Goal: Task Accomplishment & Management: Manage account settings

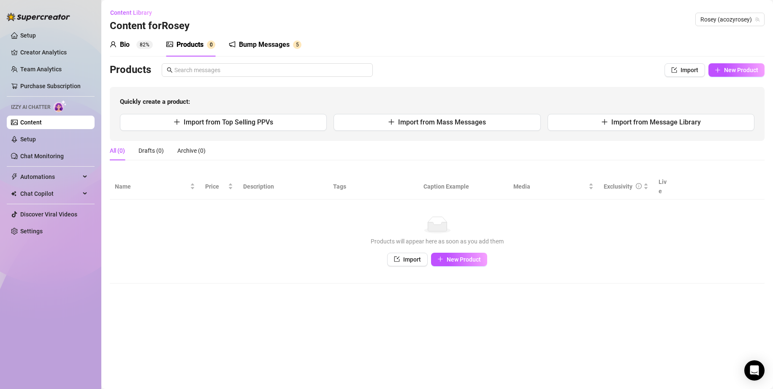
click at [139, 46] on sup "82%" at bounding box center [144, 45] width 16 height 8
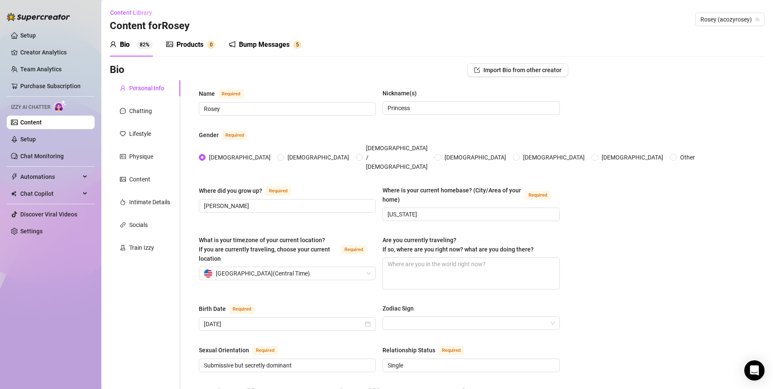
click at [189, 51] on div "Products 0" at bounding box center [190, 45] width 49 height 24
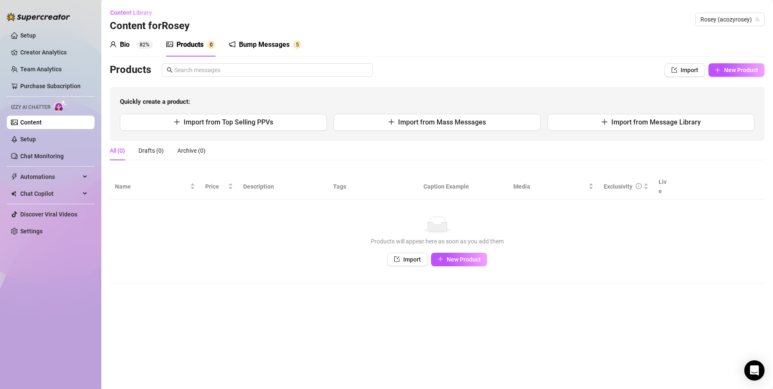
click at [145, 51] on div "Bio 82%" at bounding box center [131, 45] width 43 height 24
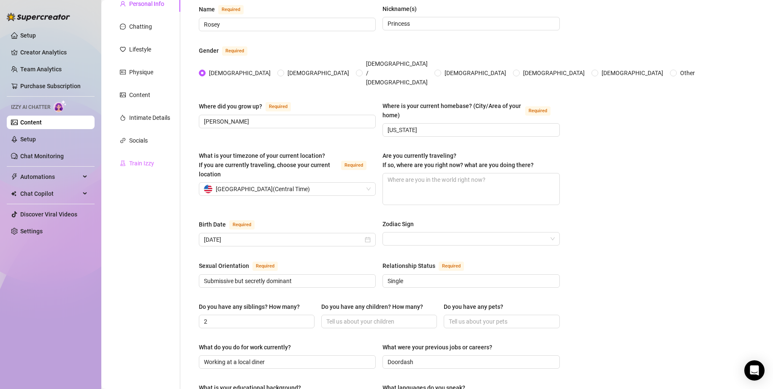
click at [127, 155] on div "Train Izzy" at bounding box center [145, 163] width 70 height 16
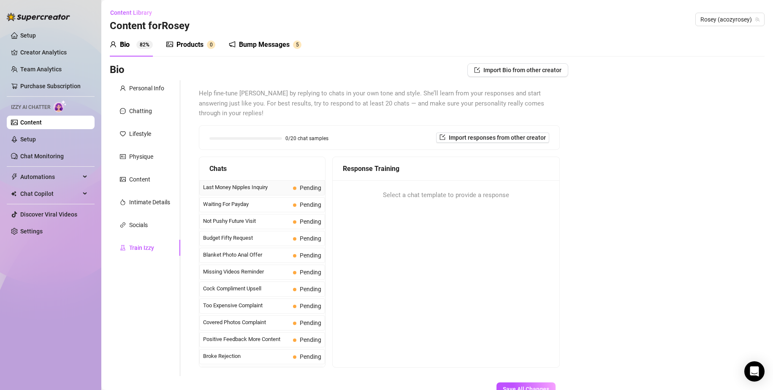
click at [281, 189] on span "Last Money Nipples Inquiry" at bounding box center [246, 187] width 87 height 8
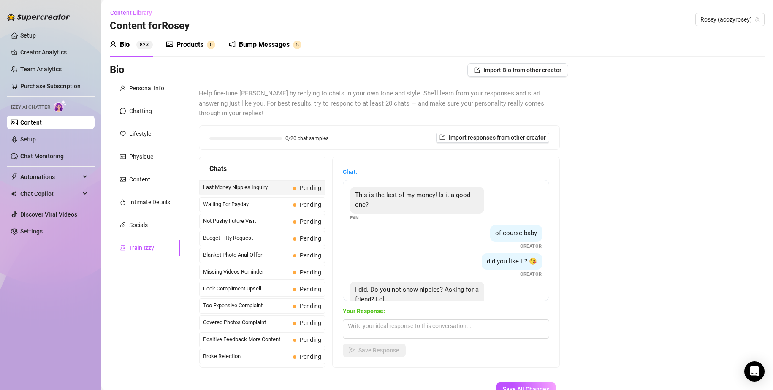
scroll to position [26, 0]
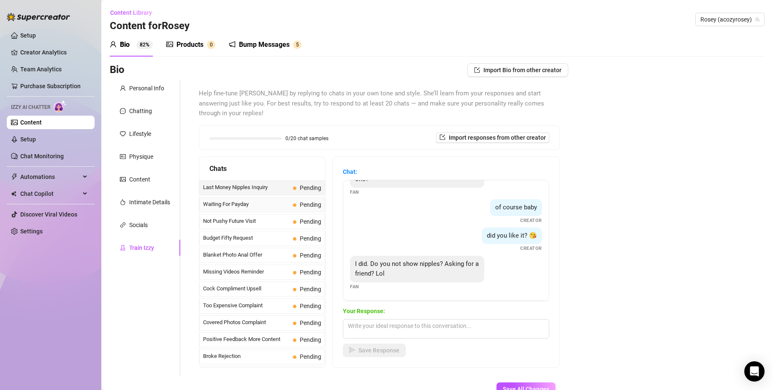
click at [280, 208] on span "Waiting For Payday" at bounding box center [246, 204] width 87 height 8
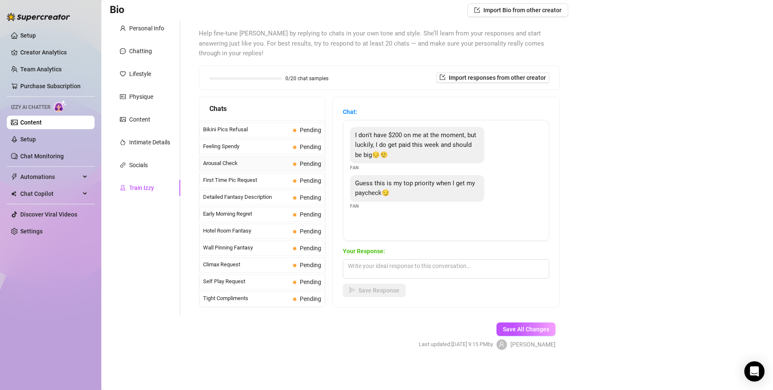
scroll to position [0, 0]
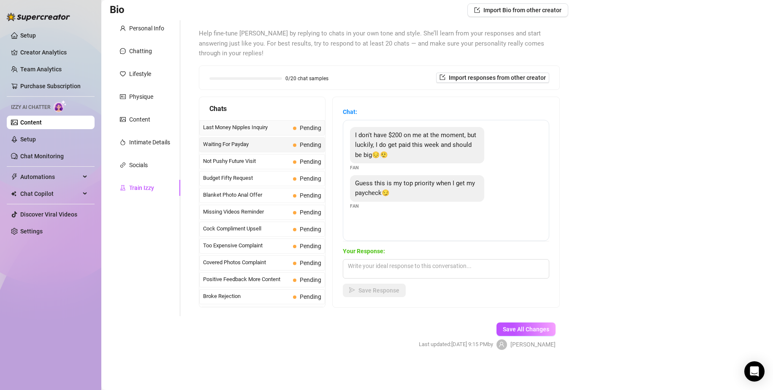
click at [281, 125] on span "Last Money Nipples Inquiry" at bounding box center [246, 127] width 87 height 8
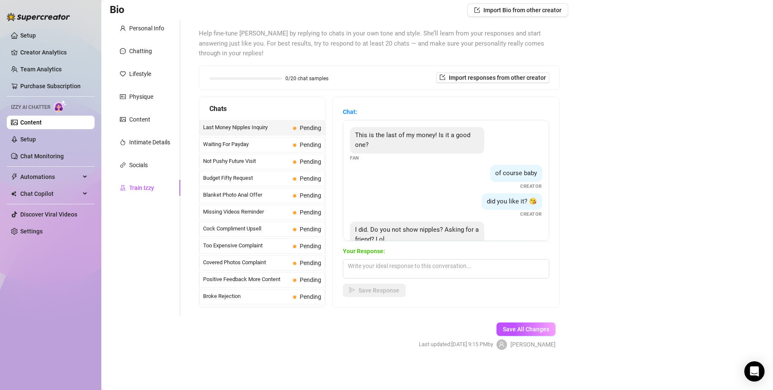
scroll to position [26, 0]
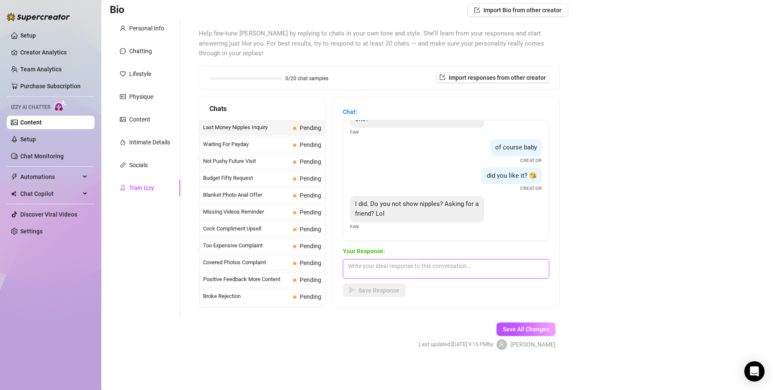
click at [481, 271] on textarea at bounding box center [446, 268] width 206 height 19
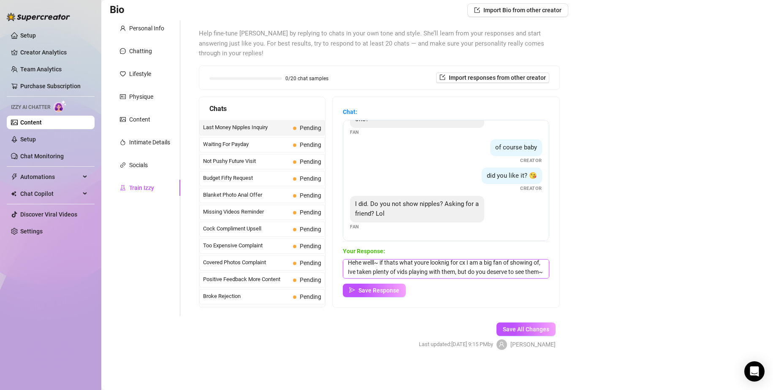
scroll to position [13, 0]
type textarea "Hehe welll~ if thats what youre looknig for cx I am a big fan of showing of, Iv…"
click at [387, 300] on div "Chat: This is the last of my money! Is it a good one? Fan of course baby Creato…" at bounding box center [446, 202] width 227 height 210
click at [386, 296] on button "Save Response" at bounding box center [374, 291] width 63 height 14
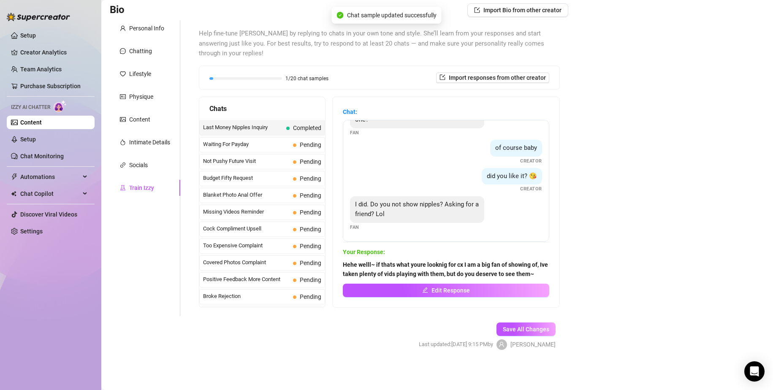
scroll to position [25, 0]
click at [293, 145] on span "Pending" at bounding box center [307, 144] width 28 height 9
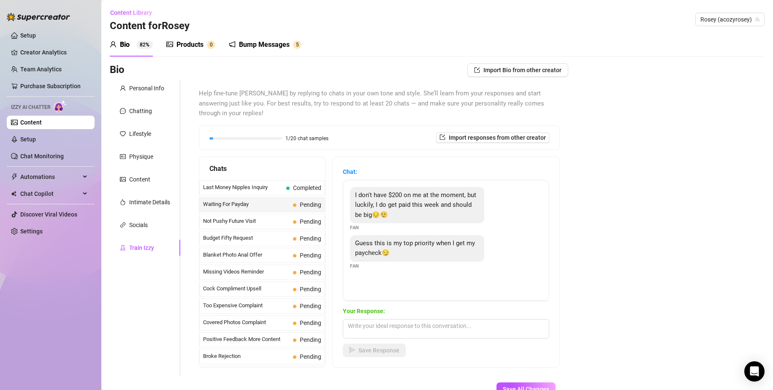
scroll to position [42, 0]
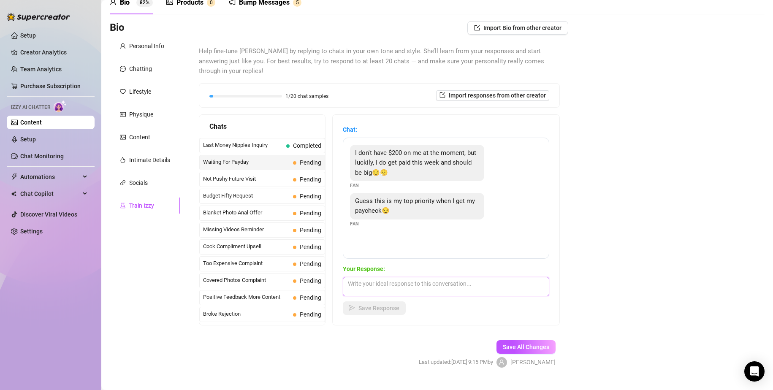
click at [431, 284] on textarea at bounding box center [446, 286] width 206 height 19
type textarea "P"
type textarea "purrfect~ you really know how to spoil a lil pup dont you"
click at [362, 308] on span "Save Response" at bounding box center [378, 308] width 41 height 7
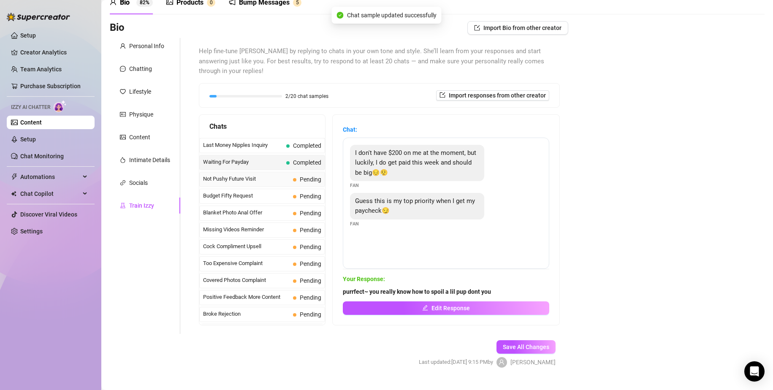
click at [249, 177] on span "Not Pushy Future Visit" at bounding box center [246, 179] width 87 height 8
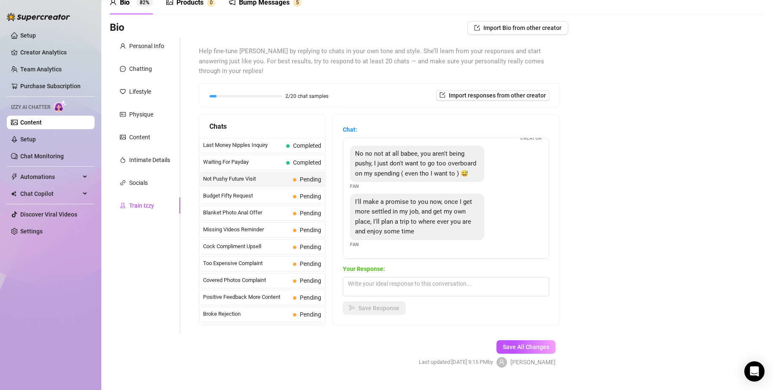
scroll to position [57, 0]
click at [407, 283] on textarea at bounding box center [446, 286] width 206 height 19
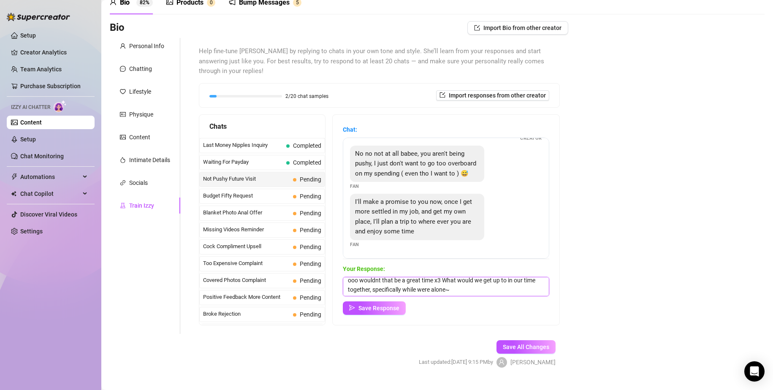
scroll to position [3, 0]
type textarea "ooo wouldnt that be a great time x3 What would we get up to in our time togethe…"
click at [540, 344] on span "Save All Changes" at bounding box center [526, 347] width 46 height 7
click at [385, 310] on span "Save Response" at bounding box center [378, 308] width 41 height 7
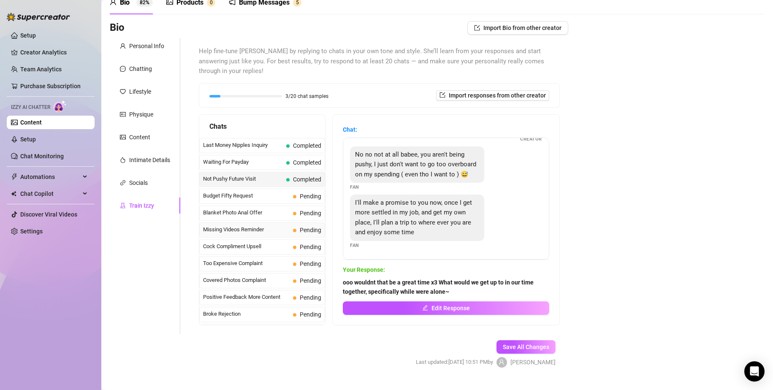
scroll to position [57, 0]
click at [284, 199] on div "Budget Fifty Request Pending" at bounding box center [262, 196] width 126 height 15
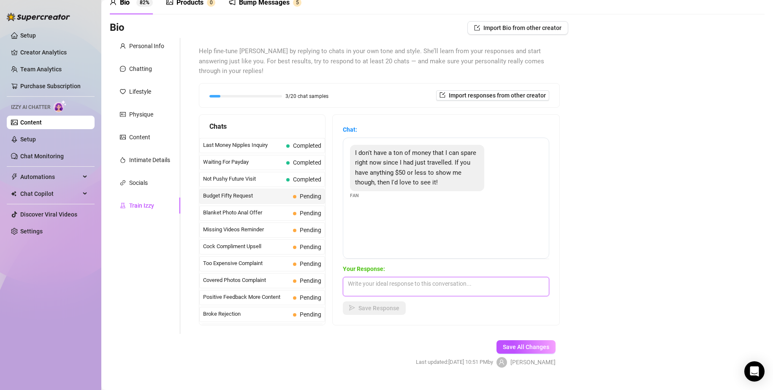
click at [449, 283] on textarea at bounding box center [446, 286] width 206 height 19
type textarea "aw hehe welll im super horny already so im probably going to show more than I s…"
click at [370, 319] on div "Chat: I don't have a ton of money that I can spare right now since I had just t…" at bounding box center [446, 220] width 227 height 210
click at [365, 308] on span "Save Response" at bounding box center [378, 308] width 41 height 7
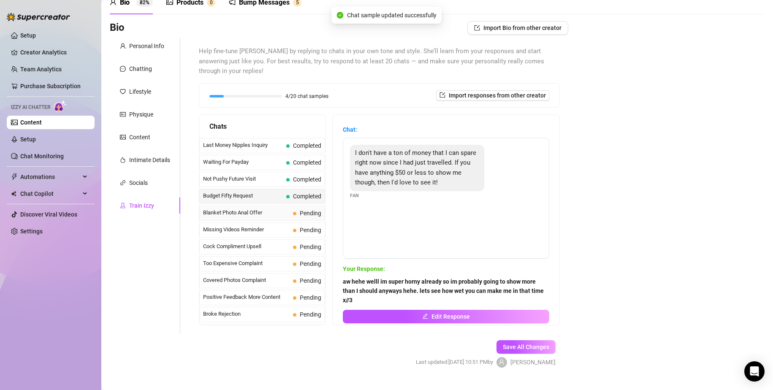
click at [276, 213] on span "Blanket Photo Anal Offer" at bounding box center [246, 212] width 87 height 8
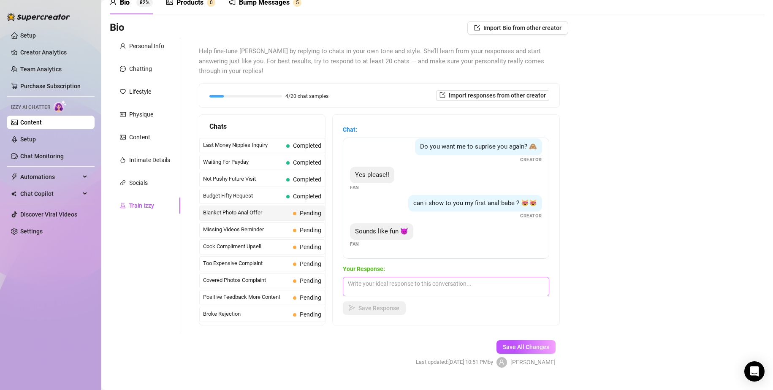
scroll to position [60, 0]
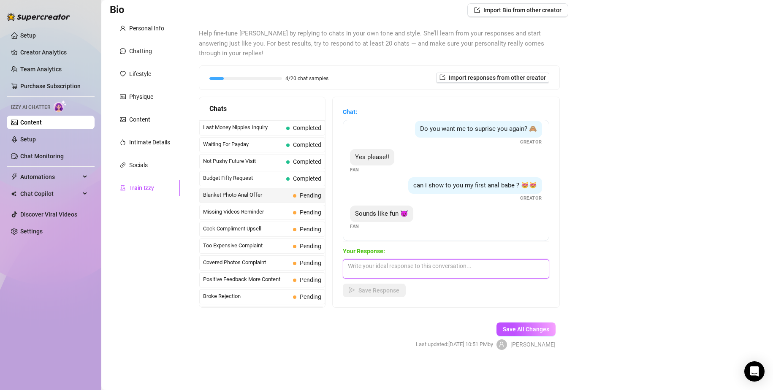
click at [423, 274] on textarea at bounding box center [446, 268] width 206 height 19
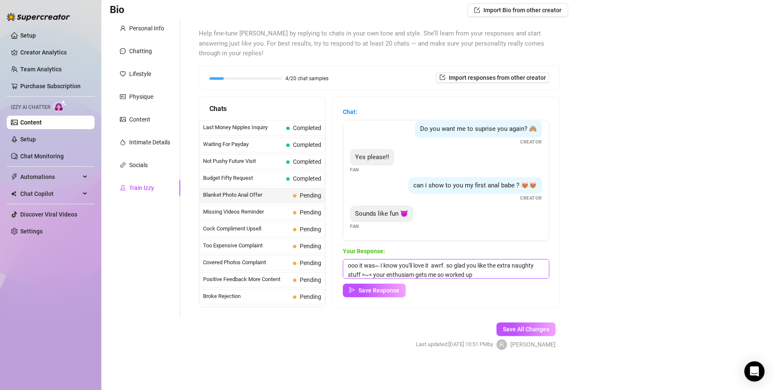
click at [432, 278] on textarea "ooo it was~ I know you'll love it awrf. so glad you like the extra naughty stuf…" at bounding box center [446, 268] width 206 height 19
click at [506, 273] on textarea "ooo it was~ I know you'll love it awrf. so glad you like the extra naughty stuf…" at bounding box center [446, 268] width 206 height 19
type textarea "ooo it was~ I know you'll love it awrf. so glad you like the extra naughty stuf…"
click at [383, 287] on span "Save Response" at bounding box center [378, 290] width 41 height 7
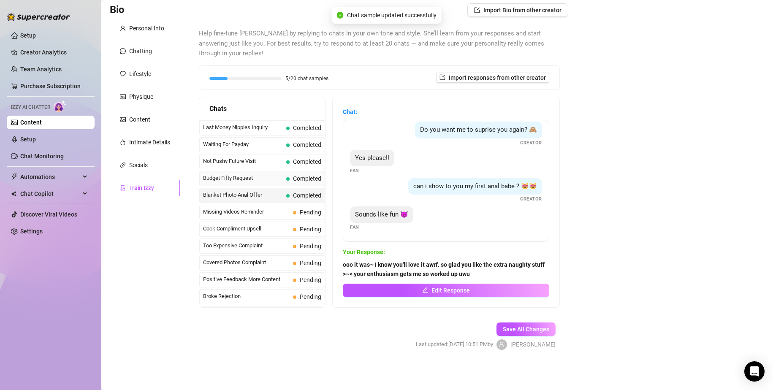
scroll to position [138, 0]
click at [261, 216] on div "Missing Videos Reminder Pending" at bounding box center [262, 212] width 126 height 15
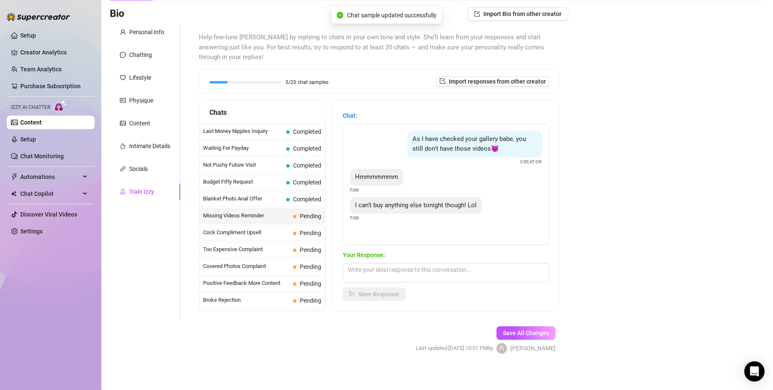
scroll to position [60, 0]
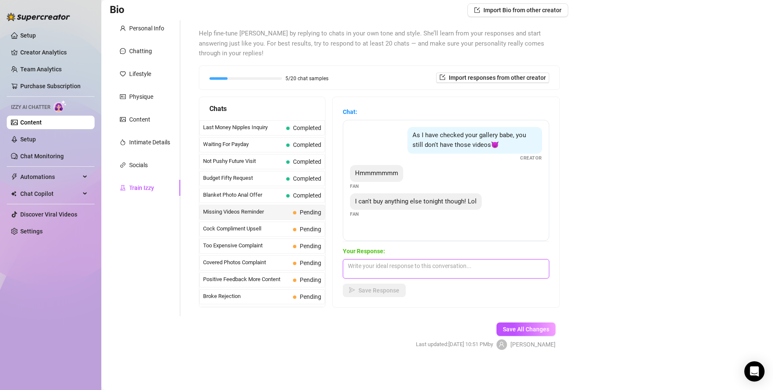
click at [420, 268] on textarea at bounding box center [446, 268] width 206 height 19
type textarea "aww than i gues ill have to keep these pics all to myself~ maybe if youre obedi…"
click at [392, 292] on span "Save Response" at bounding box center [378, 290] width 41 height 7
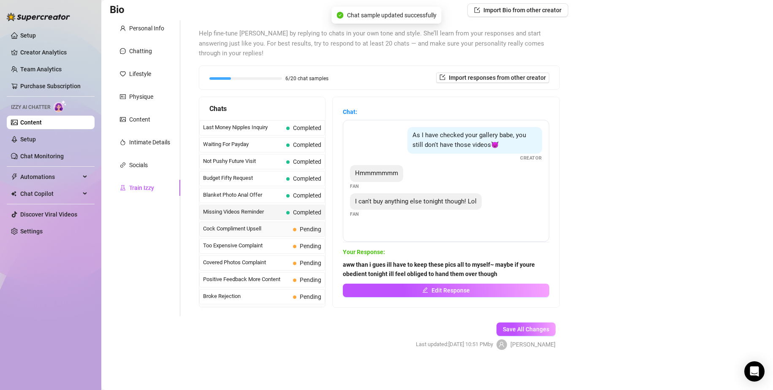
click at [293, 233] on span "Pending" at bounding box center [307, 229] width 28 height 9
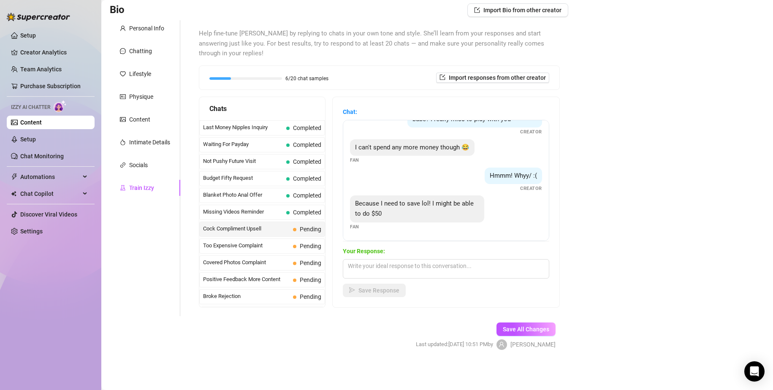
scroll to position [215, 0]
click at [454, 267] on textarea at bounding box center [446, 268] width 206 height 19
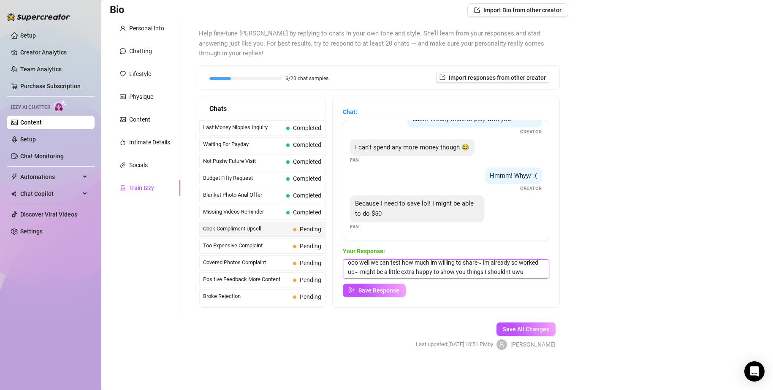
scroll to position [13, 0]
type textarea "ooo well we can test how much im willing to share~ im already so worked up~ mig…"
click at [388, 286] on button "Save Response" at bounding box center [374, 291] width 63 height 14
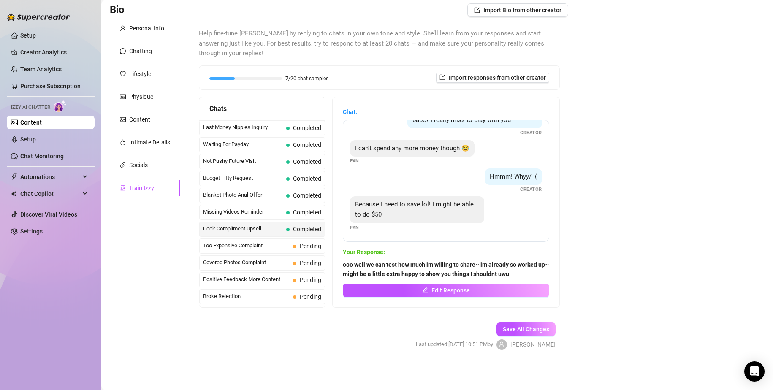
scroll to position [214, 0]
click at [281, 247] on span "Too Expensive Complaint" at bounding box center [246, 245] width 87 height 8
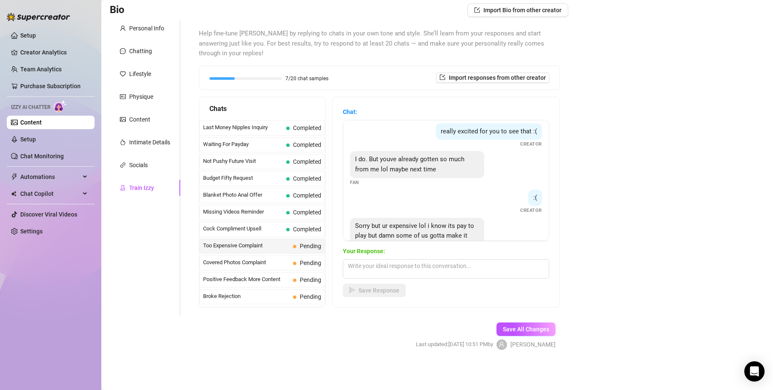
scroll to position [159, 0]
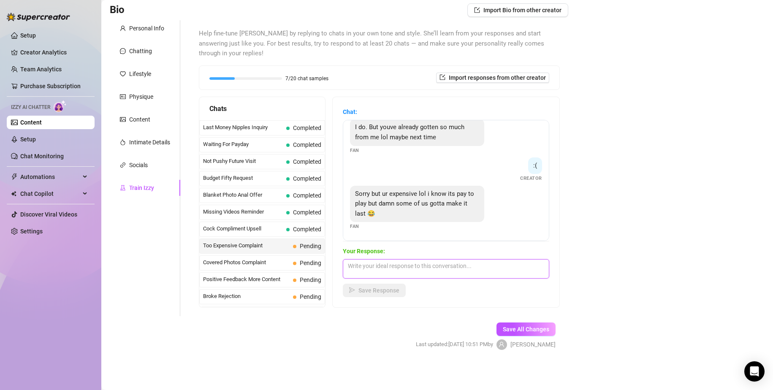
click at [474, 268] on textarea at bounding box center [446, 268] width 206 height 19
type textarea "h"
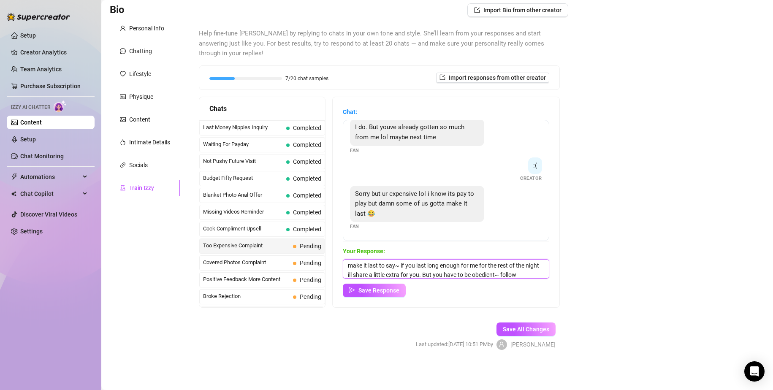
scroll to position [10, 0]
click at [395, 278] on textarea "make it last to say~ if you last long enough for me for the rest of the night i…" at bounding box center [446, 268] width 206 height 19
type textarea "make it last to say~ if you last long enough for me for the rest of the night i…"
click at [388, 292] on span "Save Response" at bounding box center [378, 290] width 41 height 7
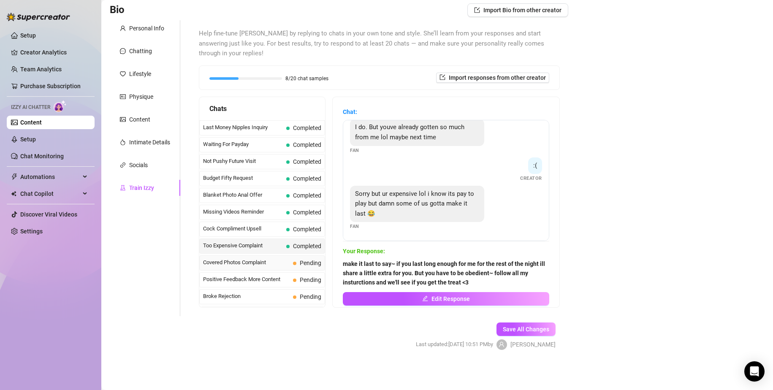
click at [299, 268] on div "Covered Photos Complaint Pending" at bounding box center [262, 262] width 126 height 15
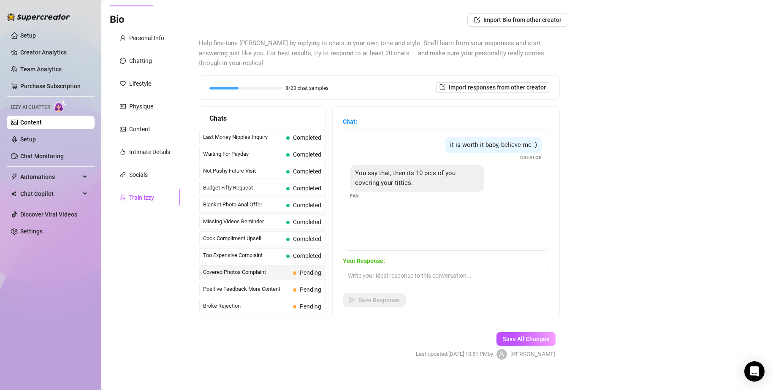
scroll to position [60, 0]
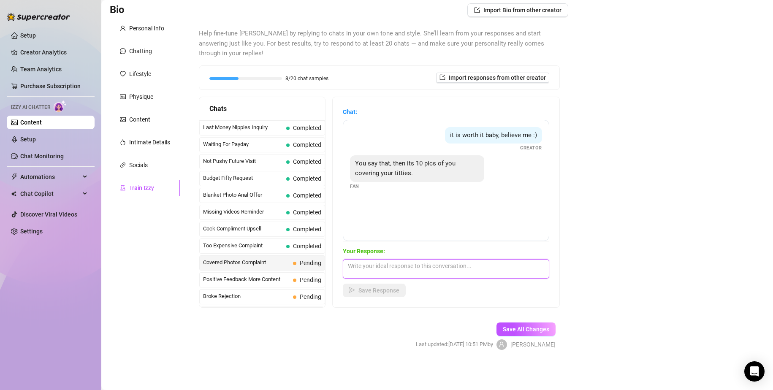
click at [447, 261] on textarea at bounding box center [446, 268] width 206 height 19
type textarea "mmnm sounds like somebodies desperate to see more of me arent you~"
click at [388, 284] on button "Save Response" at bounding box center [374, 291] width 63 height 14
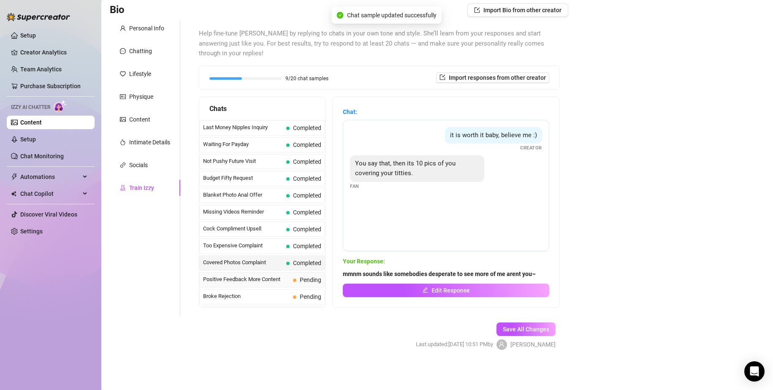
click at [267, 276] on span "Positive Feedback More Content" at bounding box center [246, 279] width 87 height 8
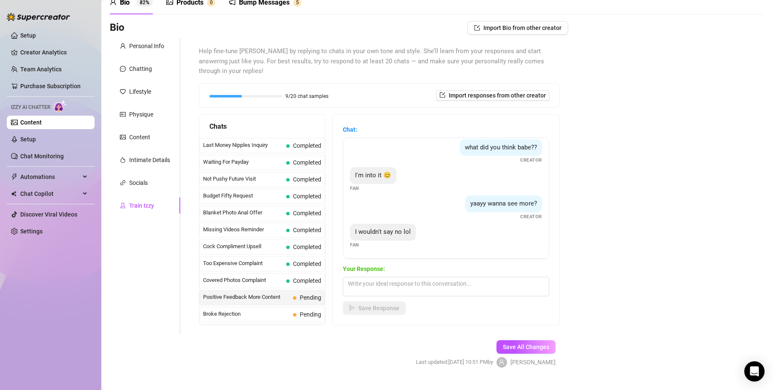
scroll to position [34, 0]
click at [391, 290] on textarea at bounding box center [446, 286] width 206 height 19
type textarea "h"
click at [487, 286] on textarea "awrf perfect because im happy to share x3~ be obedeint for me and" at bounding box center [446, 286] width 206 height 19
click at [531, 287] on textarea "awrf perfect because im happy to share x3~ be obedient for me and" at bounding box center [446, 286] width 206 height 19
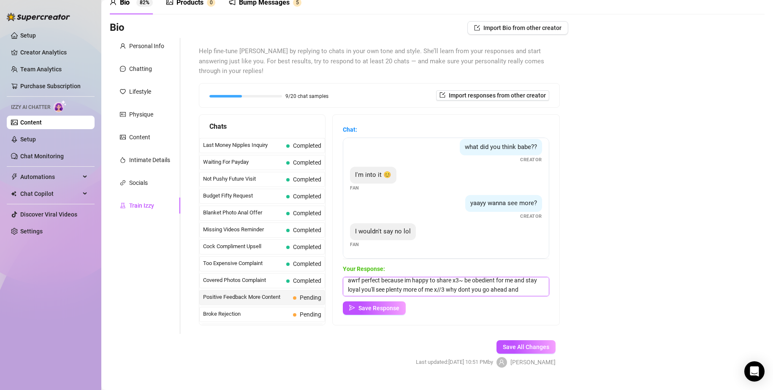
scroll to position [10, 0]
type textarea "awrf perfect because im happy to share x3~ be obedient for me and stay loyal yo…"
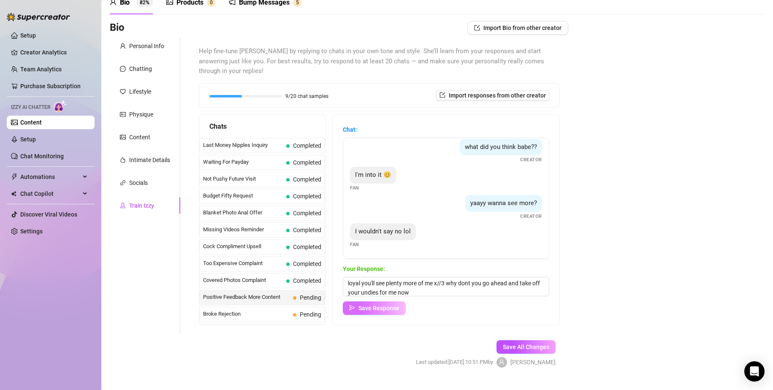
click at [390, 307] on span "Save Response" at bounding box center [378, 308] width 41 height 7
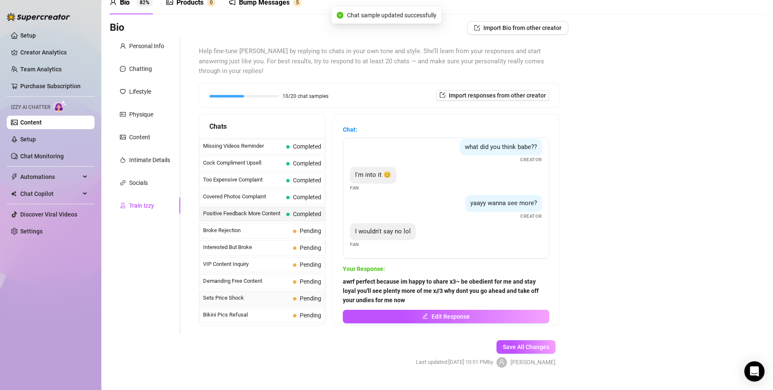
scroll to position [84, 0]
click at [289, 233] on span "Broke Rejection" at bounding box center [246, 229] width 87 height 8
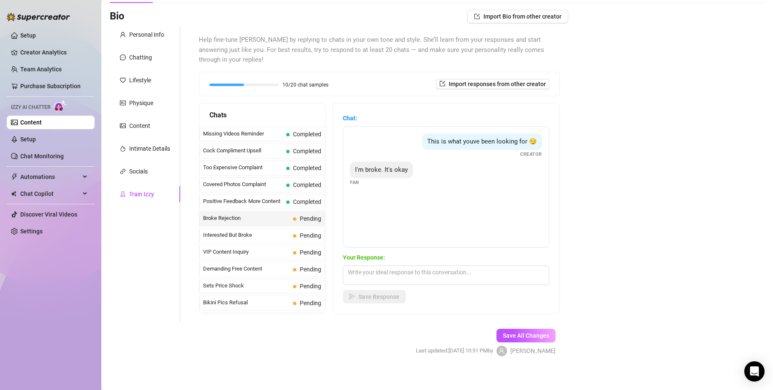
scroll to position [60, 0]
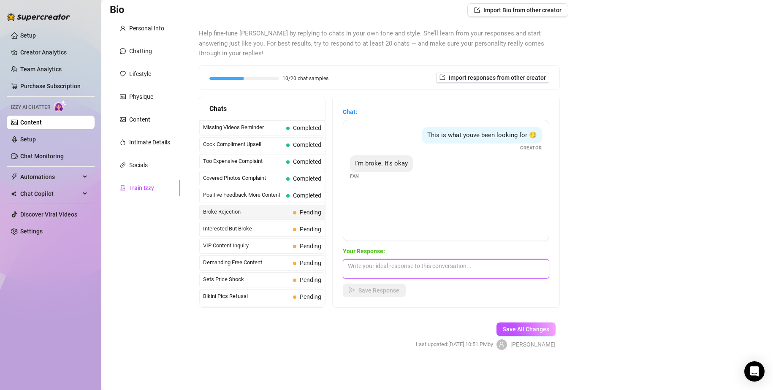
click at [463, 276] on textarea at bounding box center [446, 268] width 206 height 19
click at [471, 278] on textarea "awrf welll ill hold onto it for a little bit" at bounding box center [446, 268] width 206 height 19
type textarea "awrf welll ill hold onto it for a little bit, but you better be ready to treat …"
click at [369, 289] on span "Save Response" at bounding box center [378, 290] width 41 height 7
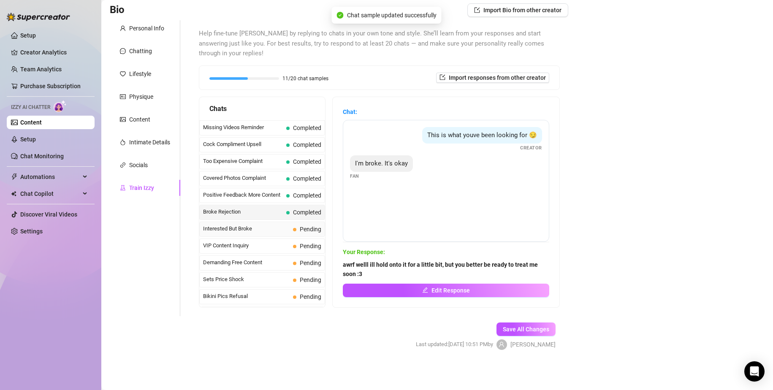
click at [265, 233] on span "Interested But Broke" at bounding box center [246, 229] width 87 height 8
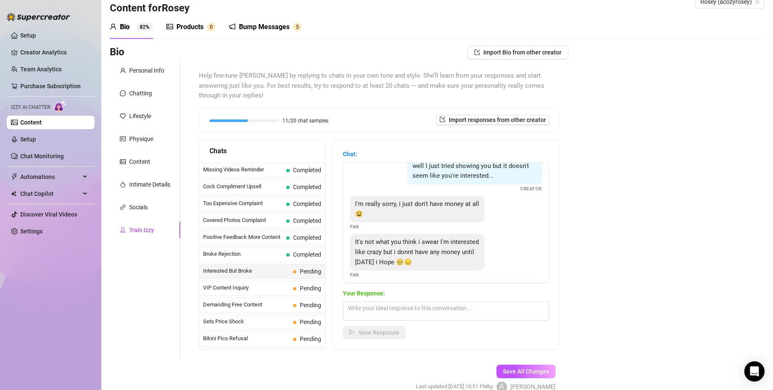
scroll to position [17, 0]
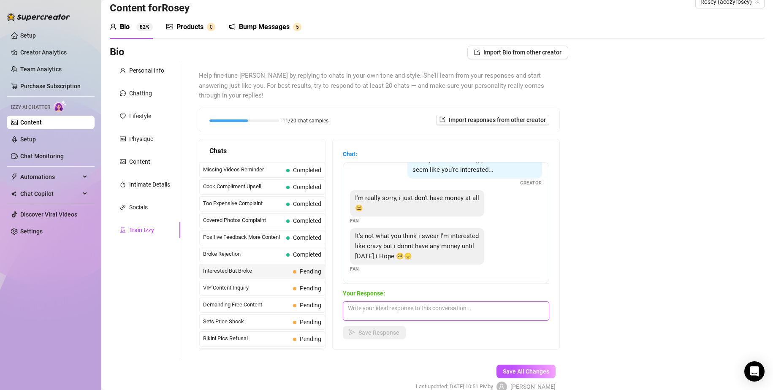
click at [427, 306] on textarea at bounding box center [446, 310] width 206 height 19
type textarea "x"
type textarea "Cx then ill hold onto these until then~ if you edge yourself for me until [DATE…"
click at [408, 340] on div "Chat: well I just tried showing you but it doesn't seem like you're interested.…" at bounding box center [446, 244] width 227 height 210
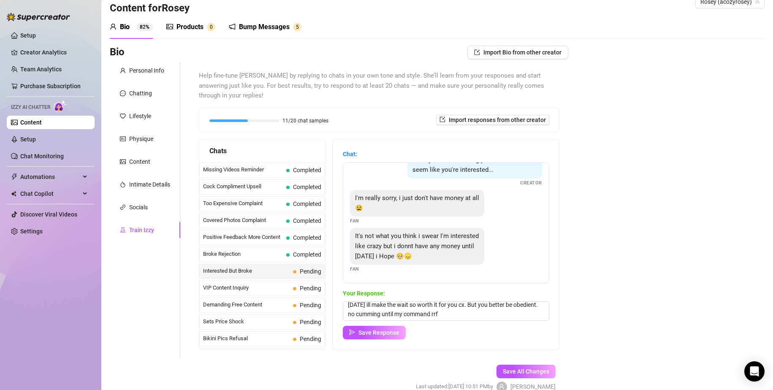
click at [406, 340] on div "Chat: well I just tried showing you but it doesn't seem like you're interested.…" at bounding box center [446, 244] width 227 height 210
click at [385, 338] on button "Save Response" at bounding box center [374, 333] width 63 height 14
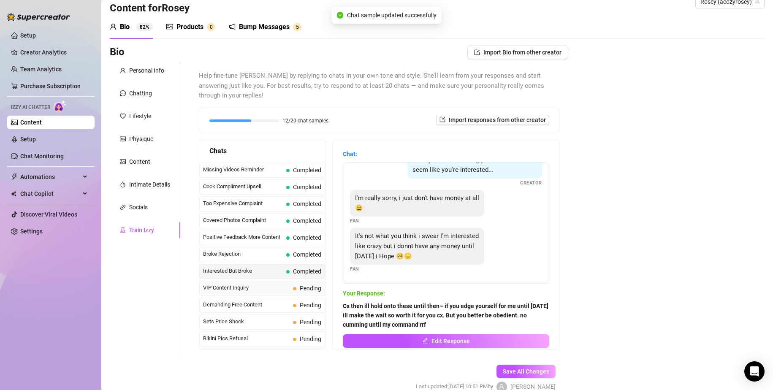
click at [308, 287] on span "Pending" at bounding box center [311, 288] width 22 height 7
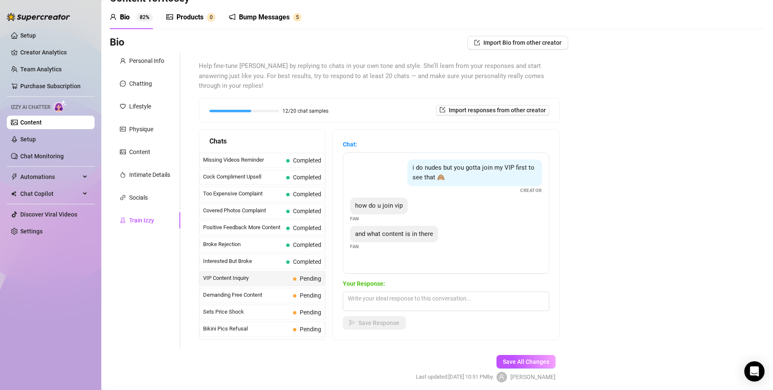
scroll to position [42, 0]
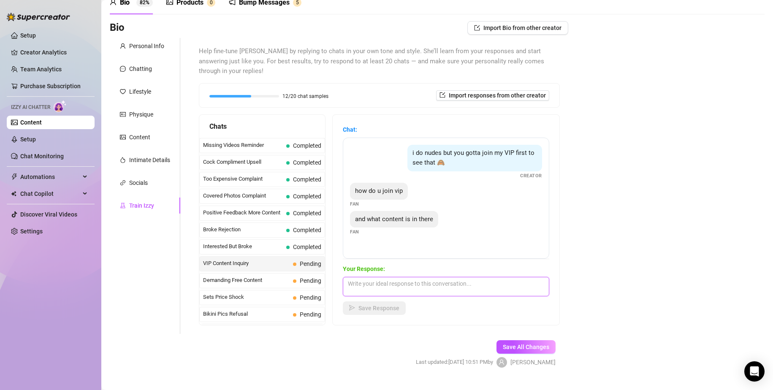
click at [493, 285] on textarea at bounding box center [446, 286] width 206 height 19
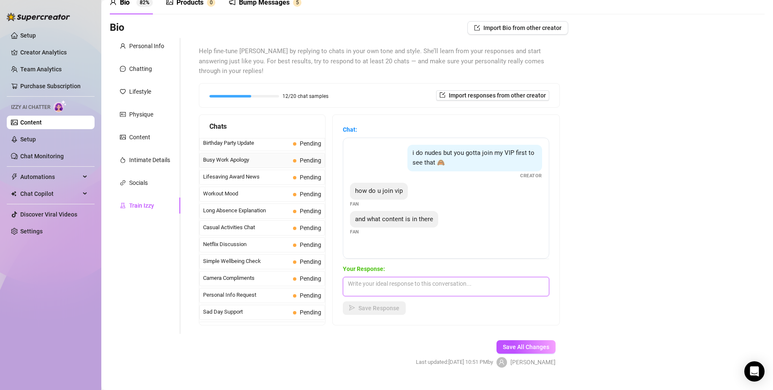
scroll to position [757, 0]
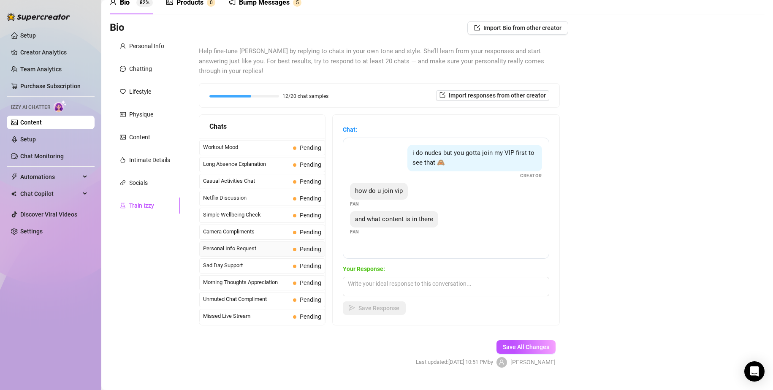
click at [292, 242] on div "Personal Info Request Pending" at bounding box center [262, 248] width 126 height 15
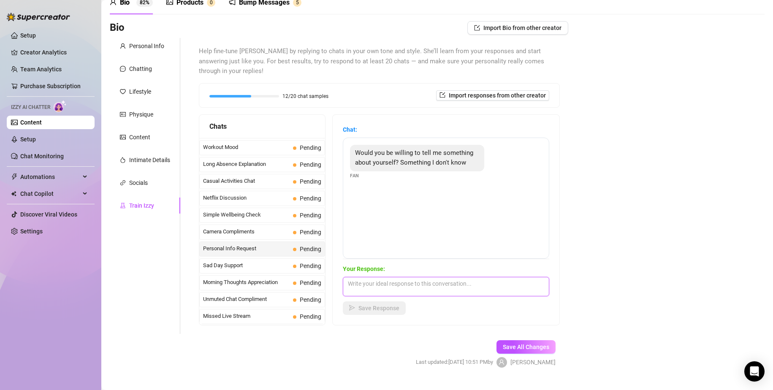
click at [446, 290] on textarea at bounding box center [446, 286] width 206 height 19
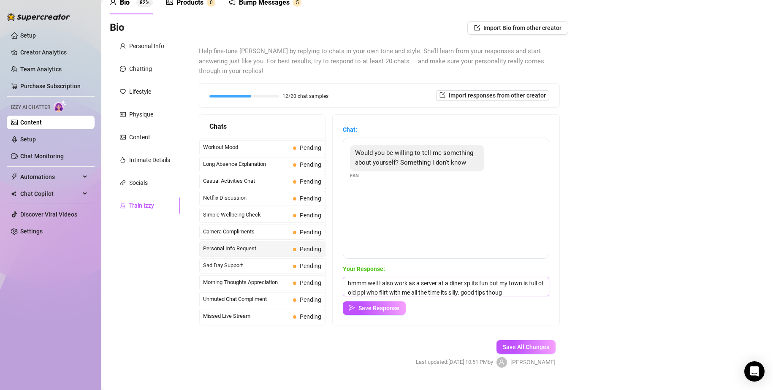
scroll to position [10, 0]
type textarea "hmmm well I also work as a server at a diner xp its fun but my town is full of …"
click at [381, 311] on span "Save Response" at bounding box center [378, 308] width 41 height 7
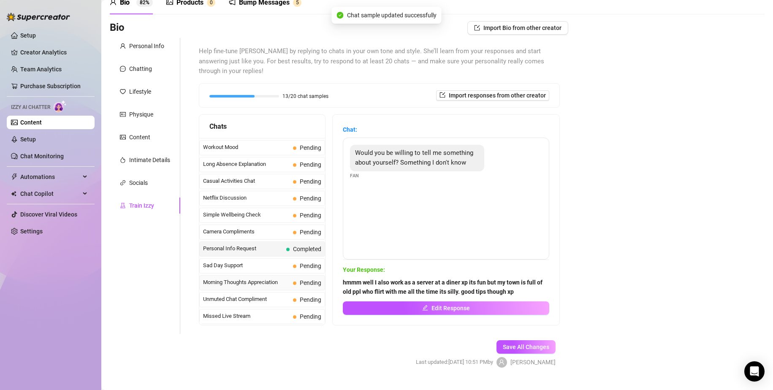
click at [288, 276] on div "Morning Thoughts Appreciation Pending" at bounding box center [262, 282] width 126 height 15
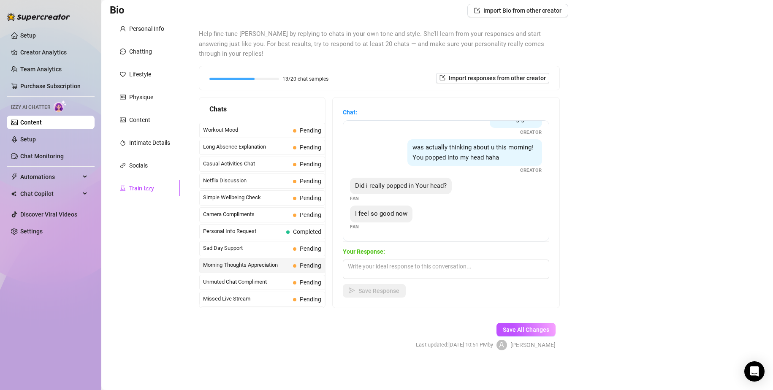
scroll to position [60, 0]
click at [414, 271] on textarea at bounding box center [446, 268] width 206 height 19
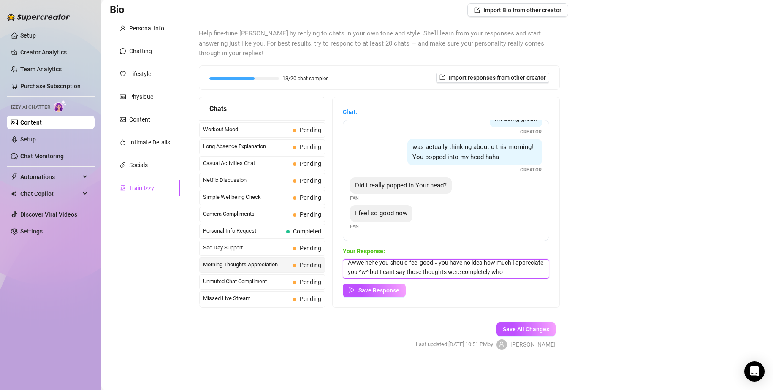
scroll to position [10, 0]
type textarea "Awwe hehe you should feel good~ you have no idea how much I appreciate you ^w^ …"
click at [390, 286] on button "Save Response" at bounding box center [374, 291] width 63 height 14
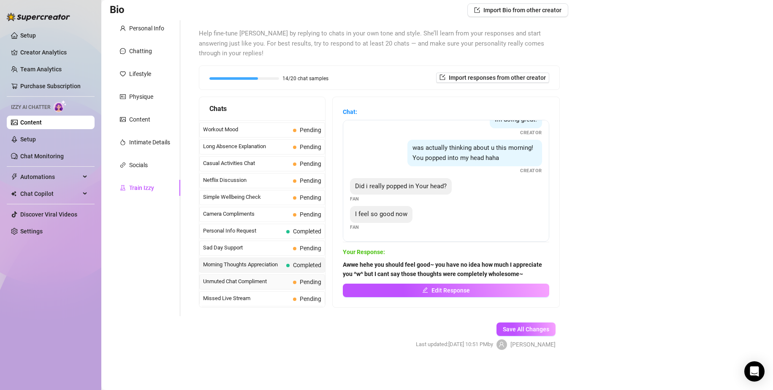
click at [284, 287] on div "Unmuted Chat Compliment Pending" at bounding box center [262, 281] width 126 height 15
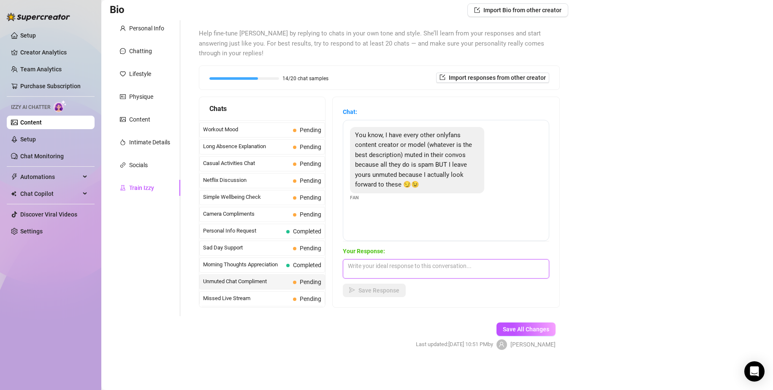
click at [407, 262] on textarea at bounding box center [446, 268] width 206 height 19
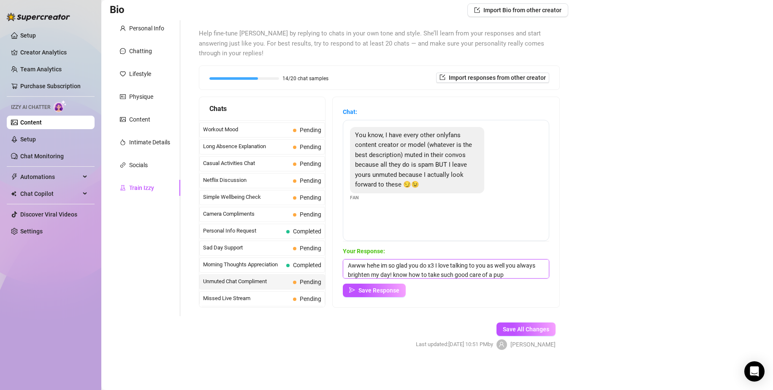
type textarea "Awww hehe im so glad you do x3 I love talking to you as well you always brighte…"
click at [402, 297] on div "Chat: You know, I have every other onlyfans content creator or model (whatever …" at bounding box center [446, 202] width 227 height 210
click at [403, 296] on button "Save Response" at bounding box center [374, 291] width 63 height 14
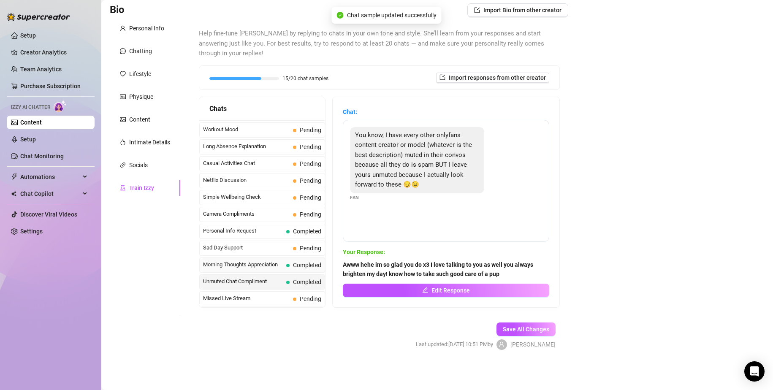
scroll to position [715, 0]
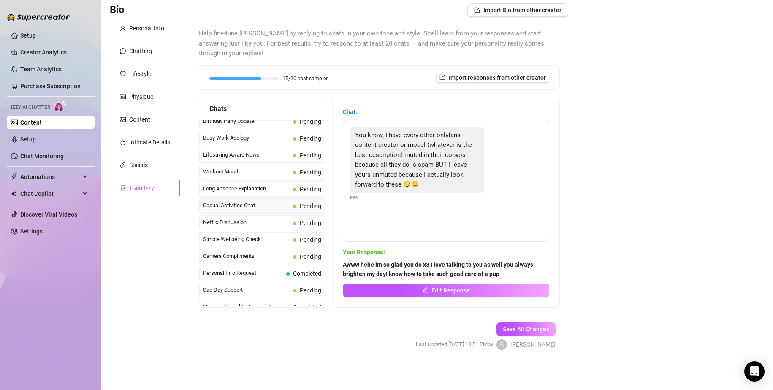
click at [265, 206] on span "Casual Activities Chat" at bounding box center [246, 205] width 87 height 8
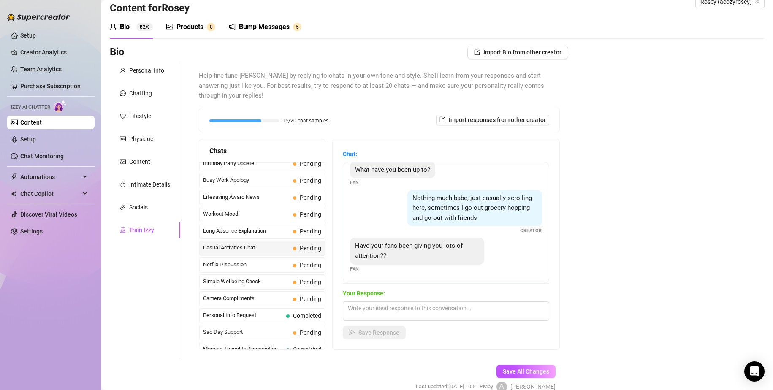
scroll to position [60, 0]
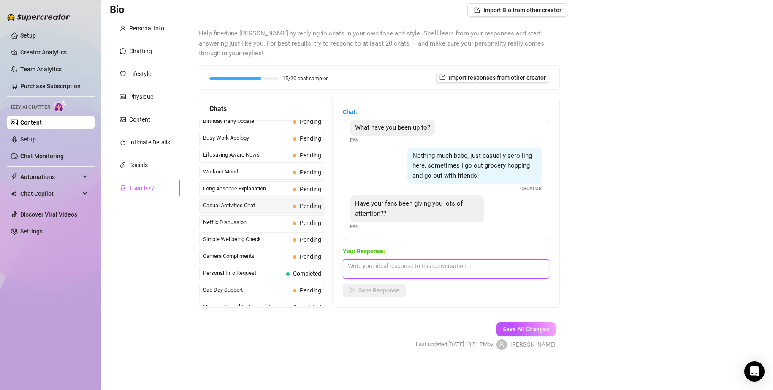
click at [404, 265] on textarea at bounding box center [446, 268] width 206 height 19
type textarea "Honestly not too much recently, I was so excited when I saw your notif my heart…"
click at [395, 289] on span "Save Response" at bounding box center [378, 290] width 41 height 7
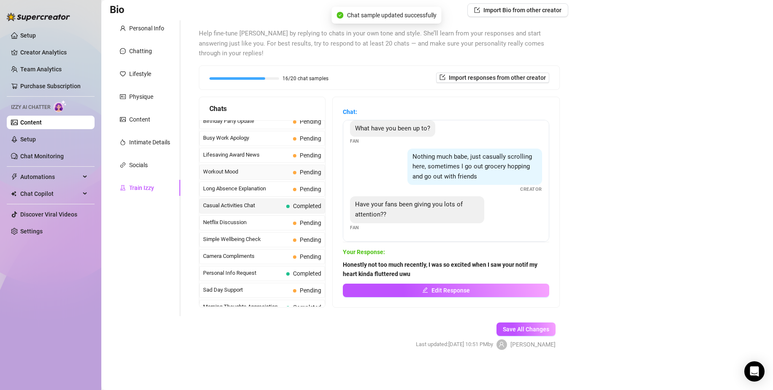
scroll to position [17, 0]
click at [246, 191] on span "Long Absence Explanation" at bounding box center [246, 188] width 87 height 8
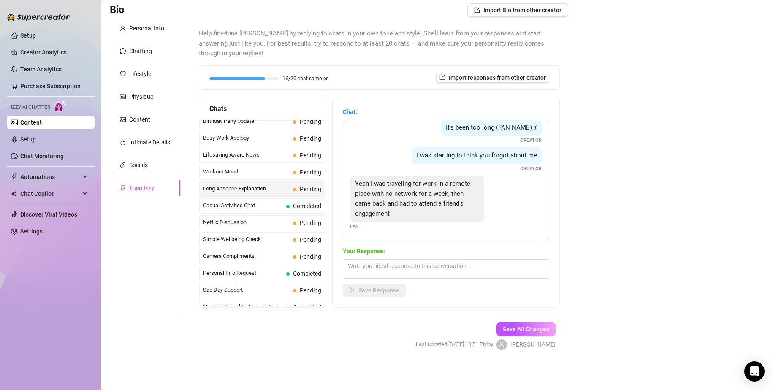
scroll to position [46, 0]
click at [443, 273] on textarea at bounding box center [446, 268] width 206 height 19
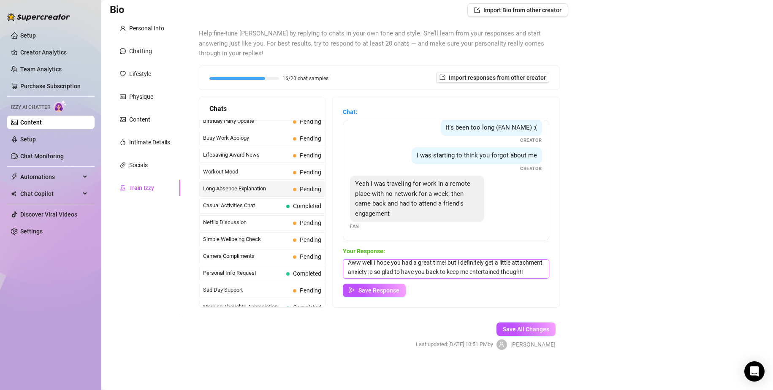
scroll to position [13, 0]
type textarea "Aww well I hope you had a great time! but i definitely get a little attachment …"
click at [395, 287] on span "Save Response" at bounding box center [378, 290] width 41 height 7
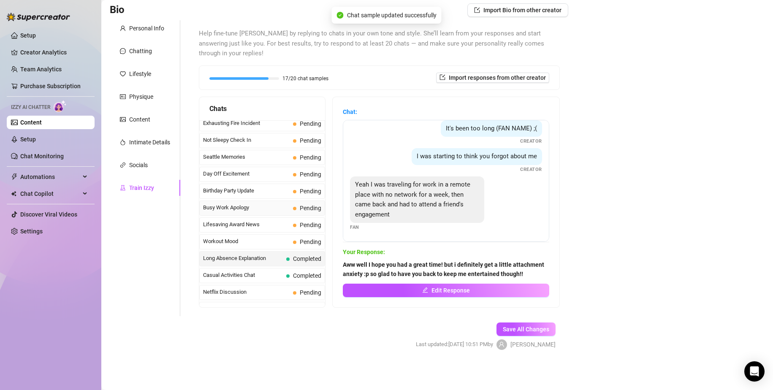
scroll to position [631, 0]
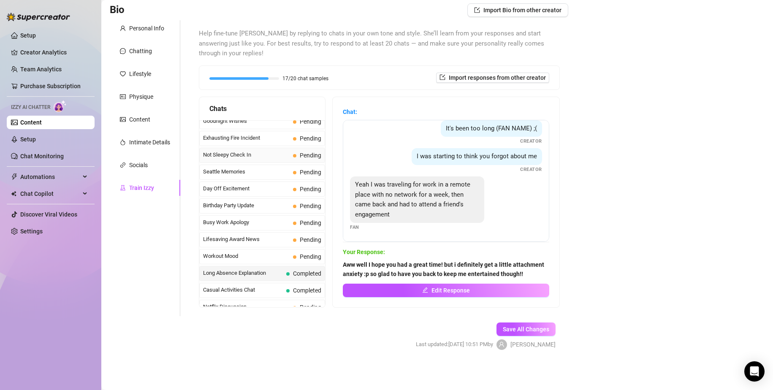
click at [255, 158] on span "Not Sleepy Check In" at bounding box center [246, 155] width 87 height 8
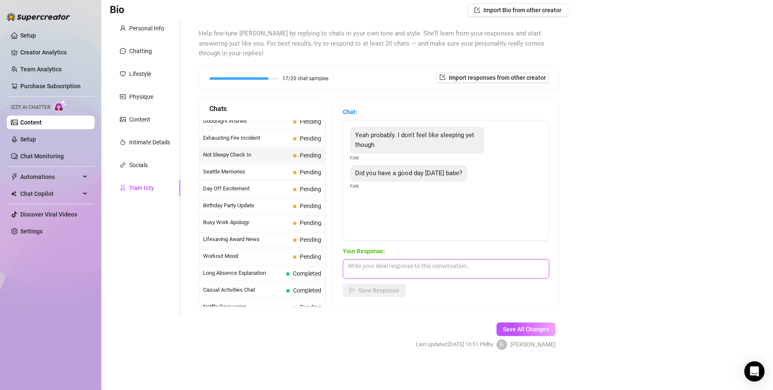
click at [417, 275] on textarea at bounding box center [446, 268] width 206 height 19
type textarea "Ooo I had a great day! but if youre staying up with me im sure were going to ha…"
click at [373, 289] on span "Save Response" at bounding box center [378, 290] width 41 height 7
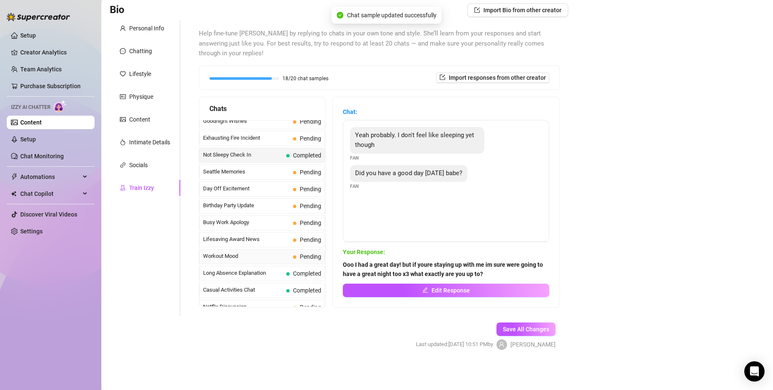
scroll to position [589, 0]
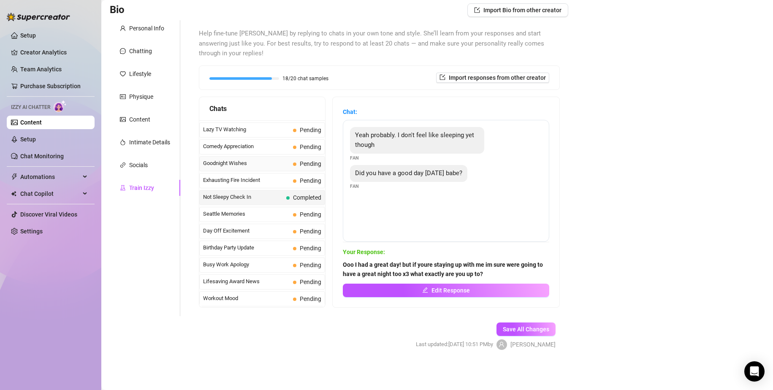
click at [264, 163] on span "Goodnight Wishes" at bounding box center [246, 163] width 87 height 8
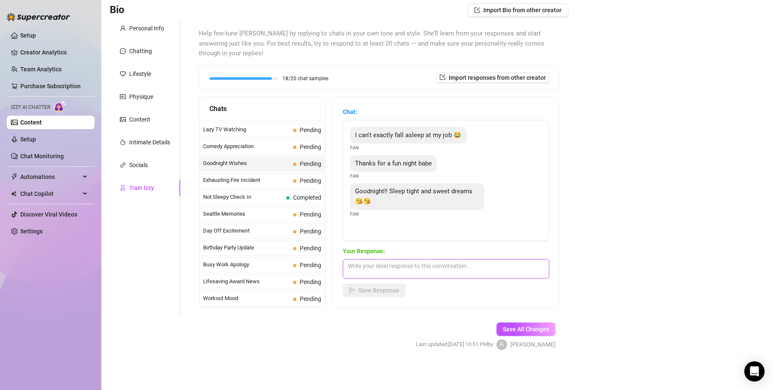
click at [406, 277] on textarea at bounding box center [446, 268] width 206 height 19
type textarea "Aaa okieee sleep so well! just wish I was there to cuddle you right to sleep uw…"
click at [381, 288] on span "Save Response" at bounding box center [378, 290] width 41 height 7
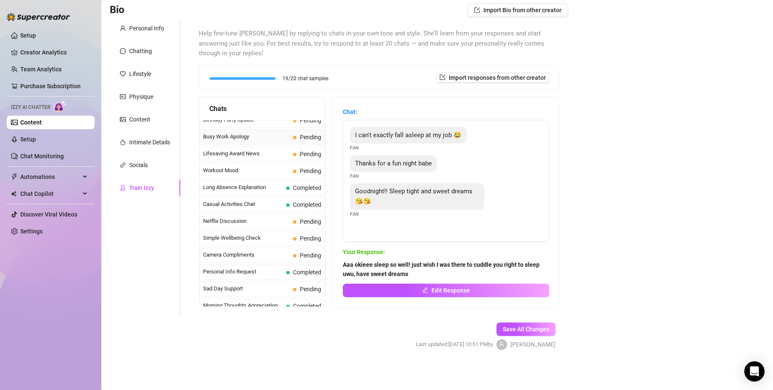
scroll to position [757, 0]
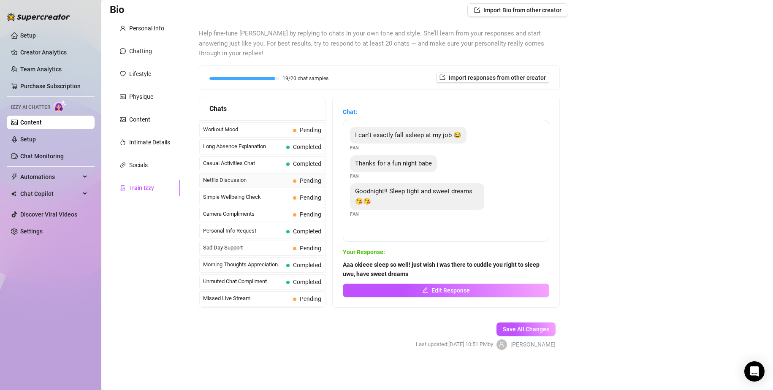
click at [235, 179] on span "Netflix Discussion" at bounding box center [246, 180] width 87 height 8
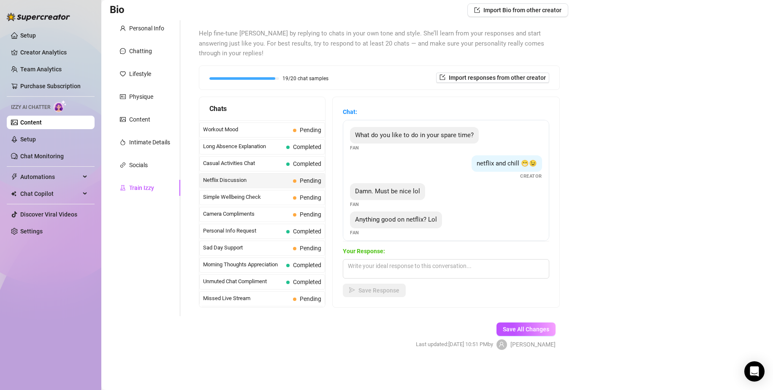
scroll to position [16, 0]
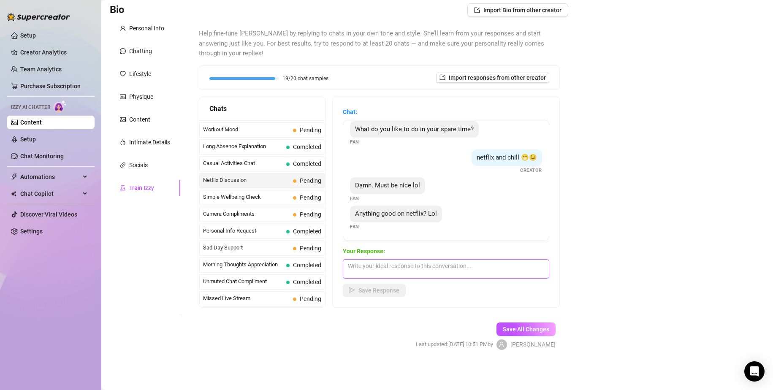
click at [407, 270] on textarea at bounding box center [446, 268] width 206 height 19
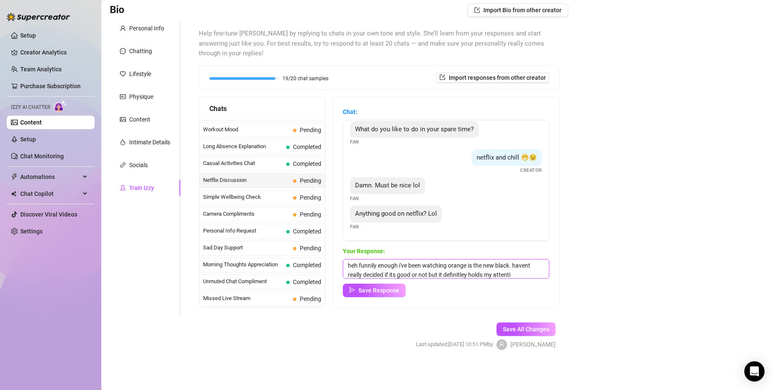
scroll to position [10, 0]
type textarea "heh funnily enough i've been watching orange is the new black. havent really de…"
click at [381, 285] on button "Save Response" at bounding box center [374, 291] width 63 height 14
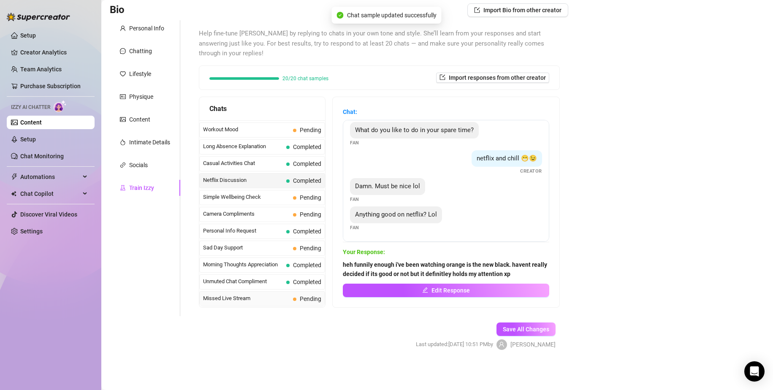
scroll to position [15, 0]
click at [522, 335] on button "Save All Changes" at bounding box center [525, 329] width 59 height 14
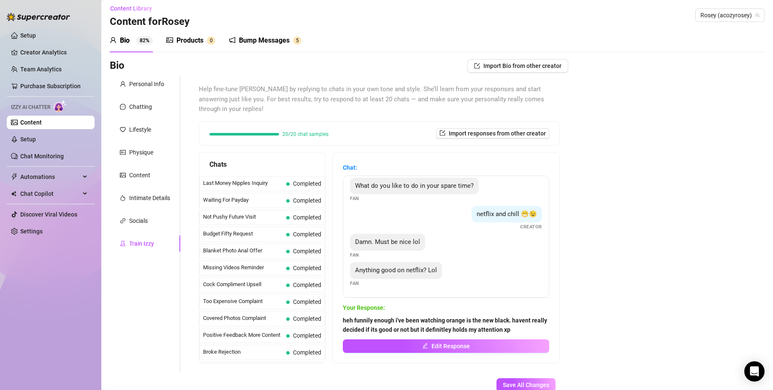
scroll to position [0, 0]
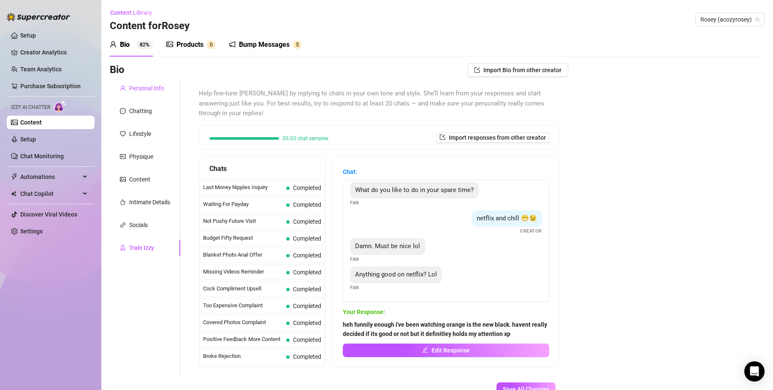
click at [140, 88] on div "Personal Info" at bounding box center [146, 88] width 35 height 9
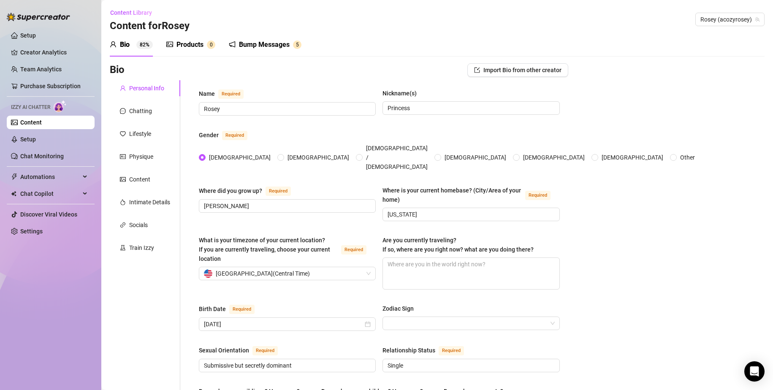
click at [179, 49] on div "Products" at bounding box center [189, 45] width 27 height 10
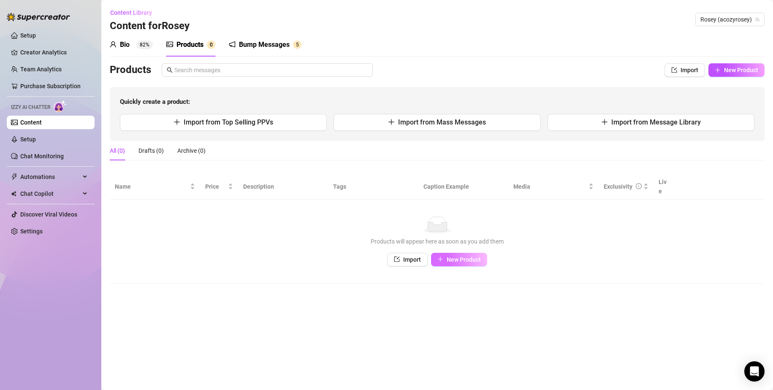
click at [459, 253] on button "New Product" at bounding box center [459, 260] width 56 height 14
type textarea "Type your message here..."
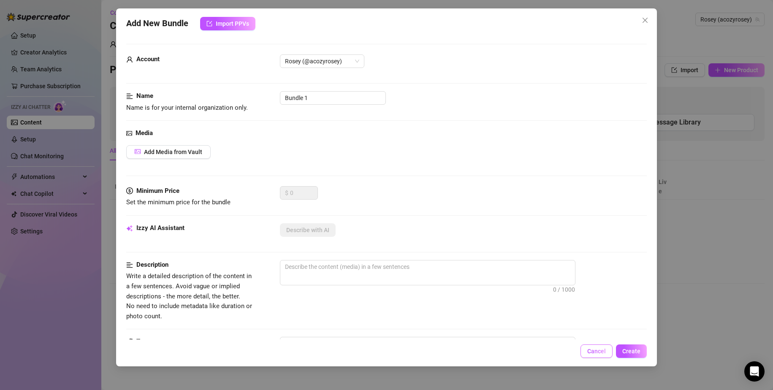
click at [600, 353] on span "Cancel" at bounding box center [596, 351] width 19 height 7
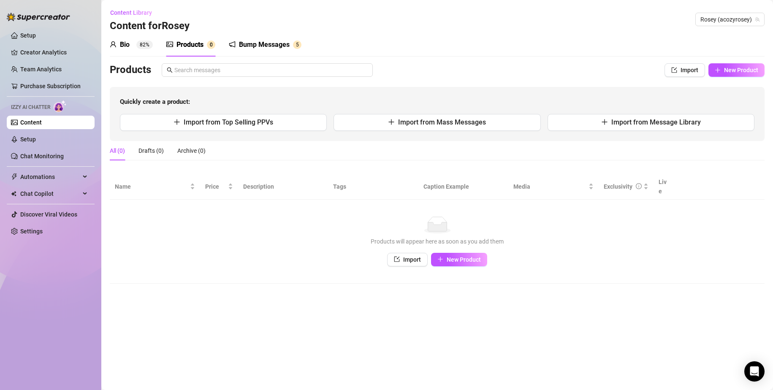
click at [42, 124] on link "Content" at bounding box center [31, 122] width 22 height 7
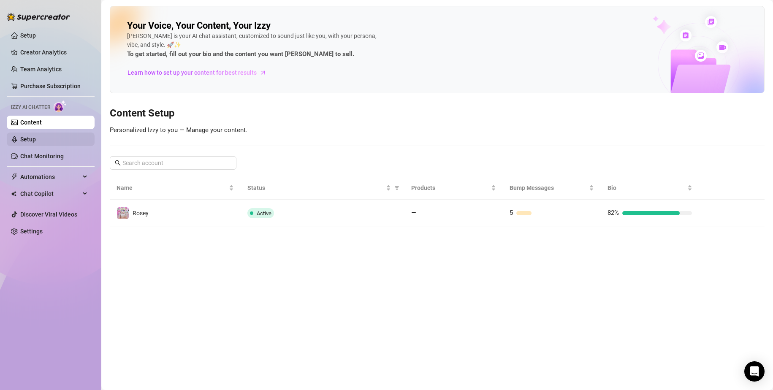
click at [36, 143] on link "Setup" at bounding box center [28, 139] width 16 height 7
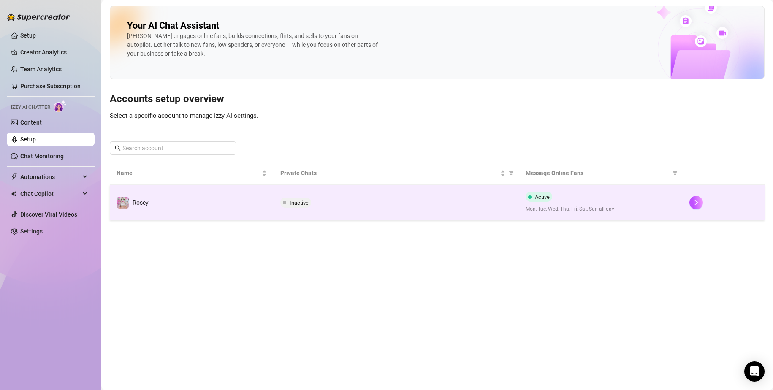
click at [392, 214] on td "Inactive" at bounding box center [396, 202] width 246 height 35
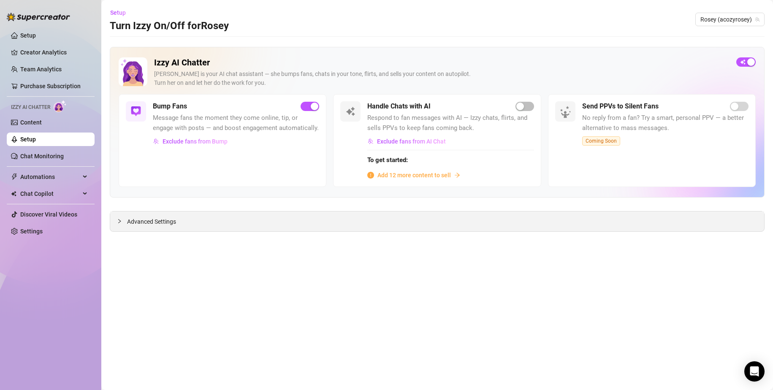
click at [262, 216] on div "Advanced Settings" at bounding box center [437, 221] width 654 height 20
click at [242, 227] on div "Advanced Settings" at bounding box center [437, 221] width 654 height 20
drag, startPoint x: 112, startPoint y: 226, endPoint x: 120, endPoint y: 226, distance: 8.0
click at [114, 226] on div "Advanced Settings" at bounding box center [437, 221] width 654 height 20
click at [120, 223] on icon "collapsed" at bounding box center [119, 221] width 5 height 5
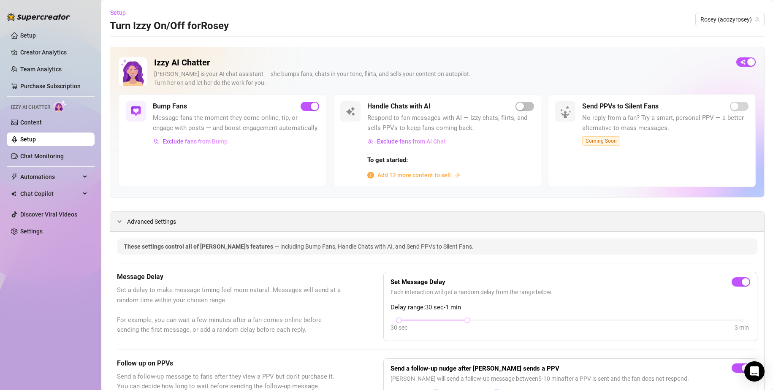
click at [131, 221] on span "Advanced Settings" at bounding box center [151, 221] width 49 height 9
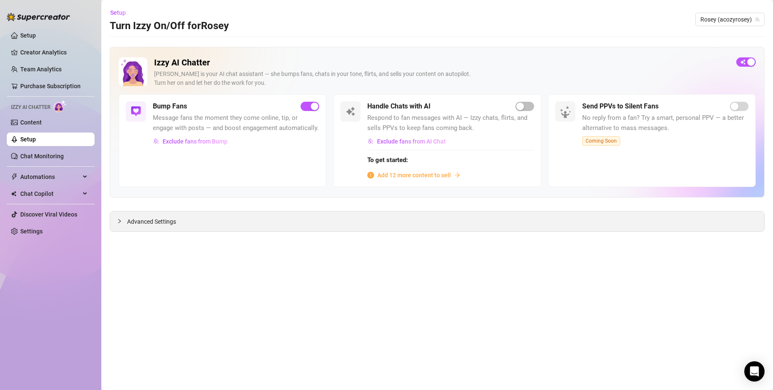
click at [131, 221] on span "Advanced Settings" at bounding box center [151, 221] width 49 height 9
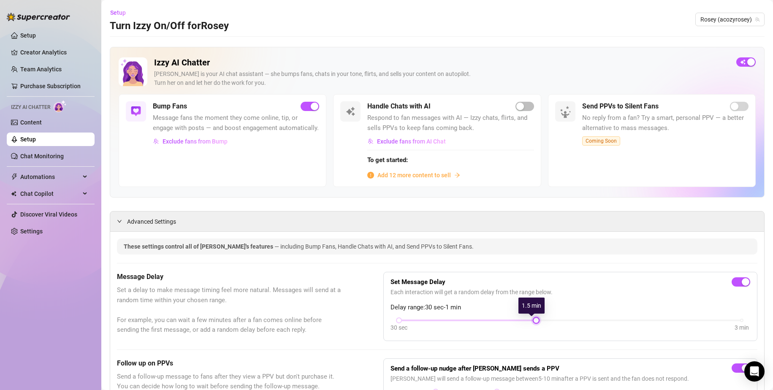
drag, startPoint x: 464, startPoint y: 322, endPoint x: 522, endPoint y: 325, distance: 57.5
click at [522, 325] on div "30 sec 3 min" at bounding box center [570, 326] width 360 height 16
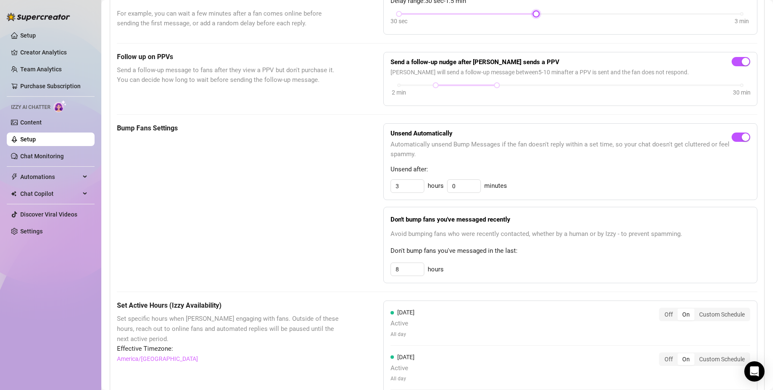
scroll to position [338, 0]
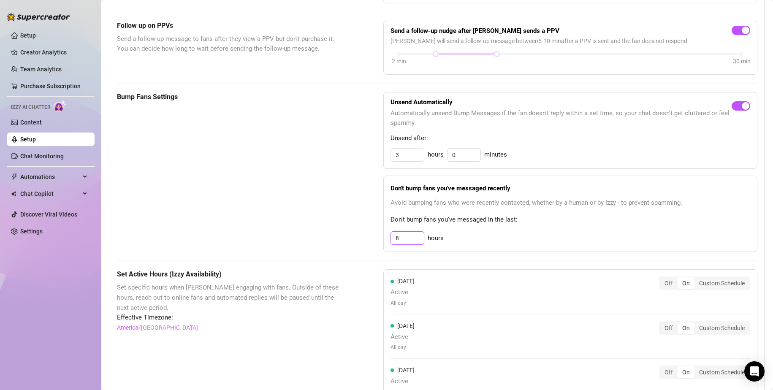
drag, startPoint x: 405, startPoint y: 236, endPoint x: 349, endPoint y: 233, distance: 55.8
click at [349, 233] on div "Bump Fans Settings Unsend Automatically Automatically unsend Bump Messages if t…" at bounding box center [437, 172] width 640 height 160
type input "12"
click at [320, 257] on div "These settings control all of [PERSON_NAME]'s features — including Bump Fans, H…" at bounding box center [437, 274] width 640 height 747
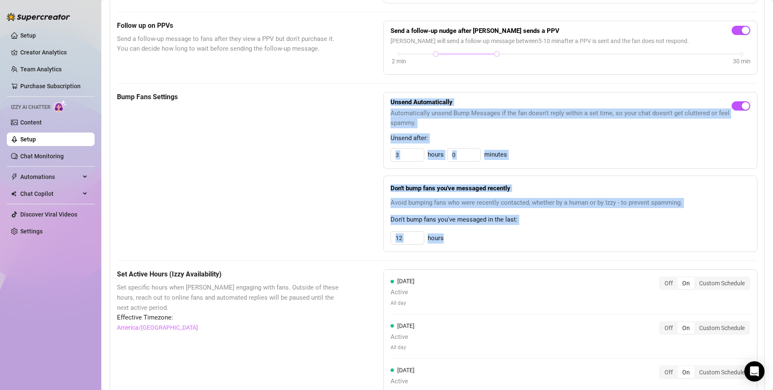
click at [320, 257] on div "These settings control all of [PERSON_NAME]'s features — including Bump Fans, H…" at bounding box center [437, 274] width 640 height 747
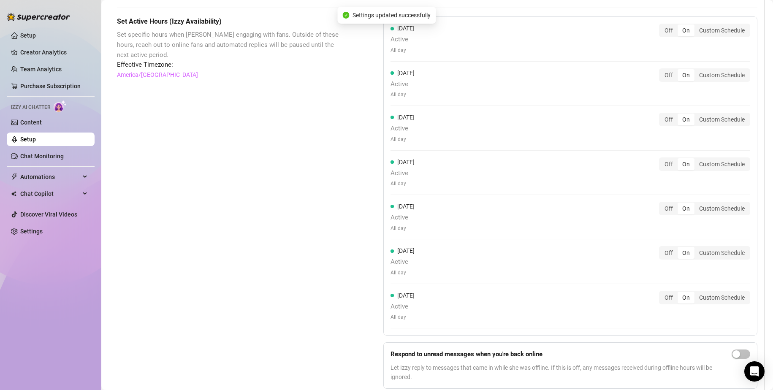
scroll to position [629, 0]
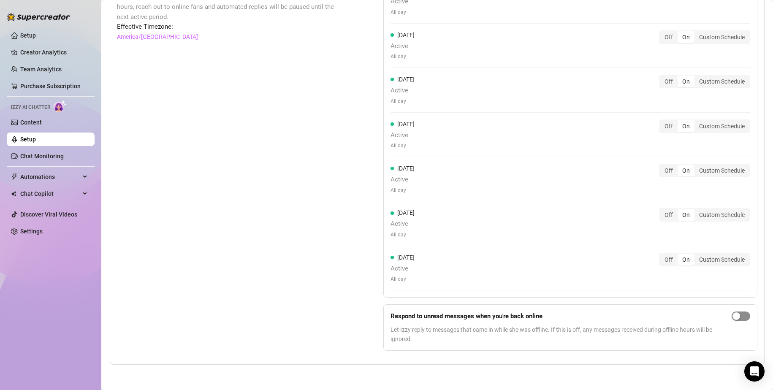
click at [732, 317] on div "button" at bounding box center [736, 316] width 8 height 8
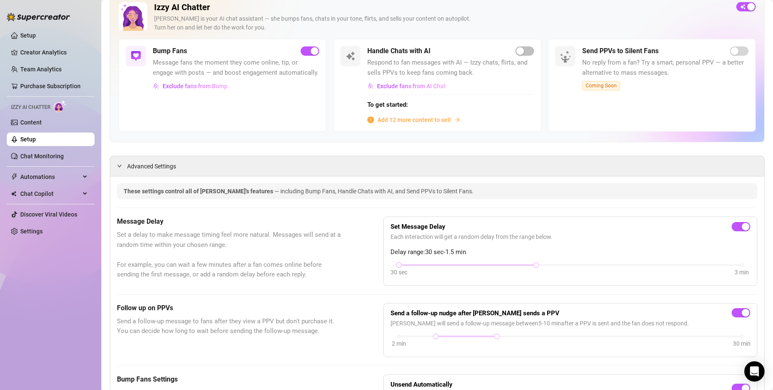
scroll to position [38, 0]
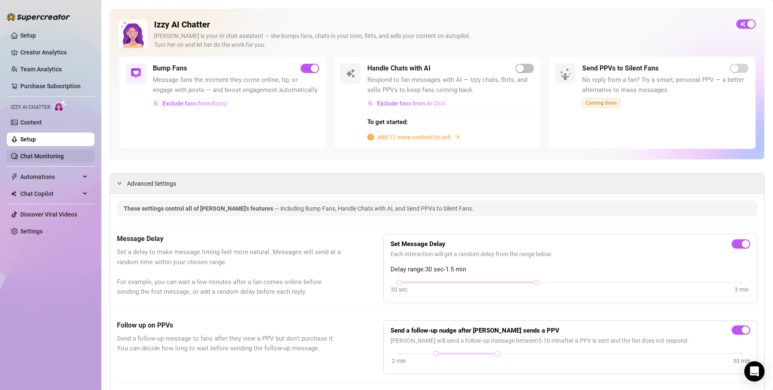
click at [46, 155] on link "Chat Monitoring" at bounding box center [41, 156] width 43 height 7
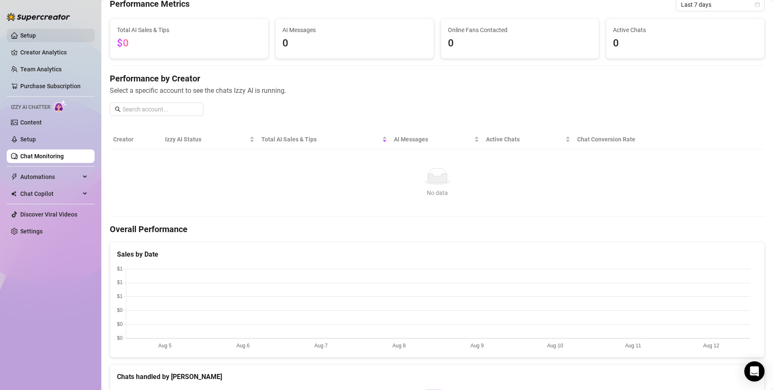
click at [29, 35] on link "Setup" at bounding box center [28, 35] width 16 height 7
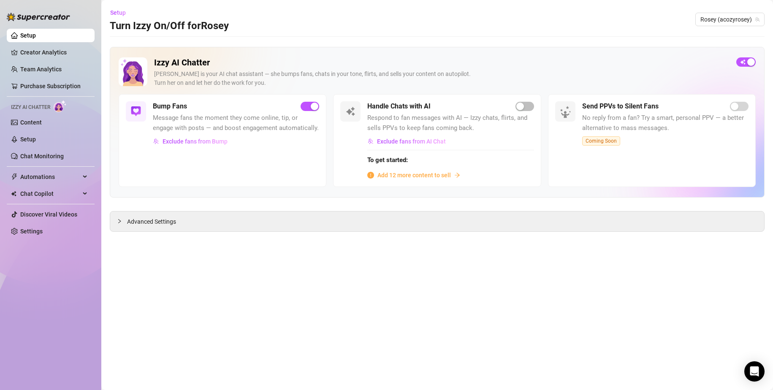
click at [417, 173] on span "Add 12 more content to sell" at bounding box center [413, 174] width 73 height 9
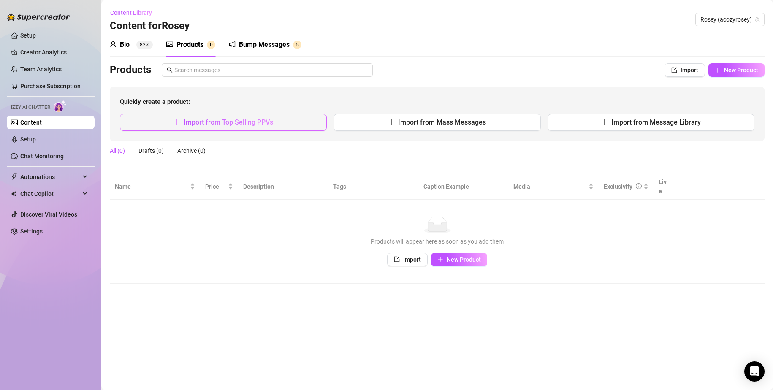
click at [260, 128] on button "Import from Top Selling PPVs" at bounding box center [223, 122] width 207 height 17
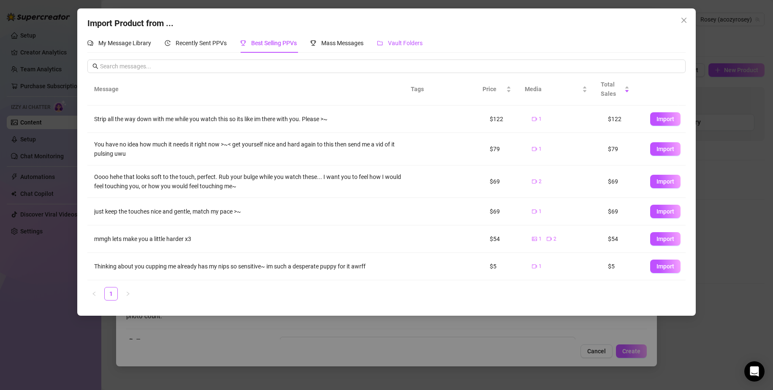
click at [387, 46] on div "Vault Folders" at bounding box center [400, 42] width 46 height 9
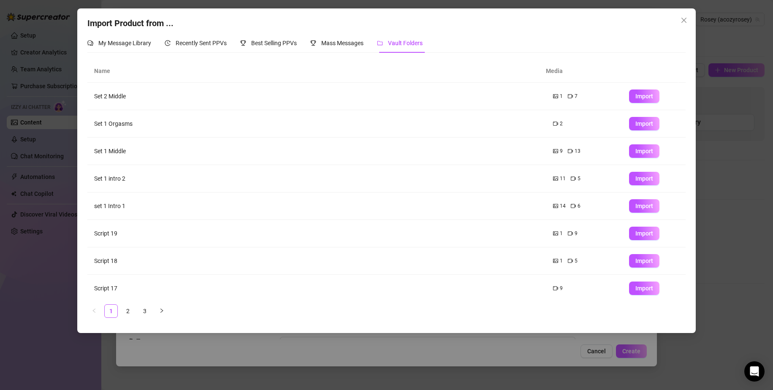
click at [119, 150] on td "Set 1 Middle" at bounding box center [316, 151] width 459 height 27
click at [168, 47] on div "Recently Sent PPVs" at bounding box center [196, 42] width 62 height 9
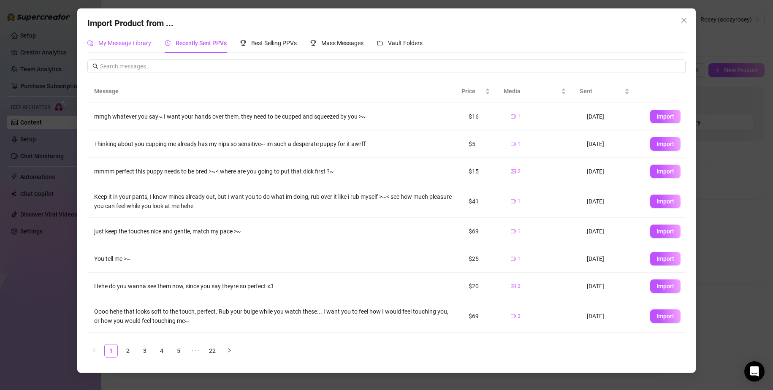
click at [115, 41] on span "My Message Library" at bounding box center [124, 43] width 53 height 7
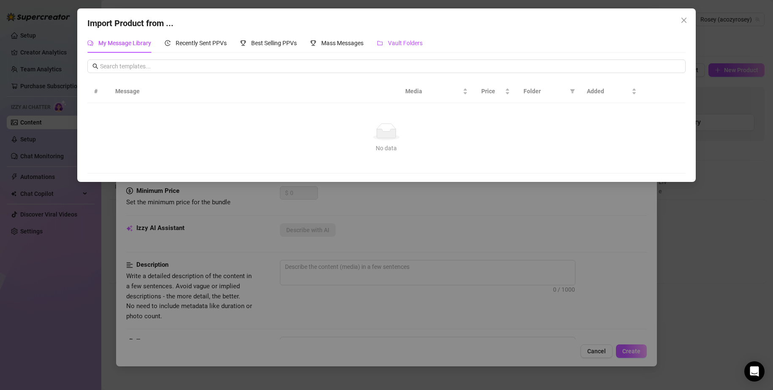
click at [404, 43] on span "Vault Folders" at bounding box center [405, 43] width 35 height 7
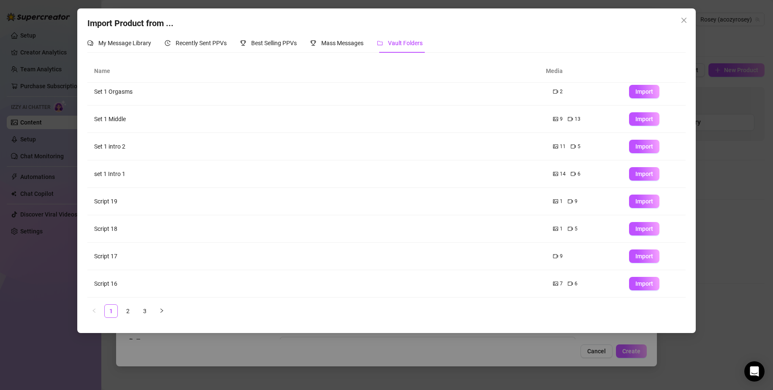
scroll to position [17, 0]
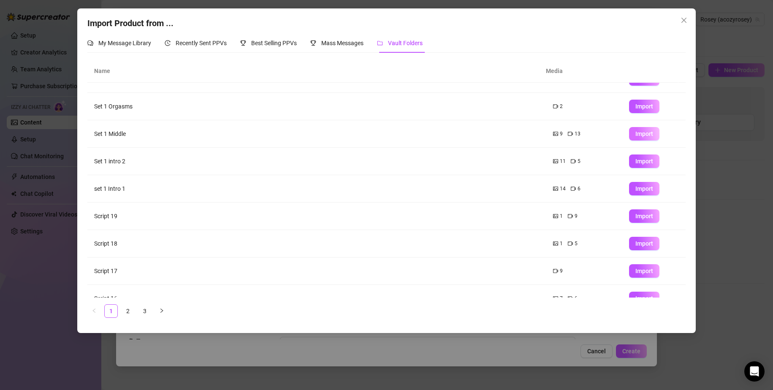
click at [638, 138] on button "Import" at bounding box center [644, 134] width 30 height 14
type textarea "Type your message here..."
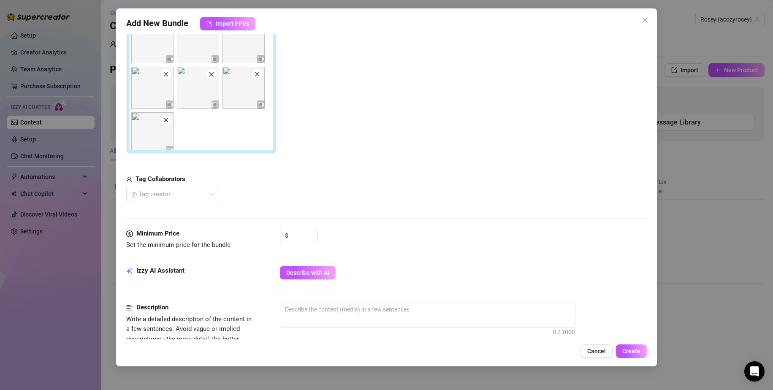
scroll to position [127, 0]
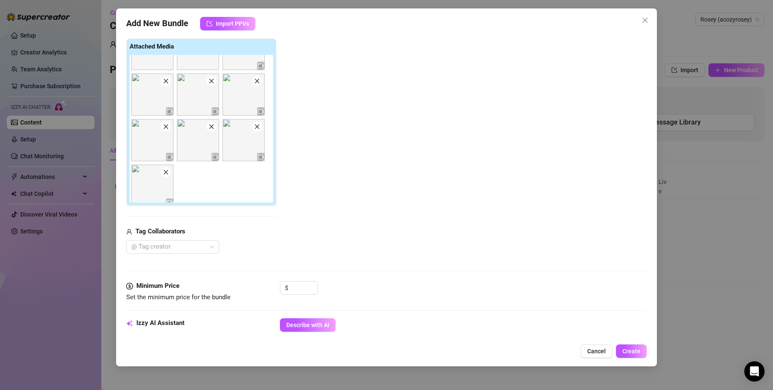
click at [164, 129] on icon "close" at bounding box center [166, 127] width 6 height 6
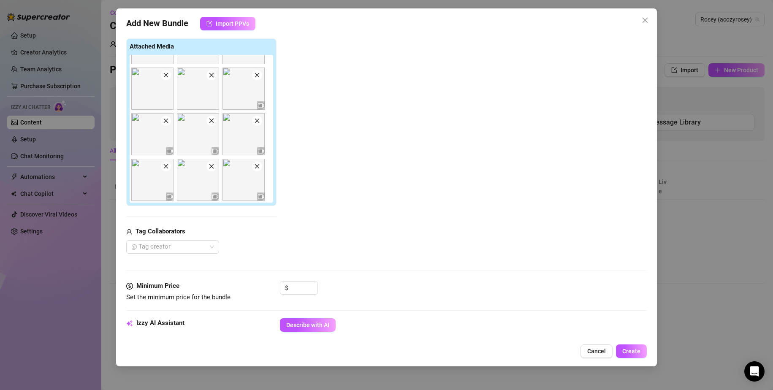
scroll to position [171, 0]
click at [164, 129] on img at bounding box center [152, 134] width 42 height 42
click at [167, 126] on img at bounding box center [152, 134] width 42 height 42
click at [168, 126] on img at bounding box center [152, 134] width 42 height 42
click at [210, 123] on icon "close" at bounding box center [211, 121] width 6 height 6
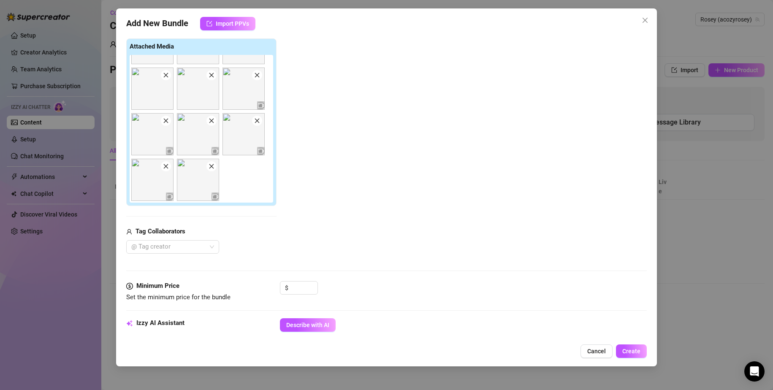
click at [259, 124] on span at bounding box center [257, 121] width 10 height 10
click at [210, 124] on span at bounding box center [211, 121] width 10 height 10
click at [165, 169] on icon "close" at bounding box center [166, 166] width 6 height 6
click at [160, 167] on img at bounding box center [152, 180] width 42 height 42
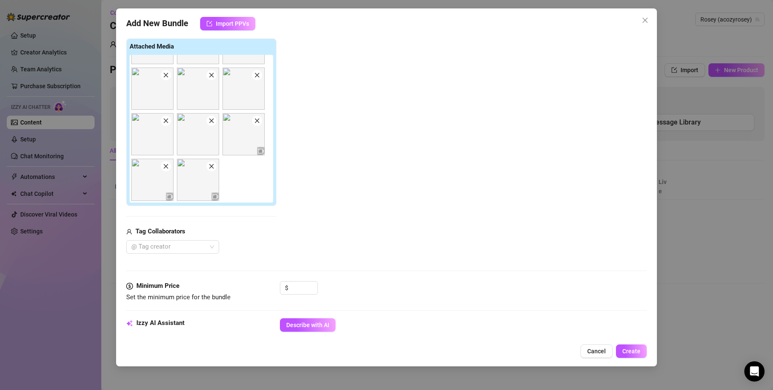
click at [166, 167] on icon "close" at bounding box center [166, 166] width 6 height 6
click at [166, 166] on icon "close" at bounding box center [165, 166] width 5 height 5
click at [254, 167] on icon "close" at bounding box center [257, 166] width 6 height 6
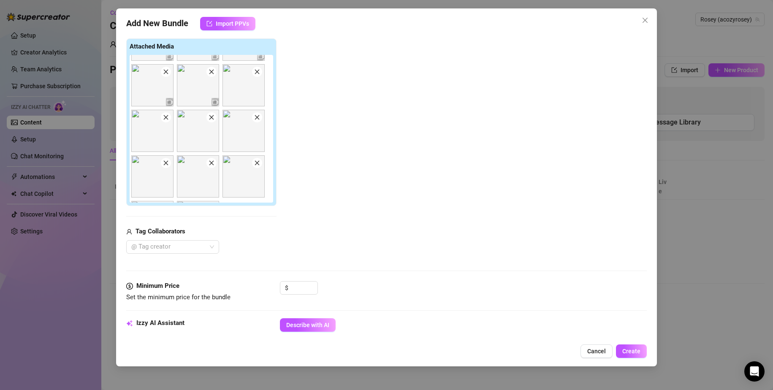
click at [169, 162] on span at bounding box center [166, 163] width 10 height 10
click at [165, 118] on icon "close" at bounding box center [165, 117] width 5 height 5
click at [208, 121] on span at bounding box center [211, 121] width 10 height 10
click at [166, 125] on span at bounding box center [166, 121] width 10 height 10
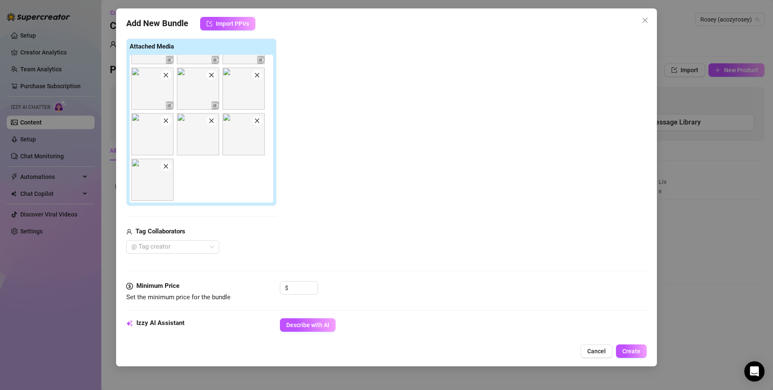
scroll to position [0, 0]
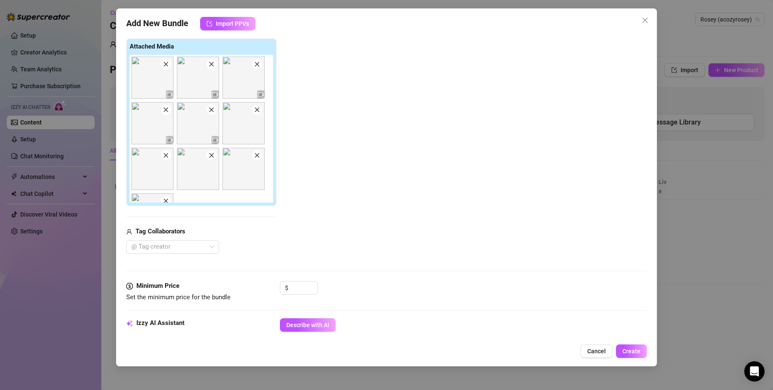
click at [209, 107] on icon "close" at bounding box center [211, 110] width 6 height 6
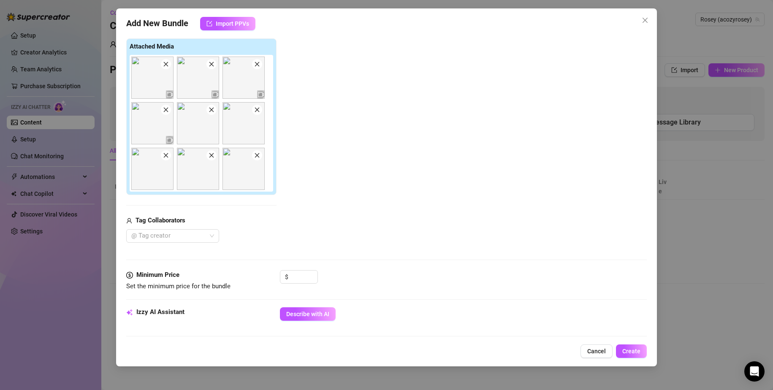
click at [165, 105] on span at bounding box center [166, 110] width 10 height 10
click at [169, 68] on span at bounding box center [166, 64] width 10 height 10
click at [165, 67] on icon "close" at bounding box center [166, 64] width 6 height 6
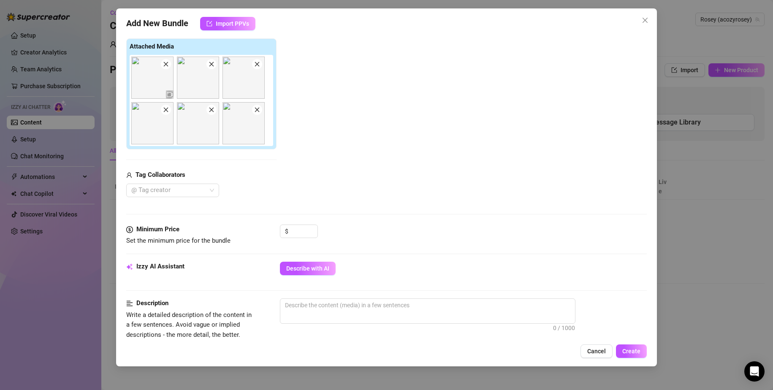
click at [165, 61] on icon "close" at bounding box center [166, 64] width 6 height 6
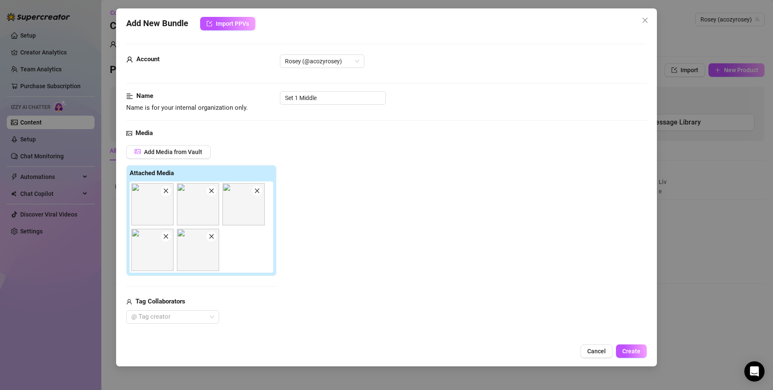
drag, startPoint x: 378, startPoint y: 85, endPoint x: 367, endPoint y: 83, distance: 11.6
click at [368, 83] on div "Account Rosey (@acozyrosey)" at bounding box center [386, 72] width 521 height 37
drag, startPoint x: 352, startPoint y: 100, endPoint x: 298, endPoint y: 98, distance: 53.6
click at [298, 98] on input "Set 1 Middle" at bounding box center [333, 98] width 106 height 14
drag, startPoint x: 285, startPoint y: 96, endPoint x: 308, endPoint y: 103, distance: 23.9
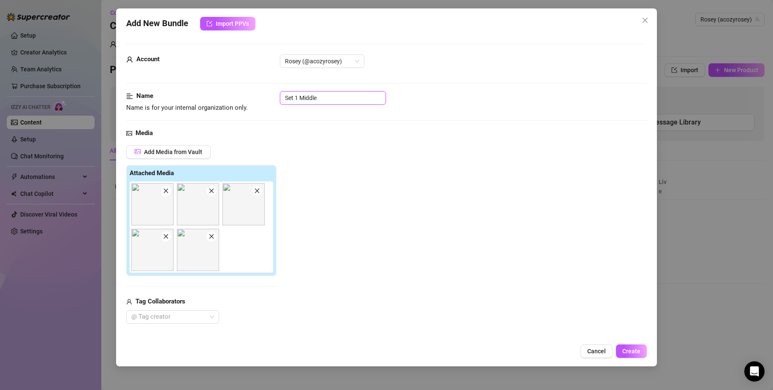
click at [287, 96] on input "Set 1 Middle" at bounding box center [333, 98] width 106 height 14
click at [295, 95] on input "Set 1 Middle" at bounding box center [333, 98] width 106 height 14
click at [281, 97] on div "Name Name is for your internal organization only. Set 1 Middle" at bounding box center [386, 102] width 521 height 22
click at [285, 99] on input "Set 1 Middle" at bounding box center [333, 98] width 106 height 14
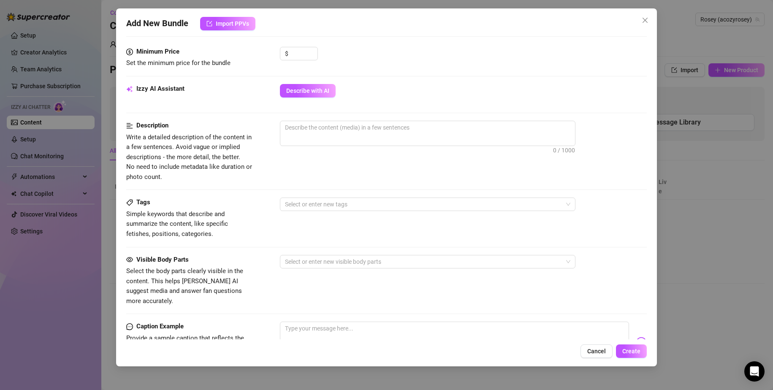
scroll to position [338, 0]
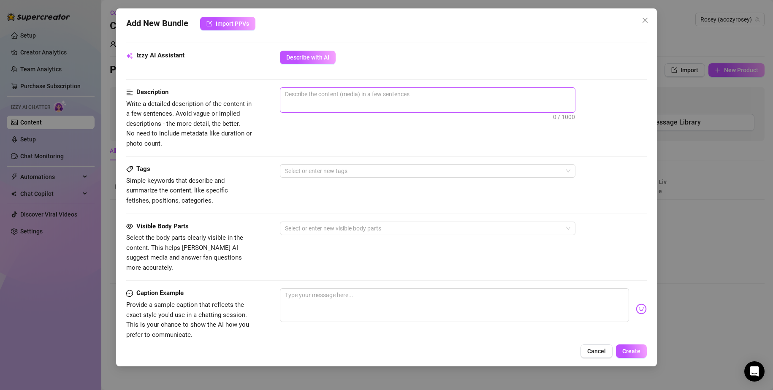
type input "Tit pics from Set 1 Middle"
click at [333, 101] on span "0 / 1000" at bounding box center [427, 99] width 295 height 25
click at [340, 94] on textarea at bounding box center [427, 94] width 295 height 13
type textarea "I"
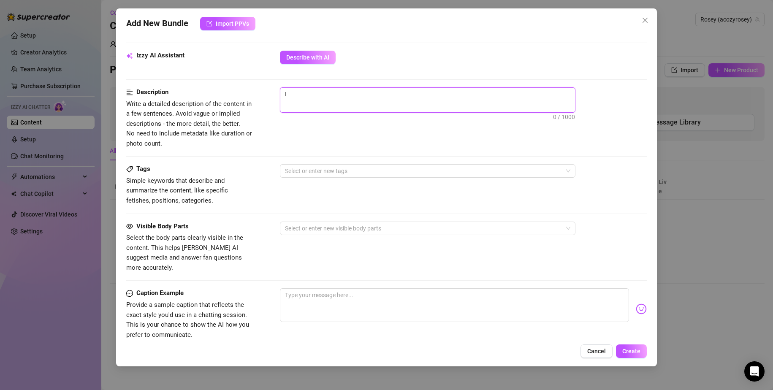
type textarea "I"
type textarea "I a"
type textarea "I am"
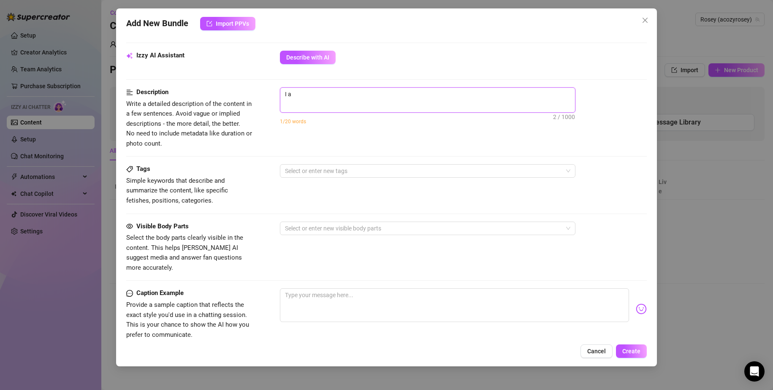
type textarea "I am"
type textarea "I am c"
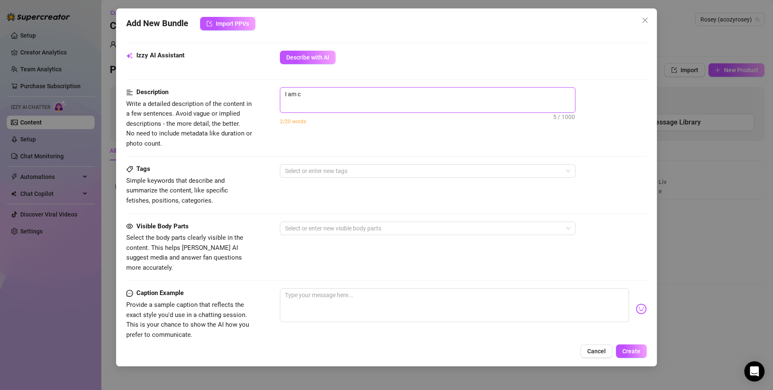
type textarea "I am co"
type textarea "I am com"
type textarea "I am comp"
type textarea "I am compl"
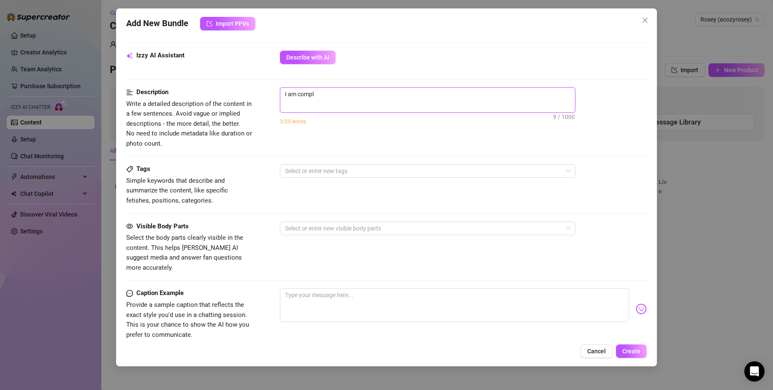
type textarea "I am comple"
type textarea "I am complet"
type textarea "I am complete"
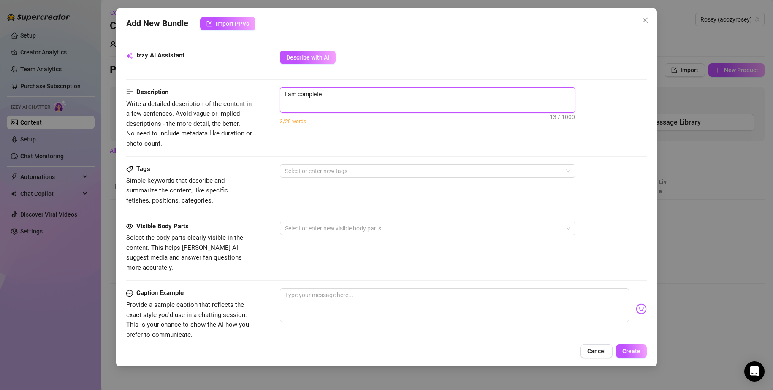
type textarea "I am completel"
type textarea "I am completely"
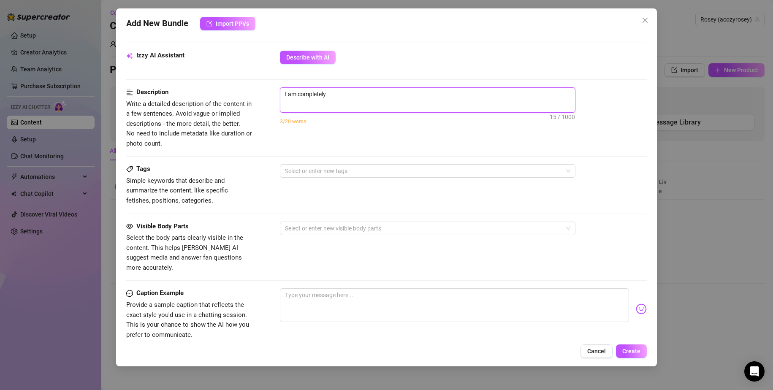
type textarea "I am completely"
type textarea "I am completely n"
type textarea "I am completely nu"
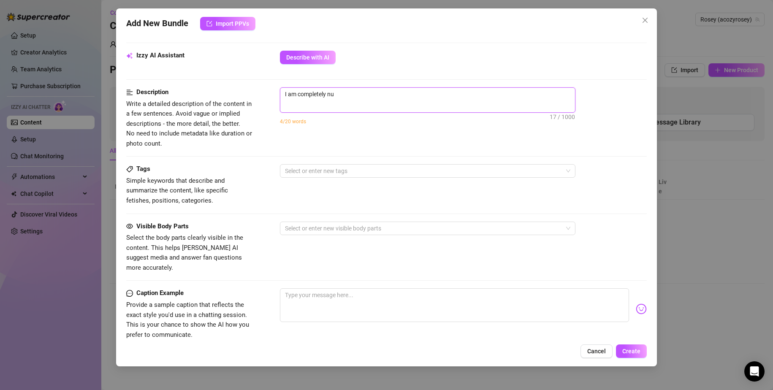
type textarea "I am completely nud"
type textarea "I am completely nude"
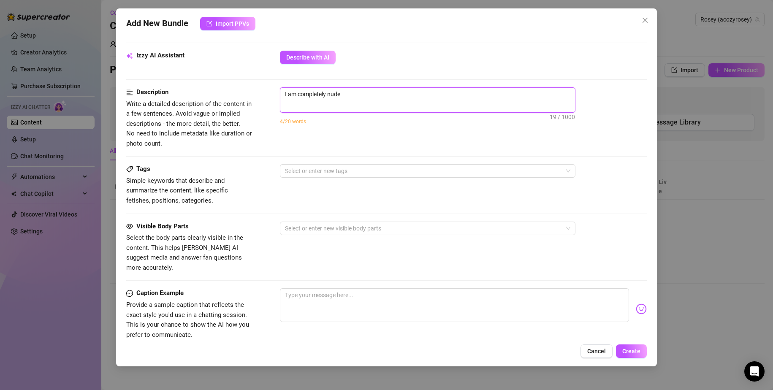
type textarea "I am completely nude"
type textarea "I am completely nude t"
type textarea "I am completely nude ta"
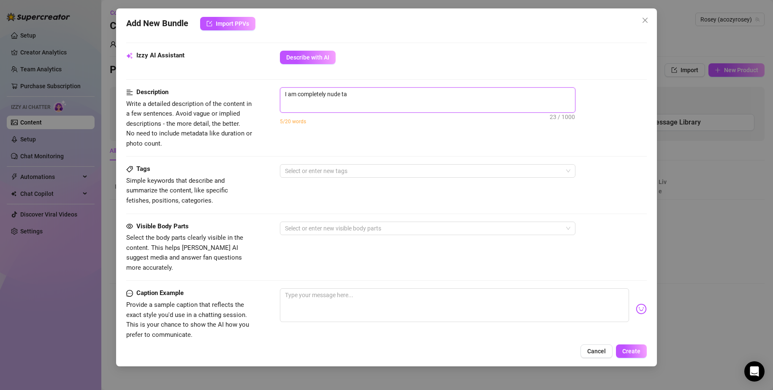
type textarea "I am completely nude tal"
type textarea "I am completely nude talk"
type textarea "I am completely nude tal"
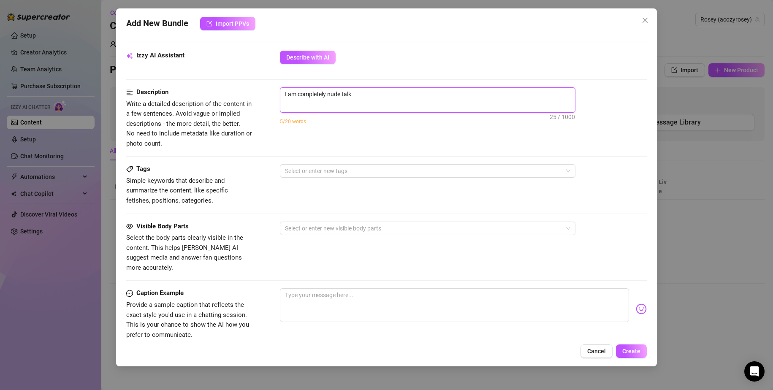
type textarea "I am completely nude tal"
type textarea "I am completely nude ta"
type textarea "I am completely nude t"
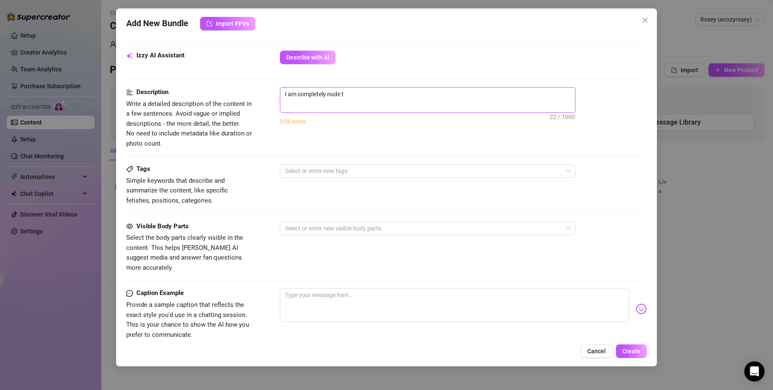
type textarea "I am completely nude"
type textarea "I am completely nud"
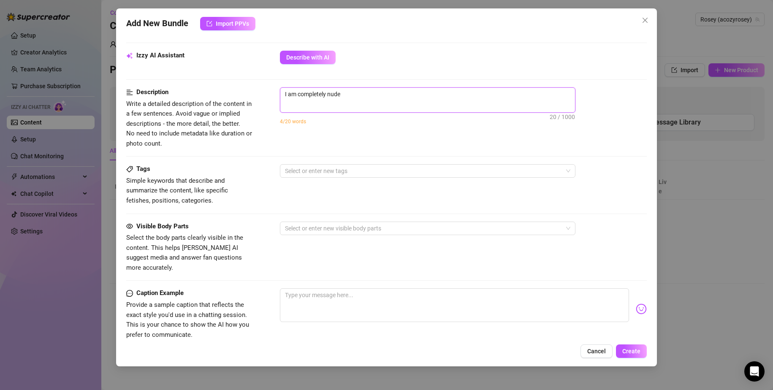
type textarea "I am completely nud"
type textarea "I am completely nu"
type textarea "I am completely n"
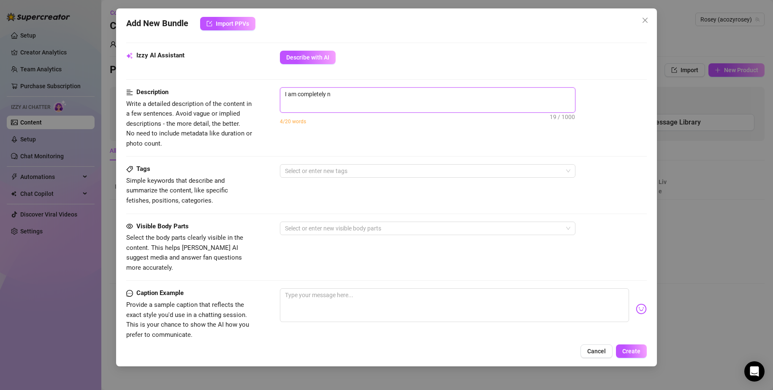
type textarea "I am completely"
type textarea "I am completel"
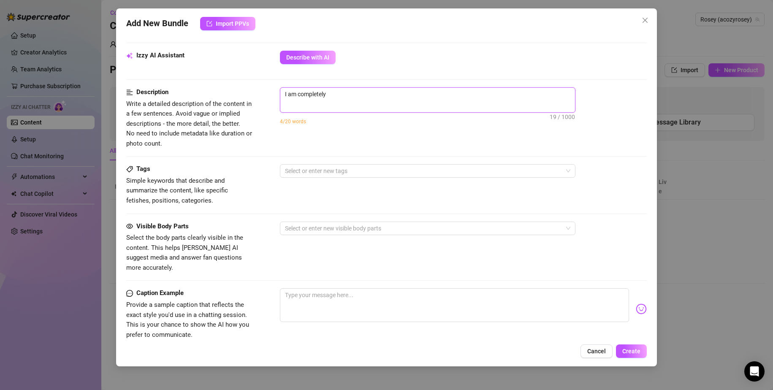
type textarea "I am completel"
type textarea "I am complete"
type textarea "I am complet"
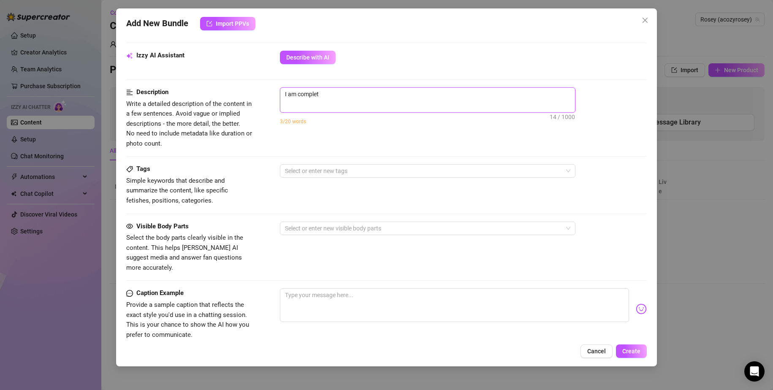
type textarea "I am comple"
type textarea "I am compl"
type textarea "I am comp"
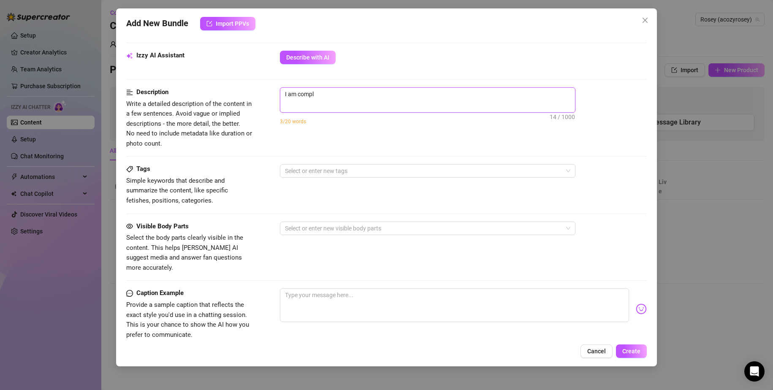
type textarea "I am comp"
type textarea "I am com"
type textarea "I am co"
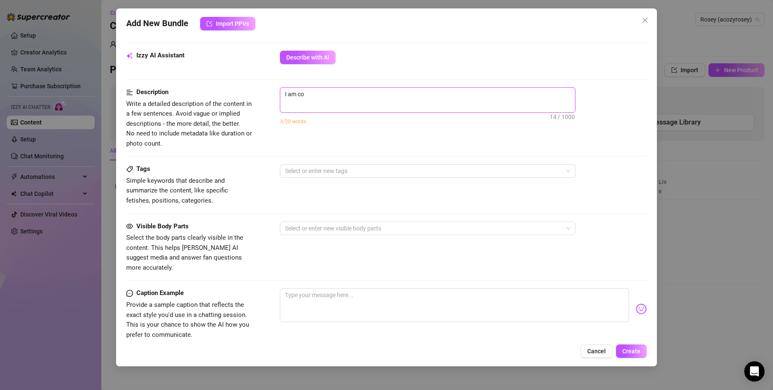
type textarea "I am c"
type textarea "I am"
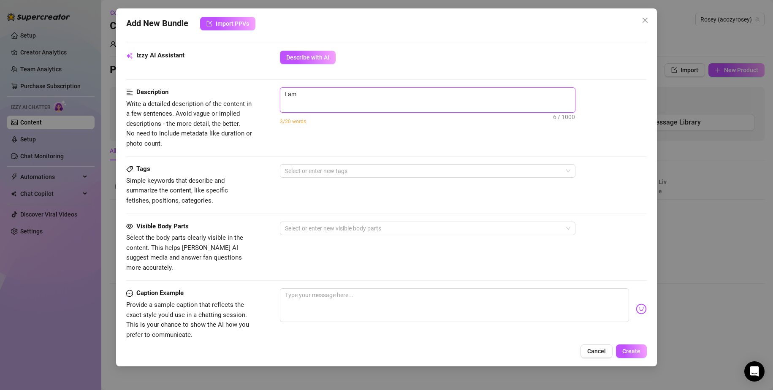
type textarea "I am"
type textarea "I a"
type textarea "I"
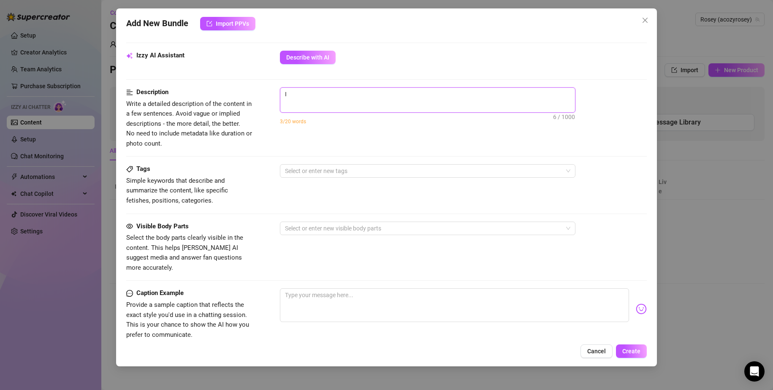
type textarea "I"
type textarea "Describe the content (media) in a few sentences"
type textarea "C"
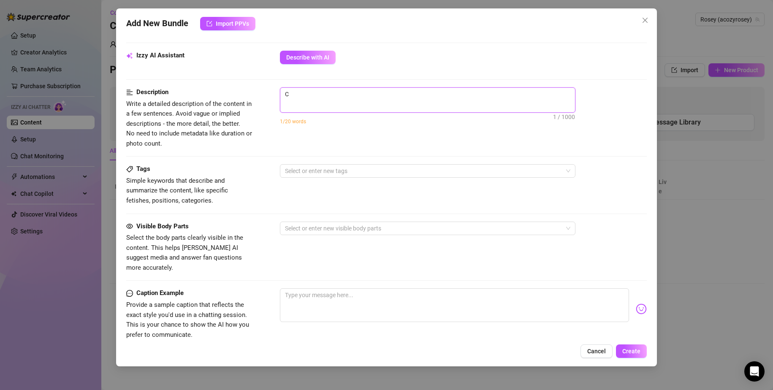
type textarea "Co"
type textarea "Com"
type textarea "Comk"
type textarea "Comkm"
type textarea "Comk"
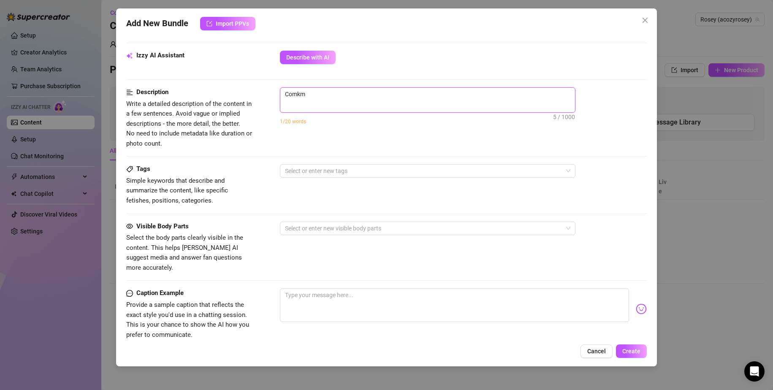
type textarea "Comk"
type textarea "Com"
type textarea "Comp"
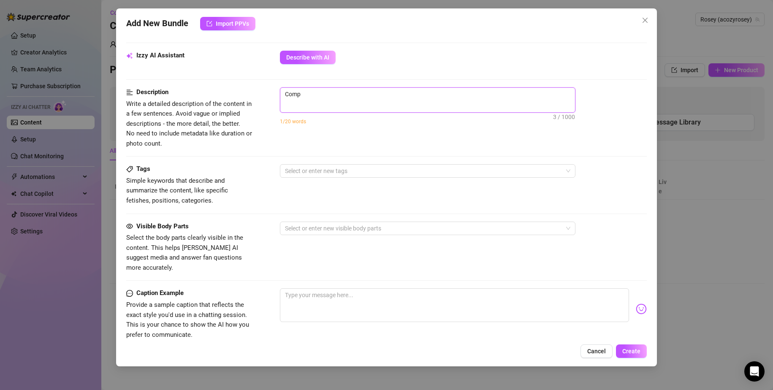
type textarea "Compl"
type textarea "Comple"
type textarea "Complet"
type textarea "Complete"
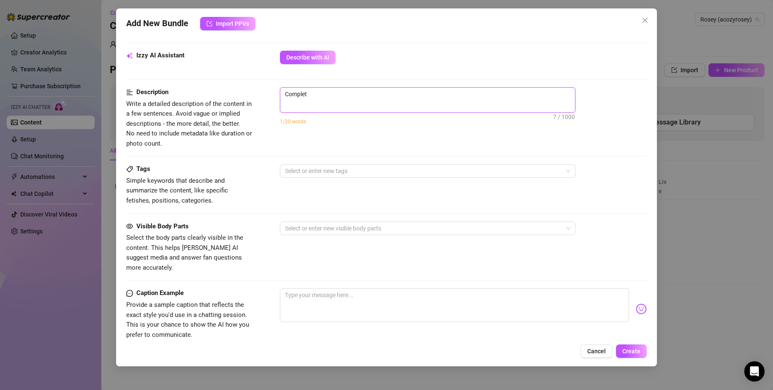
type textarea "Complete"
type textarea "Completel"
type textarea "Completely"
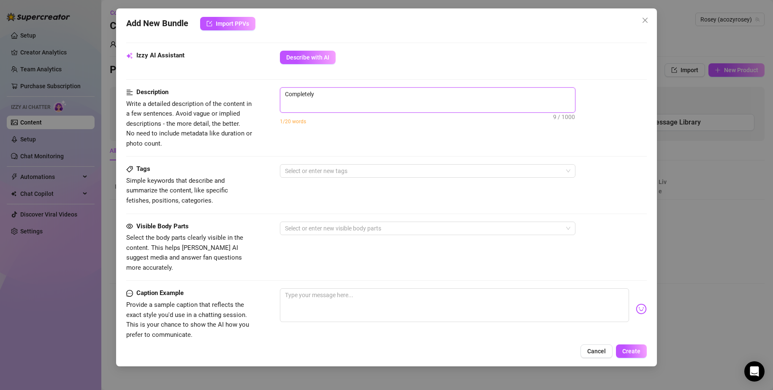
type textarea "Completely"
type textarea "Completely n"
type textarea "Completely nu"
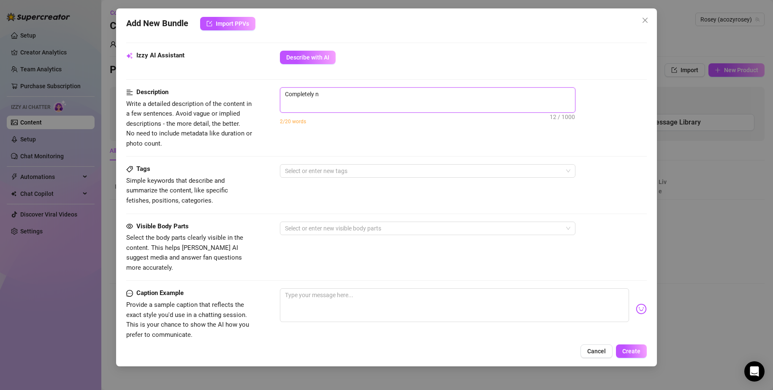
type textarea "Completely nu"
type textarea "Completely nud"
type textarea "Completely nude"
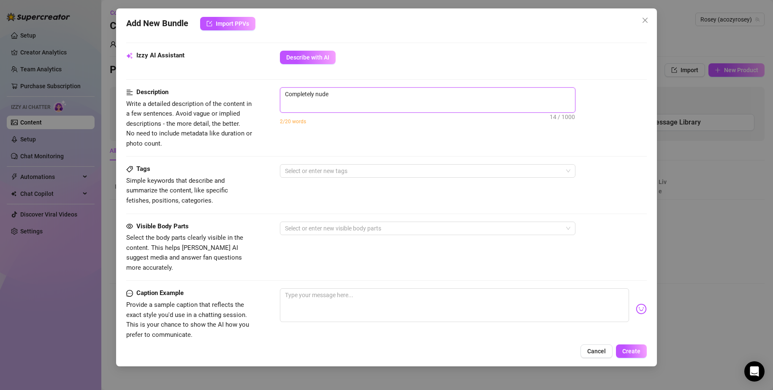
type textarea "Completely nude"
type textarea "Completely nude s"
type textarea "Completely nude se"
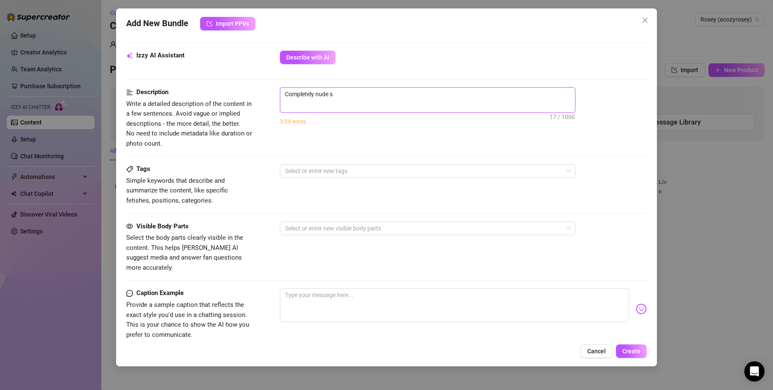
type textarea "Completely nude se"
type textarea "Completely nude sel"
type textarea "Completely nude self"
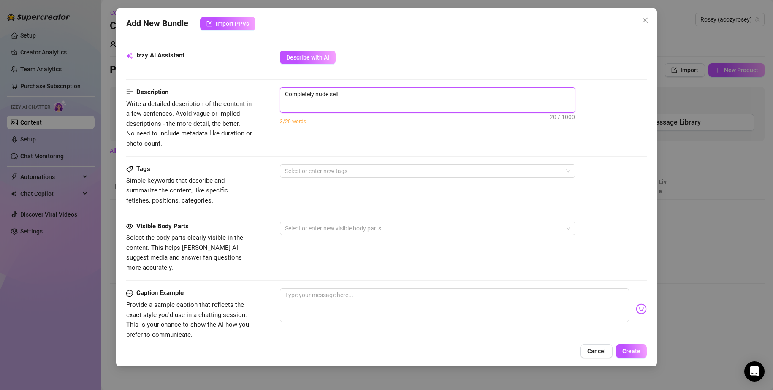
type textarea "Completely nude selfi"
type textarea "Completely nude selfie"
type textarea "Completely nude selfies"
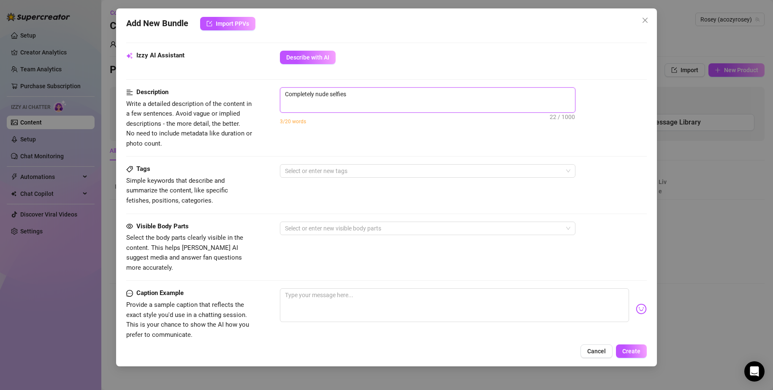
type textarea "Completely nude selfies"
type textarea "Completely nude selfies o"
type textarea "Completely nude selfies of"
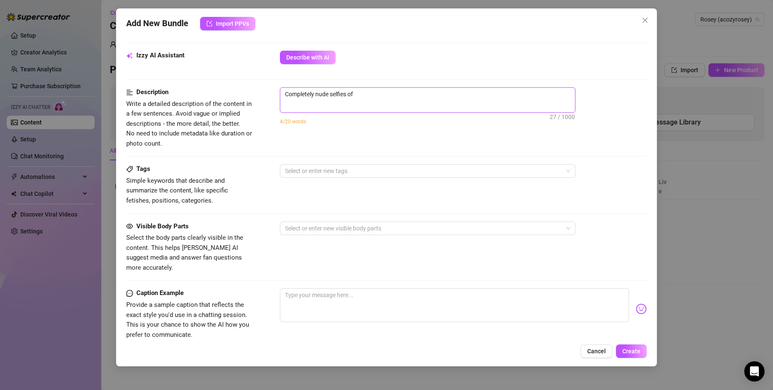
type textarea "Completely nude selfies of h"
type textarea "Completely nude selfies of he"
type textarea "Completely nude selfies of her"
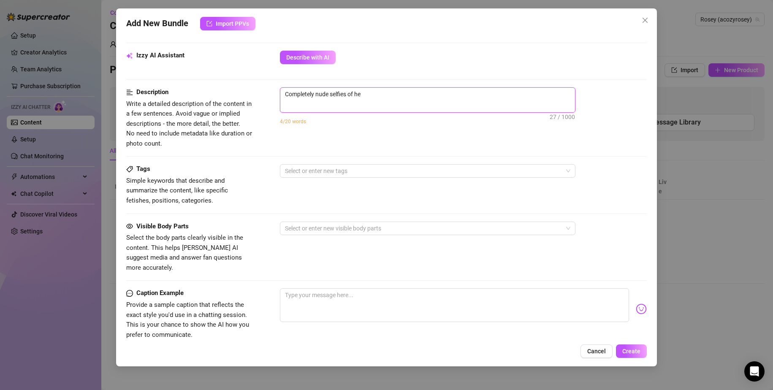
type textarea "Completely nude selfies of her"
type textarea "Completely nude selfies of her t"
type textarea "Completely nude selfies of her to"
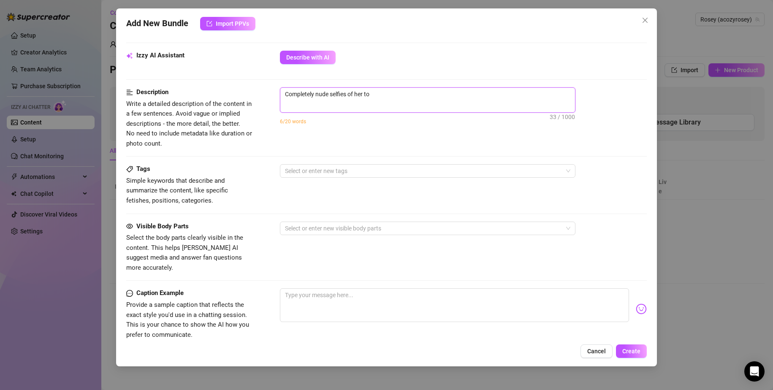
type textarea "Completely nude selfies of her tor"
type textarea "Completely nude selfies of her tors"
type textarea "Completely nude selfies of her torso"
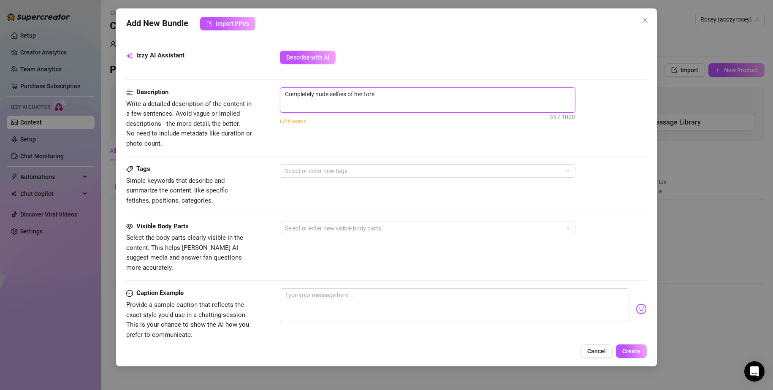
type textarea "Completely nude selfies of her torso"
type textarea "Completely nude selfies of her torso w"
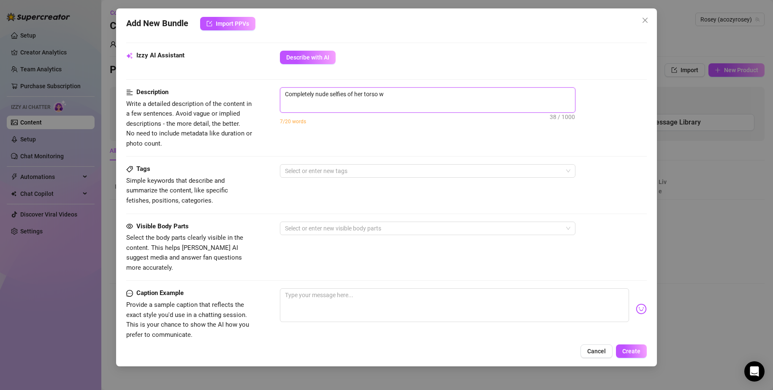
type textarea "Completely nude selfies of her torso wi"
type textarea "Completely nude selfies of her torso wit"
type textarea "Completely nude selfies of her torso with"
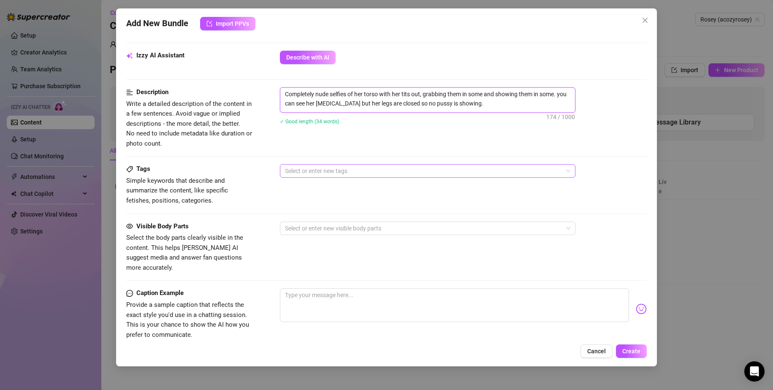
click at [335, 175] on div at bounding box center [422, 171] width 283 height 12
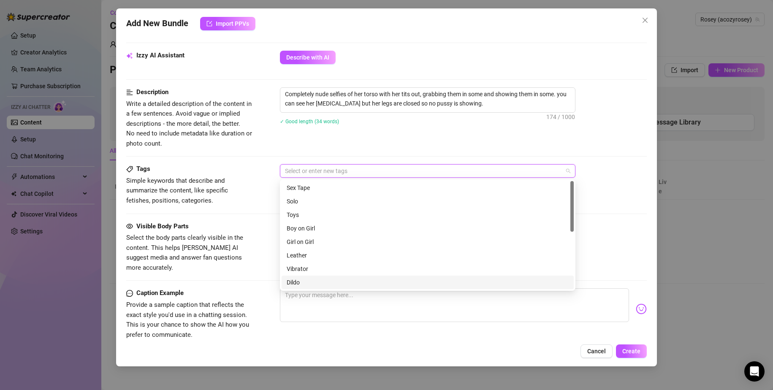
click at [228, 189] on span "Simple keywords that describe and summarize the content, like specific fetishes…" at bounding box center [177, 190] width 102 height 27
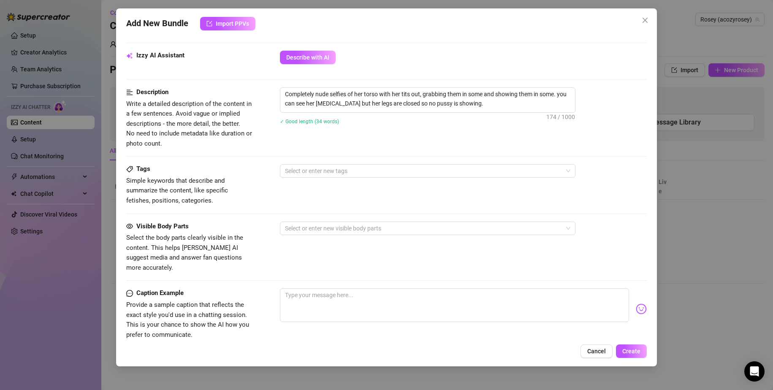
click at [326, 164] on div "Description Write a detailed description of the content in a few sentences. Avo…" at bounding box center [386, 125] width 521 height 77
click at [339, 169] on div at bounding box center [422, 171] width 283 height 12
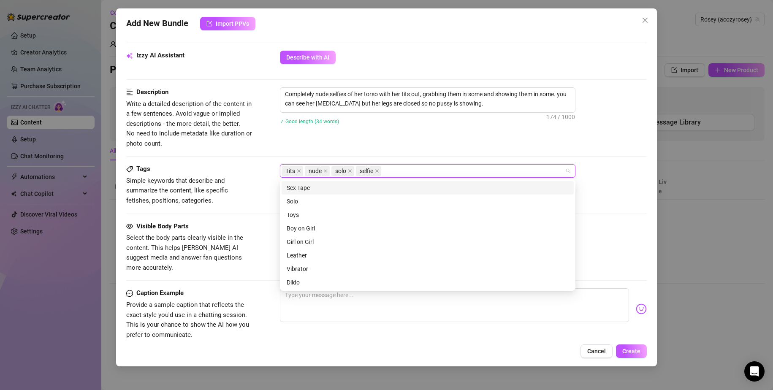
click at [385, 155] on div "Description Write a detailed description of the content in a few sentences. Avo…" at bounding box center [386, 125] width 521 height 77
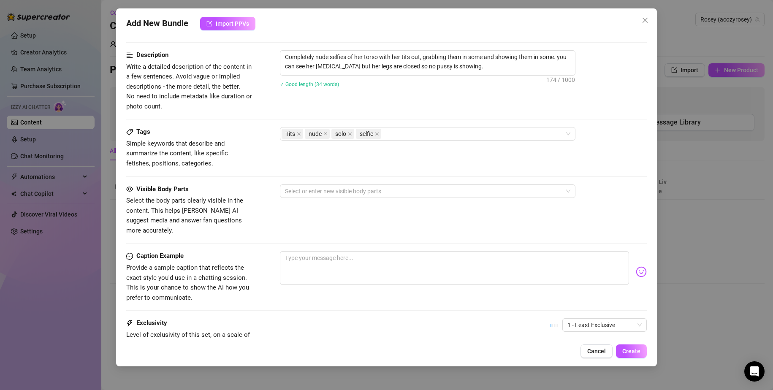
scroll to position [380, 0]
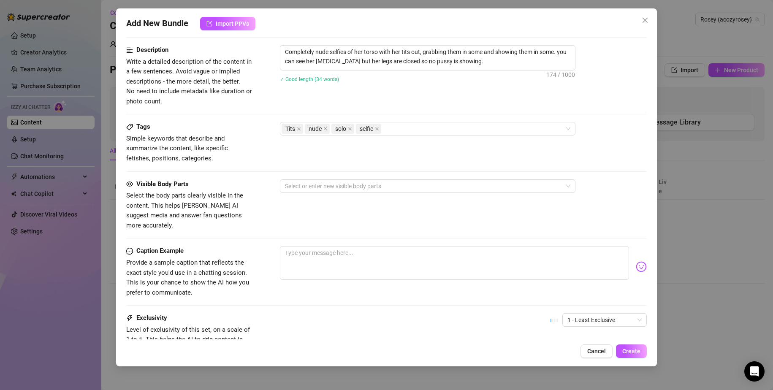
click at [387, 178] on div "Tags Simple keywords that describe and summarize the content, like specific fet…" at bounding box center [386, 150] width 521 height 57
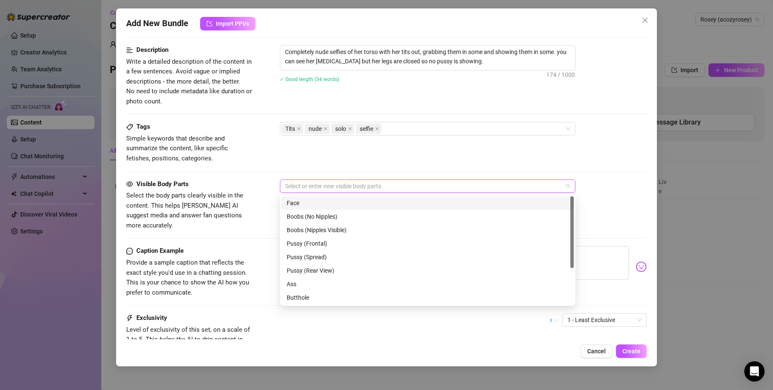
click at [409, 184] on div at bounding box center [422, 186] width 283 height 12
click at [367, 232] on div "Boobs (Nipples Visible)" at bounding box center [428, 229] width 282 height 9
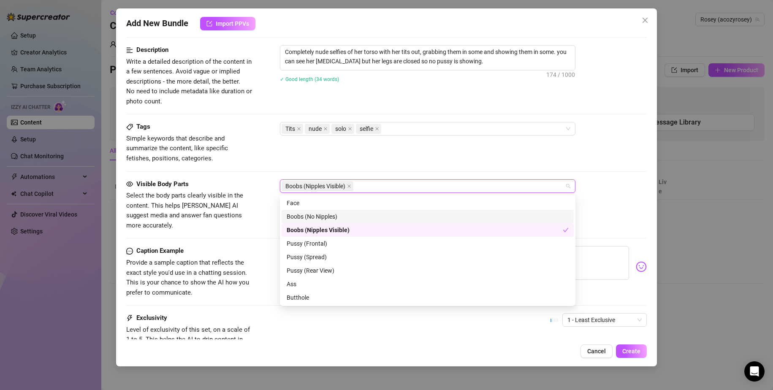
click at [363, 220] on div "Boobs (No Nipples)" at bounding box center [428, 216] width 282 height 9
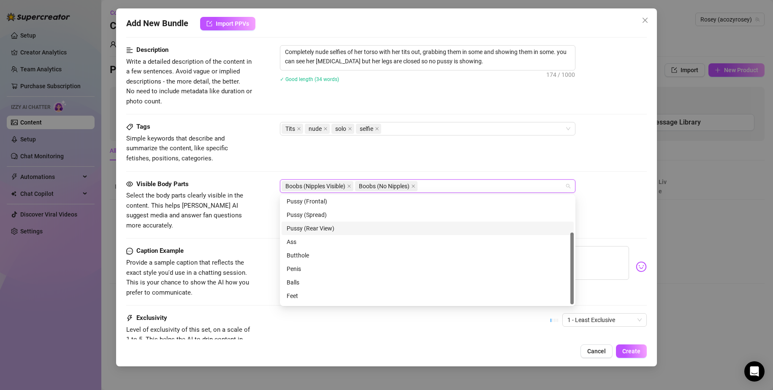
scroll to position [54, 0]
click at [217, 262] on span "Provide a sample caption that reflects the exact style you'd use in a chatting …" at bounding box center [187, 278] width 123 height 38
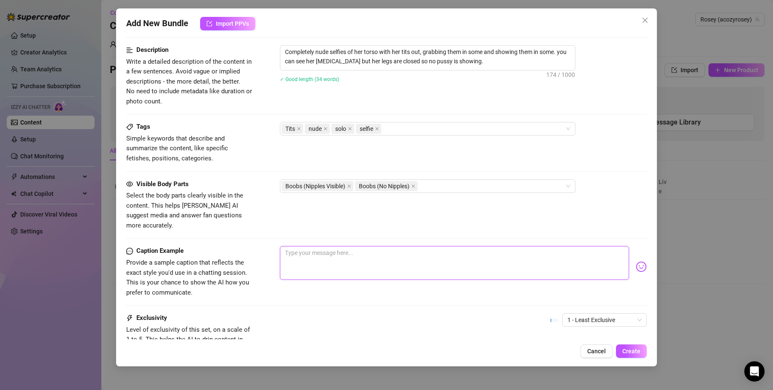
click at [300, 266] on textarea at bounding box center [454, 263] width 349 height 34
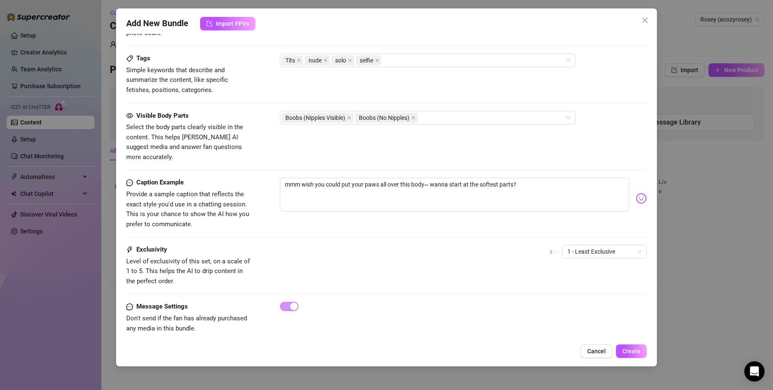
click at [566, 234] on div "Caption Example Provide a sample caption that reflects the exact style you'd us…" at bounding box center [386, 211] width 521 height 67
click at [567, 245] on span "1 - Least Exclusive" at bounding box center [604, 251] width 74 height 13
click at [588, 288] on div "3" at bounding box center [597, 285] width 71 height 9
click at [645, 350] on button "Create" at bounding box center [631, 351] width 31 height 14
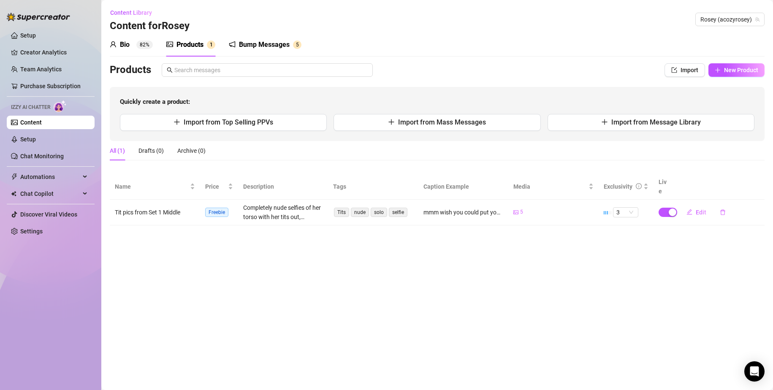
click at [218, 208] on span "Freebie" at bounding box center [216, 212] width 23 height 9
click at [223, 187] on div "Price" at bounding box center [219, 186] width 28 height 9
click at [233, 184] on div "Price" at bounding box center [219, 186] width 28 height 9
click at [232, 200] on td "Freebie" at bounding box center [219, 213] width 38 height 26
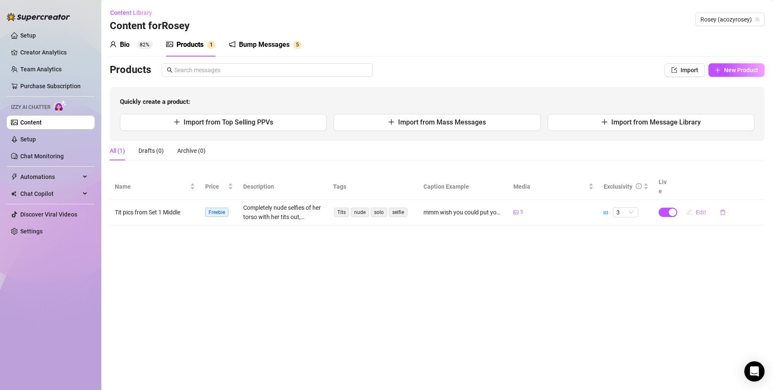
click at [698, 209] on span "Edit" at bounding box center [700, 212] width 11 height 7
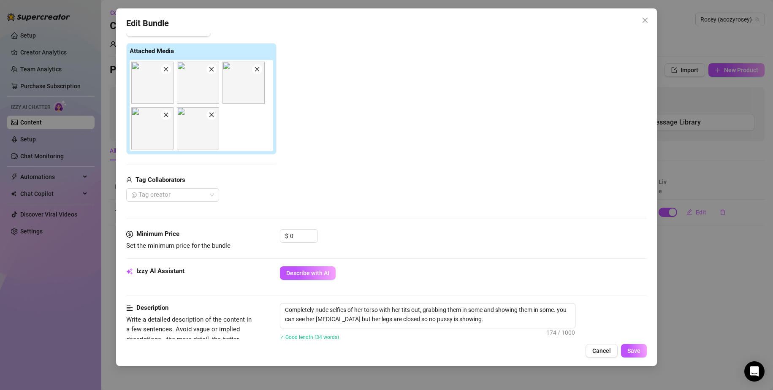
scroll to position [127, 0]
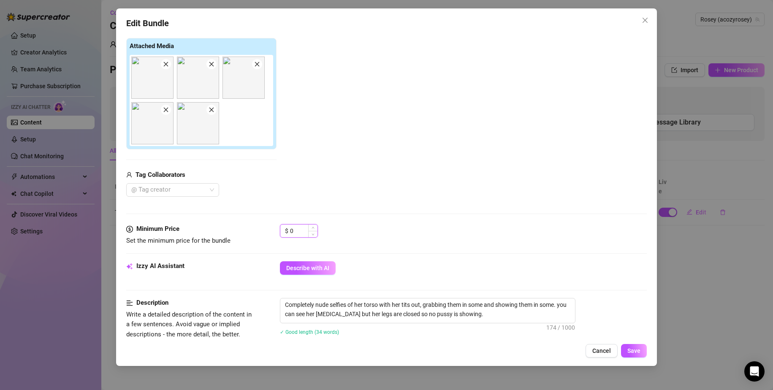
click at [301, 235] on input "0" at bounding box center [303, 231] width 27 height 13
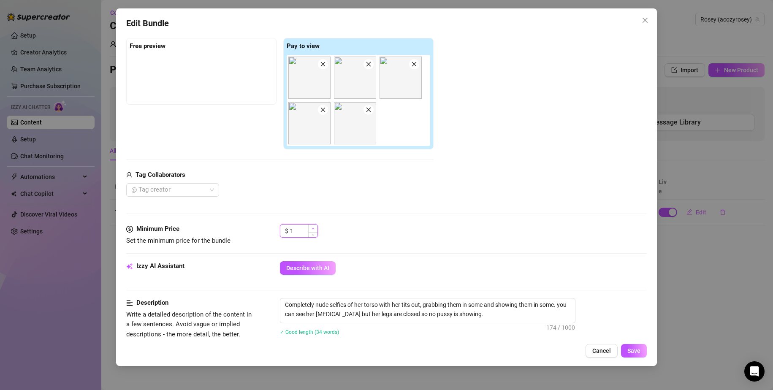
click at [314, 226] on span "Increase Value" at bounding box center [312, 229] width 9 height 8
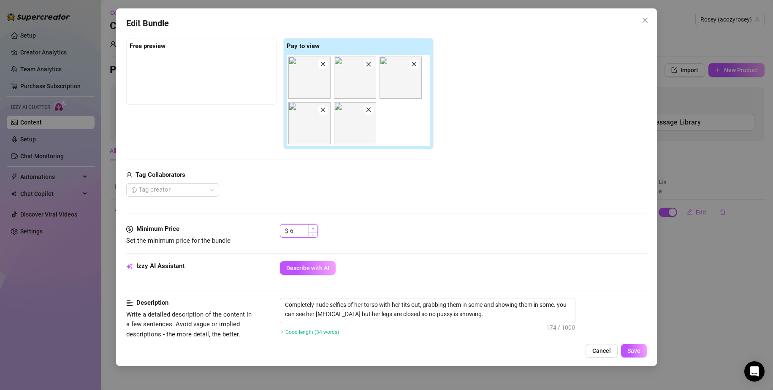
click at [314, 226] on span "Increase Value" at bounding box center [312, 229] width 9 height 8
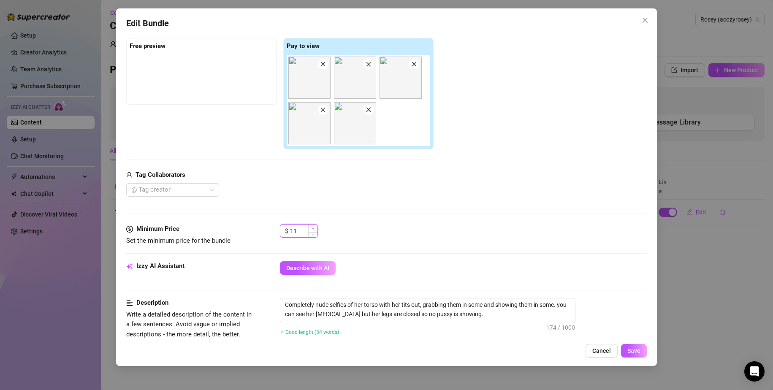
click at [314, 226] on span "Increase Value" at bounding box center [312, 229] width 9 height 8
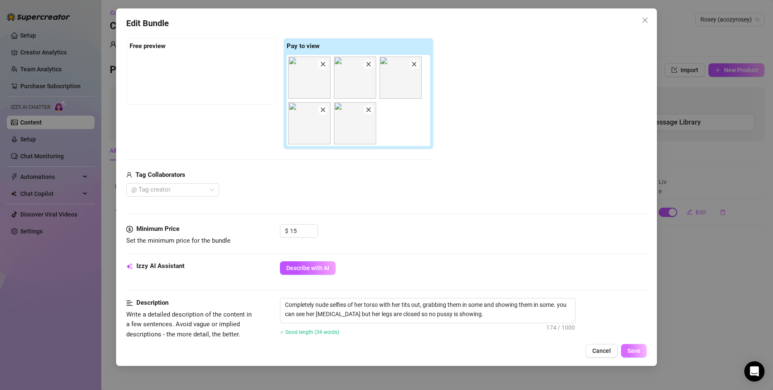
click at [641, 354] on button "Save" at bounding box center [634, 351] width 26 height 14
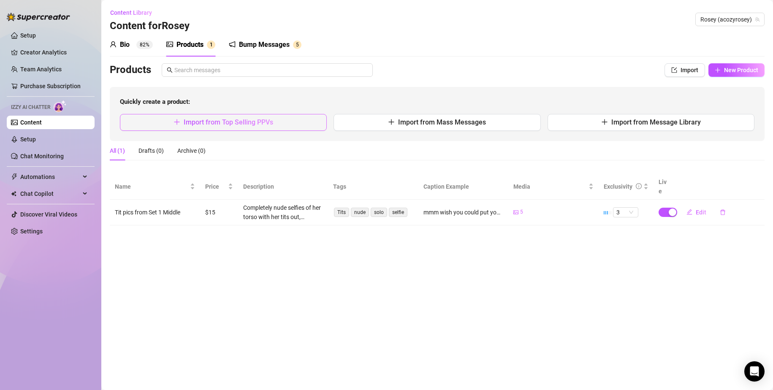
click at [281, 126] on button "Import from Top Selling PPVs" at bounding box center [223, 122] width 207 height 17
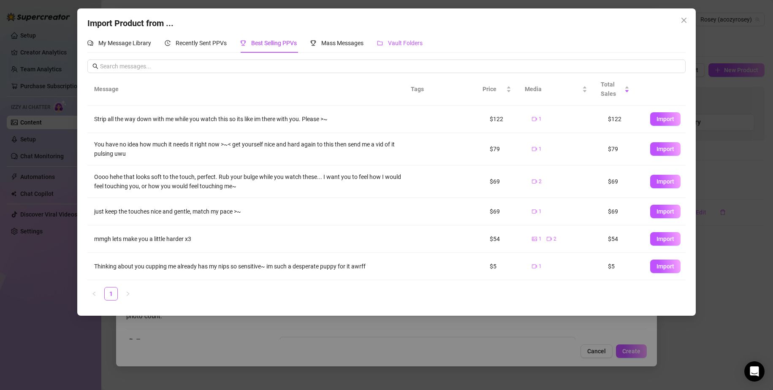
click at [398, 40] on span "Vault Folders" at bounding box center [405, 43] width 35 height 7
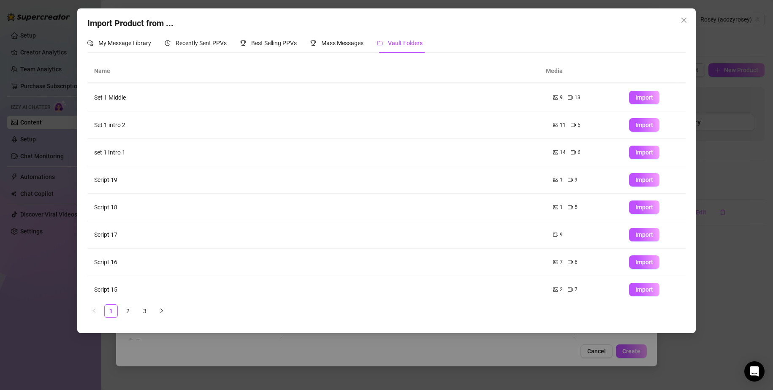
scroll to position [60, 0]
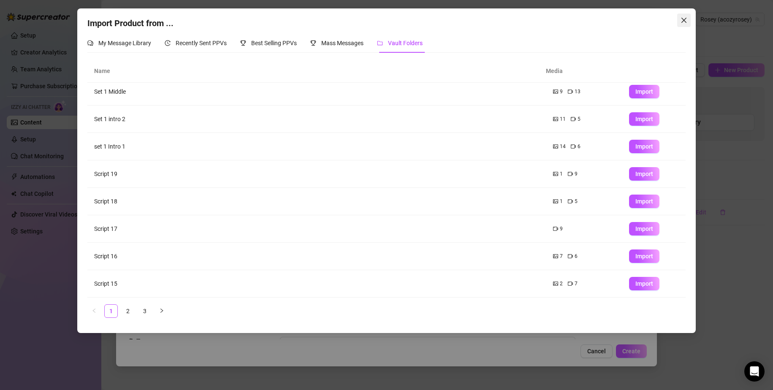
click at [688, 22] on span "Close" at bounding box center [684, 20] width 14 height 7
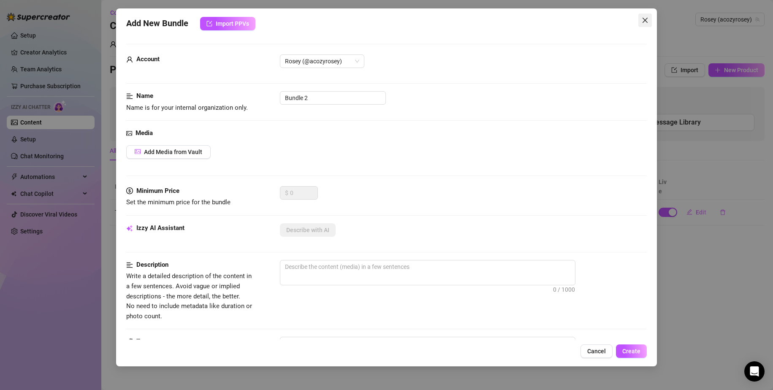
click at [643, 19] on icon "close" at bounding box center [644, 20] width 7 height 7
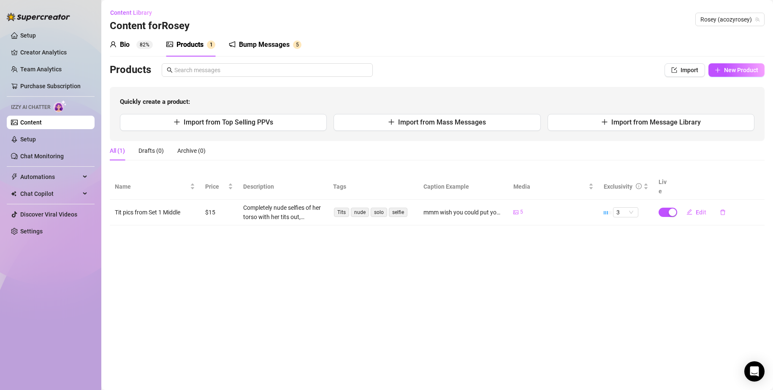
click at [263, 54] on div "Bump Messages 5" at bounding box center [265, 45] width 73 height 24
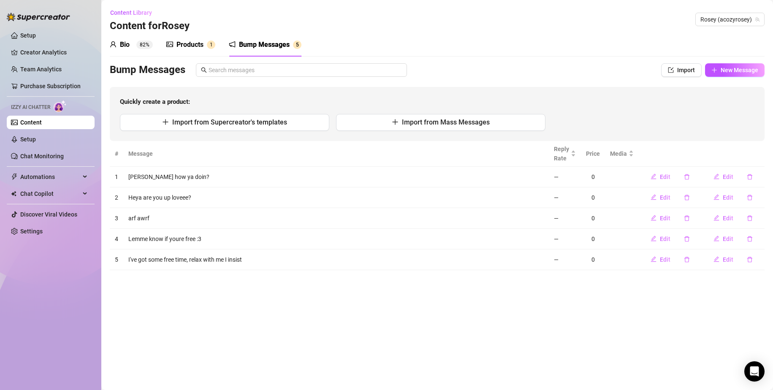
click at [192, 60] on div "Bio 82% Products 1 Bump Messages 5 Bio Import Bio from other creator Personal I…" at bounding box center [437, 151] width 655 height 237
click at [189, 41] on div "Products" at bounding box center [189, 45] width 27 height 10
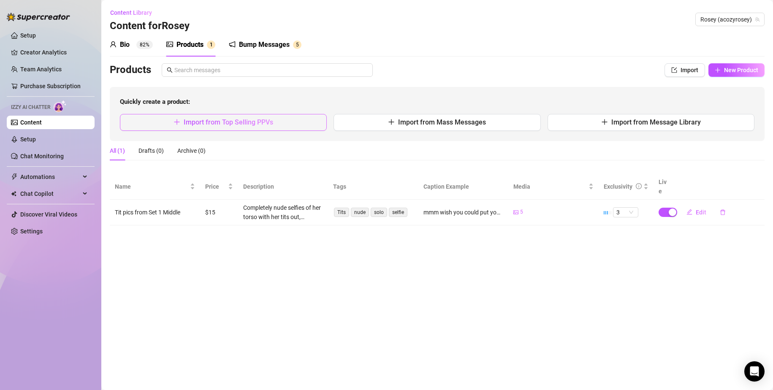
drag, startPoint x: 324, startPoint y: 116, endPoint x: 324, endPoint y: 120, distance: 4.7
click at [324, 120] on button "Import from Top Selling PPVs" at bounding box center [223, 122] width 207 height 17
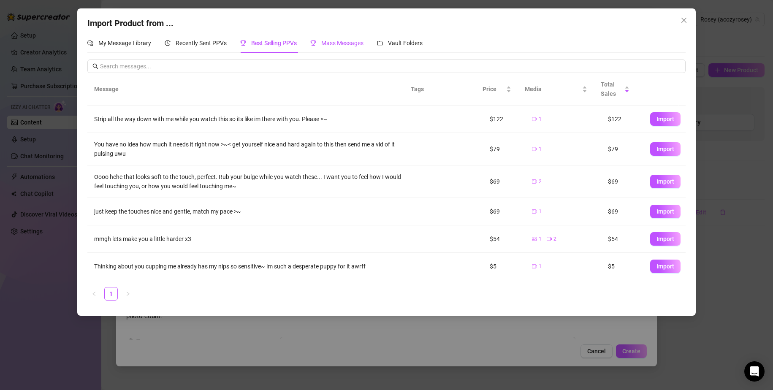
click at [334, 41] on span "Mass Messages" at bounding box center [342, 43] width 42 height 7
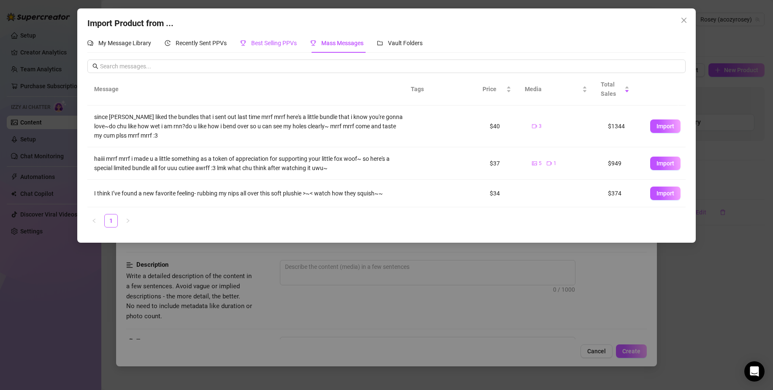
click at [286, 43] on span "Best Selling PPVs" at bounding box center [274, 43] width 46 height 7
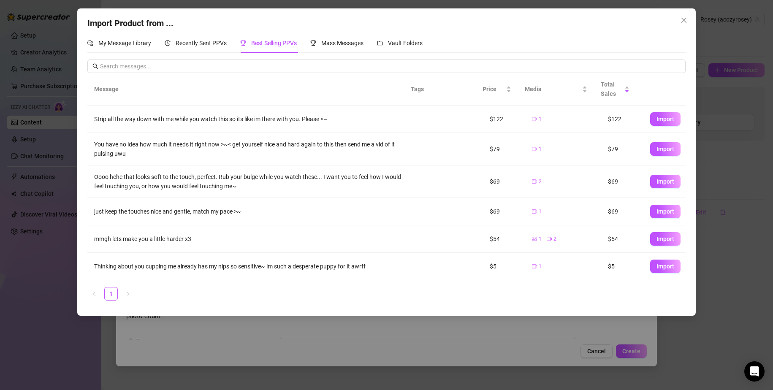
click at [387, 55] on div "My Message Library Recently Sent PPVs Best Selling PPVs Mass Messages Vault Fol…" at bounding box center [386, 170] width 598 height 274
click at [395, 49] on div "Vault Folders" at bounding box center [400, 42] width 46 height 19
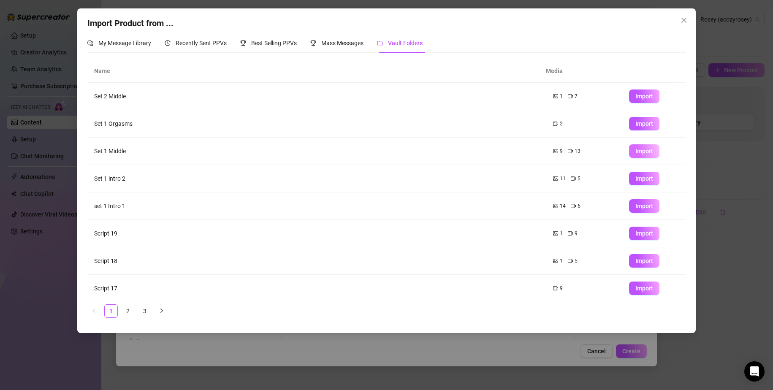
click at [633, 155] on button "Import" at bounding box center [644, 151] width 30 height 14
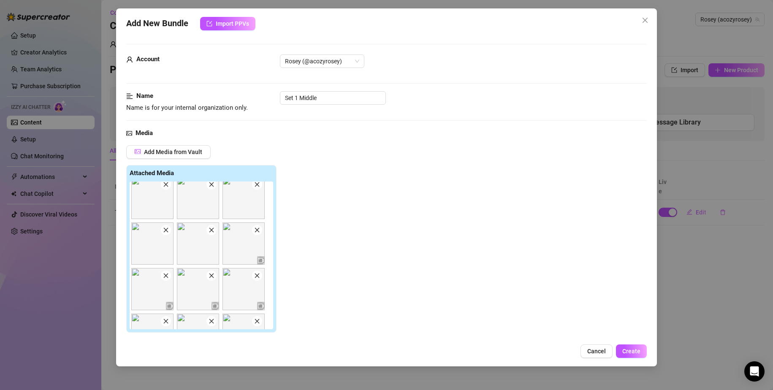
scroll to position [217, 0]
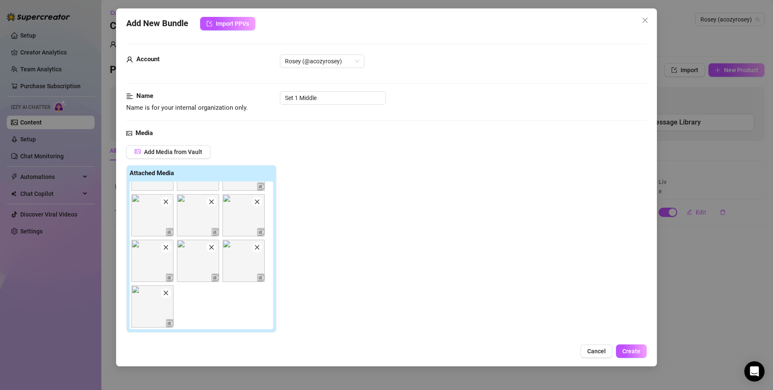
click at [167, 299] on img at bounding box center [152, 306] width 42 height 42
click at [165, 244] on span at bounding box center [166, 247] width 10 height 10
click at [167, 297] on span at bounding box center [166, 293] width 10 height 10
click at [208, 300] on img at bounding box center [198, 306] width 42 height 42
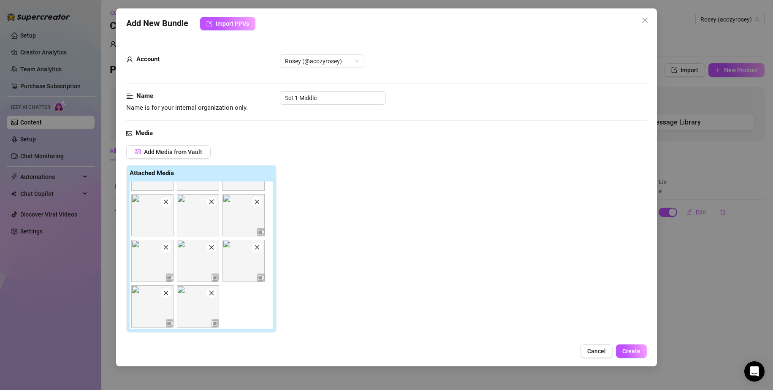
click at [169, 298] on div at bounding box center [203, 255] width 147 height 148
click at [212, 296] on icon "close" at bounding box center [211, 293] width 6 height 6
click at [166, 293] on icon "close" at bounding box center [166, 293] width 6 height 6
click at [165, 298] on img at bounding box center [152, 306] width 42 height 42
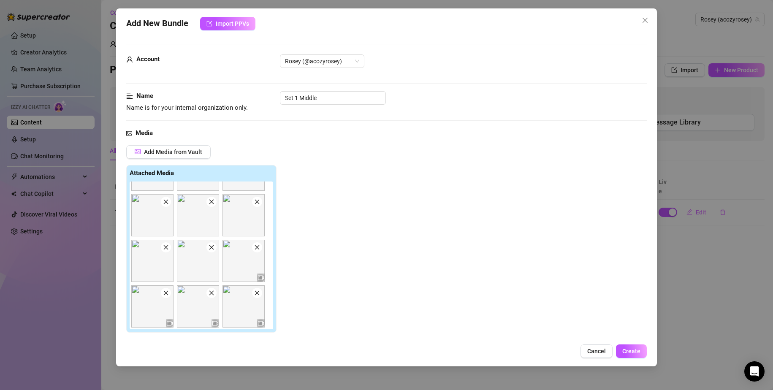
click at [211, 296] on icon "close" at bounding box center [211, 293] width 6 height 6
click at [210, 294] on icon "close" at bounding box center [211, 293] width 6 height 6
click at [169, 292] on span at bounding box center [166, 293] width 10 height 10
click at [165, 290] on icon "close" at bounding box center [166, 293] width 6 height 6
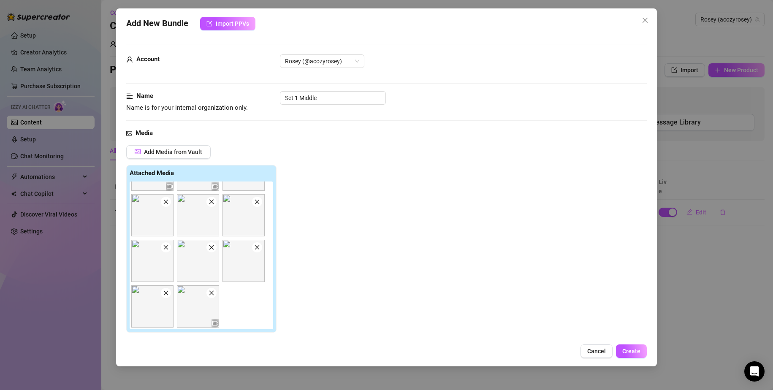
click at [211, 296] on icon "close" at bounding box center [211, 293] width 6 height 6
click at [211, 289] on span at bounding box center [211, 285] width 10 height 10
click at [212, 293] on icon "close" at bounding box center [211, 293] width 5 height 5
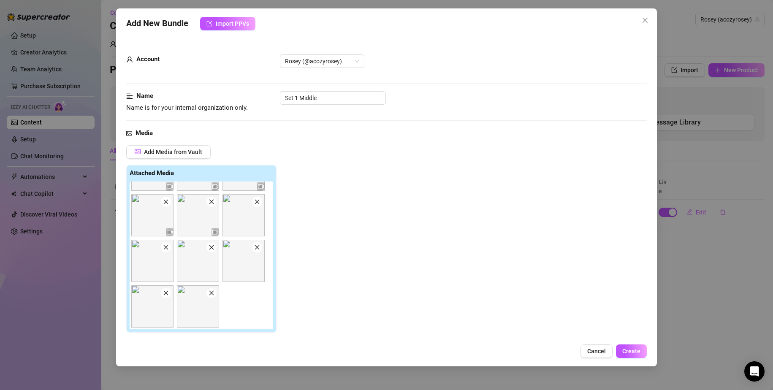
click at [212, 293] on icon "close" at bounding box center [211, 293] width 5 height 5
click at [145, 319] on img at bounding box center [152, 306] width 42 height 42
click at [157, 302] on img at bounding box center [152, 306] width 42 height 42
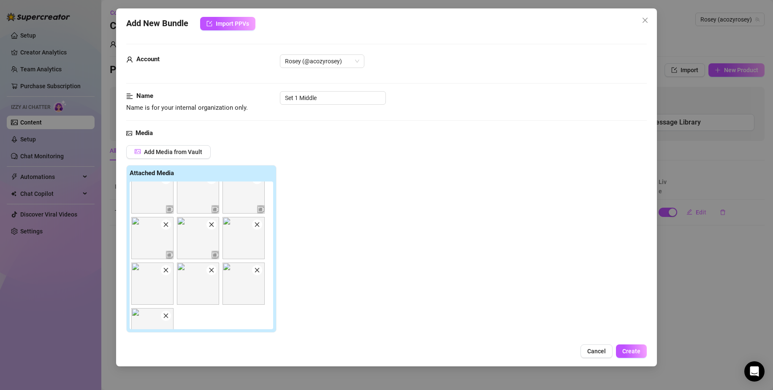
scroll to position [0, 0]
click at [259, 287] on div at bounding box center [243, 295] width 42 height 42
click at [258, 284] on icon "close" at bounding box center [257, 282] width 6 height 6
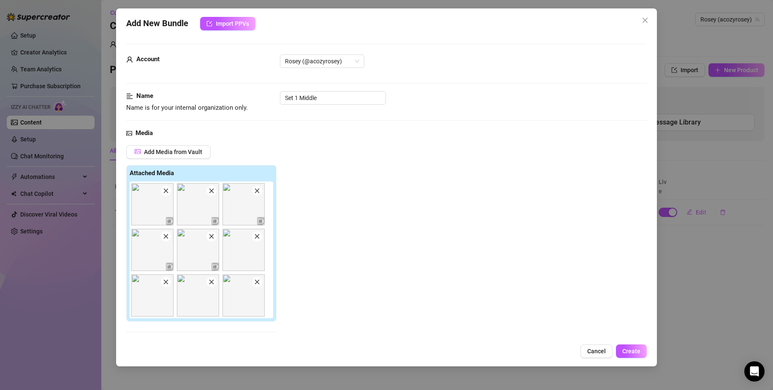
click at [166, 239] on icon "close" at bounding box center [166, 236] width 6 height 6
click at [170, 194] on div at bounding box center [152, 204] width 42 height 42
click at [162, 193] on span at bounding box center [166, 191] width 10 height 10
click at [162, 192] on span at bounding box center [166, 191] width 10 height 10
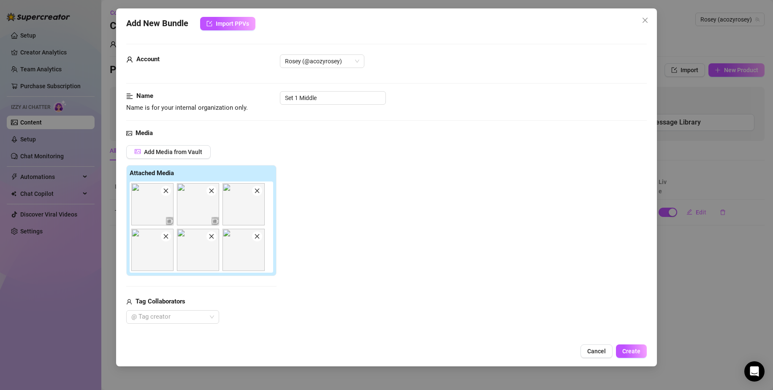
click at [162, 192] on span at bounding box center [166, 191] width 10 height 10
click at [214, 191] on icon "close" at bounding box center [211, 191] width 6 height 6
click at [260, 193] on icon "close" at bounding box center [257, 191] width 6 height 6
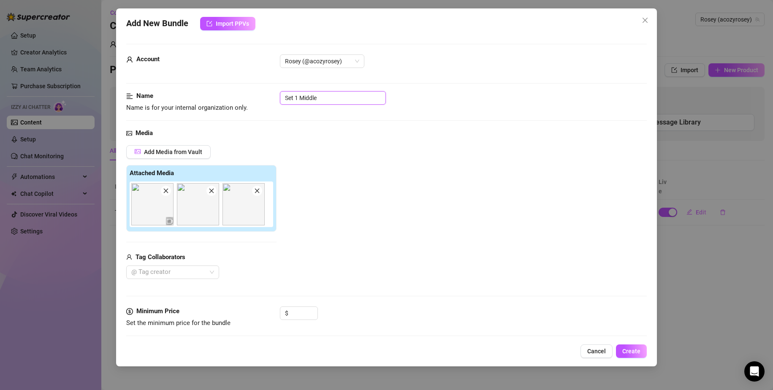
click at [285, 94] on input "Set 1 Middle" at bounding box center [333, 98] width 106 height 14
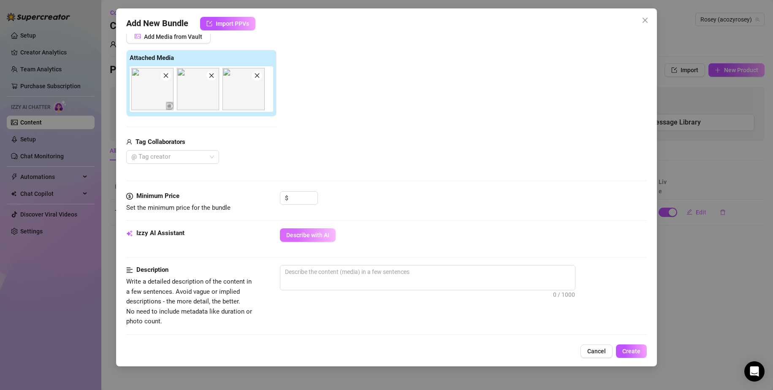
scroll to position [127, 0]
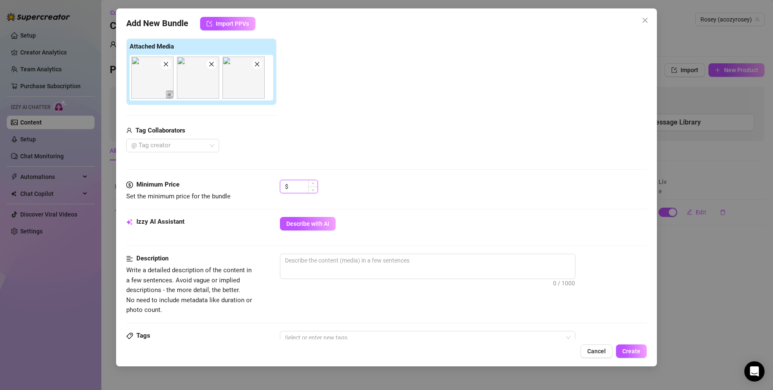
click at [312, 185] on input at bounding box center [303, 186] width 27 height 13
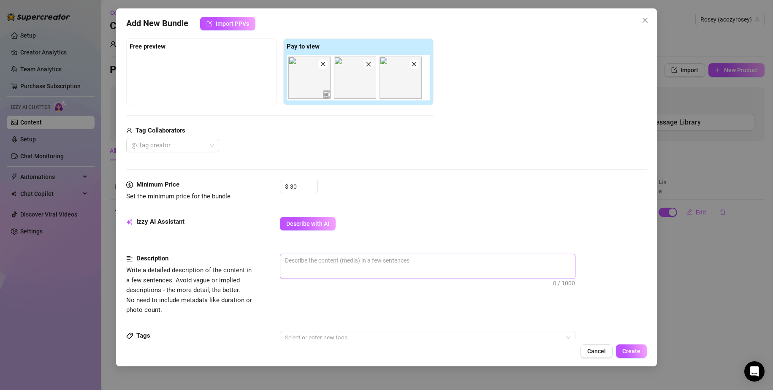
click at [326, 269] on span "0 / 1000" at bounding box center [427, 266] width 295 height 25
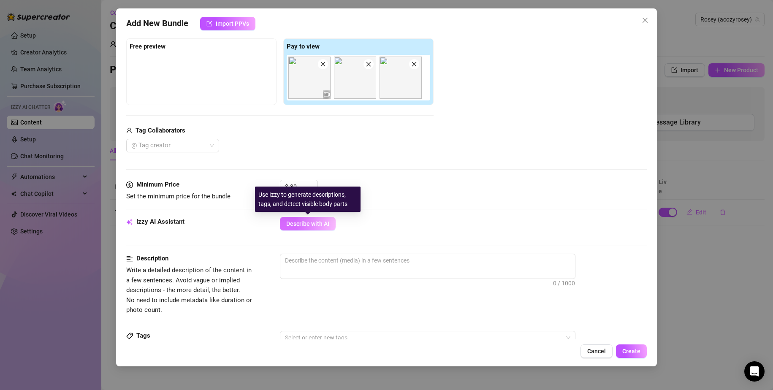
click at [306, 223] on span "Describe with AI" at bounding box center [307, 223] width 43 height 7
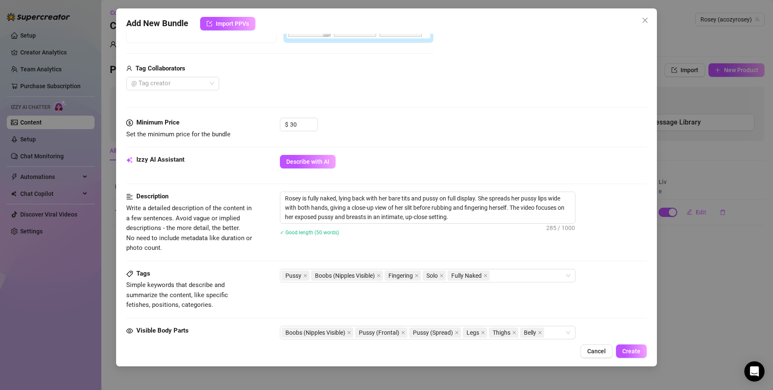
scroll to position [169, 0]
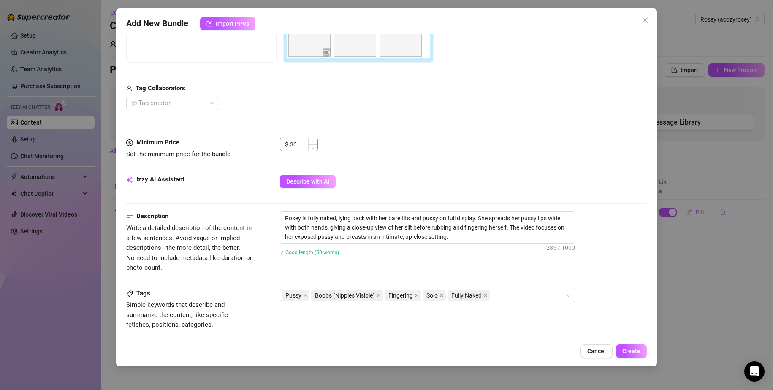
click at [317, 138] on div "30" at bounding box center [303, 144] width 27 height 13
click at [312, 140] on span "Increase Value" at bounding box center [312, 142] width 9 height 8
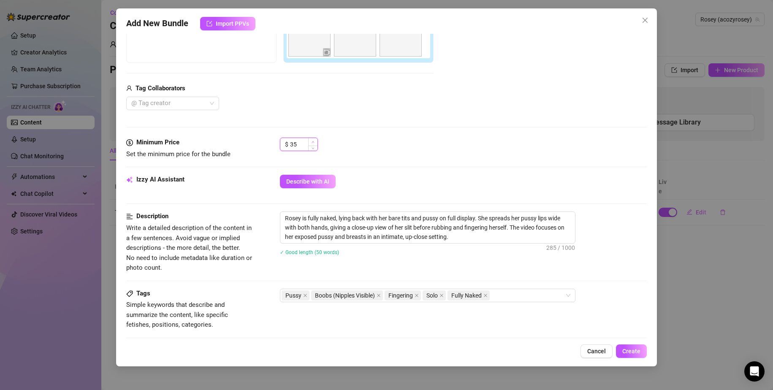
click at [312, 140] on span "Increase Value" at bounding box center [312, 142] width 9 height 8
click at [311, 140] on span "Increase Value" at bounding box center [312, 142] width 9 height 8
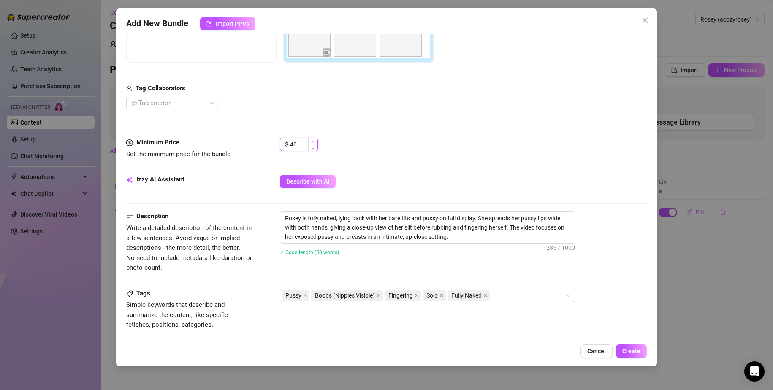
click at [311, 140] on span "Increase Value" at bounding box center [312, 142] width 9 height 8
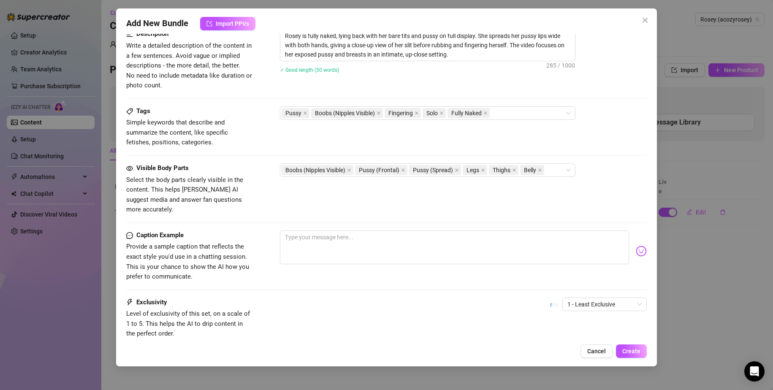
scroll to position [361, 0]
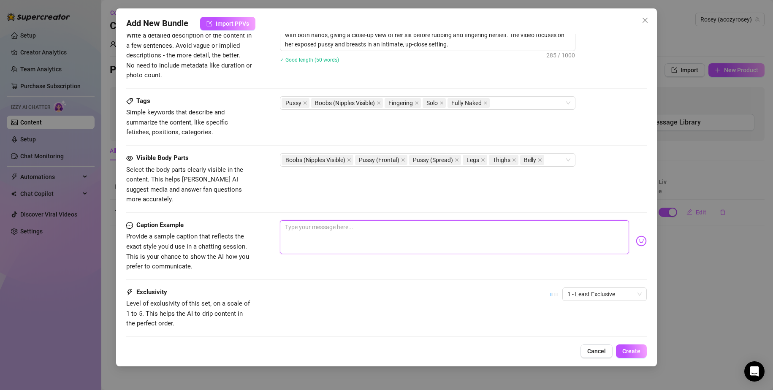
click at [329, 220] on textarea at bounding box center [454, 237] width 349 height 34
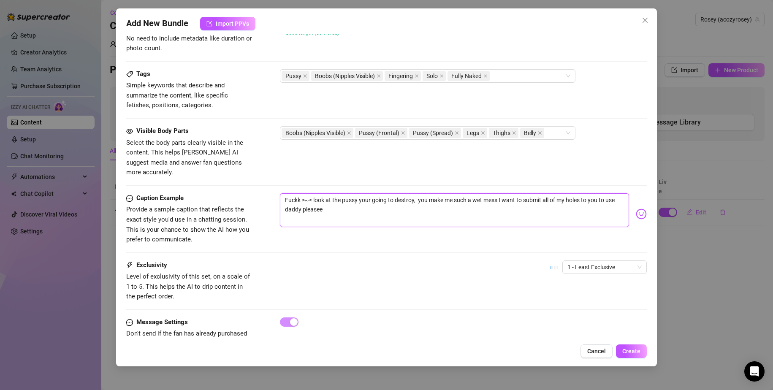
scroll to position [403, 0]
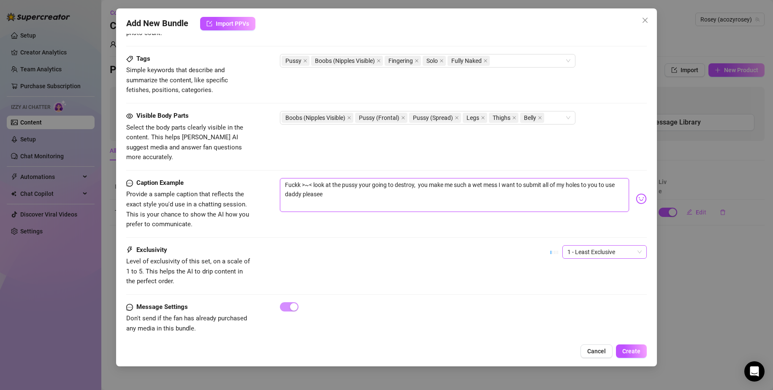
click at [601, 246] on span "1 - Least Exclusive" at bounding box center [604, 252] width 74 height 13
click at [583, 311] on div "5 - Most Exclusive 🔥" at bounding box center [597, 312] width 71 height 9
click at [573, 246] on span "5 - Most Exclusive 🔥" at bounding box center [604, 252] width 74 height 13
click at [573, 303] on div "4" at bounding box center [597, 299] width 71 height 9
click at [626, 348] on span "Create" at bounding box center [631, 351] width 18 height 7
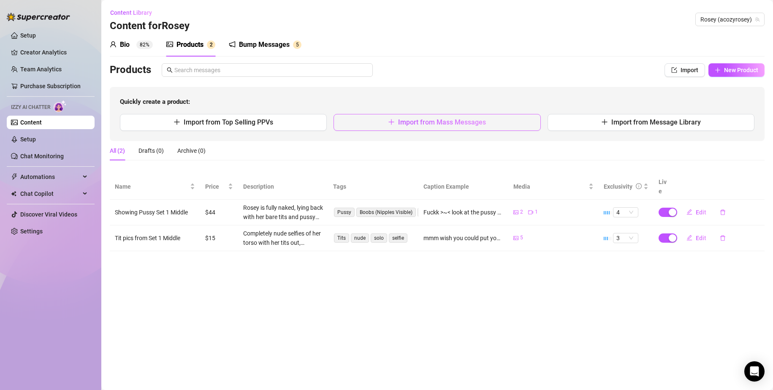
click at [462, 126] on span "Import from Mass Messages" at bounding box center [442, 122] width 88 height 8
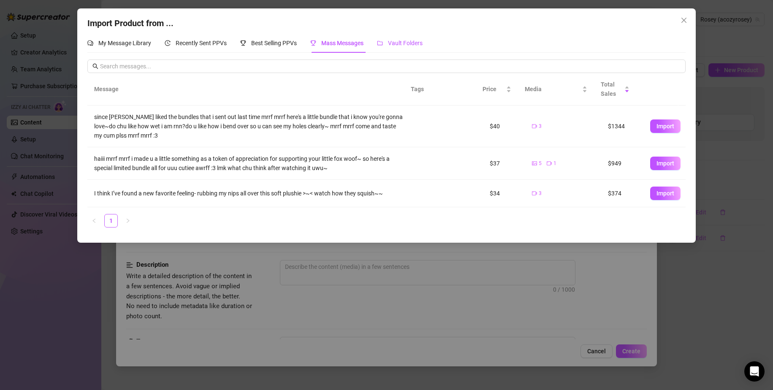
click at [391, 40] on span "Vault Folders" at bounding box center [405, 43] width 35 height 7
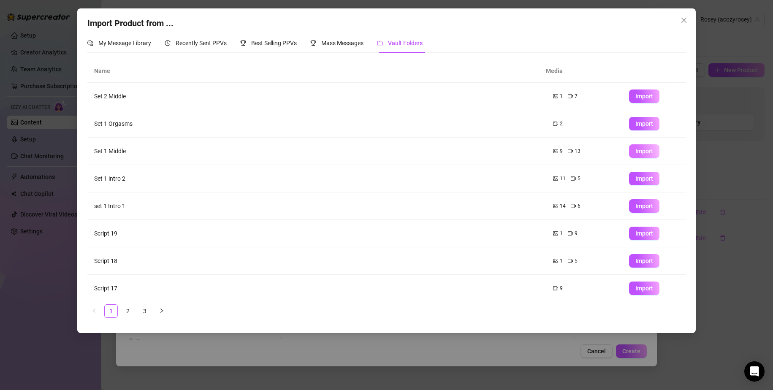
click at [635, 152] on span "Import" at bounding box center [644, 151] width 18 height 7
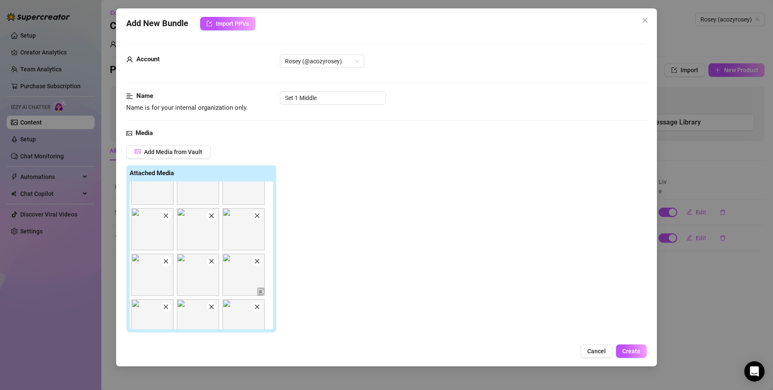
scroll to position [169, 0]
click at [167, 206] on icon "close" at bounding box center [166, 204] width 6 height 6
click at [164, 203] on icon "close" at bounding box center [166, 204] width 6 height 6
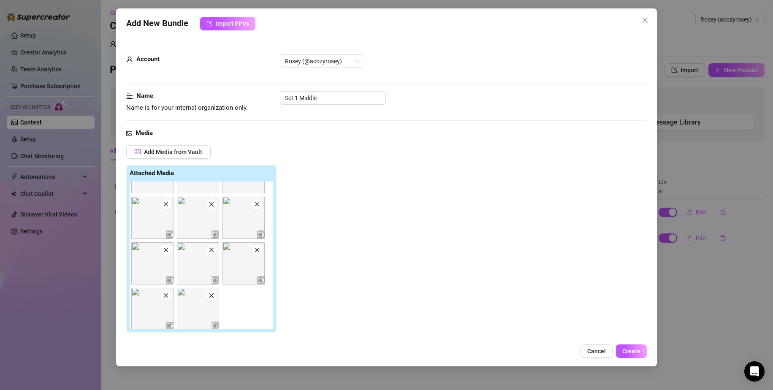
click at [166, 248] on icon "close" at bounding box center [166, 250] width 6 height 6
click at [166, 248] on icon "close" at bounding box center [165, 247] width 5 height 5
click at [210, 289] on span at bounding box center [211, 293] width 10 height 10
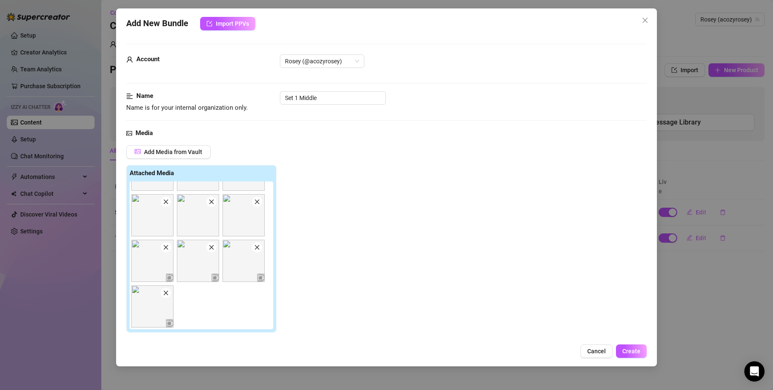
click at [161, 293] on span at bounding box center [166, 293] width 10 height 10
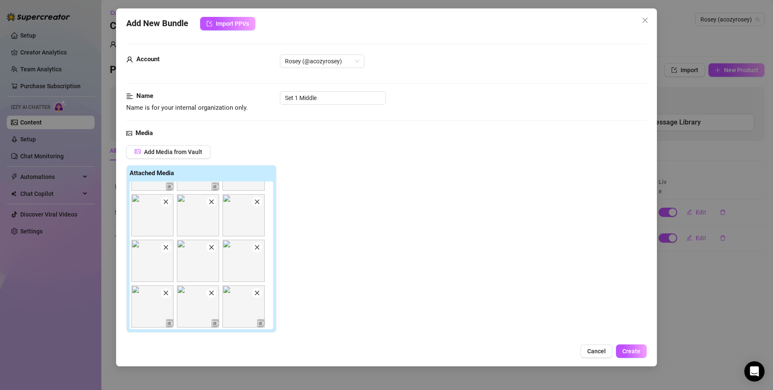
scroll to position [80, 0]
click at [258, 290] on icon "close" at bounding box center [257, 293] width 6 height 6
click at [262, 249] on img at bounding box center [243, 261] width 42 height 42
click at [258, 249] on icon "close" at bounding box center [257, 247] width 6 height 6
click at [213, 252] on span at bounding box center [211, 247] width 10 height 10
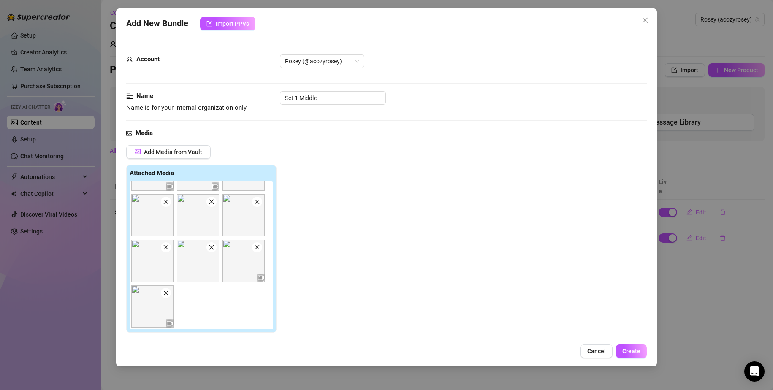
scroll to position [35, 0]
click at [165, 294] on icon "close" at bounding box center [166, 293] width 6 height 6
click at [165, 246] on icon "close" at bounding box center [165, 247] width 5 height 5
click at [168, 245] on icon "close" at bounding box center [166, 247] width 6 height 6
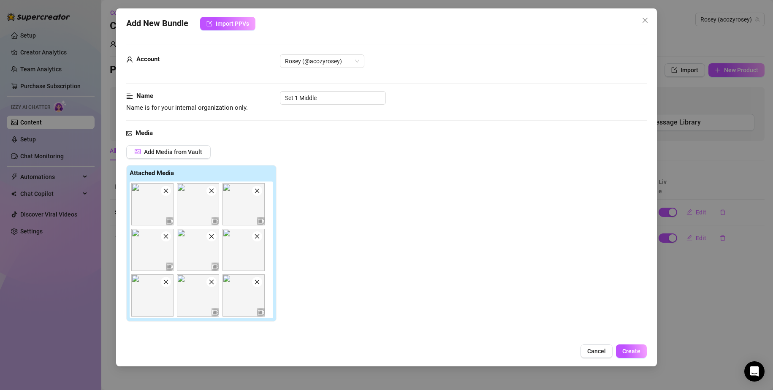
click at [165, 239] on icon "close" at bounding box center [166, 236] width 6 height 6
click at [164, 194] on icon "close" at bounding box center [166, 191] width 6 height 6
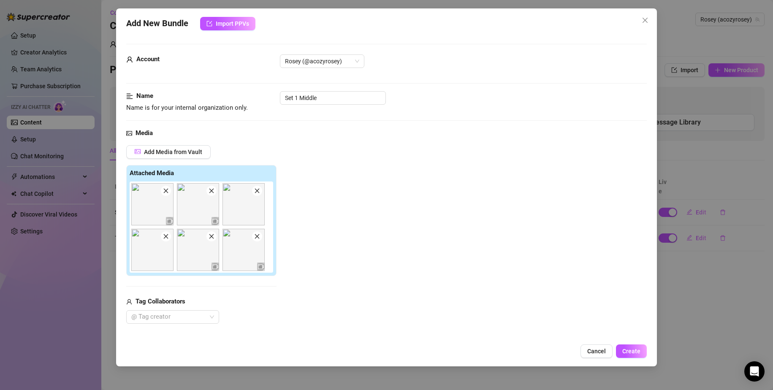
click at [161, 192] on span at bounding box center [166, 191] width 10 height 10
click at [160, 192] on div at bounding box center [152, 204] width 42 height 42
click at [163, 193] on icon "close" at bounding box center [166, 191] width 6 height 6
click at [163, 192] on icon "close" at bounding box center [166, 191] width 6 height 6
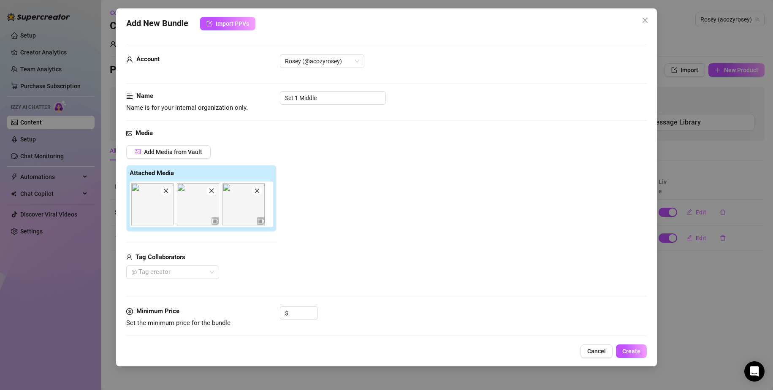
click at [163, 192] on icon "close" at bounding box center [166, 191] width 6 height 6
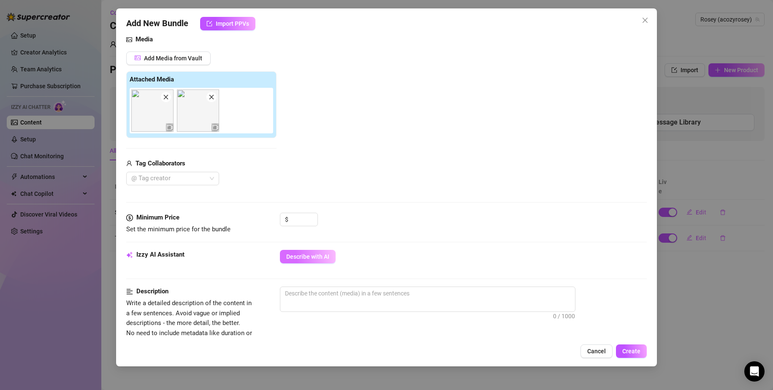
scroll to position [127, 0]
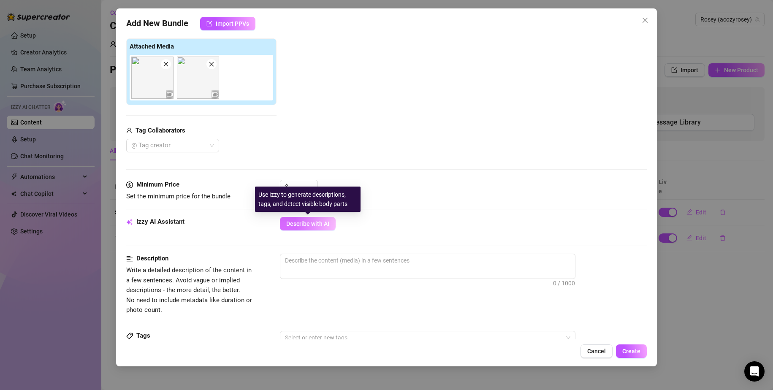
click at [305, 226] on span "Describe with AI" at bounding box center [307, 223] width 43 height 7
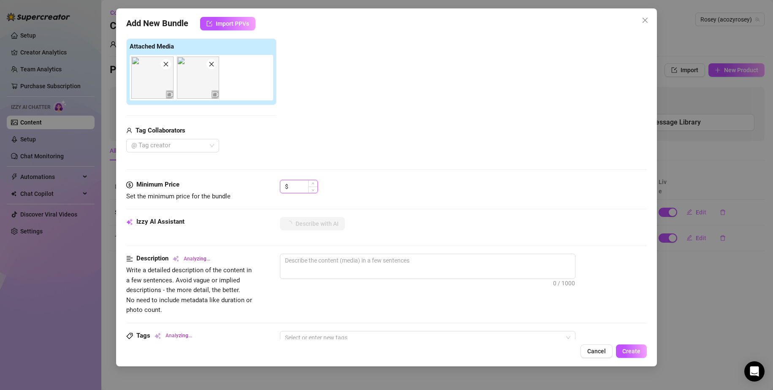
click at [306, 192] on input at bounding box center [303, 186] width 27 height 13
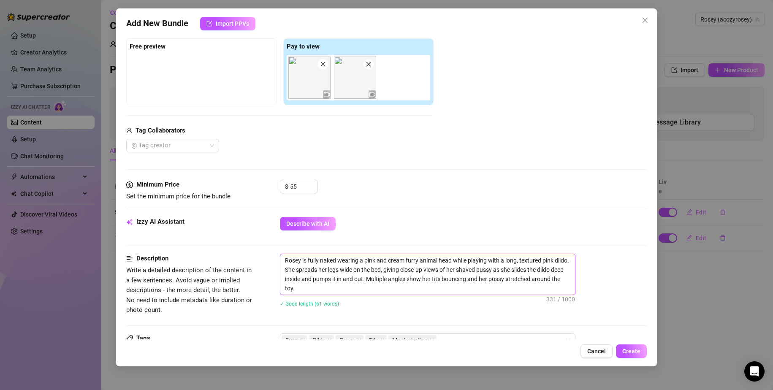
drag, startPoint x: 361, startPoint y: 261, endPoint x: 383, endPoint y: 261, distance: 21.5
click at [383, 261] on textarea "Rosey is fully naked wearing a pink and cream furry animal head while playing w…" at bounding box center [427, 274] width 295 height 41
drag, startPoint x: 366, startPoint y: 260, endPoint x: 452, endPoint y: 262, distance: 86.1
click at [452, 262] on textarea "Rosey is fully naked wearing a pink and cream furry animal head while playing w…" at bounding box center [427, 274] width 295 height 41
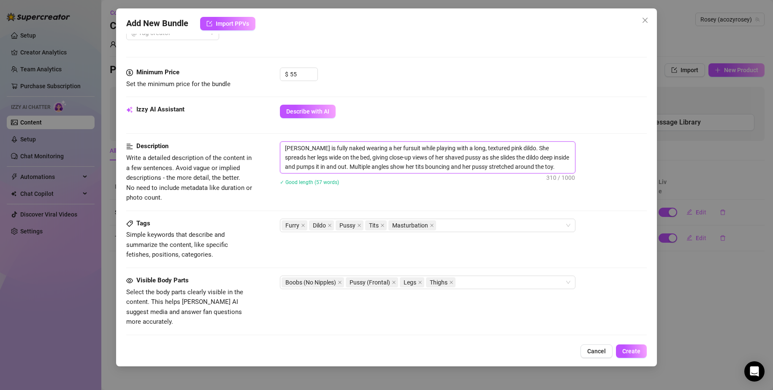
scroll to position [295, 0]
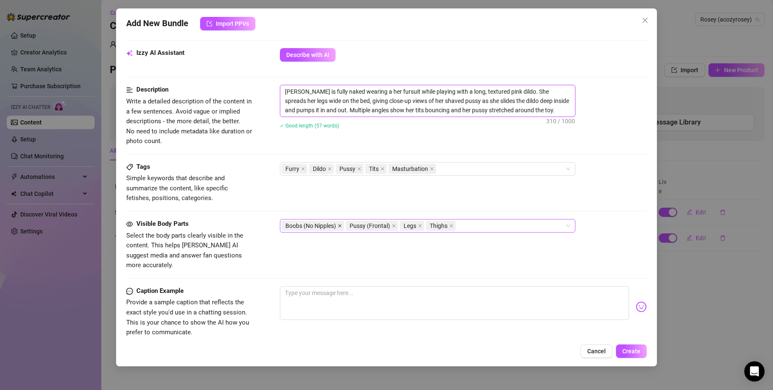
click at [339, 226] on icon "close" at bounding box center [340, 226] width 4 height 4
drag, startPoint x: 462, startPoint y: 219, endPoint x: 461, endPoint y: 225, distance: 5.6
click at [461, 225] on div "Pussy (Frontal) Legs Thighs" at bounding box center [427, 226] width 295 height 14
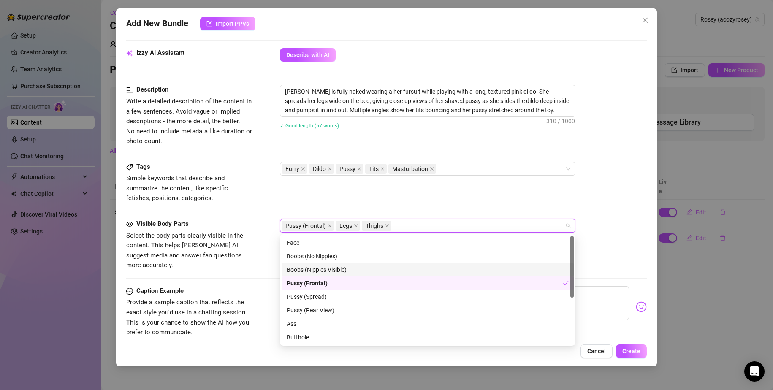
click at [406, 265] on div "Boobs (Nipples Visible)" at bounding box center [428, 269] width 282 height 9
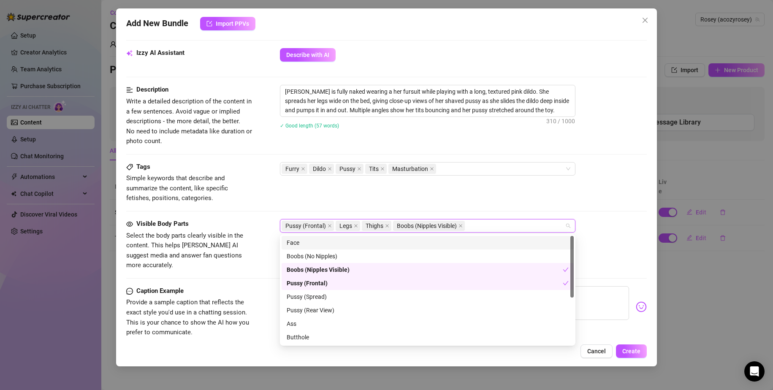
click at [552, 177] on div "Tags Simple keywords that describe and summarize the content, like specific fet…" at bounding box center [386, 182] width 521 height 41
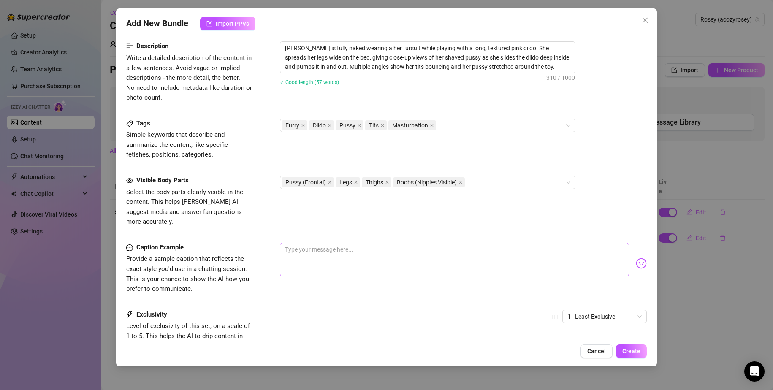
scroll to position [380, 0]
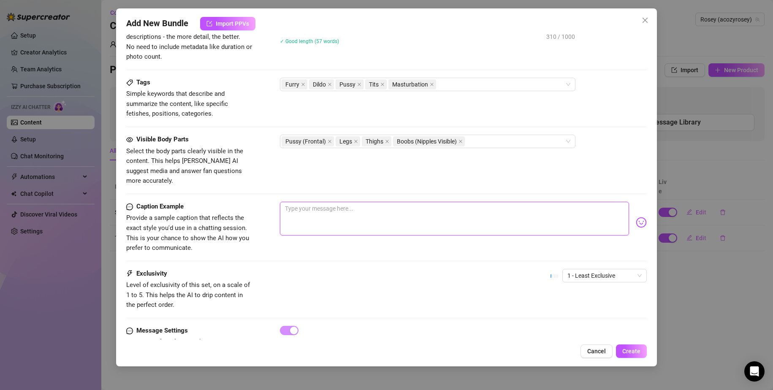
click at [355, 218] on textarea at bounding box center [454, 219] width 349 height 34
click at [584, 270] on span "1 - Least Exclusive" at bounding box center [604, 275] width 74 height 13
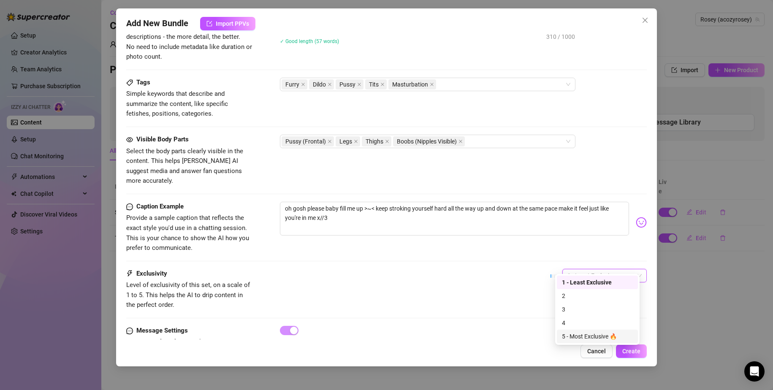
click at [603, 337] on div "5 - Most Exclusive 🔥" at bounding box center [597, 336] width 71 height 9
click at [633, 357] on button "Create" at bounding box center [631, 351] width 31 height 14
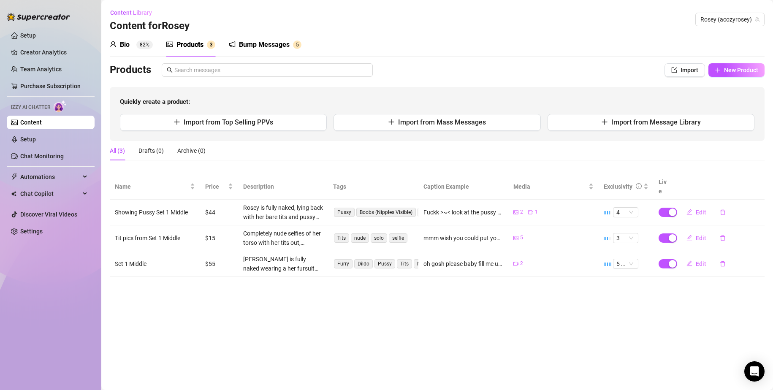
click at [190, 52] on div "Products 3" at bounding box center [190, 45] width 49 height 24
click at [42, 123] on link "Content" at bounding box center [31, 122] width 22 height 7
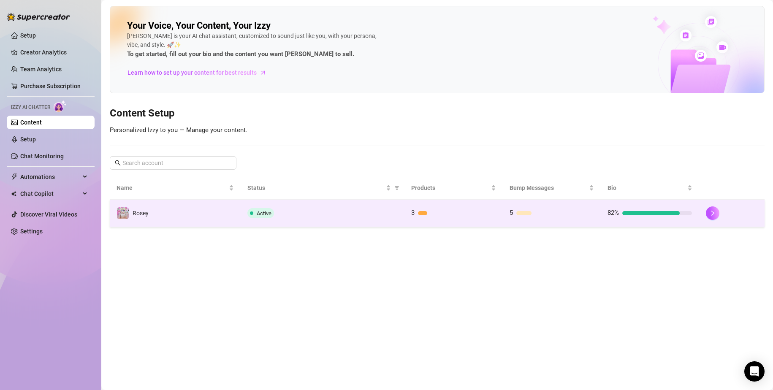
click at [402, 225] on td "Active" at bounding box center [323, 213] width 164 height 27
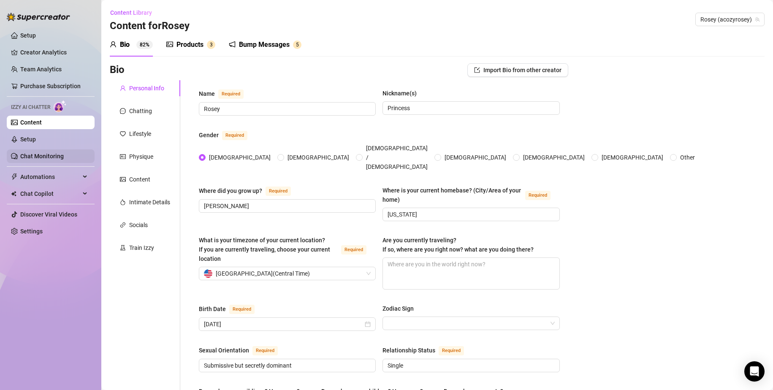
click at [56, 158] on link "Chat Monitoring" at bounding box center [41, 156] width 43 height 7
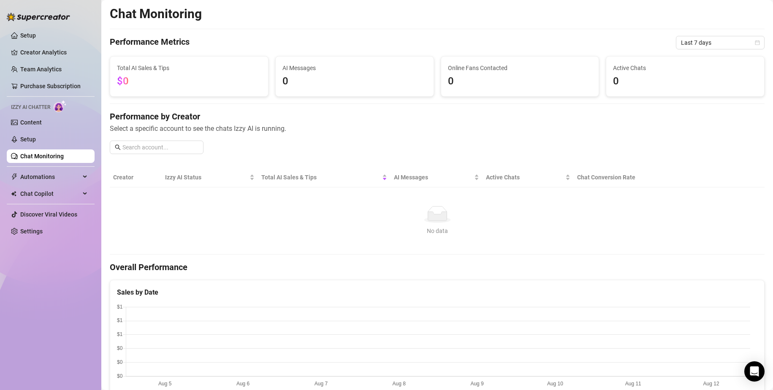
click at [49, 111] on span "Izzy AI Chatter" at bounding box center [30, 107] width 39 height 8
click at [43, 115] on ul "Setup Creator Analytics Team Analytics Purchase Subscription Izzy AI Chatter Co…" at bounding box center [51, 133] width 88 height 216
drag, startPoint x: 75, startPoint y: 177, endPoint x: 70, endPoint y: 182, distance: 6.3
click at [73, 177] on span "Automations" at bounding box center [50, 177] width 60 height 14
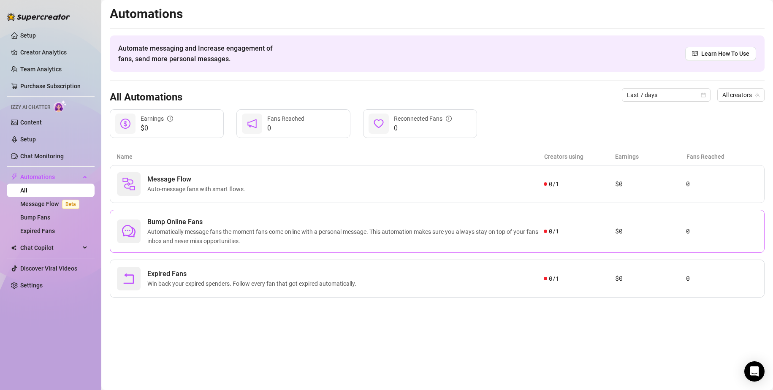
click at [335, 214] on div "Bump Online Fans Automatically message fans the moment fans come online with a …" at bounding box center [437, 231] width 655 height 43
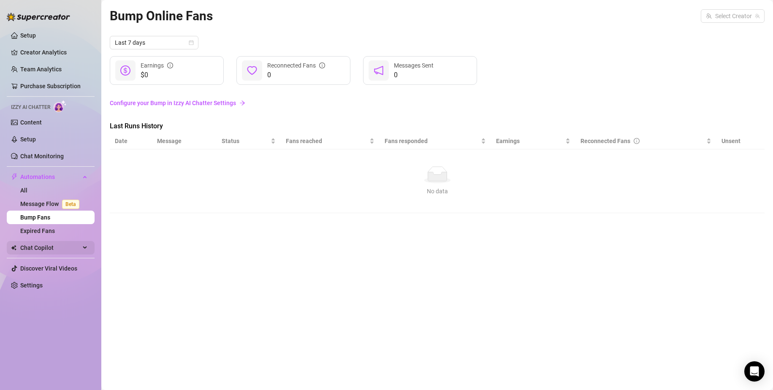
click at [59, 249] on span "Chat Copilot" at bounding box center [50, 248] width 60 height 14
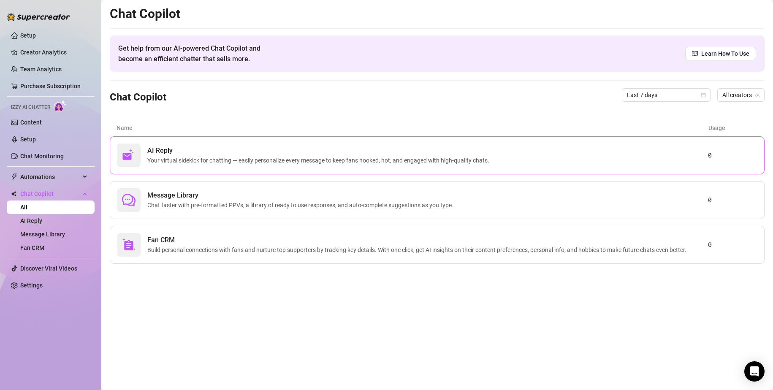
click at [314, 168] on div "AI Reply Your virtual sidekick for chatting — easily personalize every message …" at bounding box center [437, 155] width 655 height 38
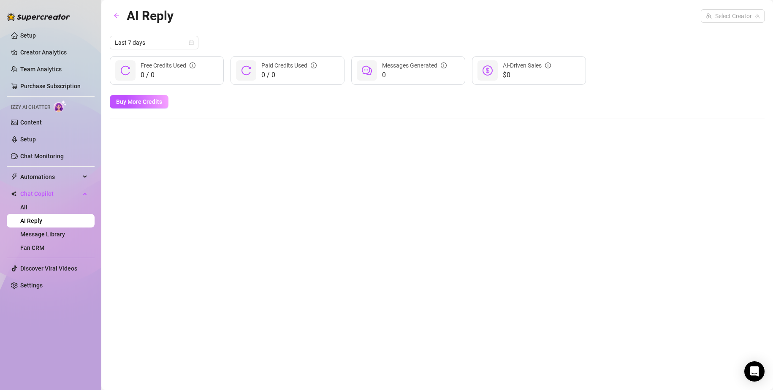
click at [146, 111] on div "Last 7 days 0 / 0 Free Credits Used 0 / 0 Paid Credits Used 0 Messages Generate…" at bounding box center [437, 77] width 655 height 83
click at [150, 100] on span "Buy More Credits" at bounding box center [139, 101] width 46 height 7
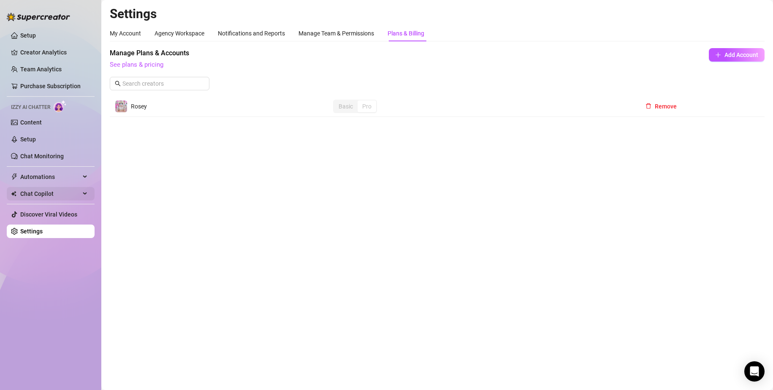
click at [73, 190] on span "Chat Copilot" at bounding box center [50, 194] width 60 height 14
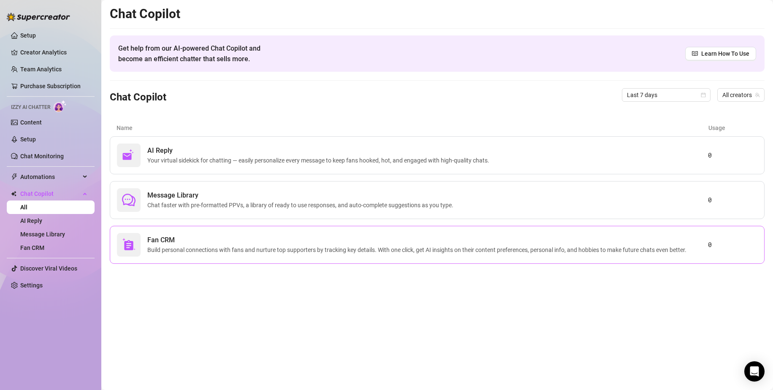
click at [211, 254] on span "Build personal connections with fans and nurture top supporters by tracking key…" at bounding box center [418, 249] width 542 height 9
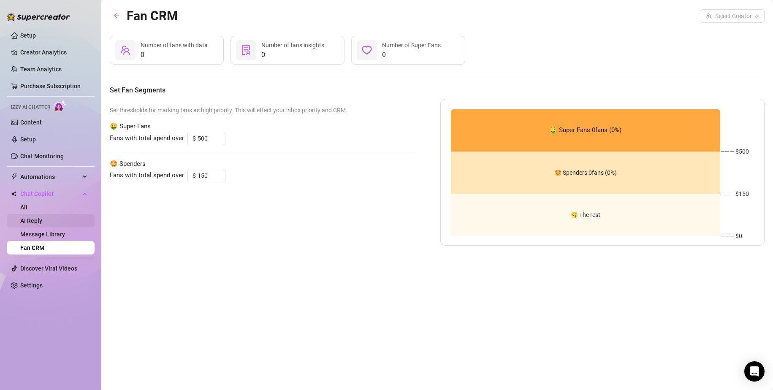
click at [42, 217] on link "AI Reply" at bounding box center [31, 220] width 22 height 7
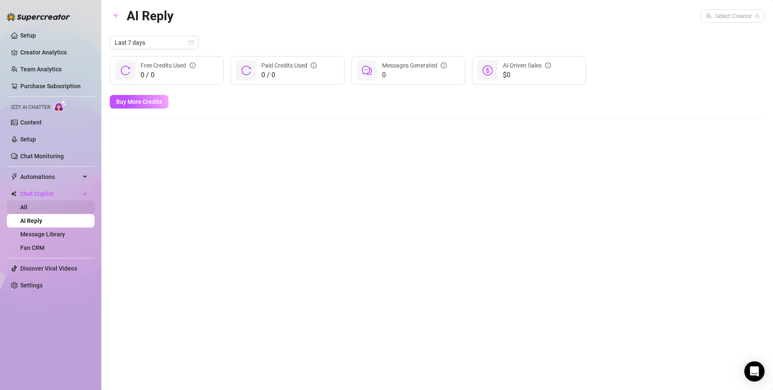
click at [27, 211] on link "All" at bounding box center [23, 207] width 7 height 7
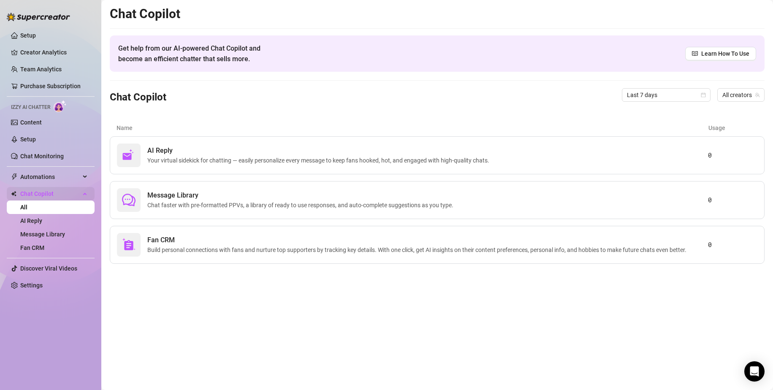
click at [51, 196] on span "Chat Copilot" at bounding box center [50, 194] width 60 height 14
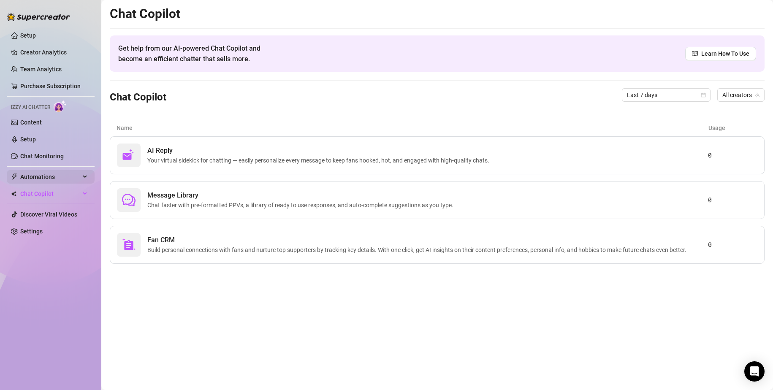
click at [63, 180] on span "Automations" at bounding box center [50, 177] width 60 height 14
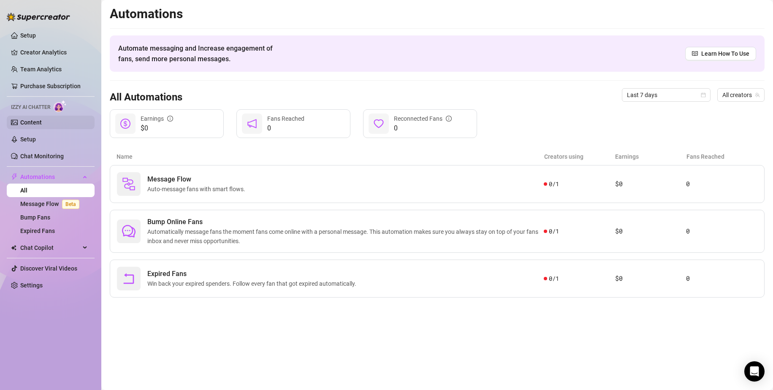
click at [42, 120] on link "Content" at bounding box center [31, 122] width 22 height 7
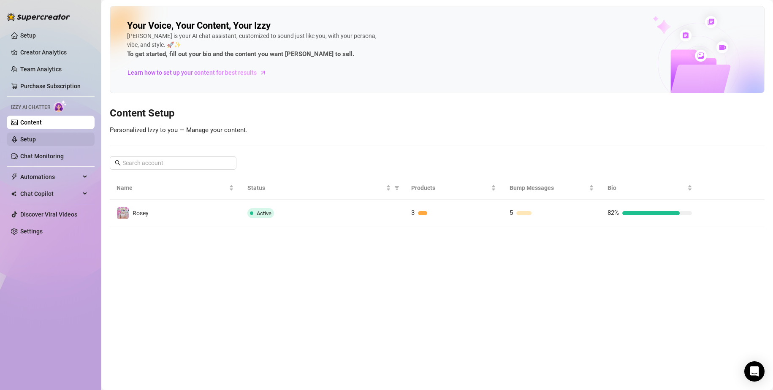
click at [36, 136] on link "Setup" at bounding box center [28, 139] width 16 height 7
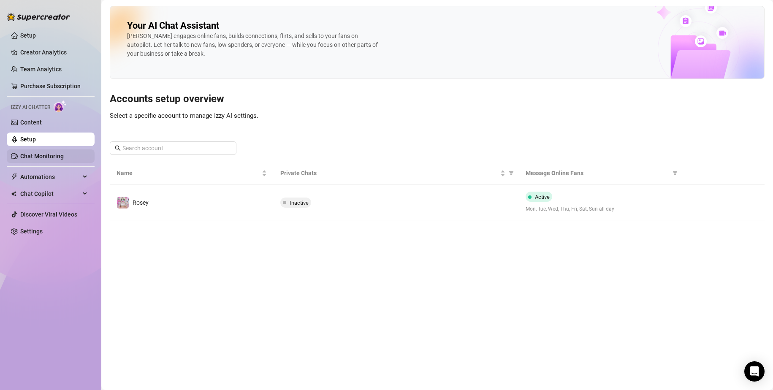
click at [46, 155] on link "Chat Monitoring" at bounding box center [41, 156] width 43 height 7
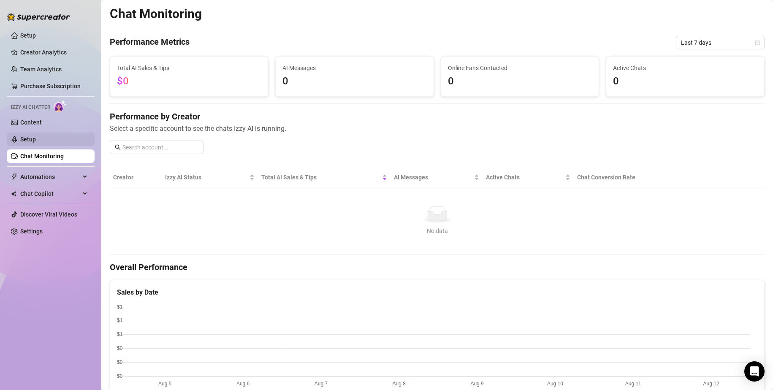
drag, startPoint x: 54, startPoint y: 123, endPoint x: 53, endPoint y: 133, distance: 10.1
click at [42, 123] on link "Content" at bounding box center [31, 122] width 22 height 7
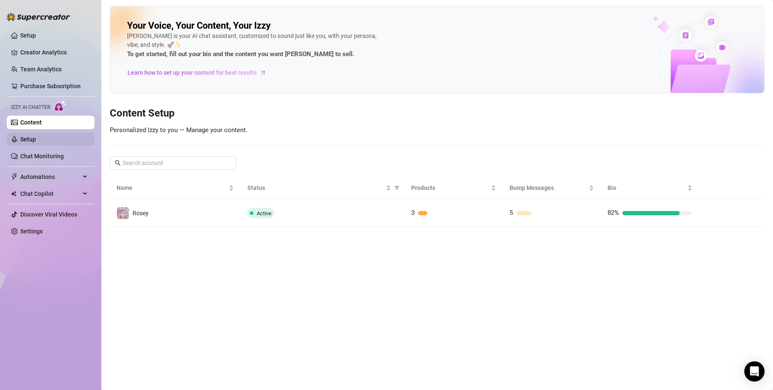
click at [36, 143] on link "Setup" at bounding box center [28, 139] width 16 height 7
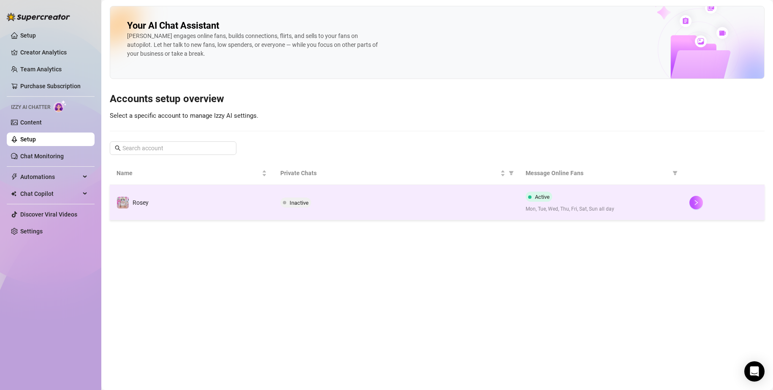
click at [256, 190] on td "Rosey" at bounding box center [192, 202] width 164 height 35
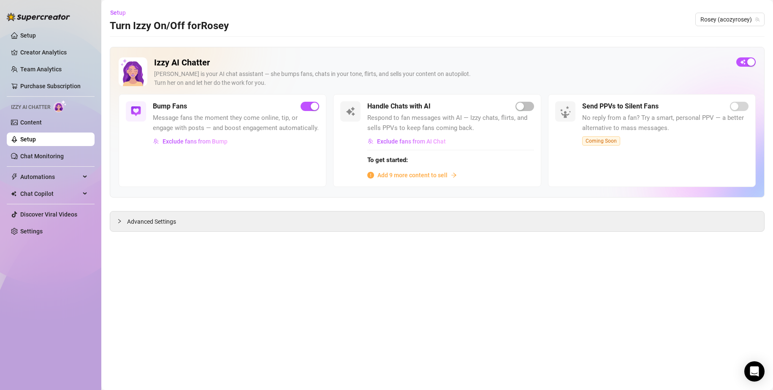
click at [440, 178] on span "Add 9 more content to sell" at bounding box center [412, 174] width 70 height 9
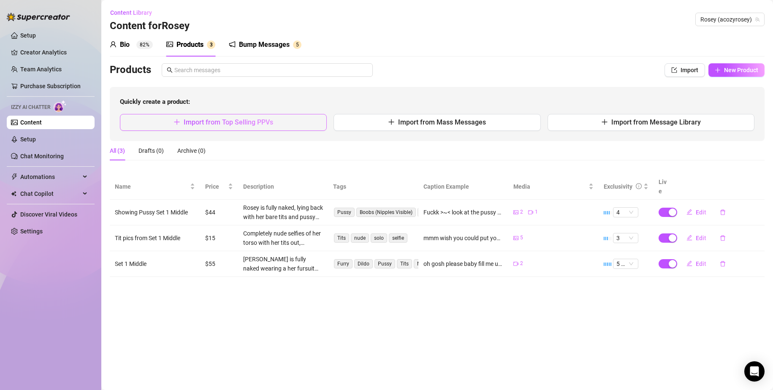
click at [263, 127] on button "Import from Top Selling PPVs" at bounding box center [223, 122] width 207 height 17
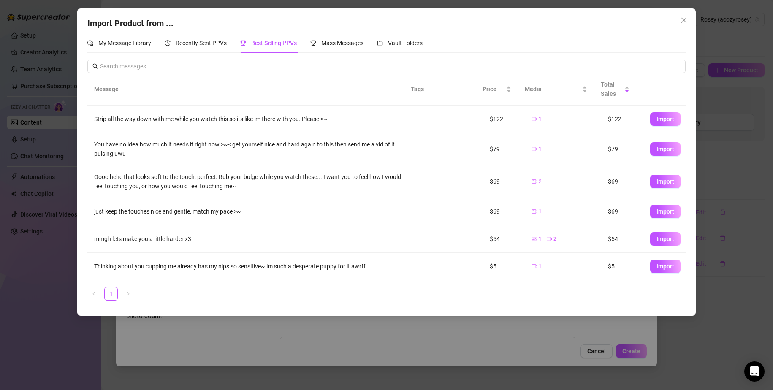
click at [406, 32] on div "Import Product from ... My Message Library Recently Sent PPVs Best Selling PPVs…" at bounding box center [386, 161] width 618 height 307
click at [410, 38] on div "Vault Folders" at bounding box center [400, 42] width 46 height 19
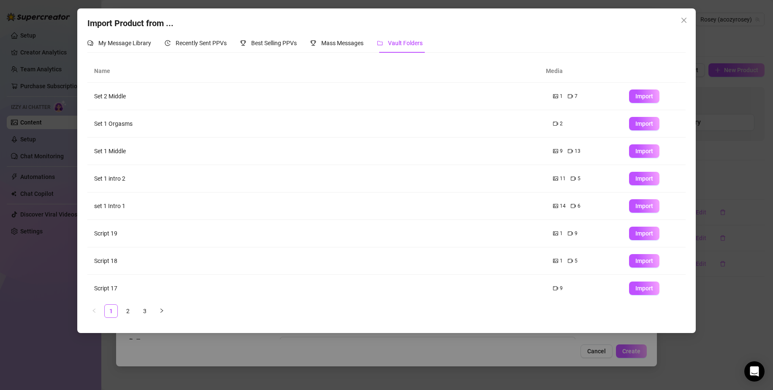
scroll to position [60, 0]
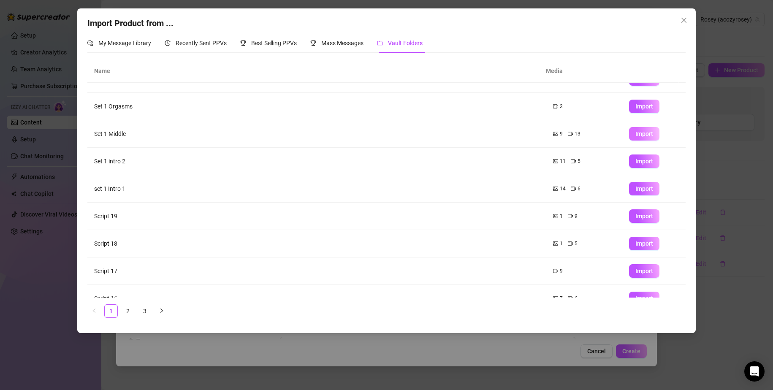
click at [637, 134] on span "Import" at bounding box center [644, 133] width 18 height 7
type textarea "Type your message here..."
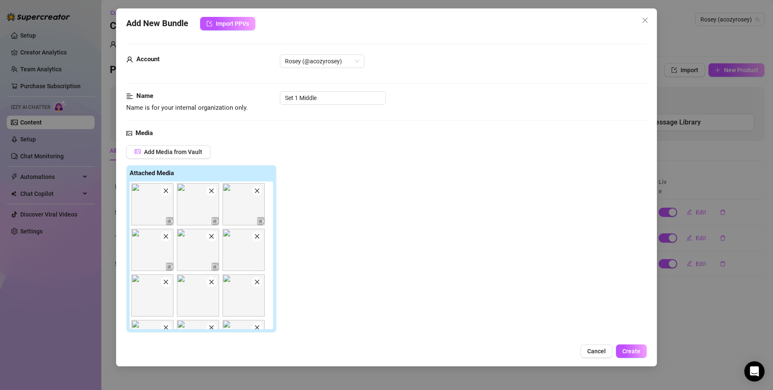
click at [210, 197] on img at bounding box center [198, 204] width 42 height 42
click at [214, 192] on icon "close" at bounding box center [211, 191] width 6 height 6
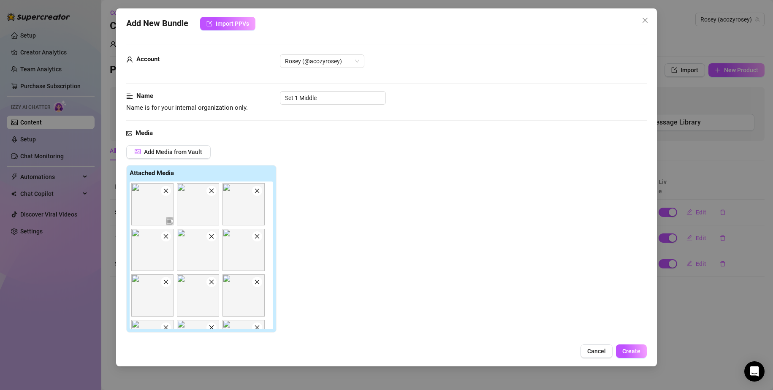
click at [213, 192] on icon "close" at bounding box center [211, 191] width 6 height 6
click at [212, 192] on icon "close" at bounding box center [211, 191] width 5 height 5
click at [211, 192] on icon "close" at bounding box center [211, 191] width 6 height 6
click at [254, 192] on icon "close" at bounding box center [257, 191] width 6 height 6
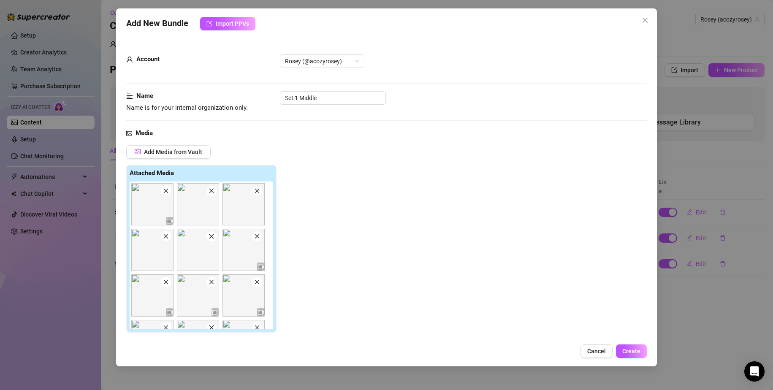
click at [209, 192] on icon "close" at bounding box center [211, 191] width 6 height 6
click at [254, 192] on icon "close" at bounding box center [257, 191] width 6 height 6
click at [209, 192] on icon "close" at bounding box center [211, 191] width 6 height 6
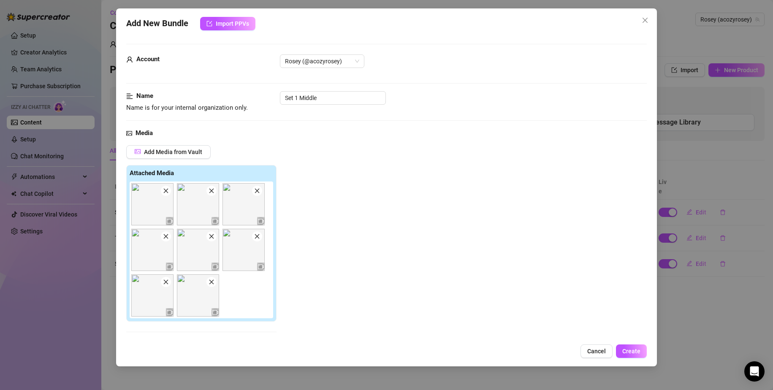
click at [209, 192] on icon "close" at bounding box center [211, 191] width 6 height 6
click at [254, 192] on icon "close" at bounding box center [257, 191] width 6 height 6
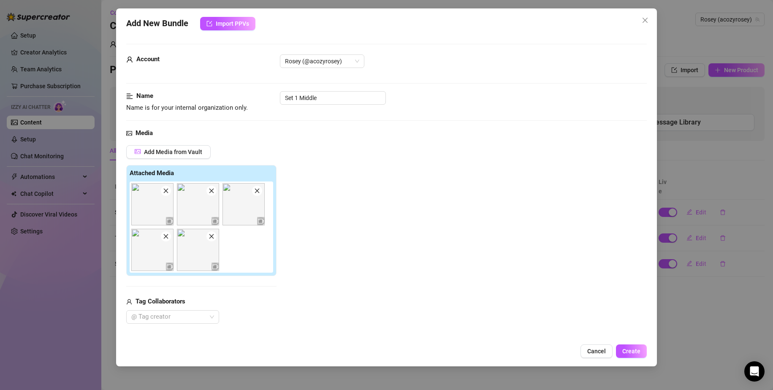
click at [209, 192] on icon "close" at bounding box center [211, 191] width 6 height 6
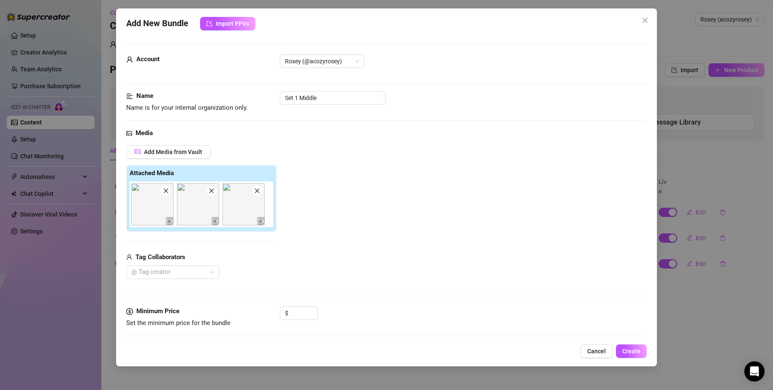
click at [208, 192] on icon "close" at bounding box center [211, 191] width 6 height 6
click at [217, 250] on div "Add Media from Vault Attached Media Tag Collaborators @ Tag creator" at bounding box center [201, 212] width 150 height 134
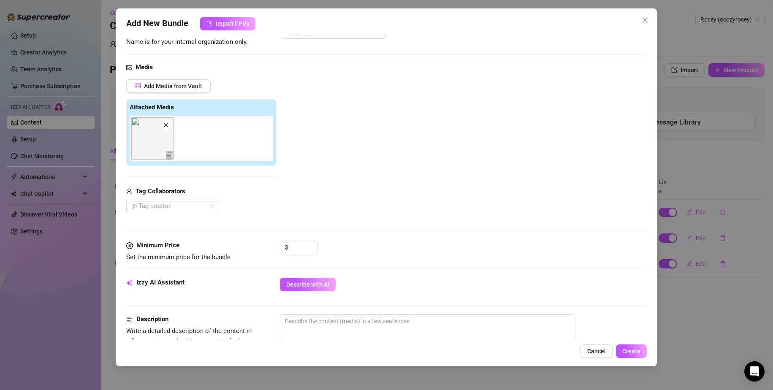
scroll to position [84, 0]
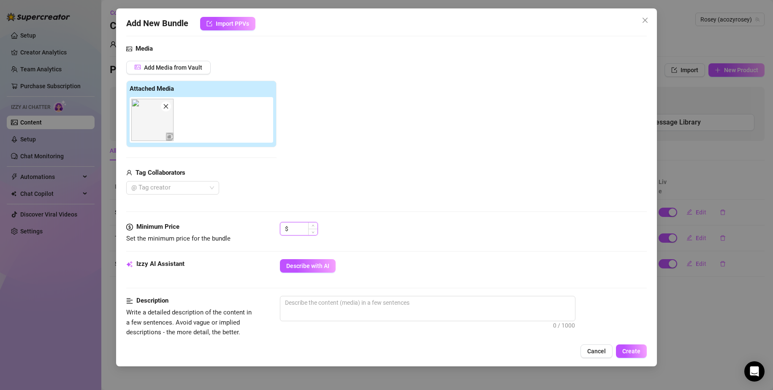
click at [303, 227] on input at bounding box center [303, 228] width 27 height 13
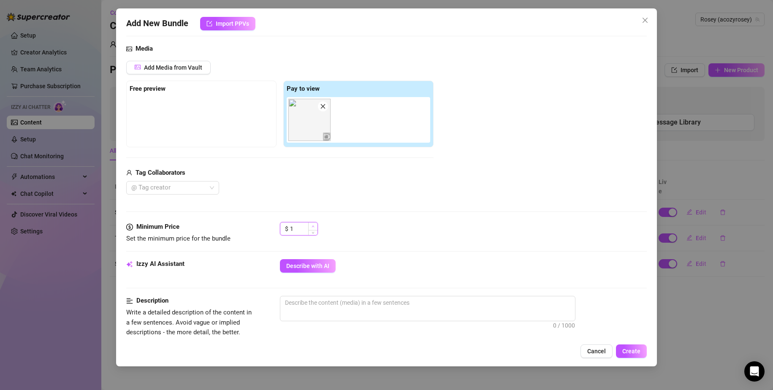
click at [316, 227] on span "Increase Value" at bounding box center [312, 226] width 9 height 8
click at [315, 227] on span "Increase Value" at bounding box center [312, 226] width 9 height 8
click at [314, 227] on span "Increase Value" at bounding box center [312, 226] width 9 height 8
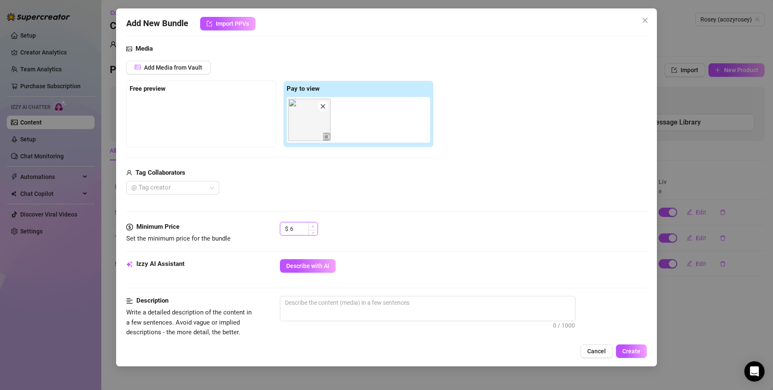
click at [314, 227] on span "Increase Value" at bounding box center [312, 226] width 9 height 8
type input "1"
type input "5"
type input "30"
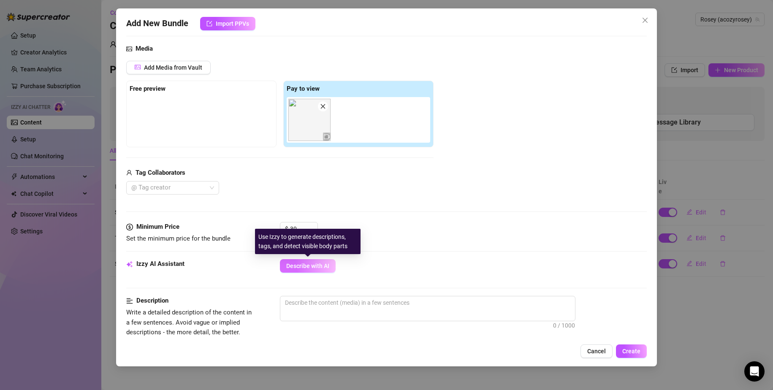
click at [328, 266] on span "Describe with AI" at bounding box center [307, 265] width 43 height 7
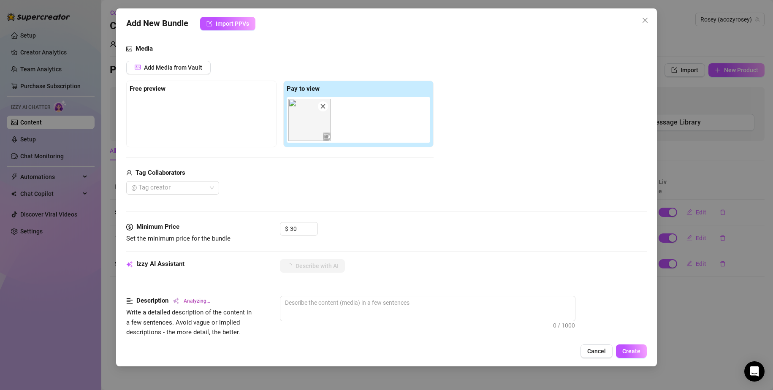
type textarea "Rosey"
type textarea "Rosey is"
type textarea "Rosey is fully"
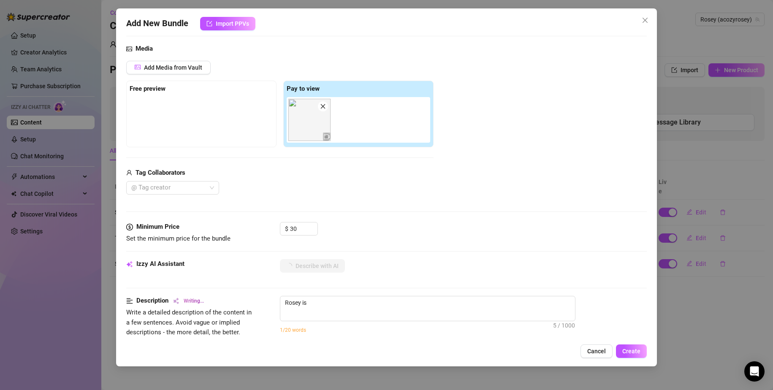
type textarea "Rosey is fully"
type textarea "Rosey is fully nude"
type textarea "Rosey is fully nude except"
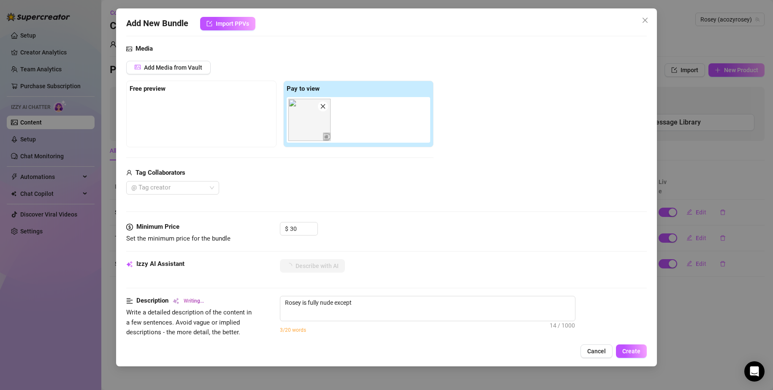
type textarea "Rosey is fully nude except for"
type textarea "Rosey is fully nude except for a"
type textarea "Rosey is fully nude except for a furry"
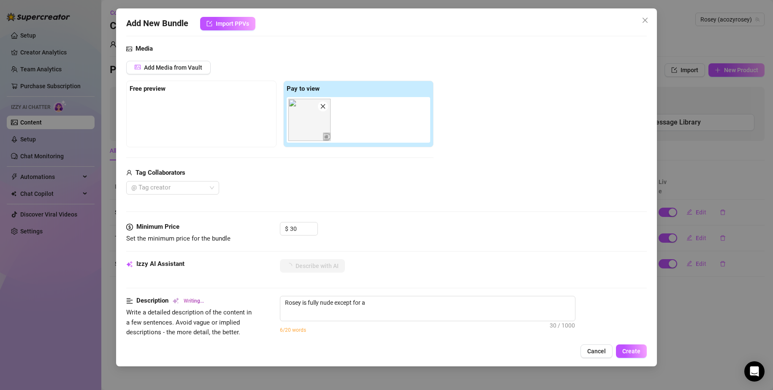
type textarea "Rosey is fully nude except for a furry"
type textarea "Rosey is fully nude except for a furry animal"
type textarea "Rosey is fully nude except for a furry animal head"
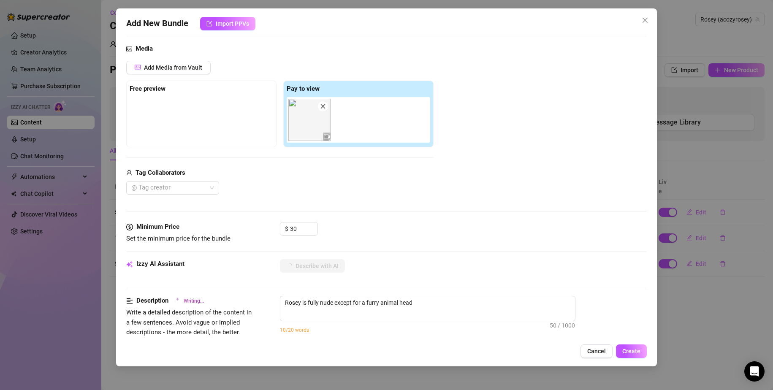
type textarea "Rosey is fully nude except for a furry animal head and"
type textarea "Rosey is fully nude except for a furry animal head and matching"
type textarea "Rosey is fully nude except for a furry animal head and matching paw"
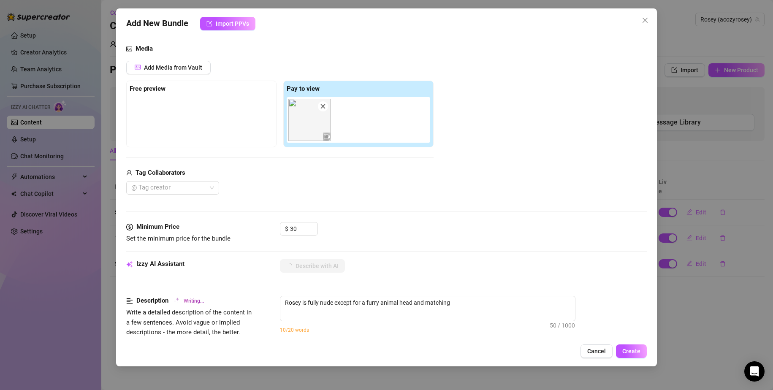
type textarea "Rosey is fully nude except for a furry animal head and matching paw"
type textarea "Rosey is fully nude except for a furry animal head and matching paw gloves"
type textarea "Rosey is fully nude except for a furry animal head and matching paw gloves and"
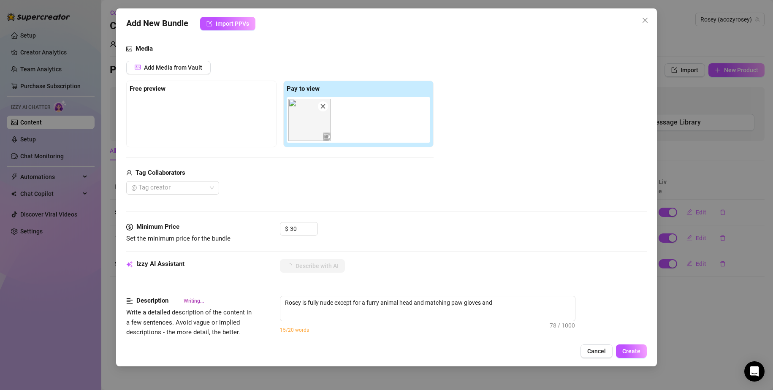
type textarea "Rosey is fully nude except for a furry animal head and matching paw gloves and …"
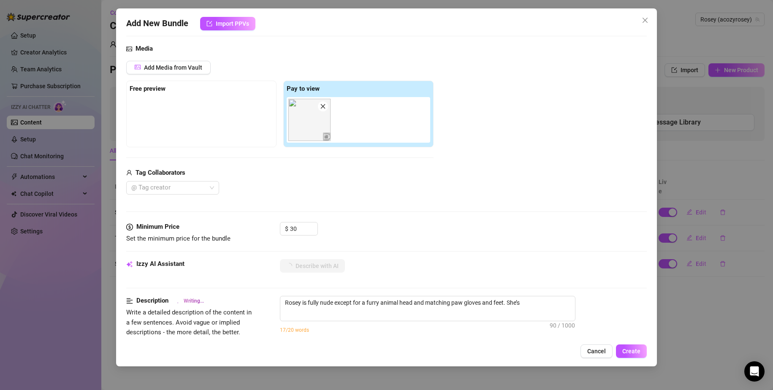
type textarea "Rosey is fully nude except for a furry animal head and matching paw gloves and …"
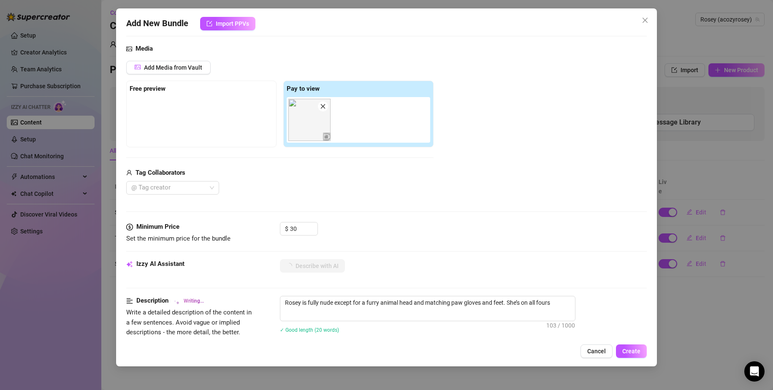
type textarea "Rosey is fully nude except for a furry animal head and matching paw gloves and …"
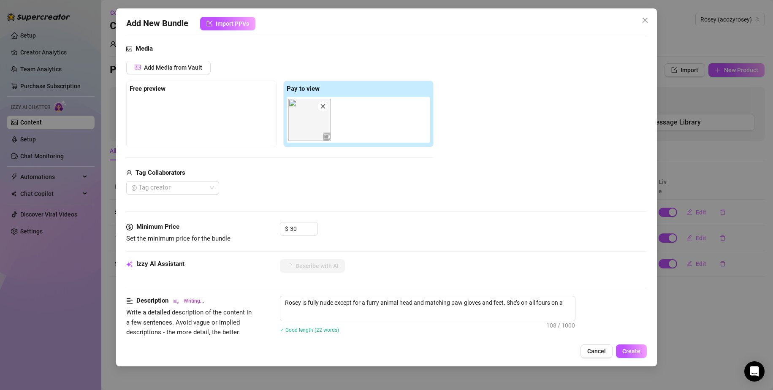
type textarea "Rosey is fully nude except for a furry animal head and matching paw gloves and …"
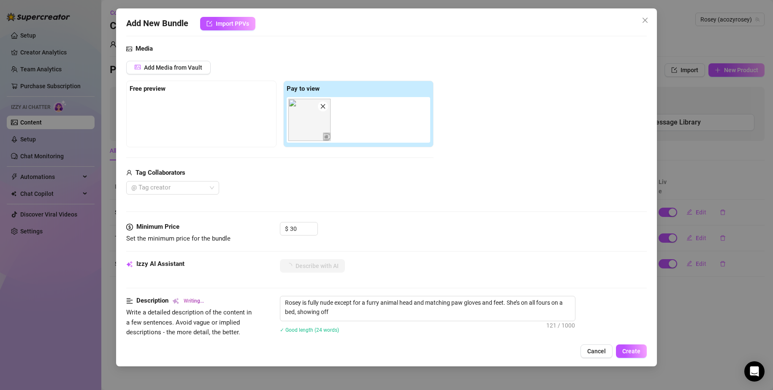
type textarea "Rosey is fully nude except for a furry animal head and matching paw gloves and …"
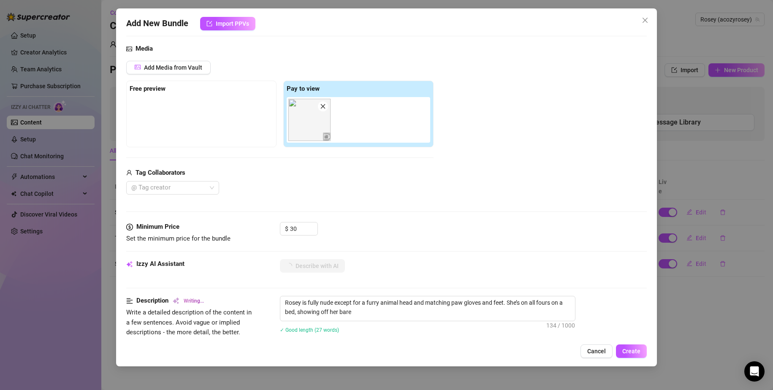
type textarea "Rosey is fully nude except for a furry animal head and matching paw gloves and …"
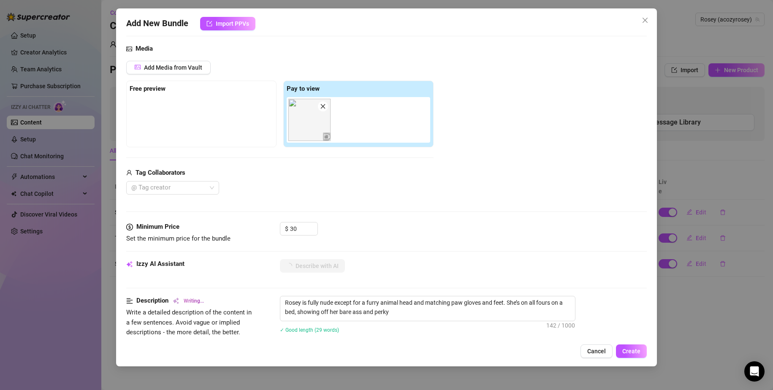
type textarea "Rosey is fully nude except for a furry animal head and matching paw gloves and …"
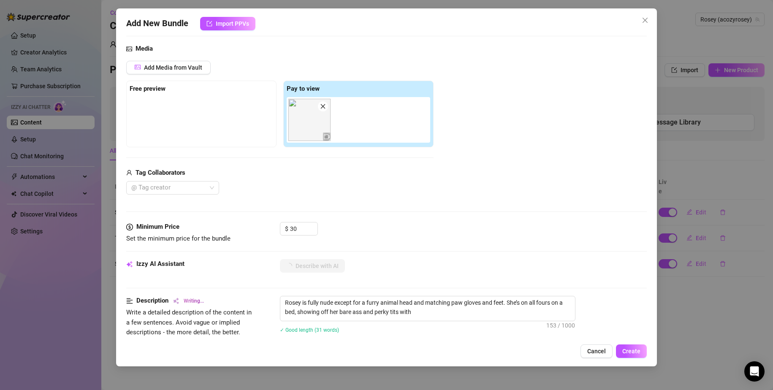
type textarea "Rosey is fully nude except for a furry animal head and matching paw gloves and …"
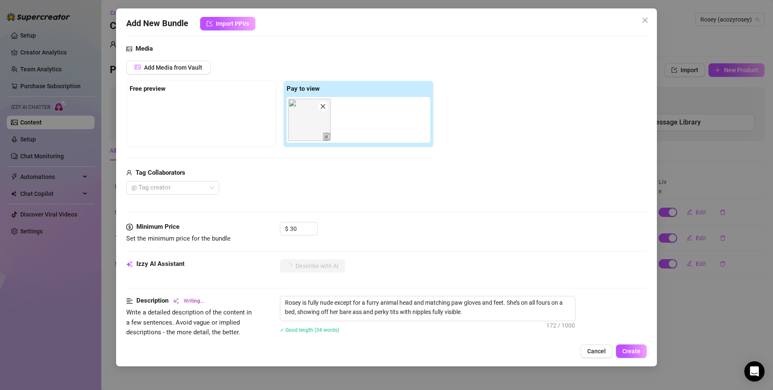
type textarea "Rosey is fully nude except for a furry animal head and matching paw gloves and …"
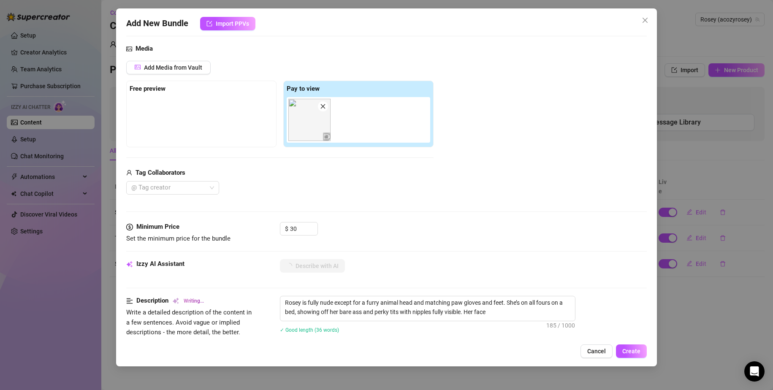
type textarea "Rosey is fully nude except for a furry animal head and matching paw gloves and …"
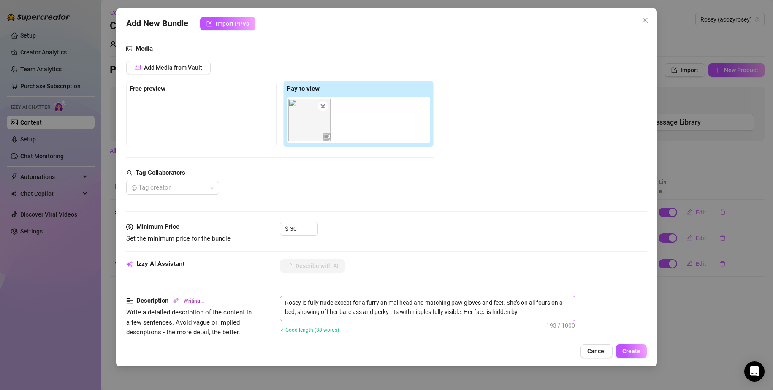
type textarea "Rosey is fully nude except for a furry animal head and matching paw gloves and …"
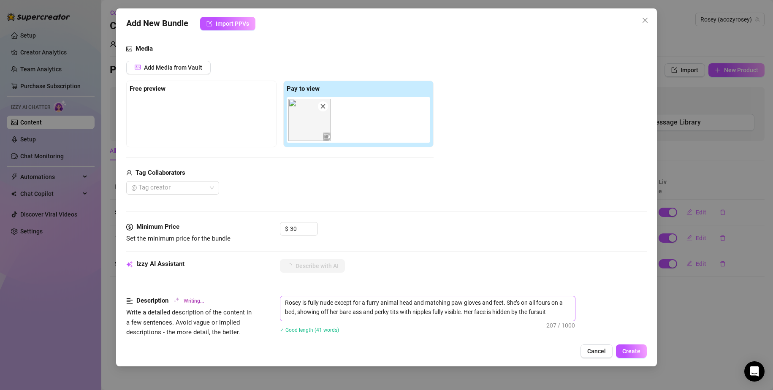
type textarea "Rosey is fully nude except for a furry animal head and matching paw gloves and …"
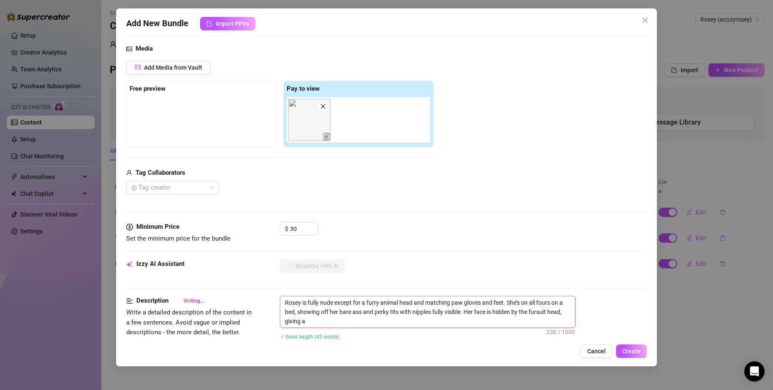
type textarea "Rosey is fully nude except for a furry animal head and matching paw gloves and …"
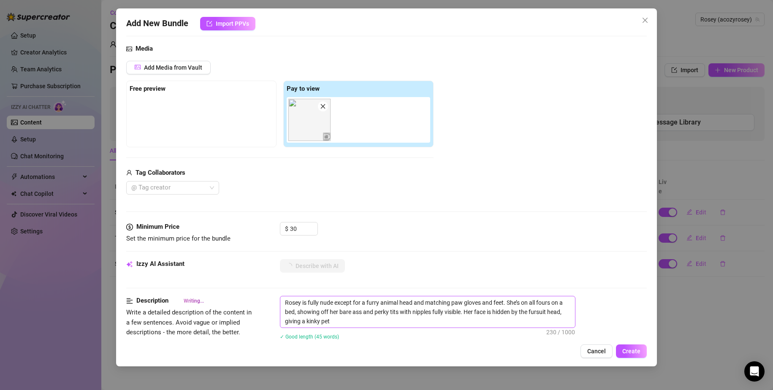
type textarea "Rosey is fully nude except for a furry animal head and matching paw gloves and …"
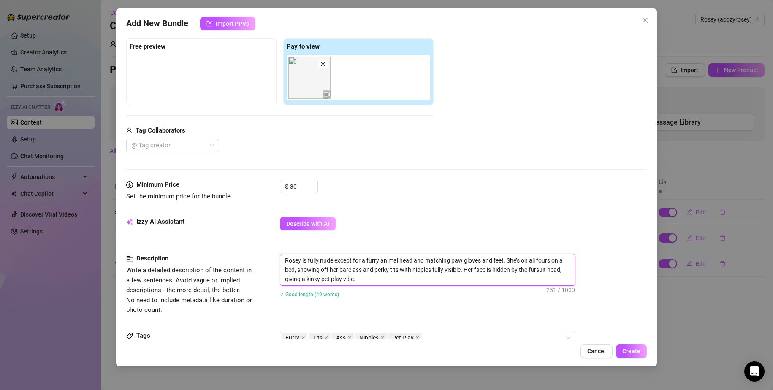
drag, startPoint x: 504, startPoint y: 260, endPoint x: 372, endPoint y: 260, distance: 132.1
click at [372, 260] on textarea "Rosey is fully nude except for a furry animal head and matching paw gloves and …" at bounding box center [427, 269] width 295 height 31
type textarea "Rosey is fully nude except for a fu. She’s on all fours on a bed, showing off h…"
type textarea "Rosey is fully nude except for a f. She’s on all fours on a bed, showing off he…"
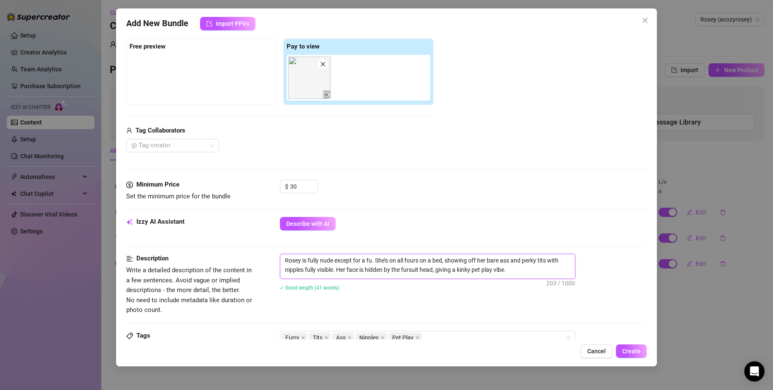
type textarea "Rosey is fully nude except for a f. She’s on all fours on a bed, showing off he…"
type textarea "Rosey is fully nude except for a fu. She’s on all fours on a bed, showing off h…"
type textarea "Rosey is fully nude except for a fur. She’s on all fours on a bed, showing off …"
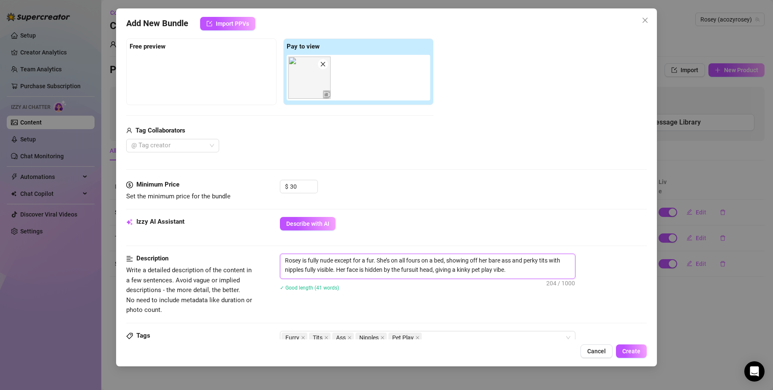
type textarea "Rosey is fully nude except for a furs. She’s on all fours on a bed, showing off…"
type textarea "Rosey is fully nude except for a fursu. She’s on all fours on a bed, showing of…"
type textarea "Rosey is fully nude except for a fursui. She’s on all fours on a bed, showing o…"
type textarea "Rosey is fully nude except for a fursuit. She’s on all fours on a bed, showing …"
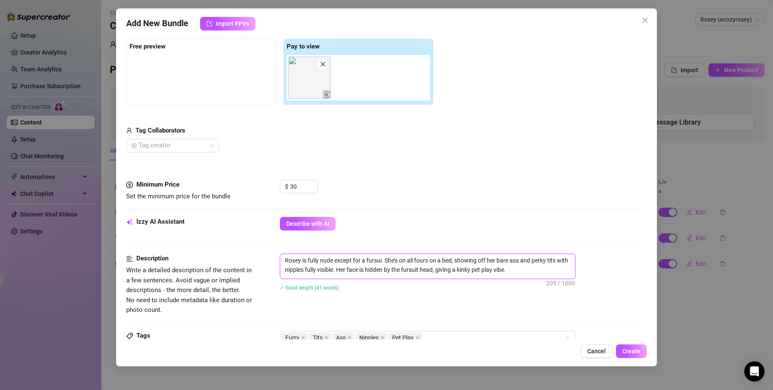
type textarea "Rosey is fully nude except for a fursuit. She’s on all fours on a bed, showing …"
type textarea "Rosey is fully nude except for a fursui. She’s on all fours on a bed, showing o…"
type textarea "Rosey is fully nude except for a fursu. She’s on all fours on a bed, showing of…"
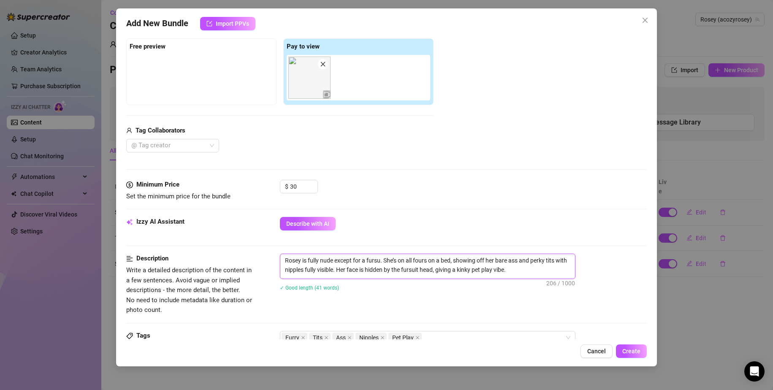
type textarea "Rosey is fully nude except for a furs. She’s on all fours on a bed, showing off…"
type textarea "Rosey is fully nude except for a fur. She’s on all fours on a bed, showing off …"
type textarea "Rosey is fully nude except for a furs. She’s on all fours on a bed, showing off…"
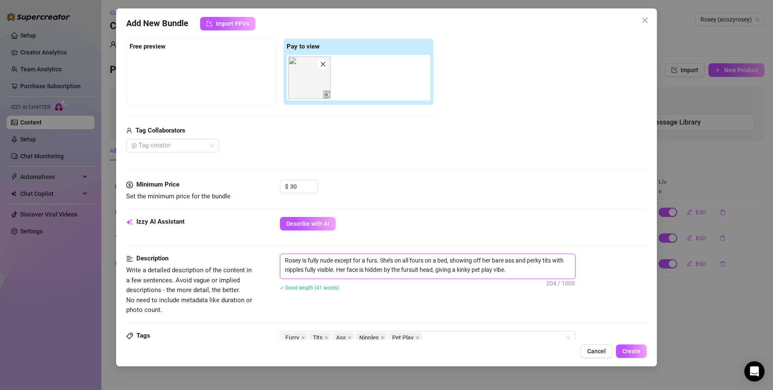
type textarea "Rosey is fully nude except for a fursu. She’s on all fours on a bed, showing of…"
type textarea "Rosey is fully nude except for a fursui. She’s on all fours on a bed, showing o…"
type textarea "Rosey is fully nude except for a fursuit. She’s on all fours on a bed, showing …"
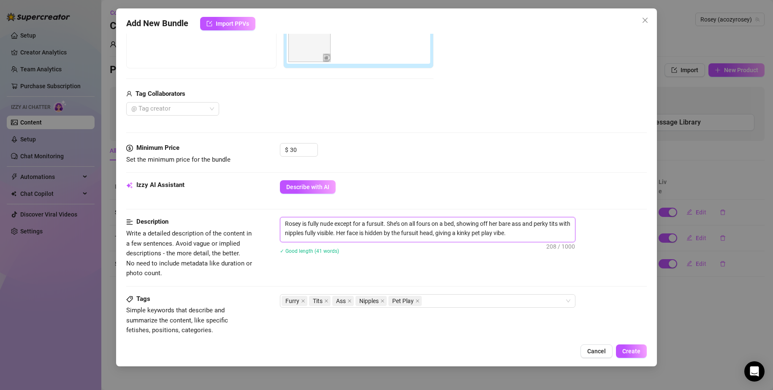
scroll to position [169, 0]
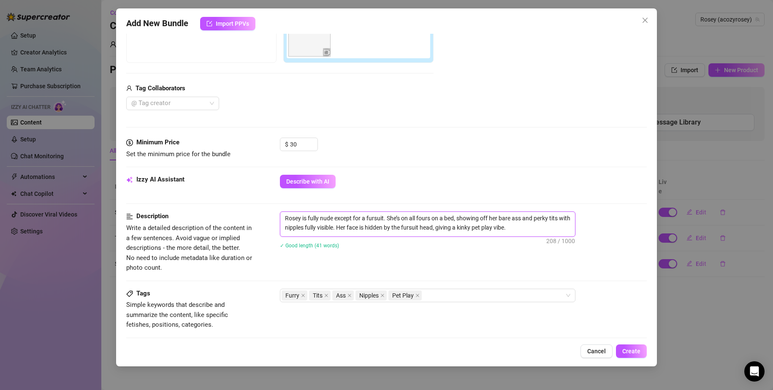
drag, startPoint x: 532, startPoint y: 271, endPoint x: 368, endPoint y: 268, distance: 163.8
click at [368, 268] on div "Description Write a detailed description of the content in a few sentences. Avo…" at bounding box center [386, 241] width 521 height 61
type textarea "Rosey is fully nude except for a fursuit. She’s on all fours on a bed, showing …"
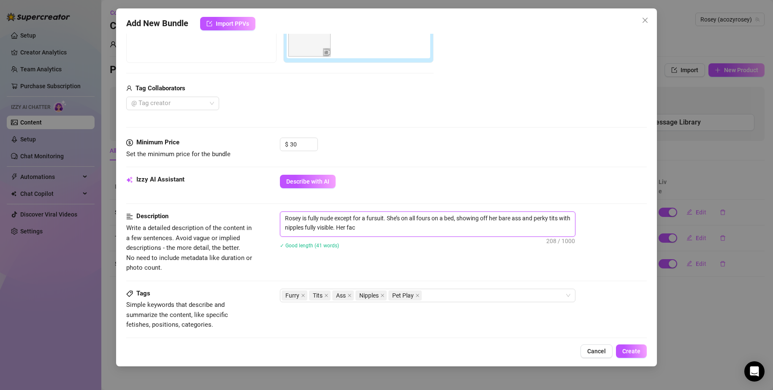
type textarea "Rosey is fully nude except for a fursuit. She’s on all fours on a bed, showing …"
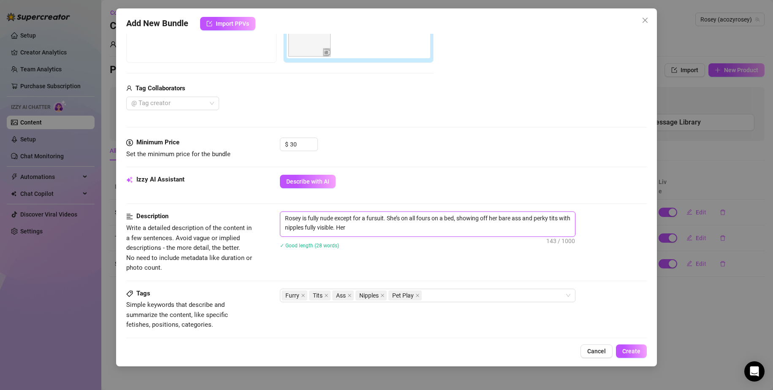
type textarea "Rosey is fully nude except for a fursuit. She’s on all fours on a bed, showing …"
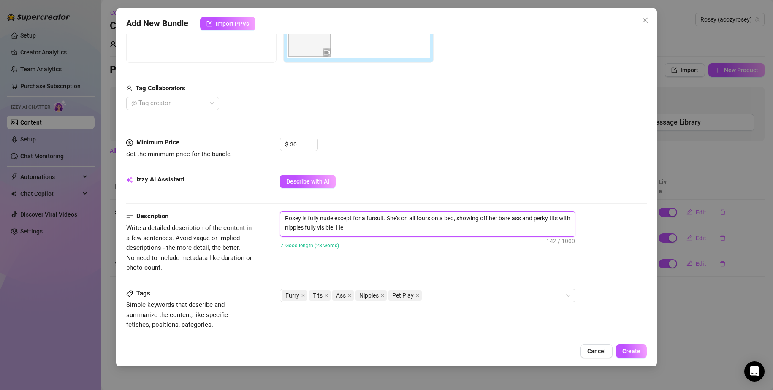
type textarea "Rosey is fully nude except for a fursuit. She’s on all fours on a bed, showing …"
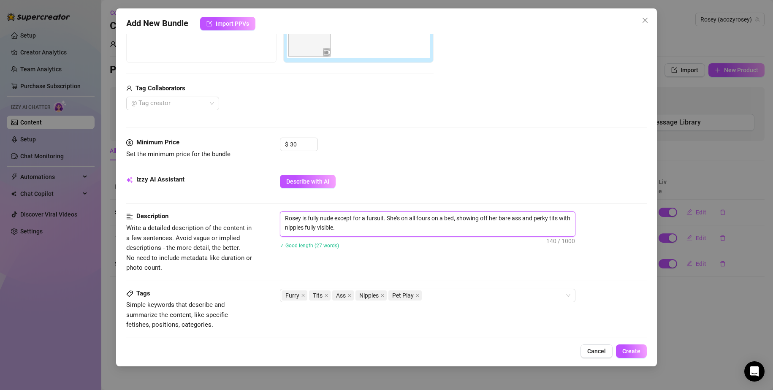
type textarea "Rosey is fully nude except for a fursuit. She’s on all fours on a bed, showing …"
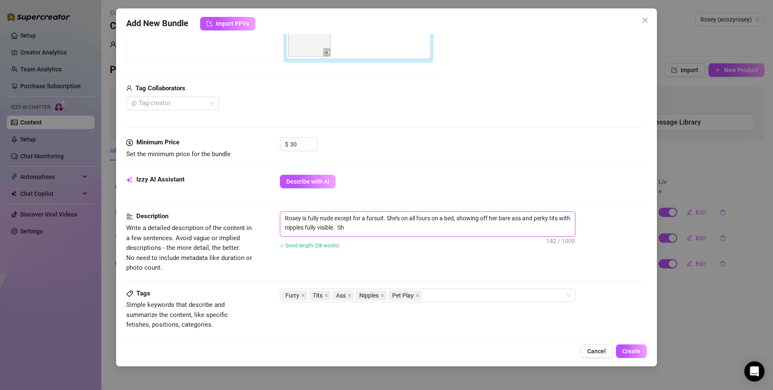
type textarea "Rosey is fully nude except for a fursuit. She’s on all fours on a bed, showing …"
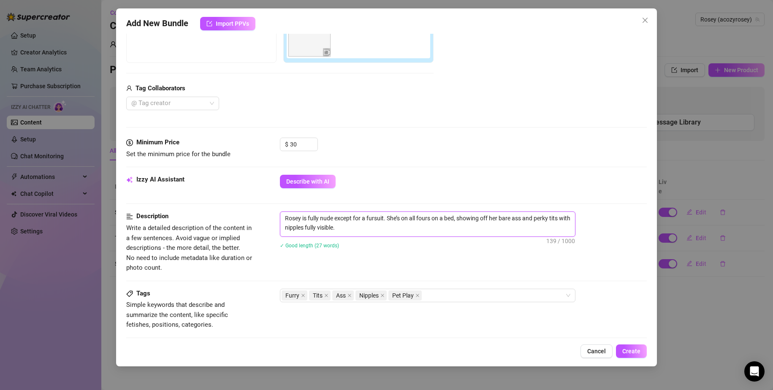
type textarea "Rosey is fully nude except for a fursuit. She’s on all fours on a bed, showing …"
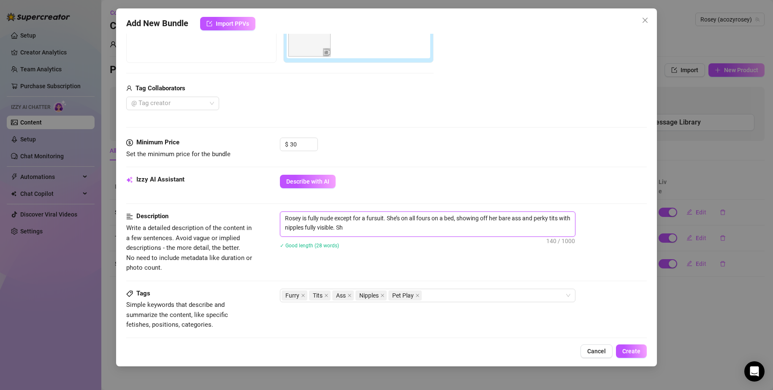
type textarea "Rosey is fully nude except for a fursuit. She’s on all fours on a bed, showing …"
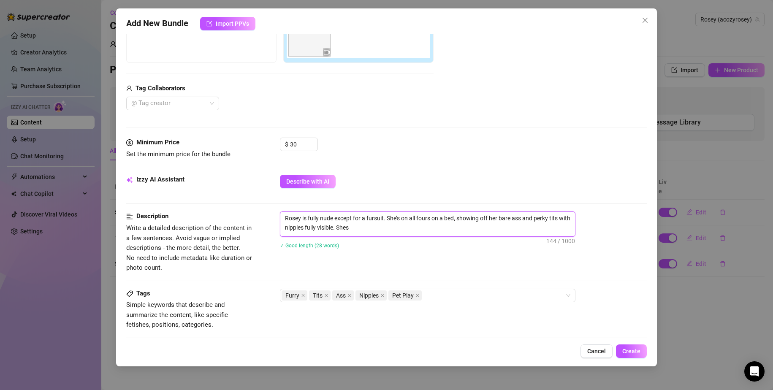
type textarea "Rosey is fully nude except for a fursuit. She’s on all fours on a bed, showing …"
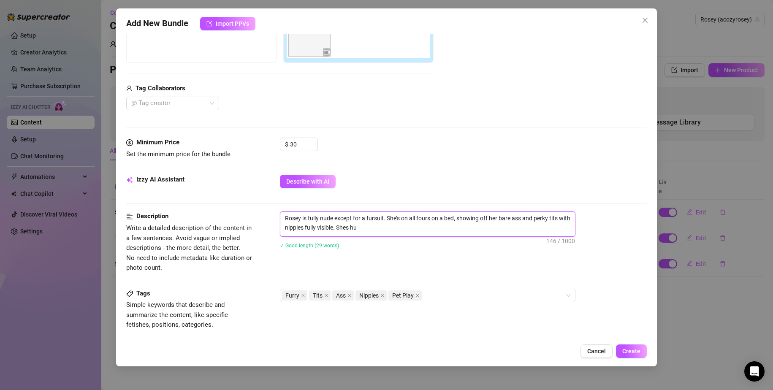
type textarea "Rosey is fully nude except for a fursuit. She’s on all fours on a bed, showing …"
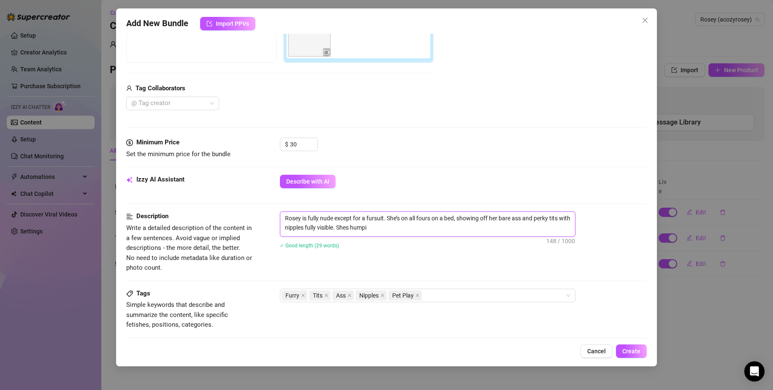
type textarea "Rosey is fully nude except for a fursuit. She’s on all fours on a bed, showing …"
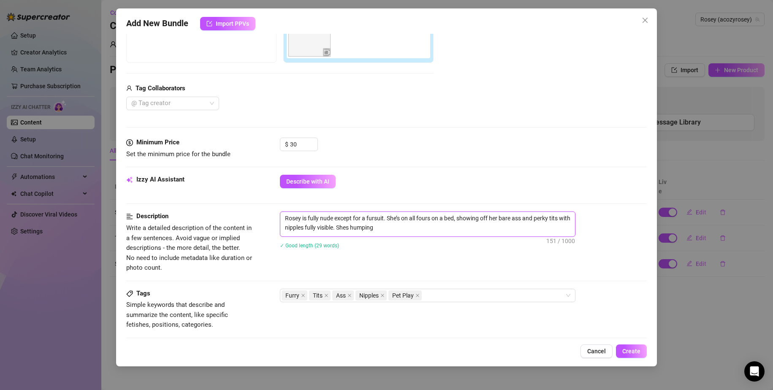
type textarea "Rosey is fully nude except for a fursuit. She’s on all fours on a bed, showing …"
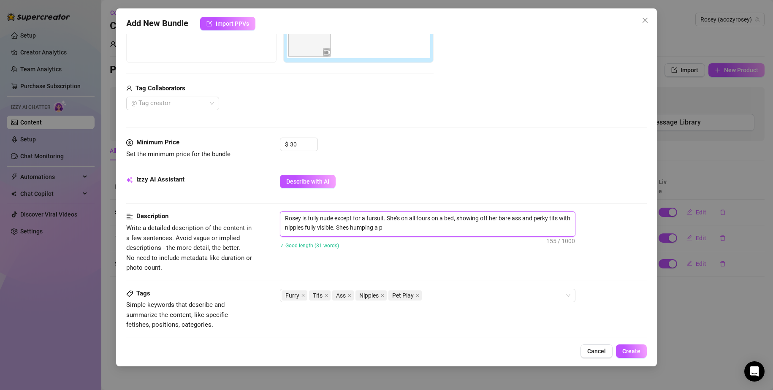
type textarea "Rosey is fully nude except for a fursuit. She’s on all fours on a bed, showing …"
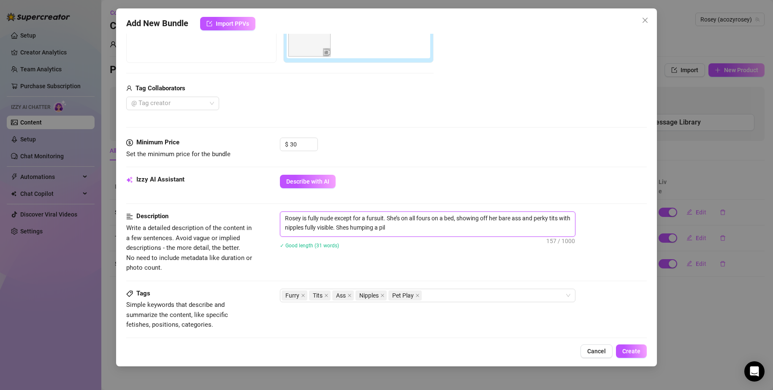
type textarea "Rosey is fully nude except for a fursuit. She’s on all fours on a bed, showing …"
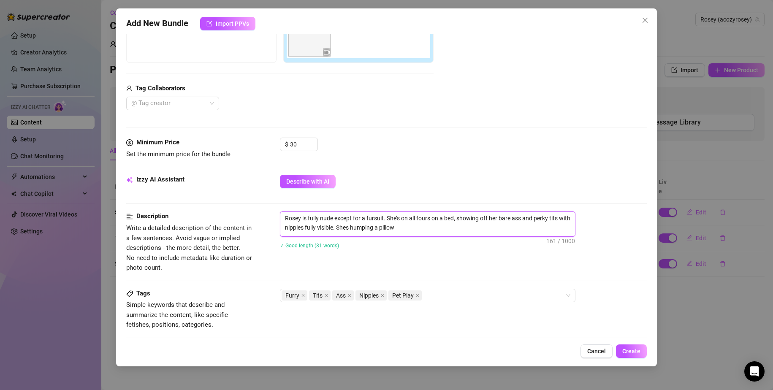
type textarea "Rosey is fully nude except for a fursuit. She’s on all fours on a bed, showing …"
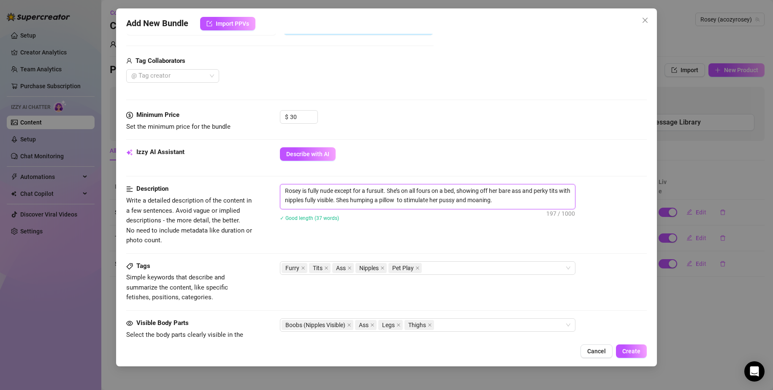
scroll to position [211, 0]
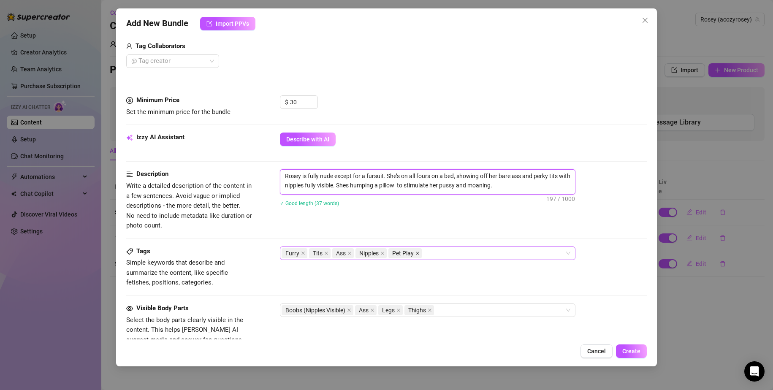
click at [418, 250] on span at bounding box center [417, 253] width 4 height 9
click at [429, 254] on div "Furry Tits Ass Nipples" at bounding box center [422, 253] width 283 height 12
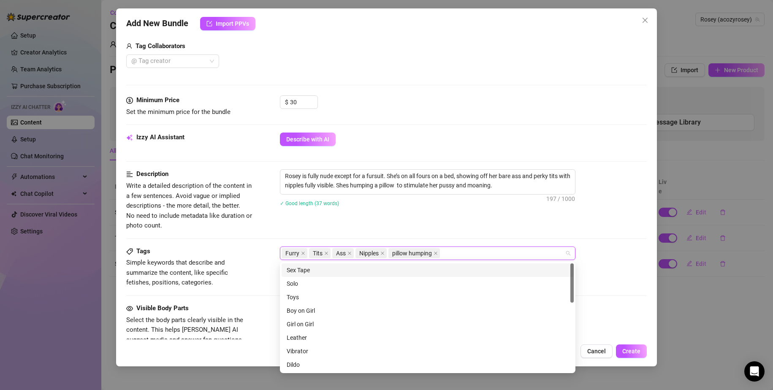
click at [590, 249] on div "Furry Tits Ass Nipples pillow humping" at bounding box center [463, 253] width 367 height 14
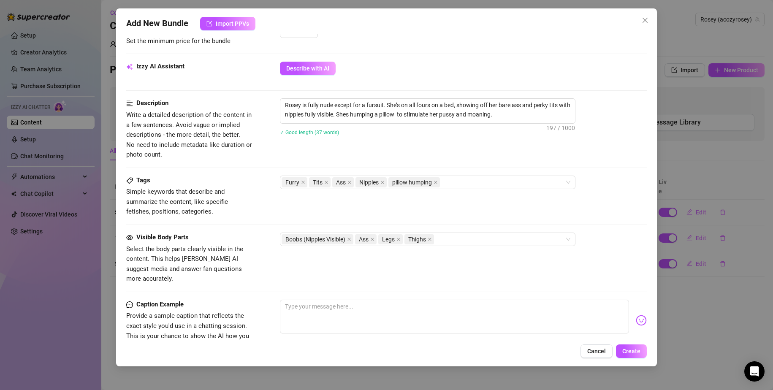
scroll to position [295, 0]
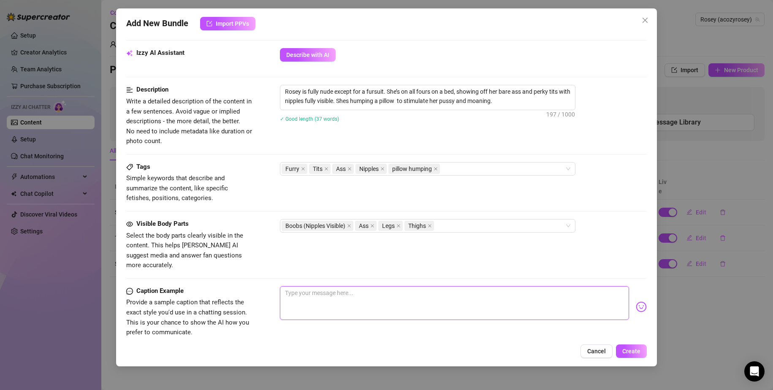
click at [334, 292] on textarea at bounding box center [454, 303] width 349 height 34
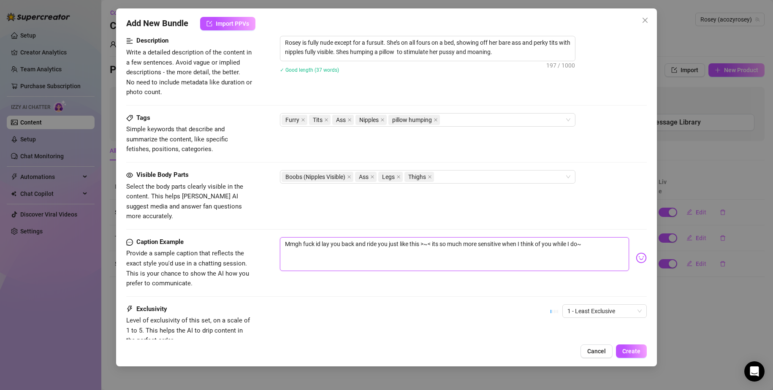
scroll to position [403, 0]
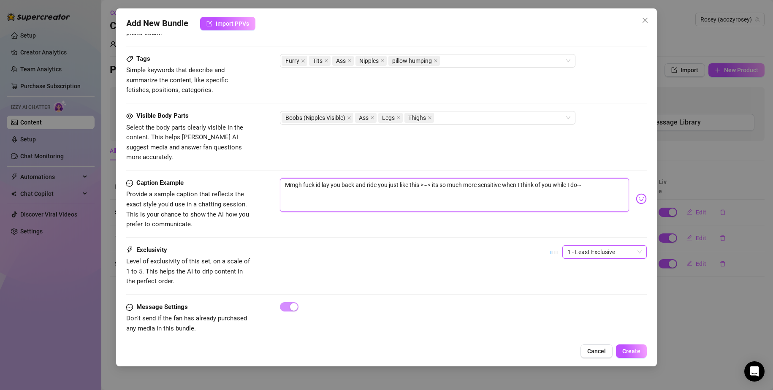
click at [611, 247] on span "1 - Least Exclusive" at bounding box center [604, 252] width 74 height 13
click at [604, 302] on div "4" at bounding box center [597, 299] width 71 height 9
click at [642, 351] on button "Create" at bounding box center [631, 351] width 31 height 14
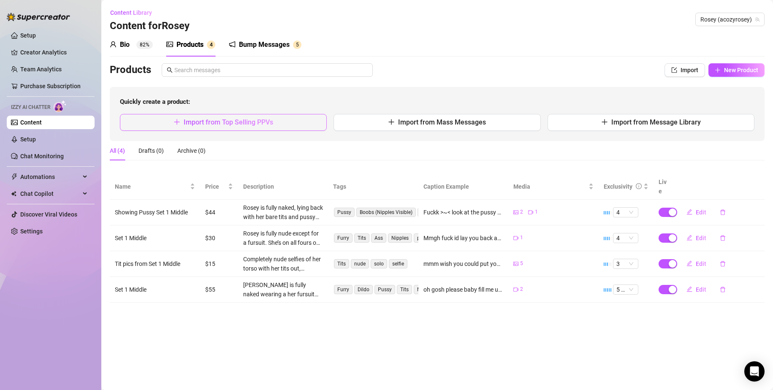
click at [237, 114] on button "Import from Top Selling PPVs" at bounding box center [223, 122] width 207 height 17
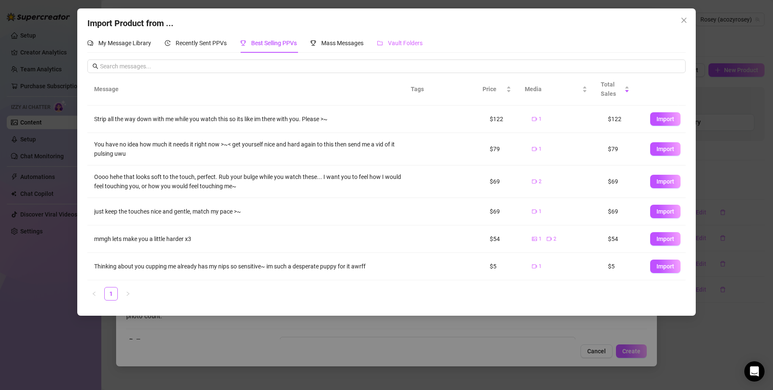
click at [409, 35] on div "Vault Folders" at bounding box center [400, 42] width 46 height 19
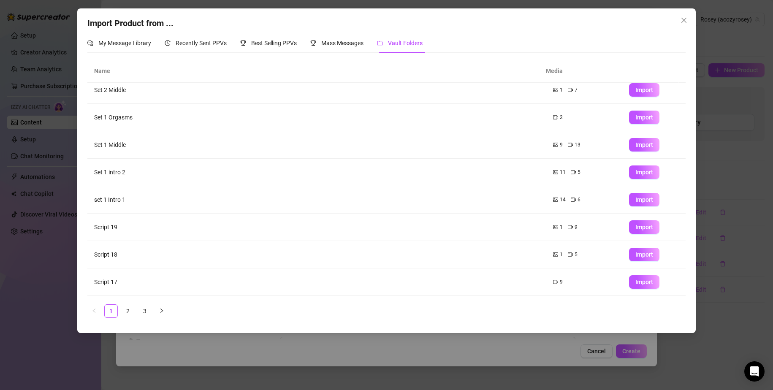
scroll to position [0, 0]
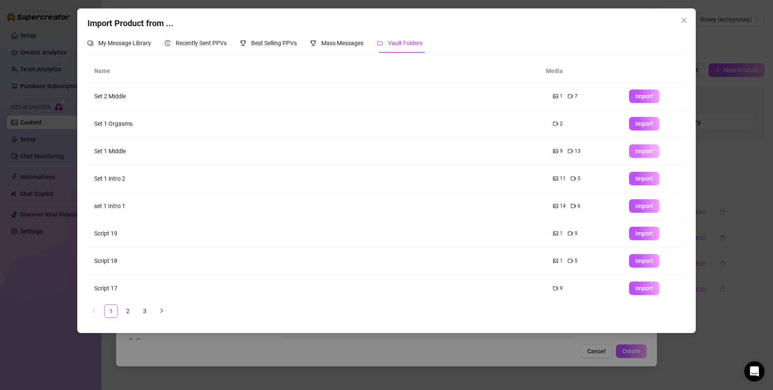
click at [644, 153] on span "Import" at bounding box center [644, 151] width 18 height 7
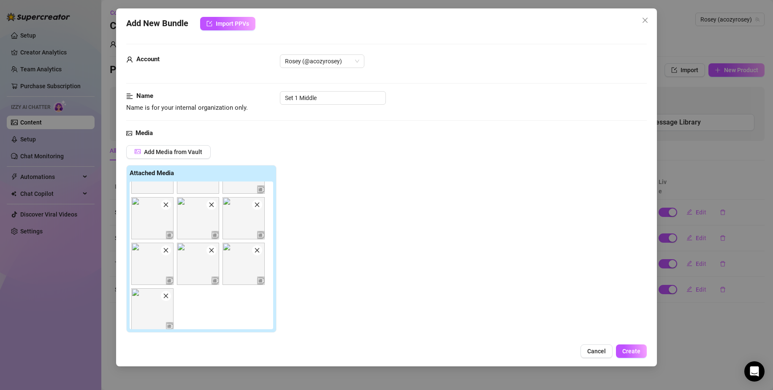
scroll to position [217, 0]
click at [241, 261] on img at bounding box center [243, 261] width 42 height 42
click at [168, 295] on icon "close" at bounding box center [166, 293] width 6 height 6
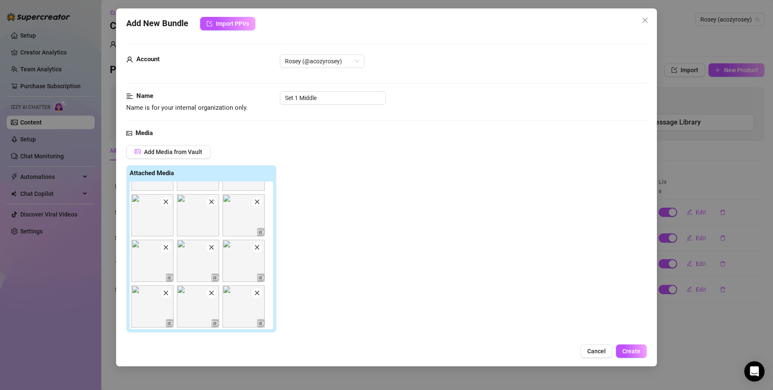
scroll to position [171, 0]
click at [168, 297] on span at bounding box center [166, 293] width 10 height 10
click at [166, 251] on span at bounding box center [166, 247] width 10 height 10
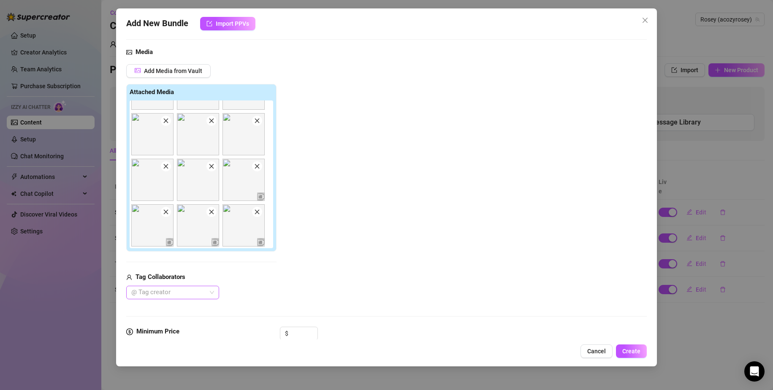
scroll to position [84, 0]
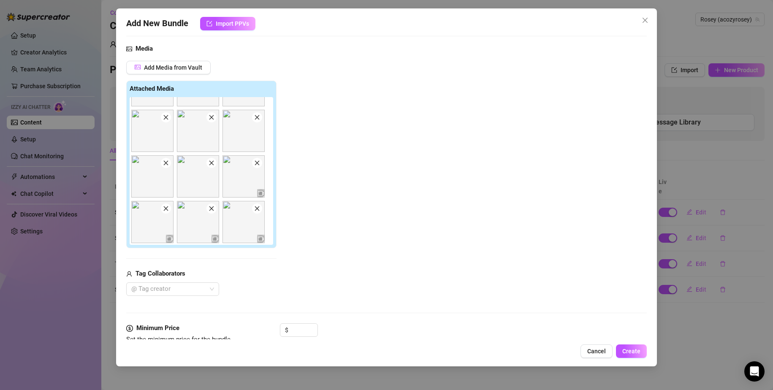
click at [257, 216] on img at bounding box center [243, 222] width 42 height 42
click at [250, 210] on img at bounding box center [243, 222] width 42 height 42
click at [258, 216] on img at bounding box center [243, 222] width 42 height 42
click at [259, 209] on icon "close" at bounding box center [257, 209] width 6 height 6
click at [165, 213] on span at bounding box center [166, 208] width 10 height 10
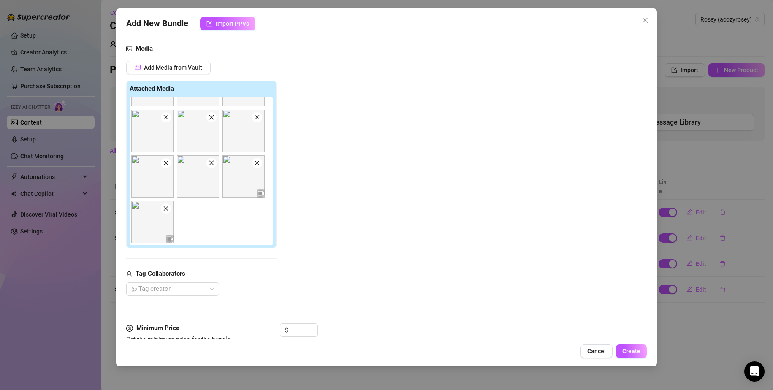
click at [168, 169] on img at bounding box center [152, 176] width 42 height 42
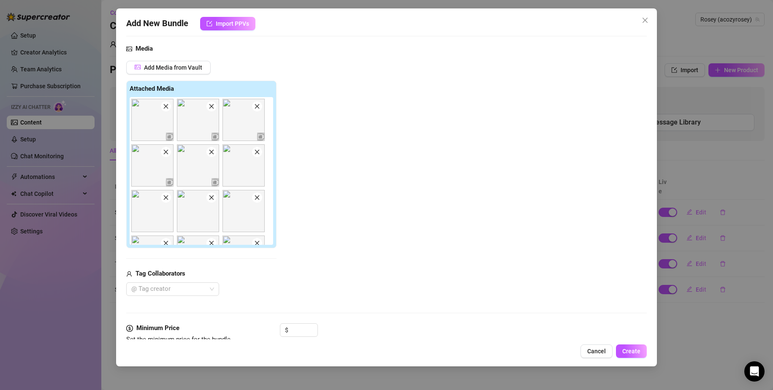
scroll to position [0, 0]
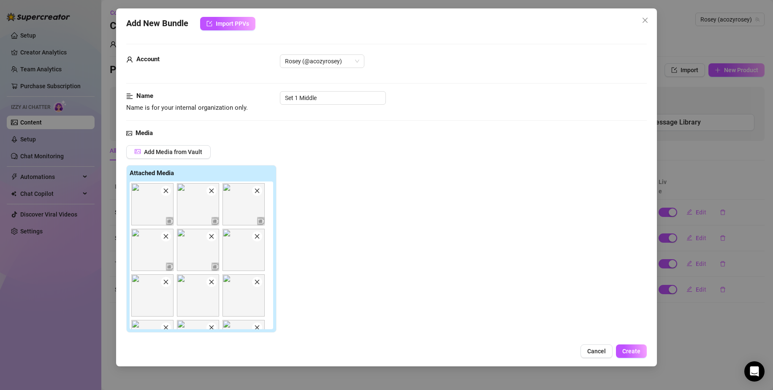
click at [165, 192] on icon "close" at bounding box center [165, 191] width 5 height 5
click at [165, 191] on icon "close" at bounding box center [166, 191] width 6 height 6
click at [164, 191] on icon "close" at bounding box center [166, 191] width 6 height 6
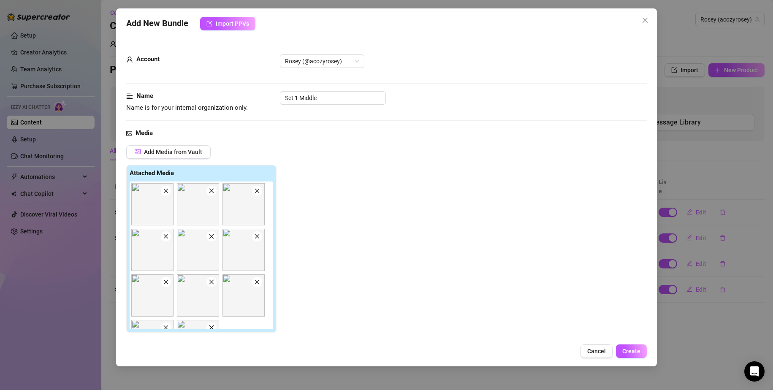
click at [164, 191] on icon "close" at bounding box center [166, 191] width 6 height 6
click at [208, 191] on icon "close" at bounding box center [211, 191] width 6 height 6
click at [164, 191] on icon "close" at bounding box center [166, 191] width 6 height 6
click at [208, 191] on icon "close" at bounding box center [211, 191] width 6 height 6
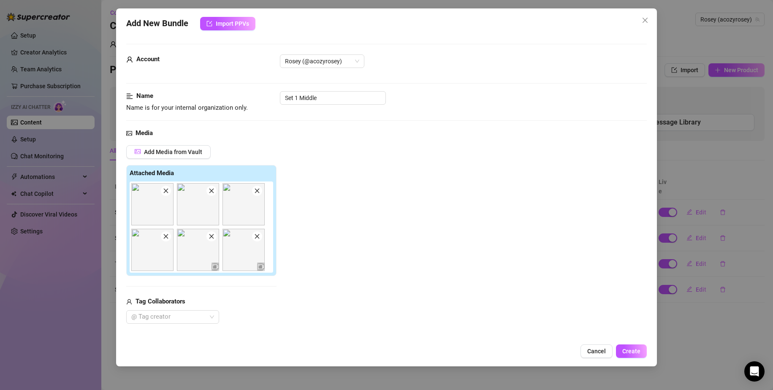
click at [164, 191] on icon "close" at bounding box center [166, 191] width 6 height 6
click at [161, 190] on span at bounding box center [166, 191] width 10 height 10
click at [206, 190] on span at bounding box center [211, 191] width 10 height 10
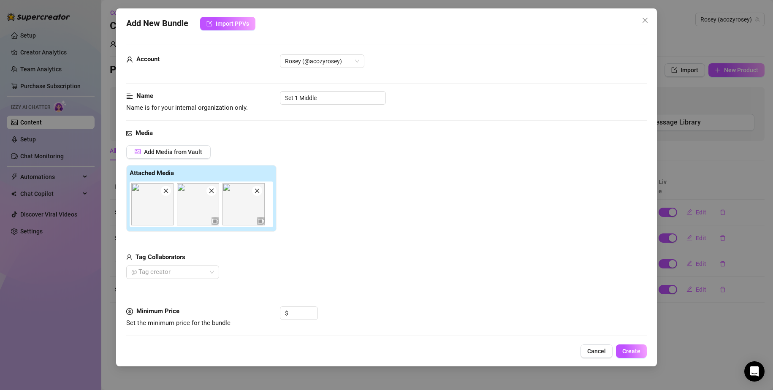
click at [161, 190] on span at bounding box center [166, 191] width 10 height 10
click at [243, 255] on div "Tag Collaborators" at bounding box center [201, 257] width 150 height 10
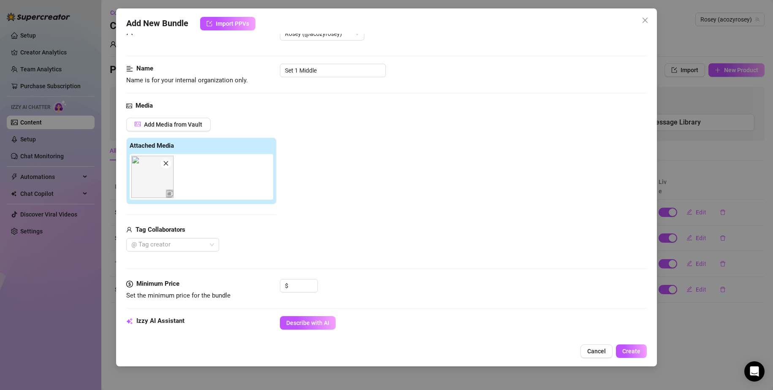
scroll to position [42, 0]
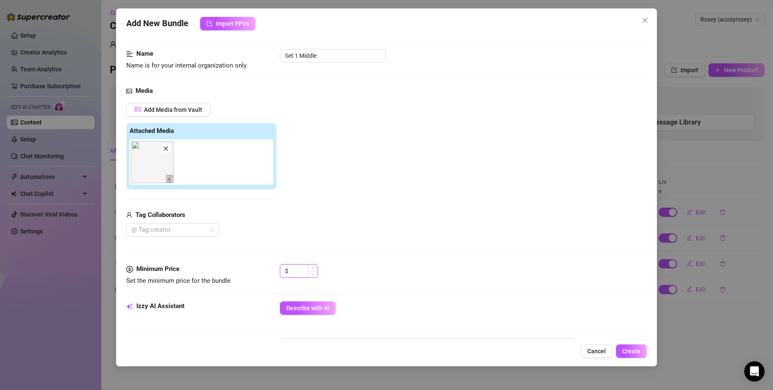
drag, startPoint x: 295, startPoint y: 268, endPoint x: 305, endPoint y: 269, distance: 9.4
click at [296, 268] on input at bounding box center [303, 271] width 27 height 13
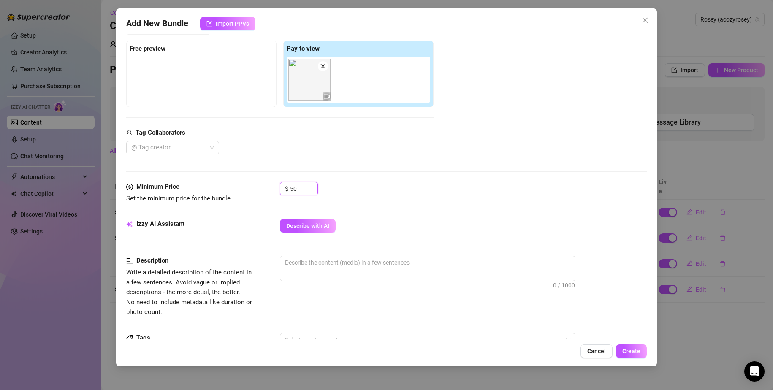
scroll to position [127, 0]
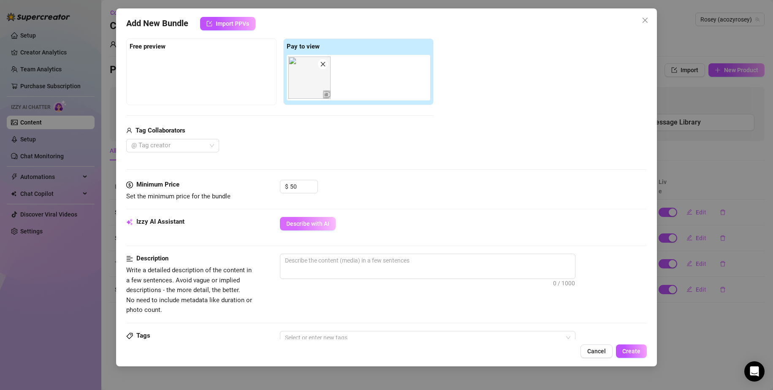
click at [324, 228] on button "Describe with AI" at bounding box center [308, 224] width 56 height 14
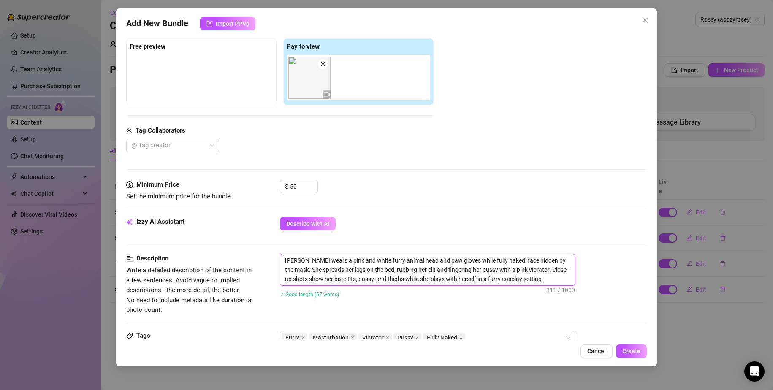
click at [462, 257] on textarea "Rosey wears a pink and white furry animal head and paw gloves while fully naked…" at bounding box center [427, 269] width 295 height 31
click at [446, 257] on textarea "Rosey wears a pink and white furry animal head and paw gloves while fully naked…" at bounding box center [427, 269] width 295 height 31
drag, startPoint x: 451, startPoint y: 260, endPoint x: 316, endPoint y: 250, distance: 135.4
click at [316, 250] on form "Account Rosey (@acozyrosey) Name Name is for your internal organization only. S…" at bounding box center [386, 271] width 521 height 709
click at [440, 257] on textarea "Rosey wearing her fursuit while fully naked, face hidden by the mask. She sprea…" at bounding box center [427, 269] width 295 height 31
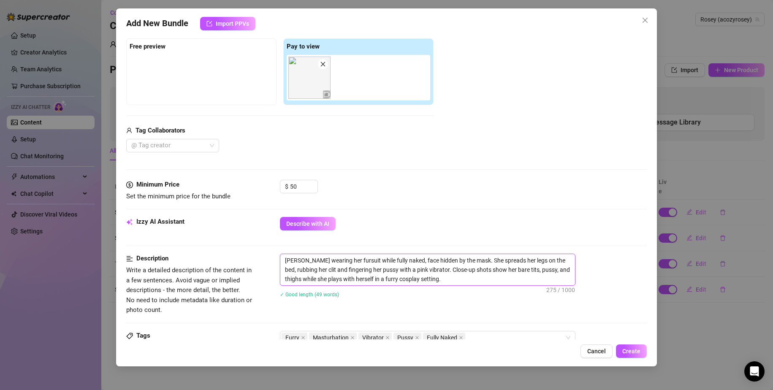
drag, startPoint x: 429, startPoint y: 281, endPoint x: 368, endPoint y: 285, distance: 60.9
click at [368, 285] on textarea "Rosey wearing her fursuit while fully naked, face hidden by the mask. She sprea…" at bounding box center [427, 269] width 295 height 31
click at [375, 284] on textarea "Rosey wearing her fursuit while fully naked, face hidden by the mask. She sprea…" at bounding box center [427, 269] width 295 height 31
click at [374, 279] on textarea "Rosey wearing her fursuit while fully naked, face hidden by the mask. She sprea…" at bounding box center [427, 269] width 295 height 31
click at [376, 279] on textarea "Rosey wearing her fursuit while fully naked, face hidden by the mask. She sprea…" at bounding box center [427, 269] width 295 height 31
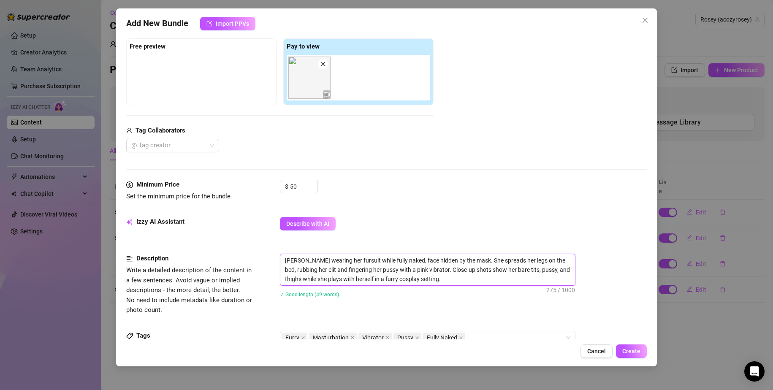
drag, startPoint x: 373, startPoint y: 278, endPoint x: 390, endPoint y: 280, distance: 17.0
click at [390, 280] on textarea "Rosey wearing her fursuit while fully naked, face hidden by the mask. She sprea…" at bounding box center [427, 269] width 295 height 31
drag, startPoint x: 445, startPoint y: 276, endPoint x: 373, endPoint y: 281, distance: 71.9
click at [373, 281] on textarea "Rosey wearing her fursuit while fully naked, face hidden by the mask. She sprea…" at bounding box center [427, 269] width 295 height 31
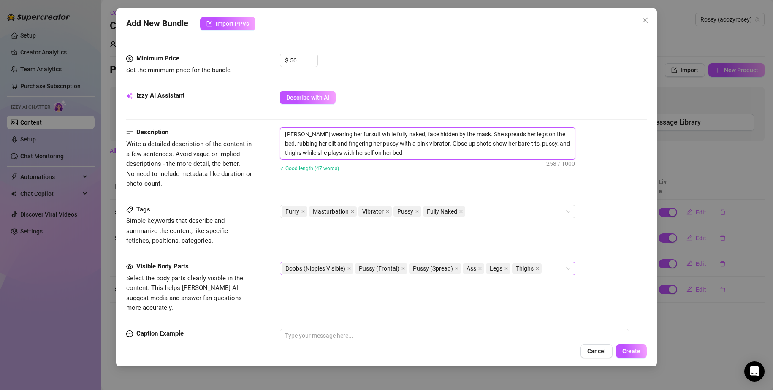
scroll to position [253, 0]
click at [301, 213] on icon "close" at bounding box center [303, 211] width 4 height 4
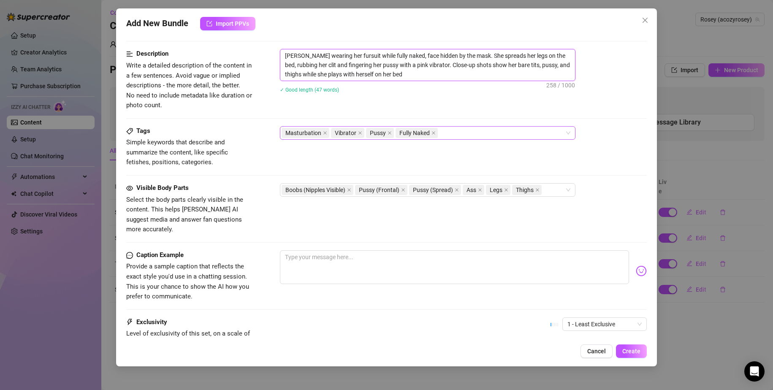
scroll to position [338, 0]
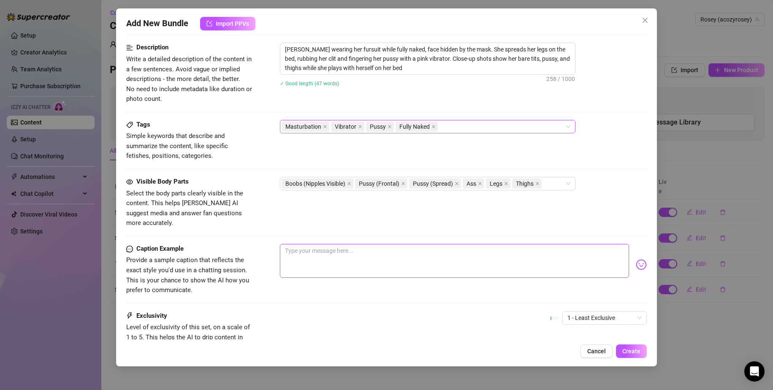
click at [368, 263] on textarea at bounding box center [454, 261] width 349 height 34
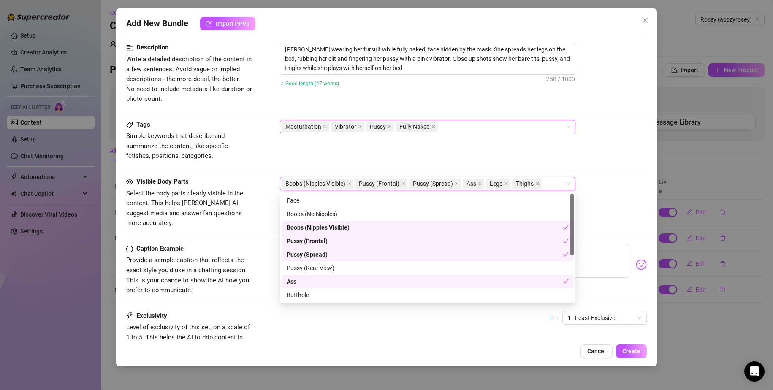
click at [611, 194] on div "Visible Body Parts Select the body parts clearly visible in the content. This h…" at bounding box center [386, 202] width 521 height 51
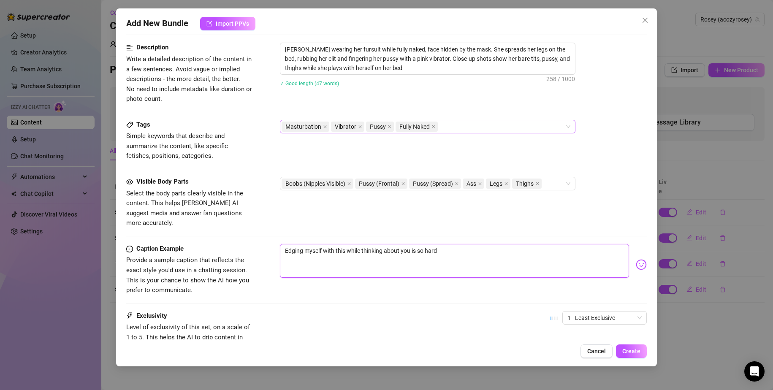
click at [511, 246] on textarea "Edging myself with this while thinking about you is so hard" at bounding box center [454, 261] width 349 height 34
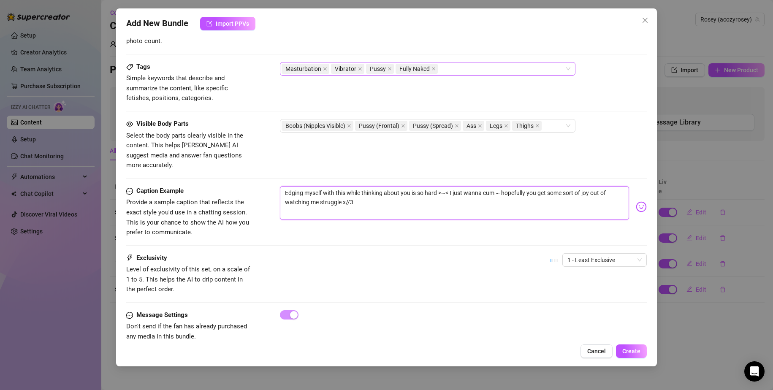
scroll to position [403, 0]
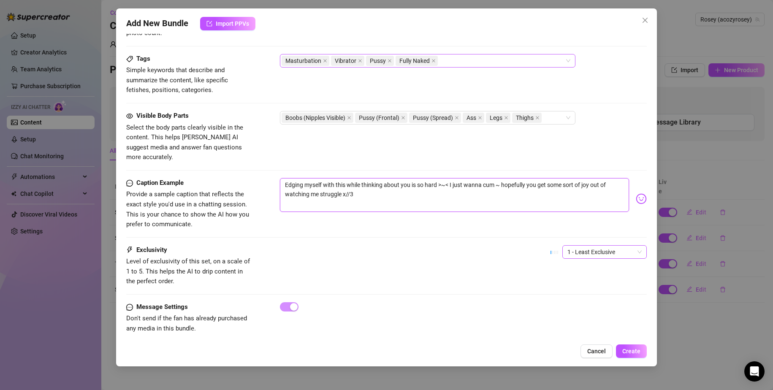
click at [570, 246] on span "1 - Least Exclusive" at bounding box center [604, 252] width 74 height 13
click at [565, 295] on div "4" at bounding box center [597, 299] width 71 height 9
click at [584, 246] on span "4" at bounding box center [604, 252] width 74 height 13
click at [583, 304] on div "4" at bounding box center [597, 299] width 81 height 14
drag, startPoint x: 583, startPoint y: 319, endPoint x: 581, endPoint y: 310, distance: 8.7
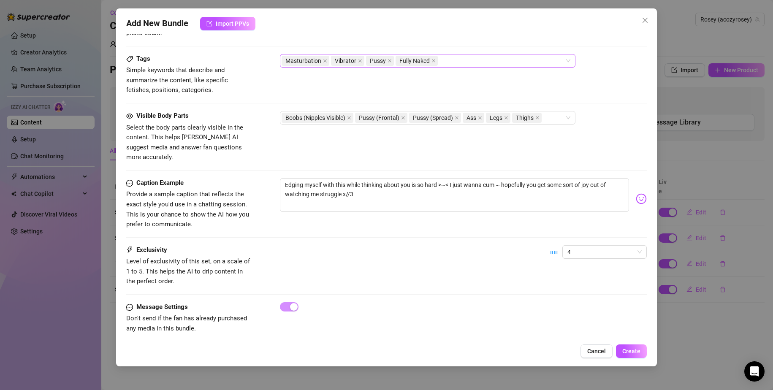
click at [582, 316] on div "Message Settings Don't send if the fan has already purchased any media in this …" at bounding box center [386, 318] width 521 height 32
click at [598, 229] on div "Caption Example Provide a sample caption that reflects the exact style you'd us…" at bounding box center [386, 211] width 521 height 67
click at [598, 246] on span "4" at bounding box center [604, 252] width 74 height 13
click at [587, 316] on div "5 - Most Exclusive 🔥" at bounding box center [597, 312] width 71 height 9
click at [627, 352] on span "Create" at bounding box center [631, 351] width 18 height 7
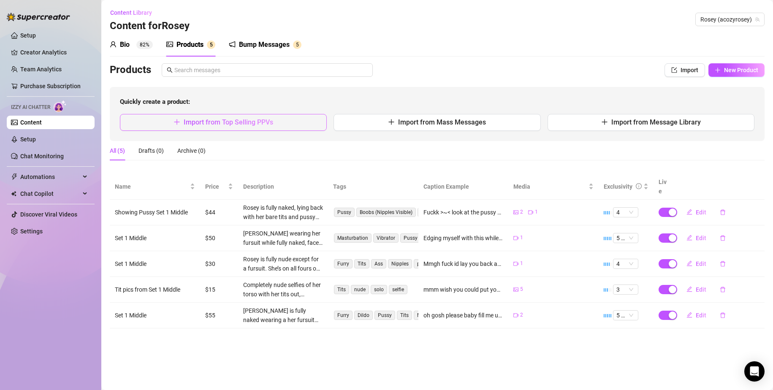
click at [282, 117] on button "Import from Top Selling PPVs" at bounding box center [223, 122] width 207 height 17
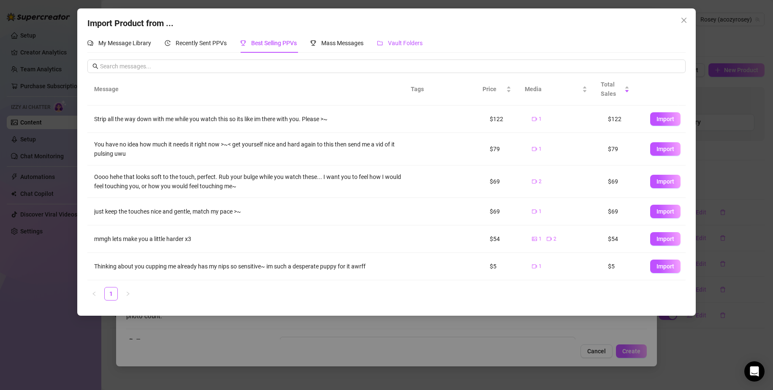
click at [418, 47] on div "Vault Folders" at bounding box center [400, 42] width 46 height 9
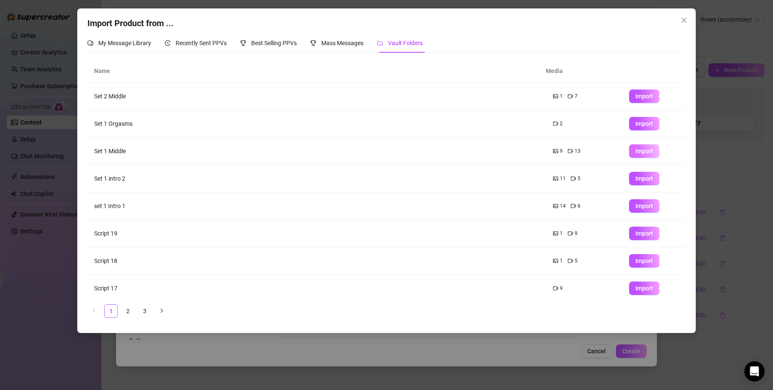
click at [635, 153] on span "Import" at bounding box center [644, 151] width 18 height 7
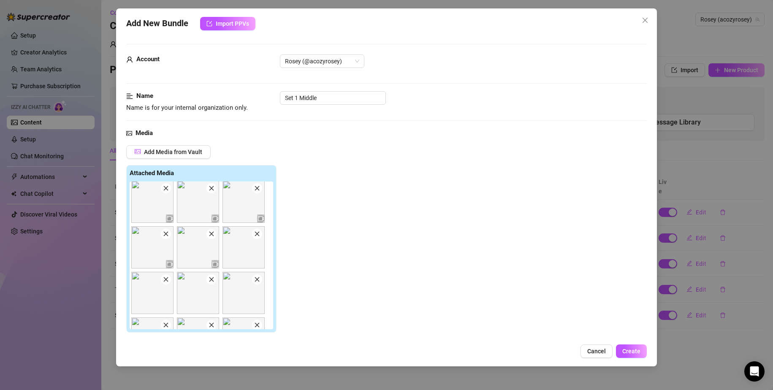
scroll to position [0, 0]
click at [202, 206] on img at bounding box center [198, 204] width 42 height 42
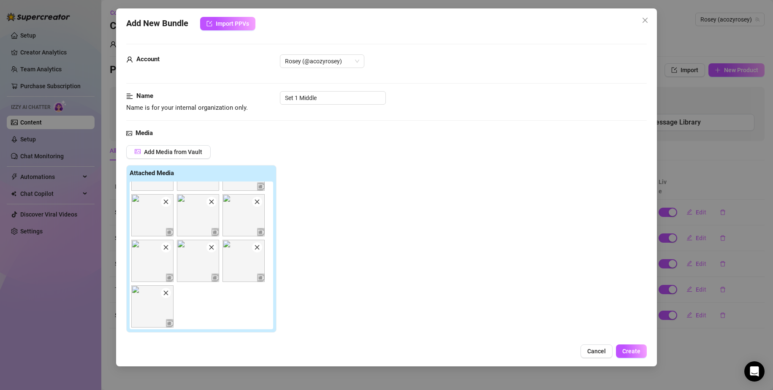
click at [162, 314] on img at bounding box center [152, 306] width 42 height 42
click at [168, 251] on span at bounding box center [166, 247] width 10 height 10
click at [168, 295] on icon "close" at bounding box center [166, 293] width 6 height 6
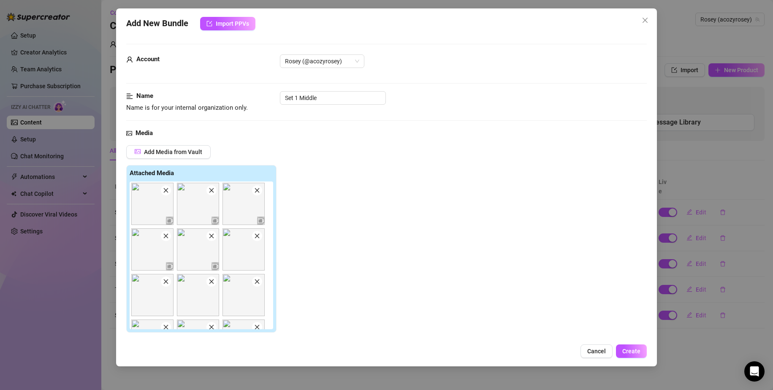
scroll to position [0, 0]
click at [170, 192] on span at bounding box center [166, 191] width 10 height 10
click at [167, 192] on icon "close" at bounding box center [165, 191] width 5 height 5
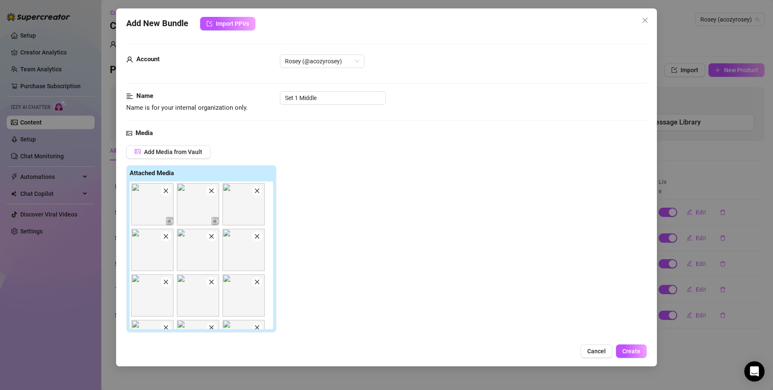
click at [208, 192] on icon "close" at bounding box center [211, 191] width 6 height 6
click at [166, 192] on icon "close" at bounding box center [166, 191] width 6 height 6
click at [165, 192] on icon "close" at bounding box center [166, 191] width 6 height 6
click at [208, 192] on icon "close" at bounding box center [211, 191] width 6 height 6
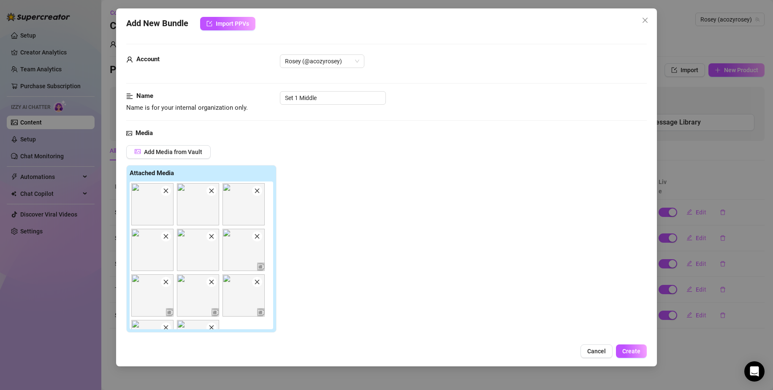
click at [160, 192] on div at bounding box center [203, 255] width 147 height 148
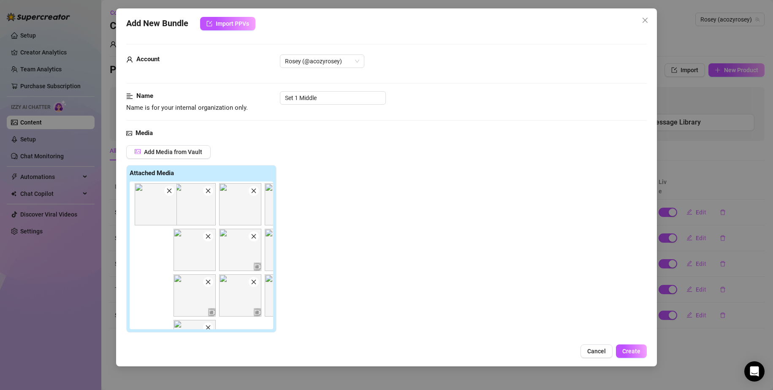
click at [160, 192] on div at bounding box center [203, 255] width 147 height 148
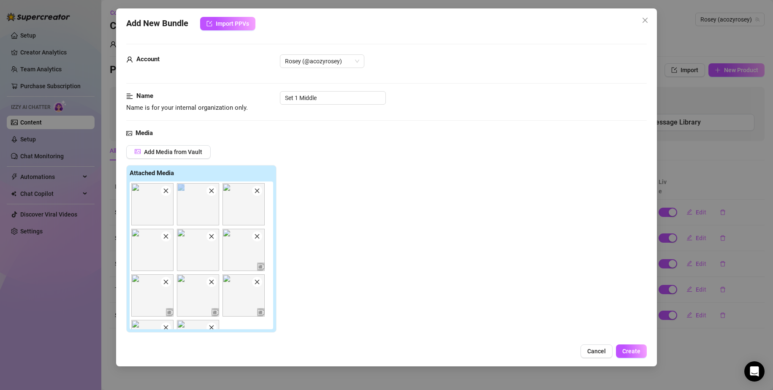
click at [166, 194] on span at bounding box center [166, 191] width 10 height 10
click at [206, 194] on span at bounding box center [211, 191] width 10 height 10
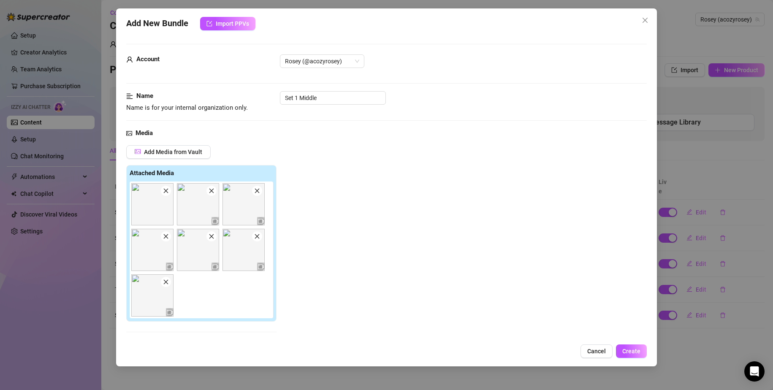
click at [166, 195] on span at bounding box center [166, 191] width 10 height 10
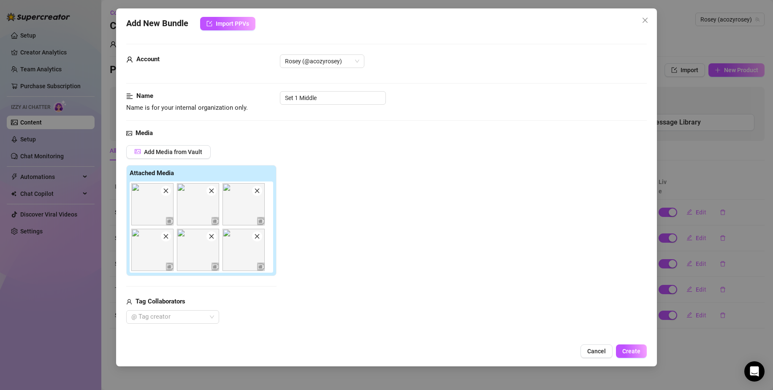
click at [166, 195] on span at bounding box center [166, 191] width 10 height 10
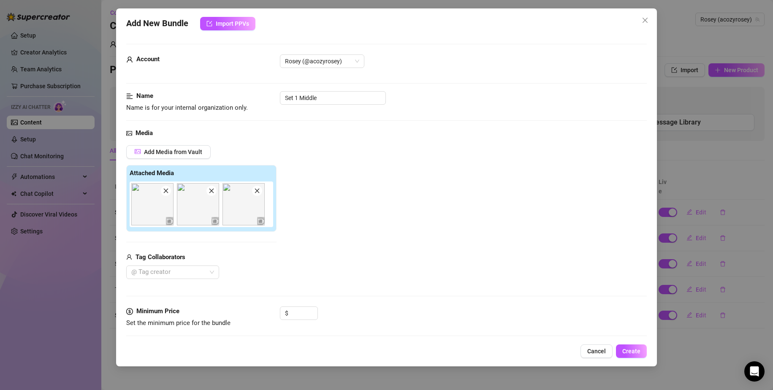
click at [166, 195] on span at bounding box center [166, 191] width 10 height 10
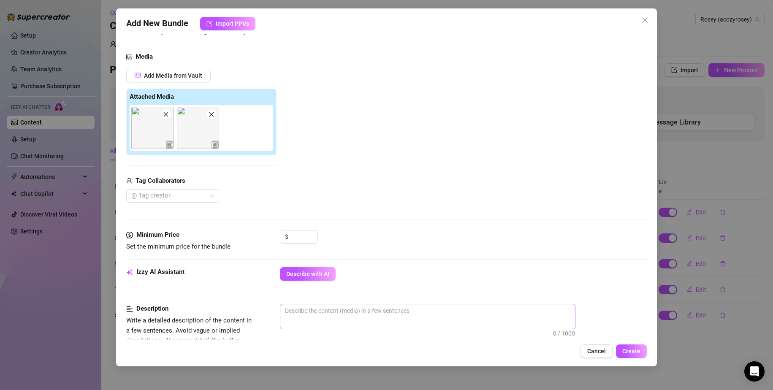
scroll to position [84, 0]
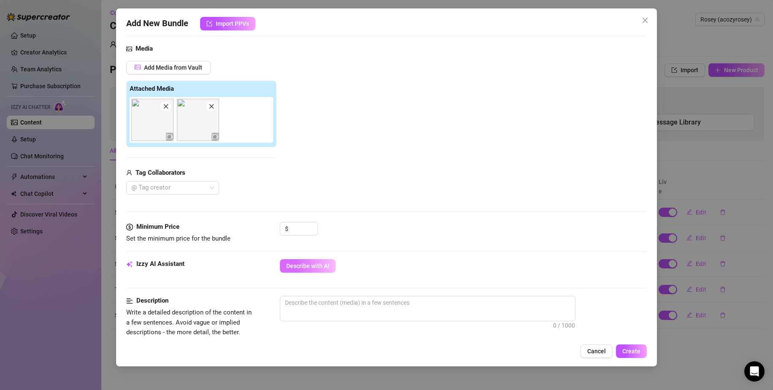
click at [305, 270] on button "Describe with AI" at bounding box center [308, 266] width 56 height 14
click at [301, 233] on input at bounding box center [303, 228] width 27 height 13
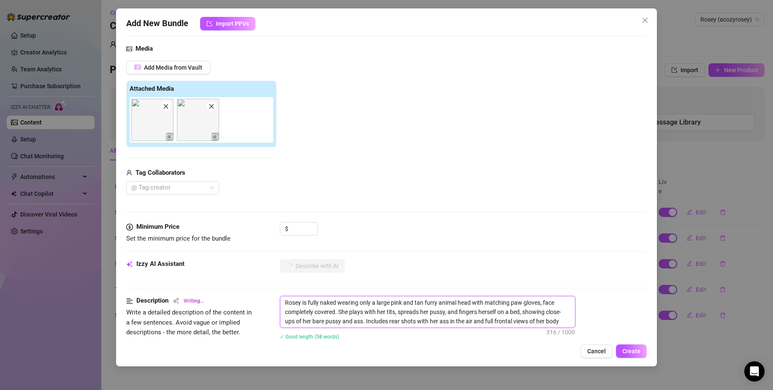
drag, startPoint x: 371, startPoint y: 302, endPoint x: 453, endPoint y: 311, distance: 82.8
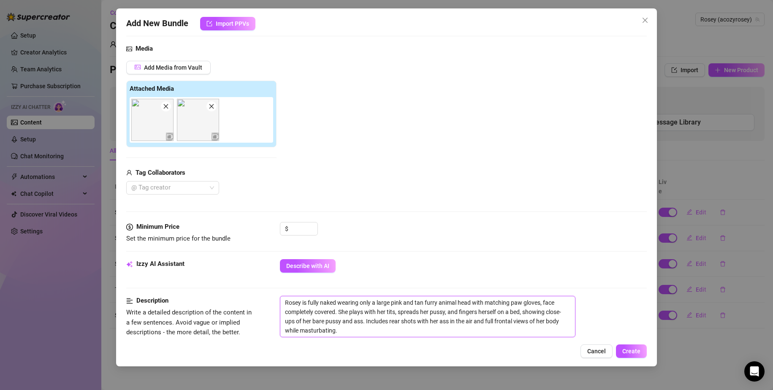
drag, startPoint x: 335, startPoint y: 311, endPoint x: 373, endPoint y: 294, distance: 41.5
click at [373, 294] on form "Account Rosey (@acozyrosey) Name Name is for your internal organization only. S…" at bounding box center [386, 314] width 521 height 711
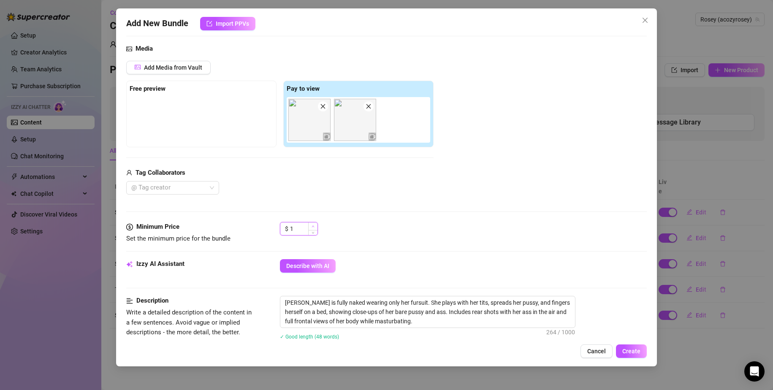
click at [316, 227] on span "Increase Value" at bounding box center [312, 226] width 9 height 8
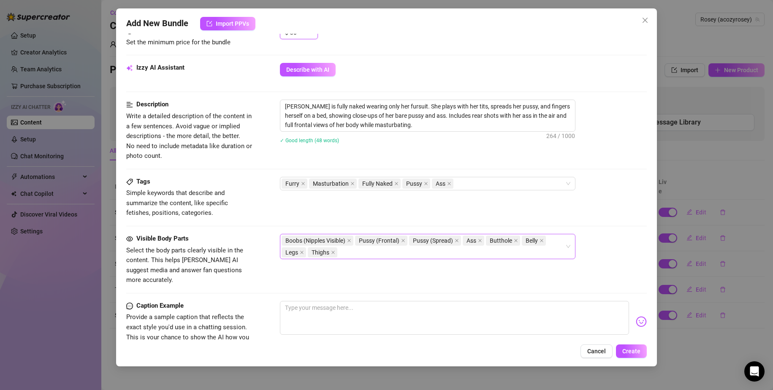
scroll to position [295, 0]
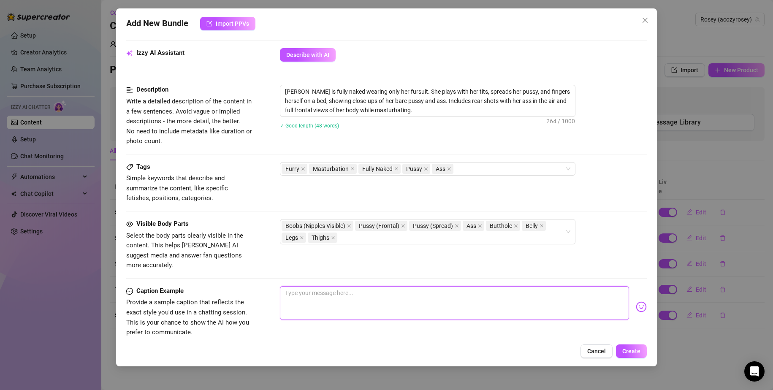
click at [371, 286] on textarea at bounding box center [454, 303] width 349 height 34
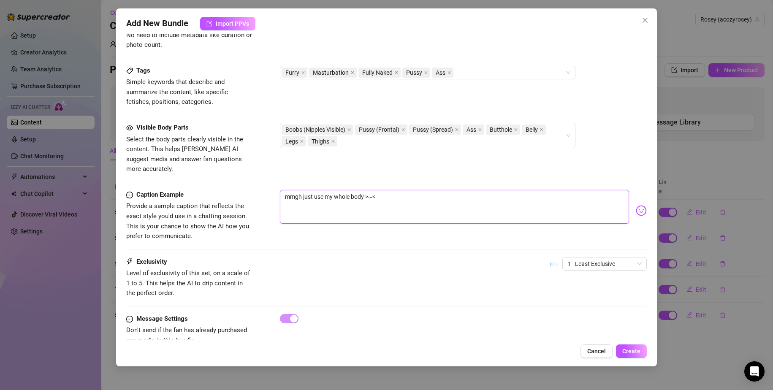
scroll to position [403, 0]
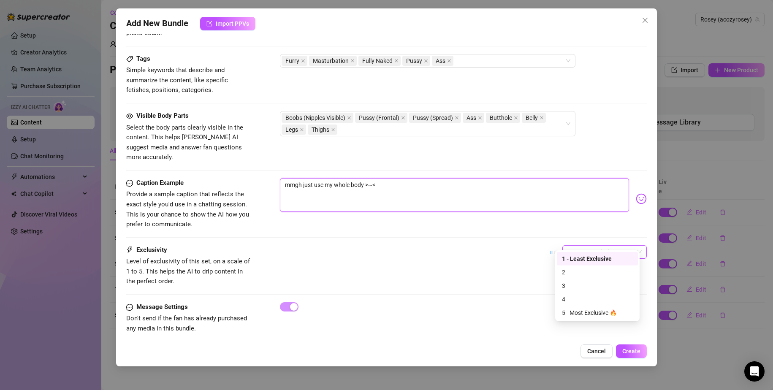
click at [577, 246] on span "1 - Least Exclusive" at bounding box center [604, 252] width 74 height 13
click at [593, 297] on div "4" at bounding box center [597, 299] width 71 height 9
click at [637, 352] on span "Create" at bounding box center [631, 351] width 18 height 7
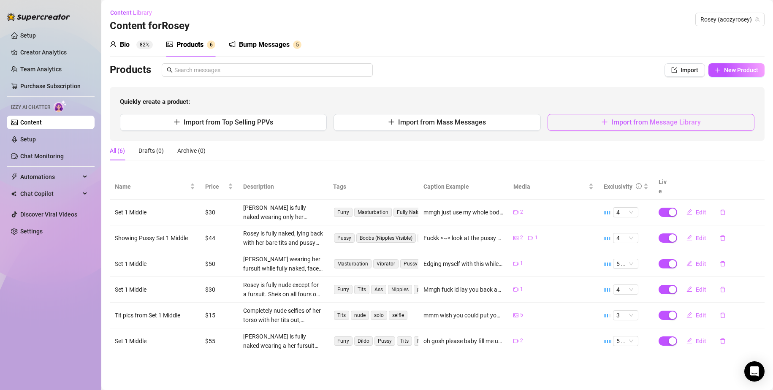
click at [575, 123] on button "Import from Message Library" at bounding box center [650, 122] width 207 height 17
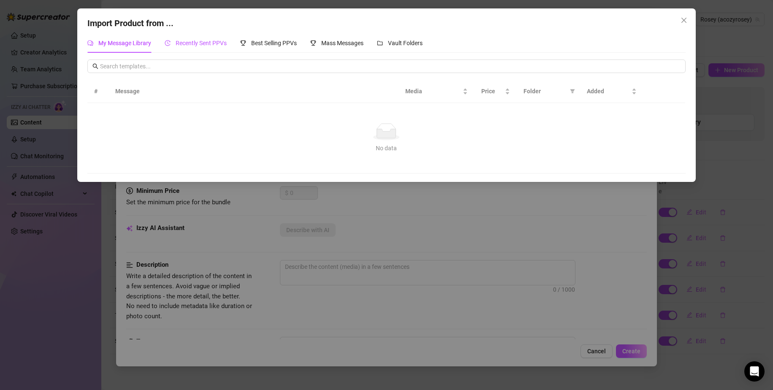
click at [195, 45] on span "Recently Sent PPVs" at bounding box center [201, 43] width 51 height 7
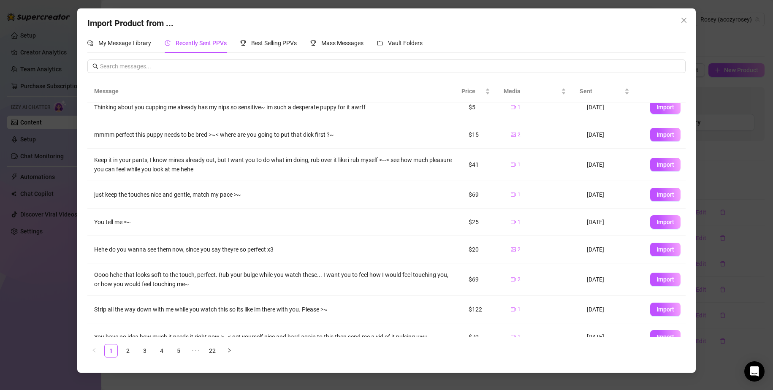
scroll to position [50, 0]
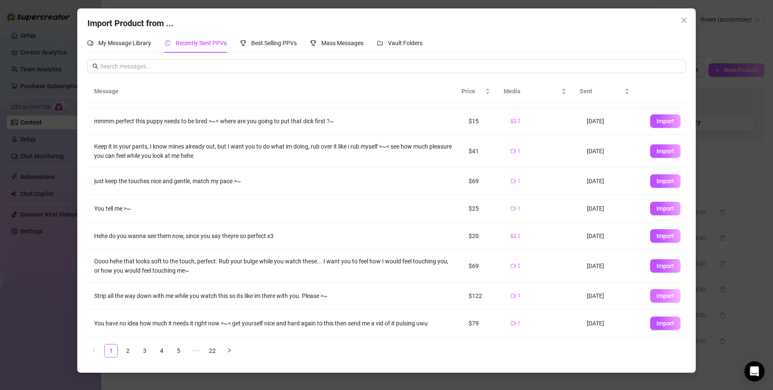
click at [656, 295] on span "Import" at bounding box center [665, 295] width 18 height 7
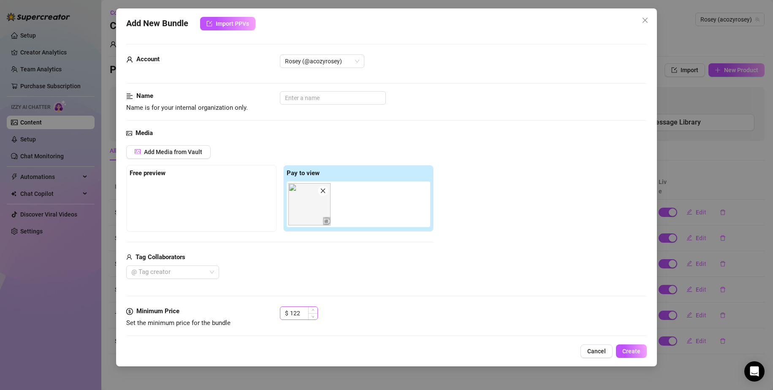
scroll to position [42, 0]
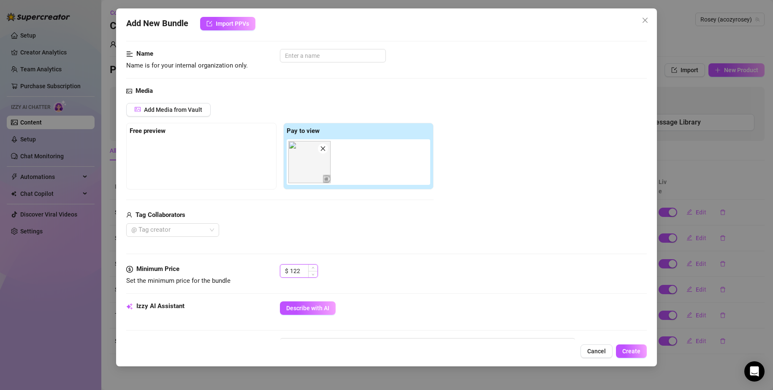
drag, startPoint x: 304, startPoint y: 270, endPoint x: 294, endPoint y: 268, distance: 10.3
click at [294, 268] on input "122" at bounding box center [303, 271] width 27 height 13
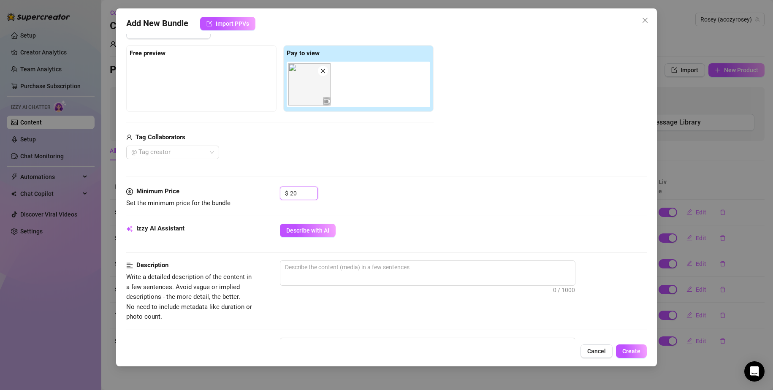
scroll to position [211, 0]
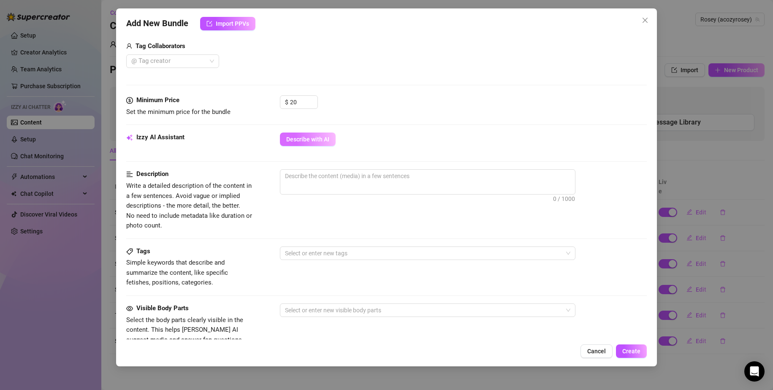
click at [320, 137] on span "Describe with AI" at bounding box center [307, 139] width 43 height 7
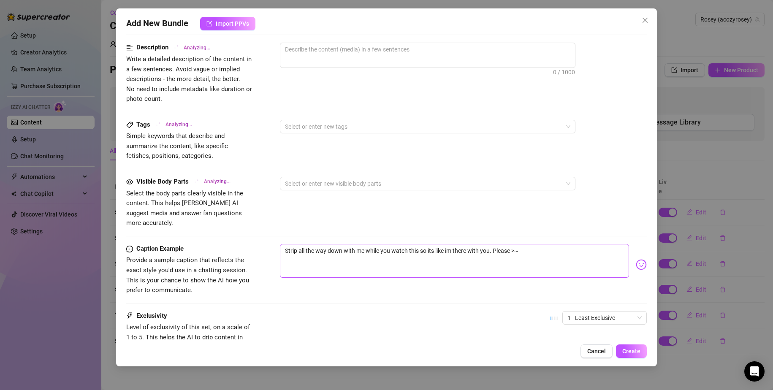
scroll to position [253, 0]
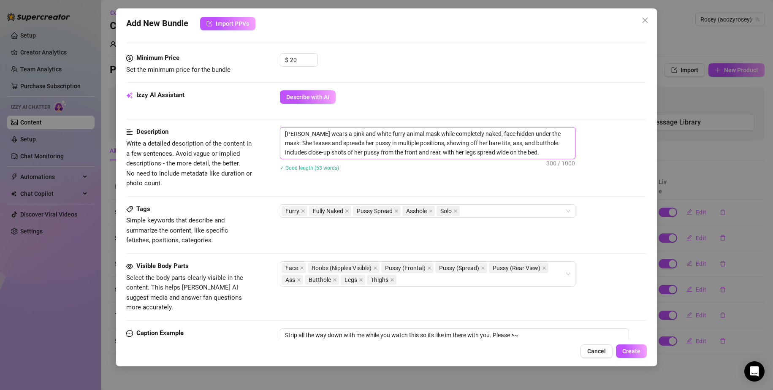
drag, startPoint x: 320, startPoint y: 133, endPoint x: 409, endPoint y: 129, distance: 89.1
click at [409, 129] on textarea "Rosey wears a pink and white furry animal mask while completely naked, face hid…" at bounding box center [427, 142] width 295 height 31
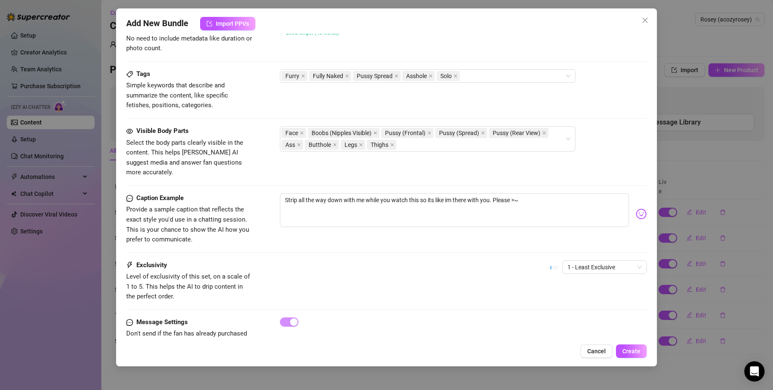
scroll to position [403, 0]
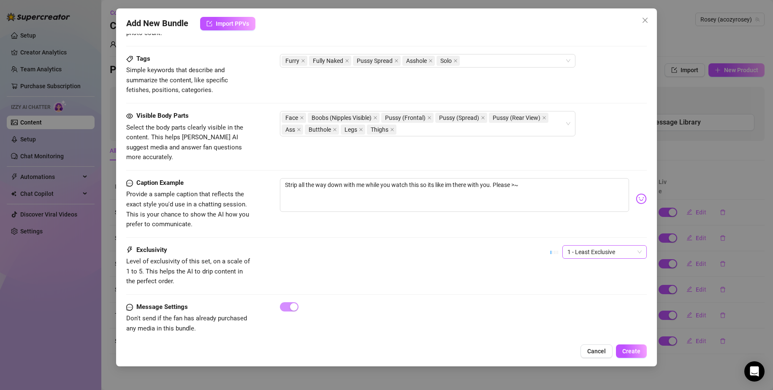
click at [567, 246] on span "1 - Least Exclusive" at bounding box center [604, 252] width 74 height 13
click at [582, 280] on div "3" at bounding box center [597, 286] width 81 height 14
click at [632, 352] on span "Create" at bounding box center [631, 351] width 18 height 7
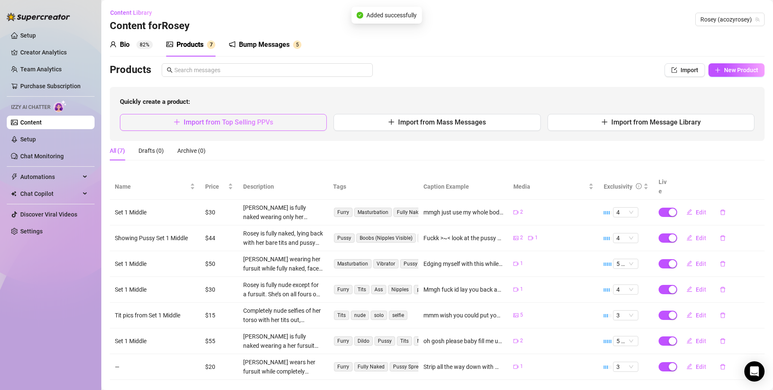
click at [227, 124] on span "Import from Top Selling PPVs" at bounding box center [228, 122] width 89 height 8
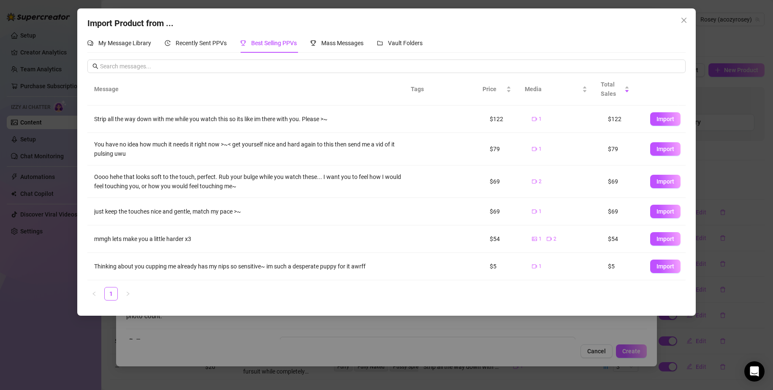
click at [238, 246] on td "mmgh lets make you a little harder x3" at bounding box center [249, 238] width 324 height 27
click at [660, 241] on span "Import" at bounding box center [665, 238] width 18 height 7
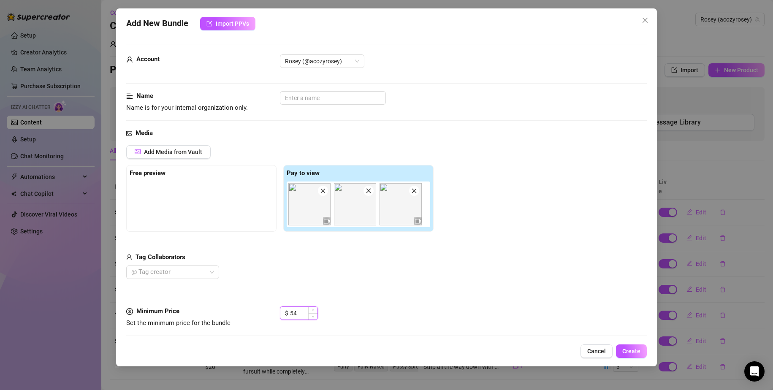
click at [292, 314] on input "54" at bounding box center [303, 313] width 27 height 13
drag, startPoint x: 295, startPoint y: 313, endPoint x: 285, endPoint y: 313, distance: 10.1
click at [285, 313] on div "$ 54" at bounding box center [299, 313] width 38 height 14
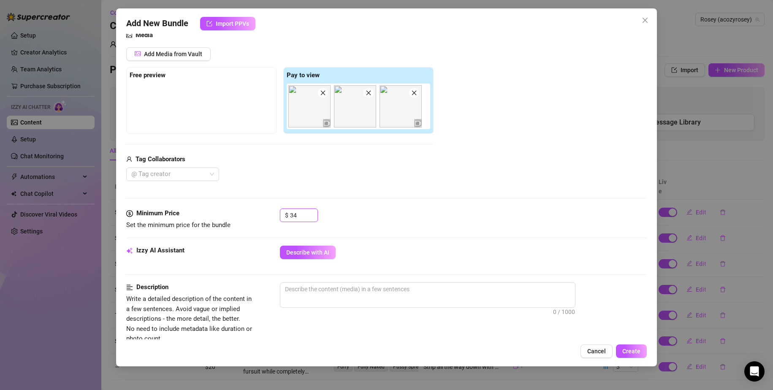
scroll to position [169, 0]
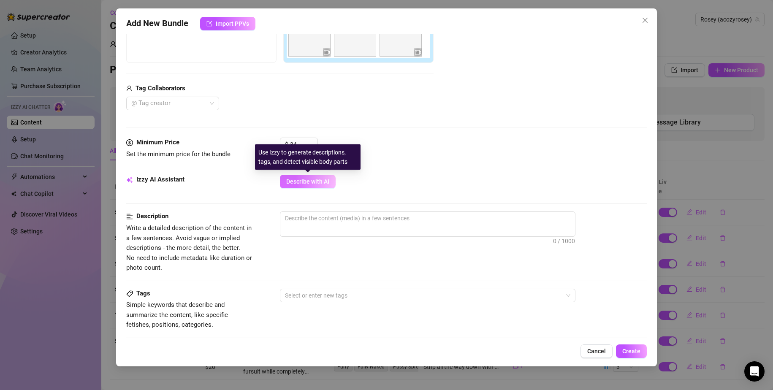
click at [303, 181] on span "Describe with AI" at bounding box center [307, 181] width 43 height 7
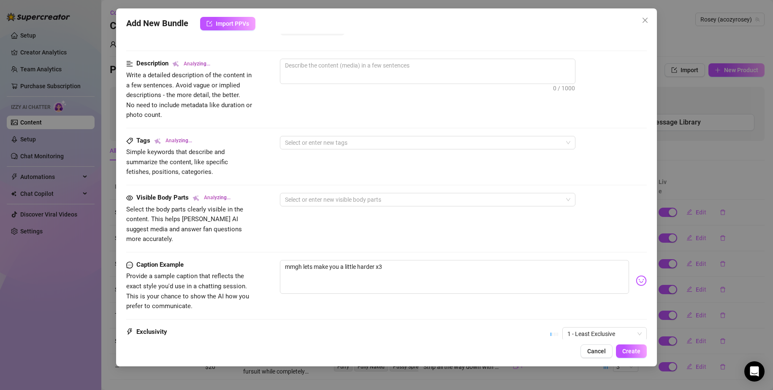
scroll to position [295, 0]
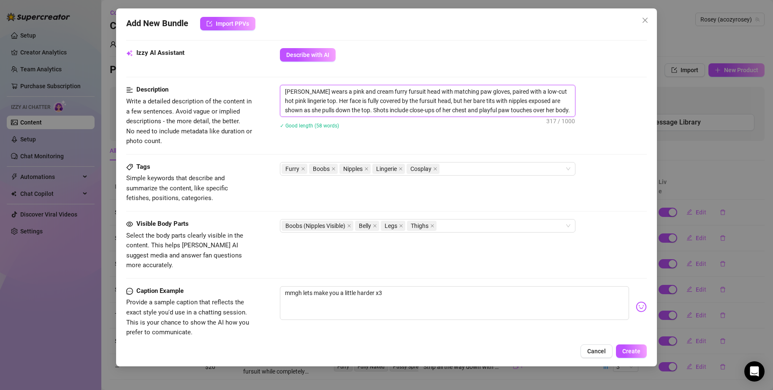
drag, startPoint x: 481, startPoint y: 91, endPoint x: 317, endPoint y: 74, distance: 164.2
click at [317, 74] on form "Account Rosey (@acozyrosey) Name Name is for your internal organization only. M…" at bounding box center [386, 102] width 521 height 709
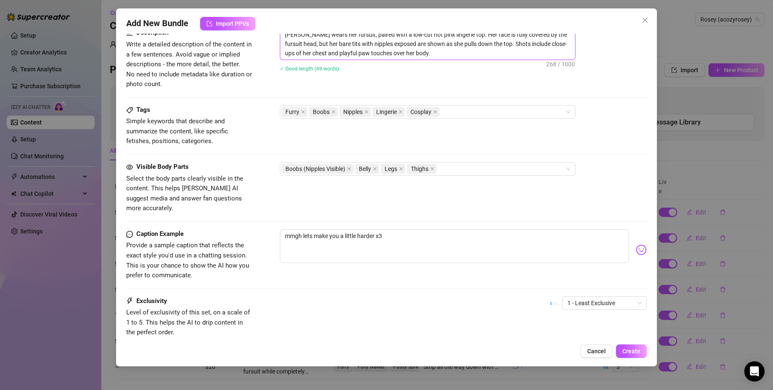
scroll to position [338, 0]
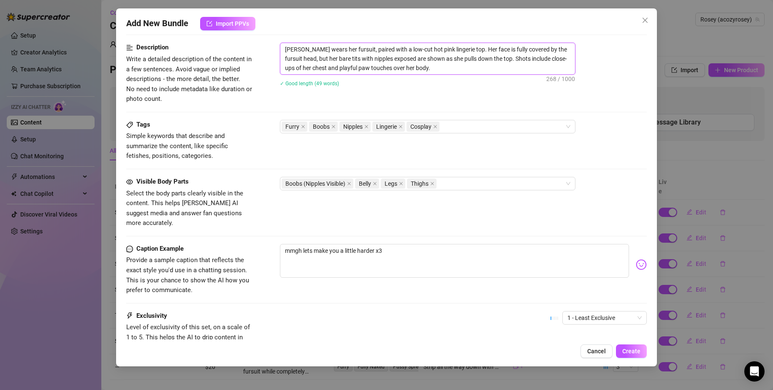
drag, startPoint x: 429, startPoint y: 67, endPoint x: 334, endPoint y: 73, distance: 95.1
click at [334, 73] on textarea "Rosey wears her fursuit, paired with a low-cut hot pink lingerie top. Her face …" at bounding box center [427, 58] width 295 height 31
click at [348, 97] on div "Rosey wears her fursuit, paired with a low-cut hot pink lingerie top. Her face …" at bounding box center [463, 70] width 367 height 55
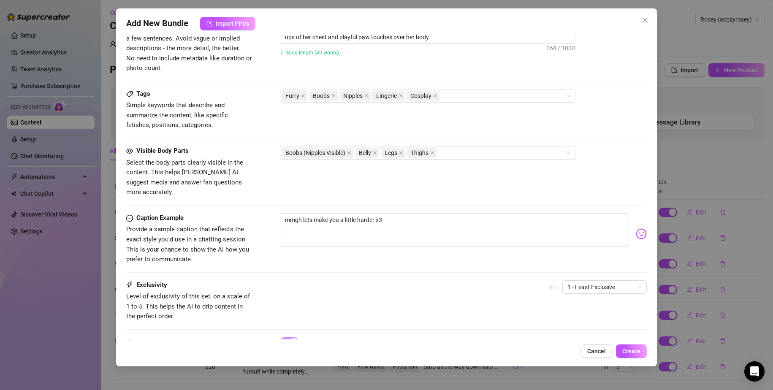
scroll to position [380, 0]
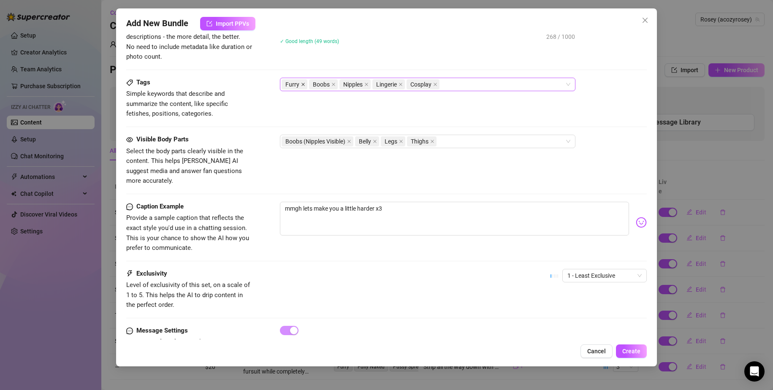
click at [303, 84] on icon "close" at bounding box center [303, 84] width 4 height 4
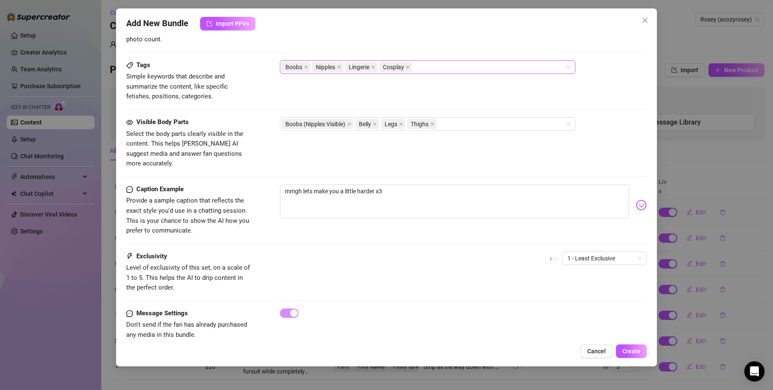
scroll to position [403, 0]
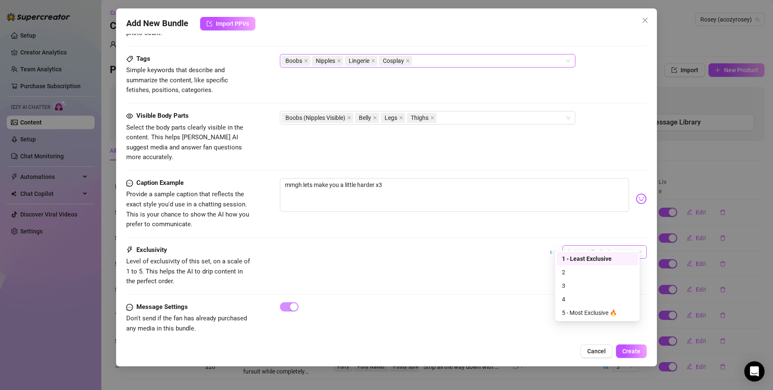
click at [579, 246] on span "1 - Least Exclusive" at bounding box center [604, 252] width 74 height 13
click at [570, 272] on div "2" at bounding box center [597, 272] width 71 height 9
click at [463, 272] on div "Exclusivity Level of exclusivity of this set, on a scale of 1 to 5. This helps …" at bounding box center [386, 265] width 521 height 41
click at [634, 356] on button "Create" at bounding box center [631, 351] width 31 height 14
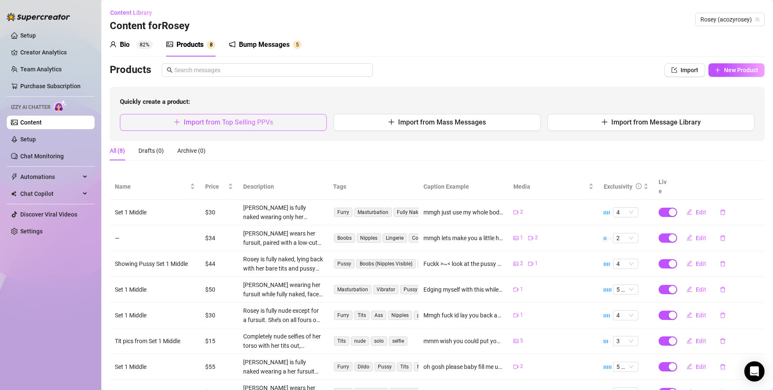
click at [250, 124] on span "Import from Top Selling PPVs" at bounding box center [228, 122] width 89 height 8
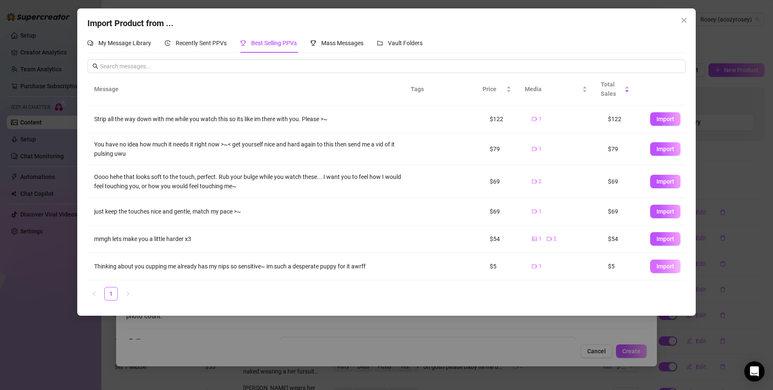
click at [656, 269] on span "Import" at bounding box center [665, 266] width 18 height 7
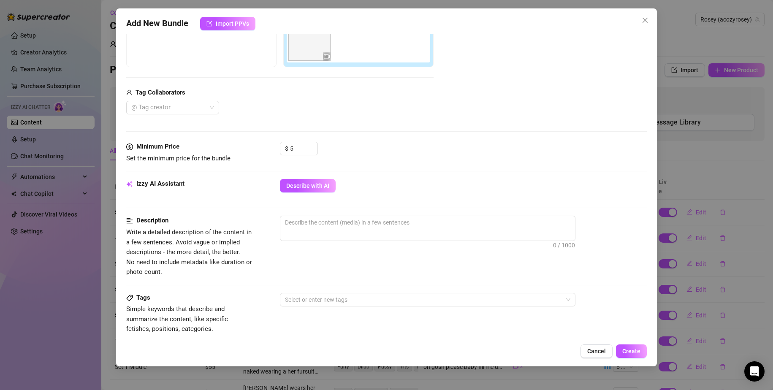
scroll to position [169, 0]
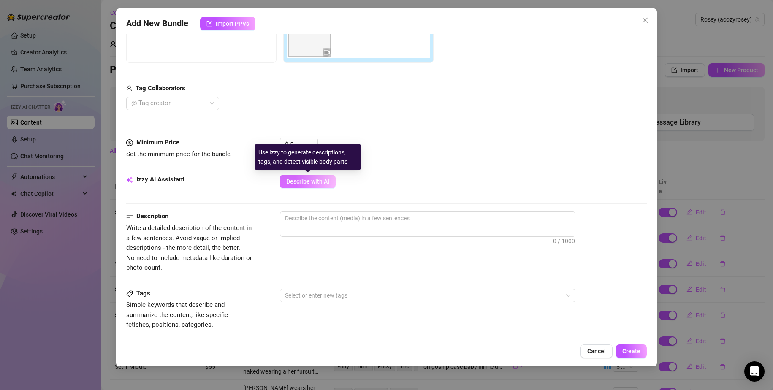
click at [319, 181] on span "Describe with AI" at bounding box center [307, 181] width 43 height 7
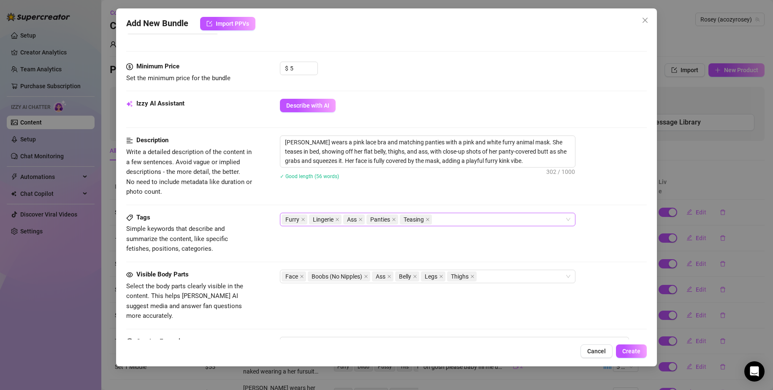
scroll to position [253, 0]
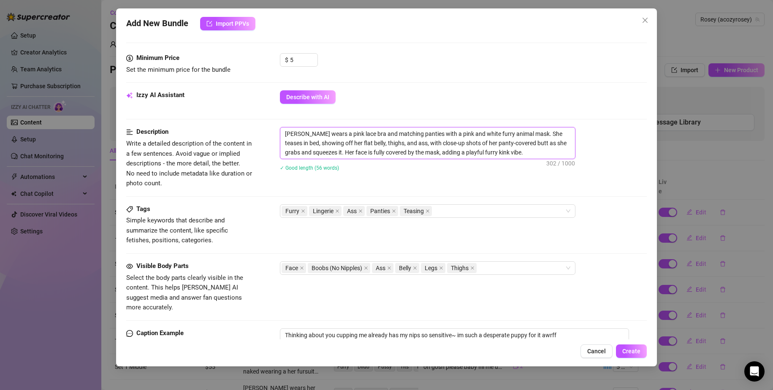
drag, startPoint x: 503, startPoint y: 153, endPoint x: 317, endPoint y: 152, distance: 186.5
click at [317, 152] on textarea "Rosey wears a pink lace bra and matching panties with a pink and white furry an…" at bounding box center [427, 142] width 295 height 31
drag, startPoint x: 520, startPoint y: 134, endPoint x: 474, endPoint y: 138, distance: 46.5
click at [474, 138] on textarea "Rosey wears a pink lace bra and matching panties with a pink and white furry an…" at bounding box center [427, 142] width 295 height 31
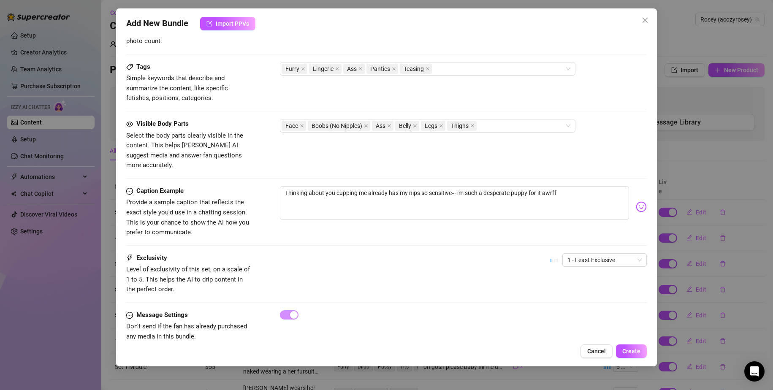
scroll to position [403, 0]
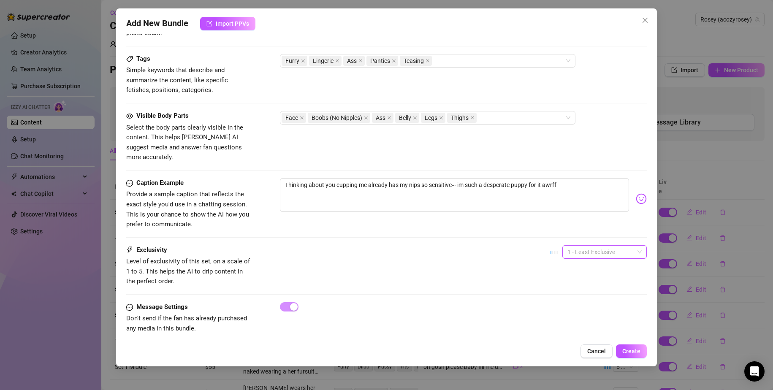
click at [586, 246] on span "1 - Least Exclusive" at bounding box center [604, 252] width 74 height 13
click at [561, 278] on div "2" at bounding box center [597, 272] width 81 height 14
click at [443, 270] on div "Exclusivity Level of exclusivity of this set, on a scale of 1 to 5. This helps …" at bounding box center [386, 265] width 521 height 41
click at [626, 346] on button "Create" at bounding box center [631, 351] width 31 height 14
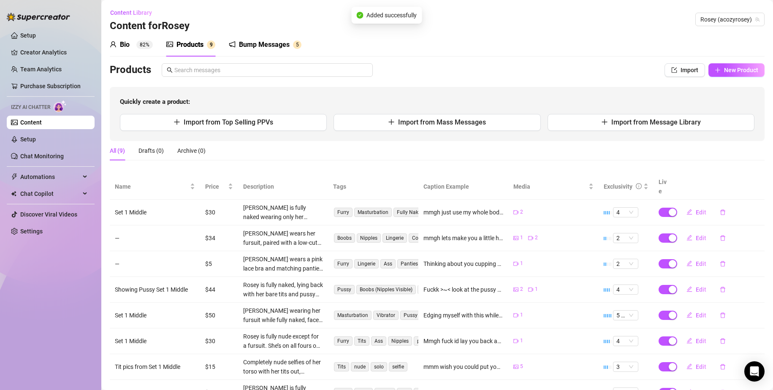
scroll to position [57, 0]
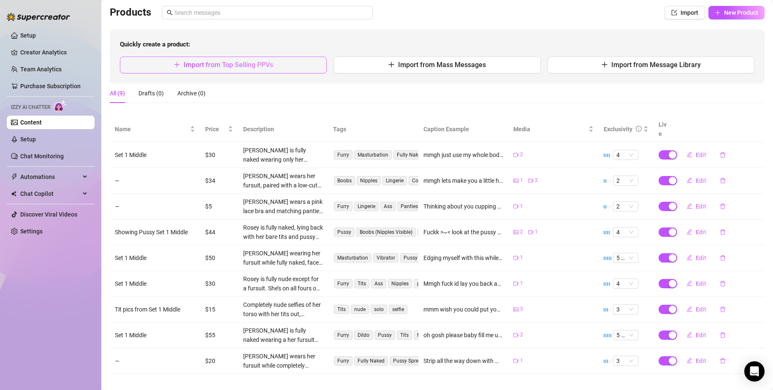
click at [259, 67] on span "Import from Top Selling PPVs" at bounding box center [228, 65] width 89 height 8
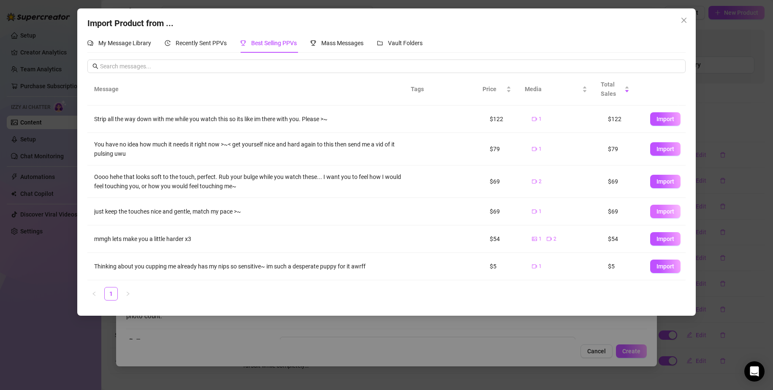
click at [669, 206] on button "Import" at bounding box center [665, 212] width 30 height 14
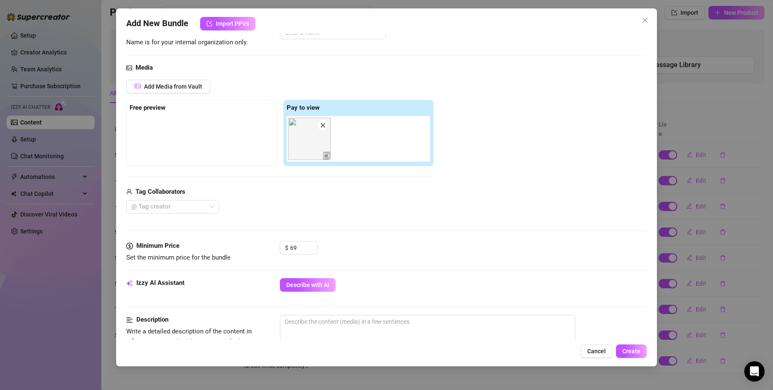
scroll to position [84, 0]
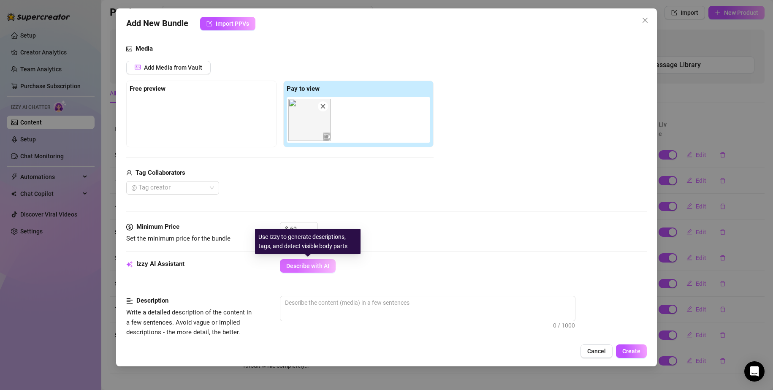
click at [316, 267] on span "Describe with AI" at bounding box center [307, 265] width 43 height 7
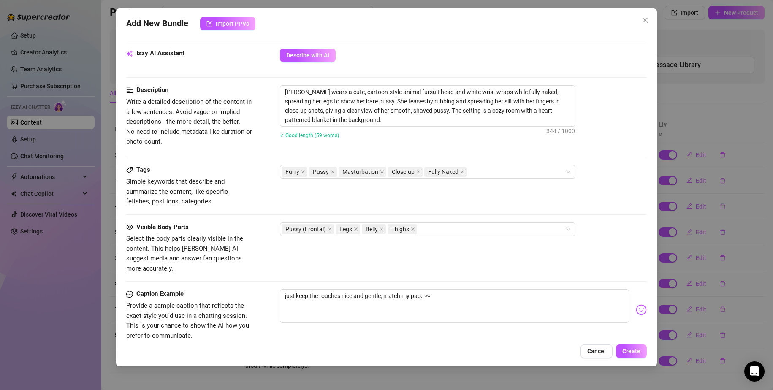
scroll to position [295, 0]
click at [638, 344] on div "Add New Bundle Import PPVs Account Rosey (@acozyrosey) Name Name is for your in…" at bounding box center [386, 187] width 541 height 358
click at [639, 353] on span "Create" at bounding box center [631, 351] width 18 height 7
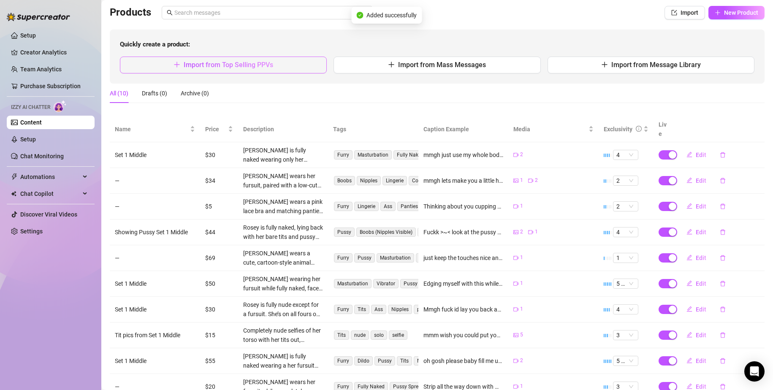
click at [262, 61] on span "Import from Top Selling PPVs" at bounding box center [228, 65] width 89 height 8
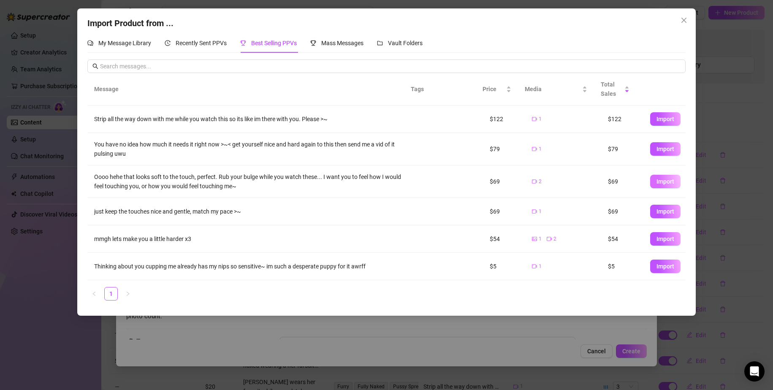
click at [656, 182] on span "Import" at bounding box center [665, 181] width 18 height 7
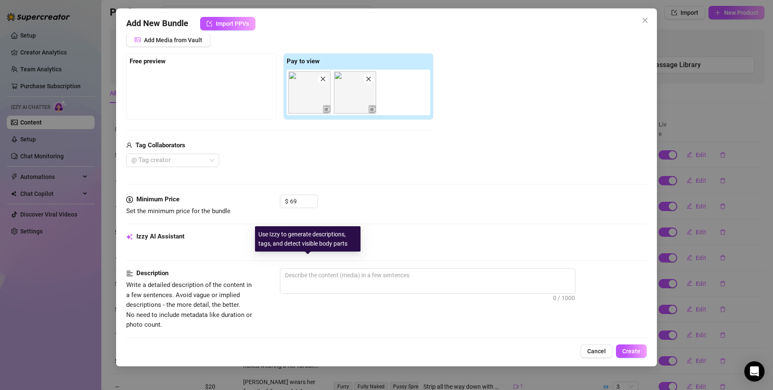
scroll to position [127, 0]
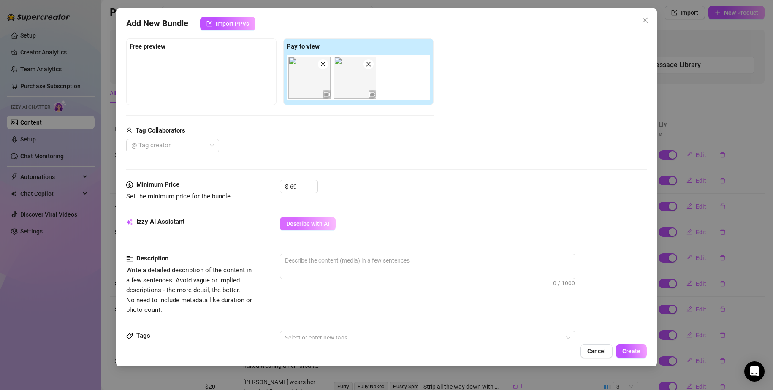
click at [323, 221] on span "Describe with AI" at bounding box center [307, 223] width 43 height 7
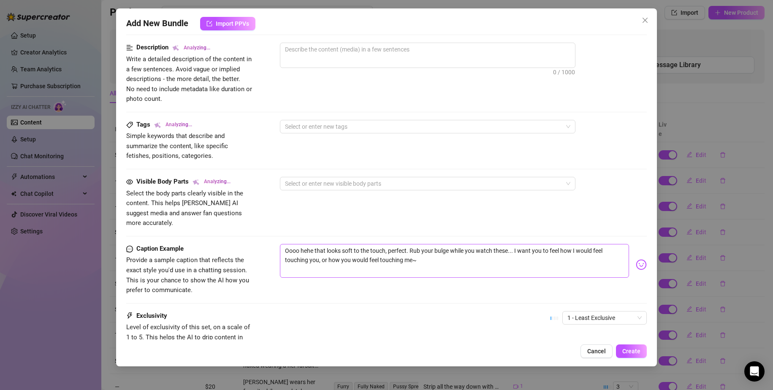
scroll to position [403, 0]
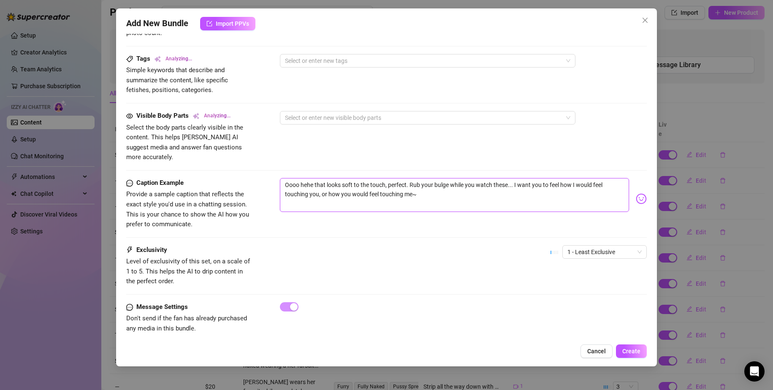
drag, startPoint x: 411, startPoint y: 172, endPoint x: 191, endPoint y: 140, distance: 222.2
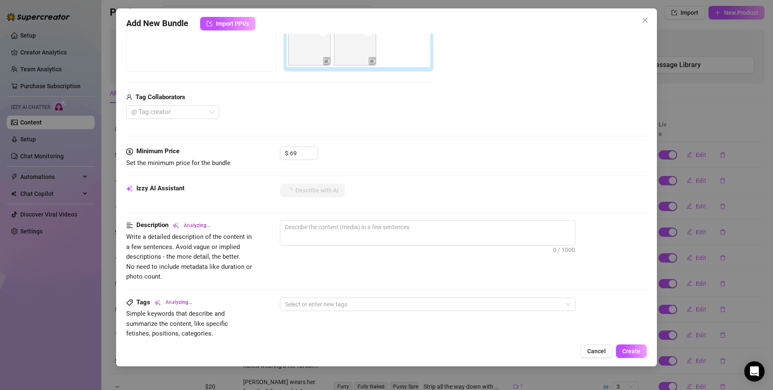
scroll to position [150, 0]
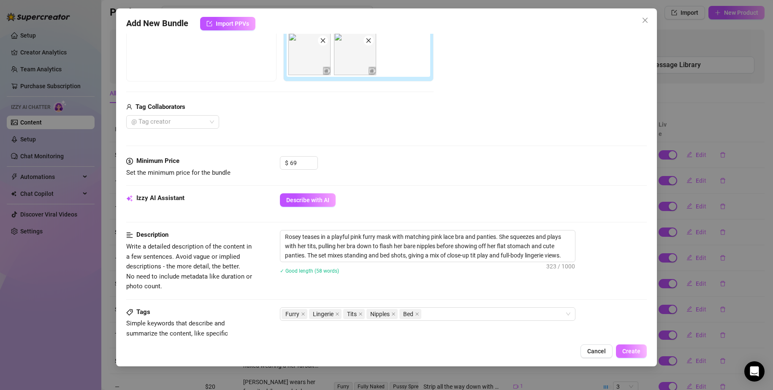
click at [641, 354] on button "Create" at bounding box center [631, 351] width 31 height 14
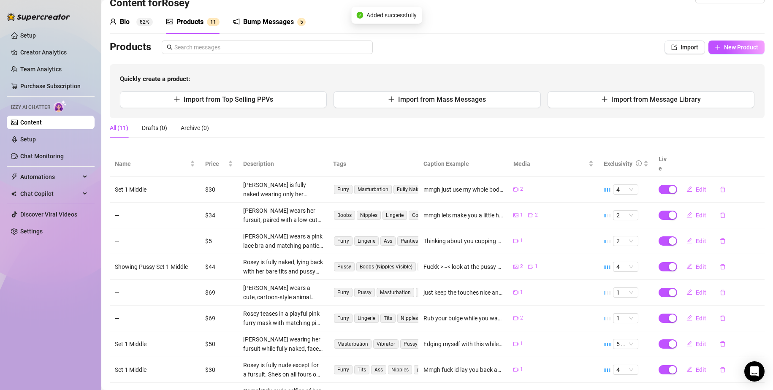
scroll to position [22, 0]
click at [301, 105] on button "Import from Top Selling PPVs" at bounding box center [223, 100] width 207 height 17
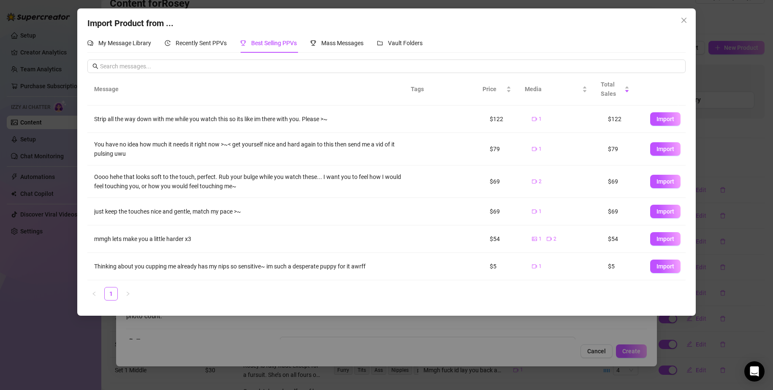
click at [126, 29] on div "Import Product from ..." at bounding box center [386, 23] width 598 height 13
click at [126, 46] on span "My Message Library" at bounding box center [124, 43] width 53 height 7
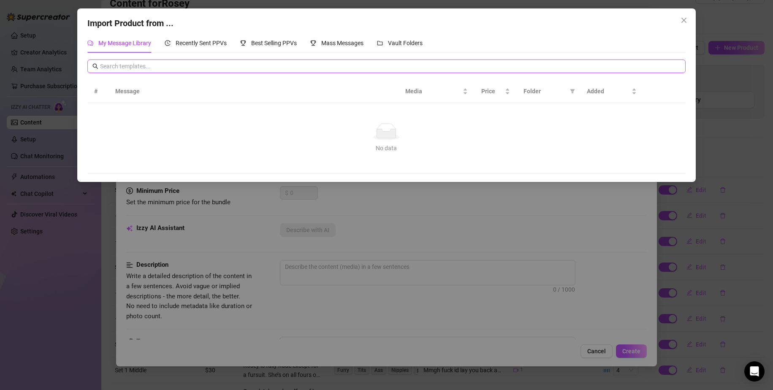
click at [237, 70] on input "text" at bounding box center [390, 66] width 580 height 9
click at [211, 44] on span "Recently Sent PPVs" at bounding box center [201, 43] width 51 height 7
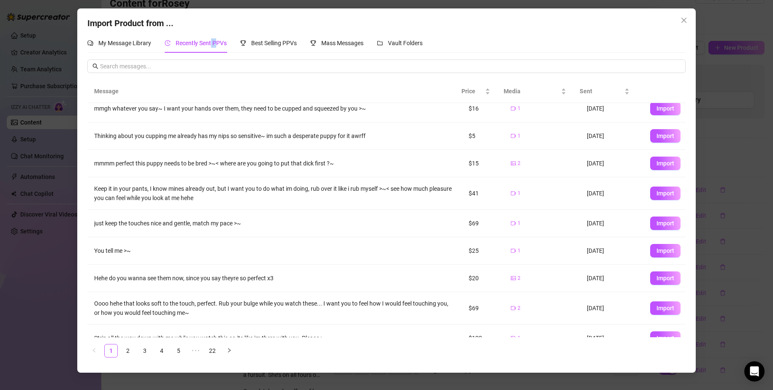
scroll to position [0, 0]
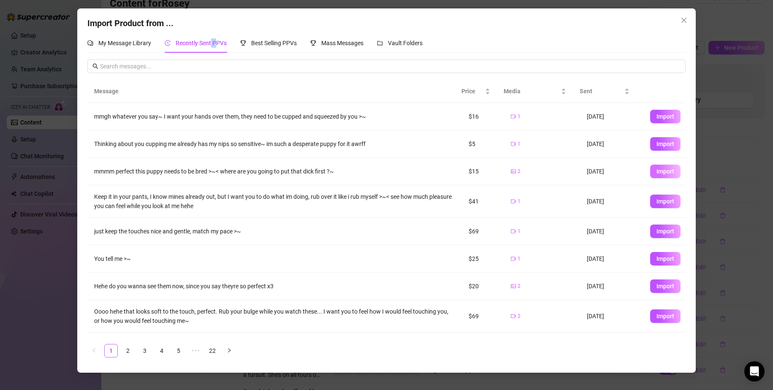
click at [657, 175] on button "Import" at bounding box center [665, 172] width 30 height 14
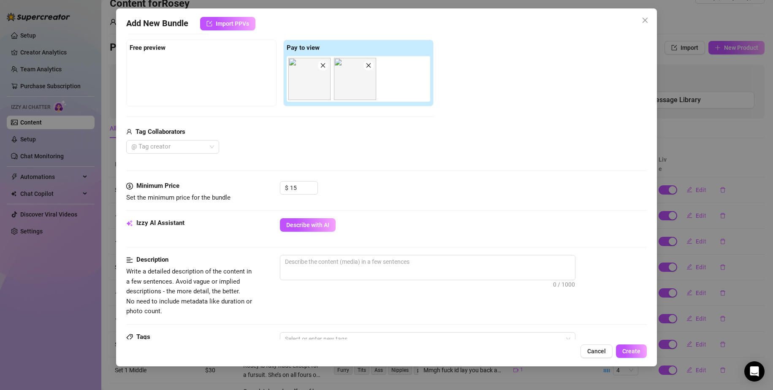
scroll to position [127, 0]
click at [302, 184] on input "15" at bounding box center [303, 186] width 27 height 13
click at [408, 213] on div "Minimum Price Set the minimum price for the bundle $ 15" at bounding box center [386, 198] width 521 height 37
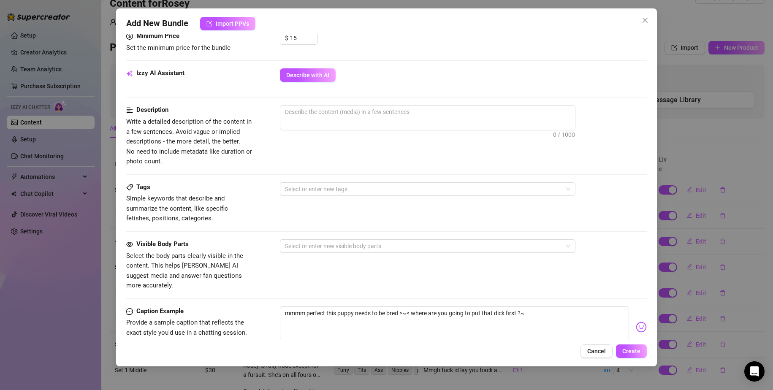
scroll to position [192, 0]
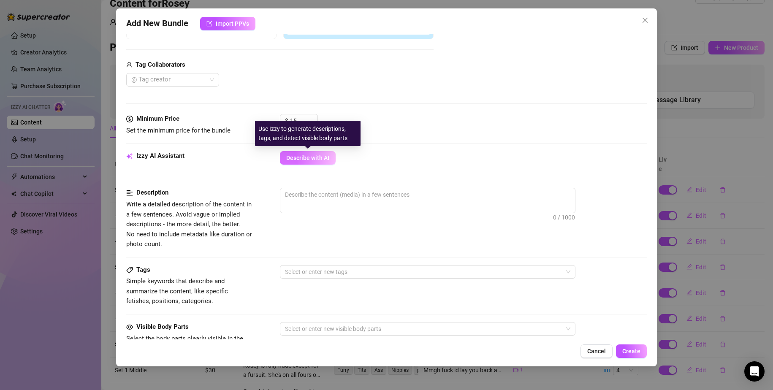
click at [316, 162] on button "Describe with AI" at bounding box center [308, 158] width 56 height 14
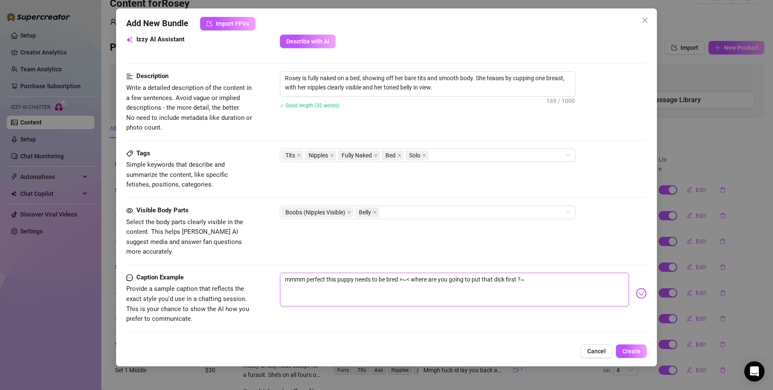
scroll to position [403, 0]
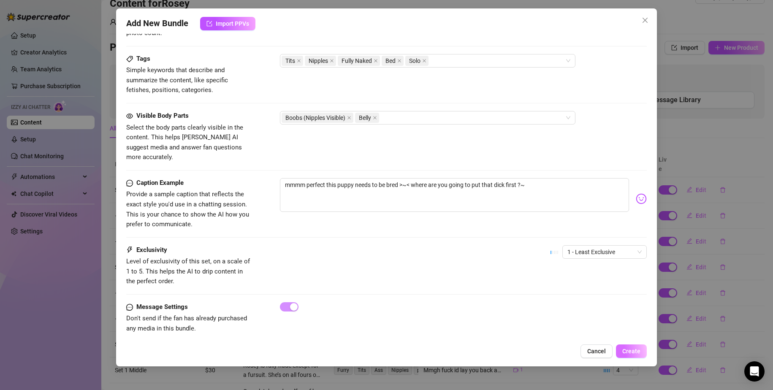
click at [632, 351] on span "Create" at bounding box center [631, 351] width 18 height 7
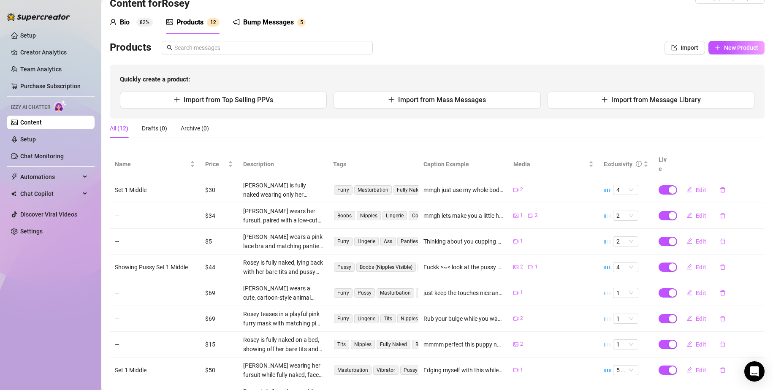
click at [186, 18] on div "Products" at bounding box center [189, 22] width 27 height 10
click at [136, 26] on span "82%" at bounding box center [144, 22] width 16 height 8
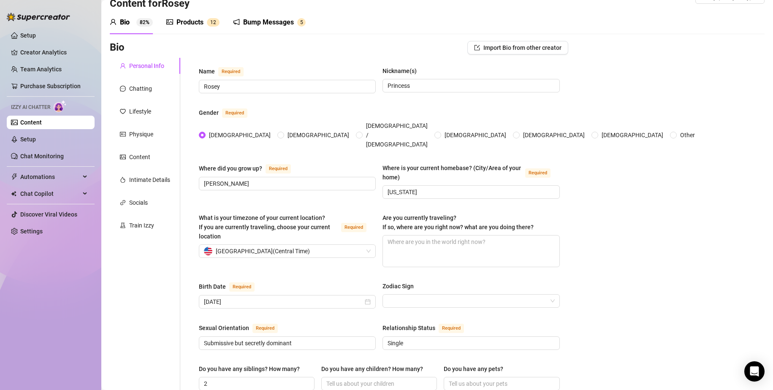
click at [177, 25] on div "Products" at bounding box center [189, 22] width 27 height 10
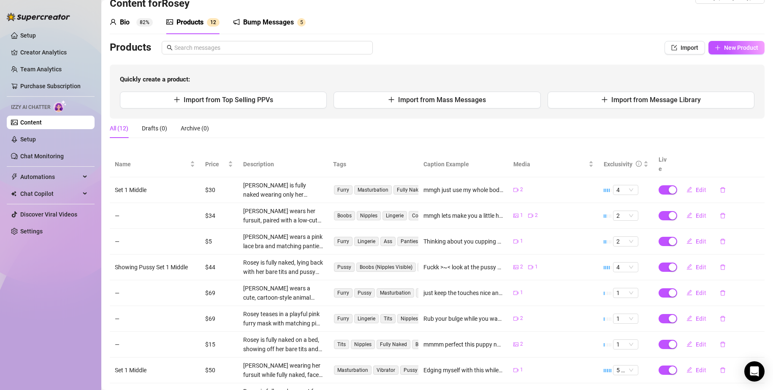
click at [246, 23] on div "Bump Messages" at bounding box center [268, 22] width 51 height 10
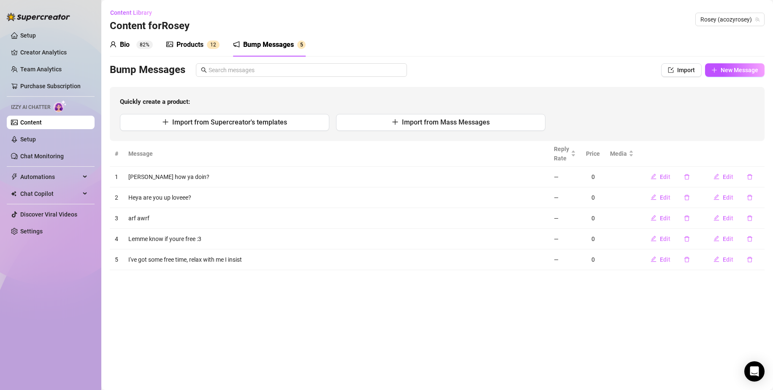
scroll to position [0, 0]
click at [42, 119] on link "Content" at bounding box center [31, 122] width 22 height 7
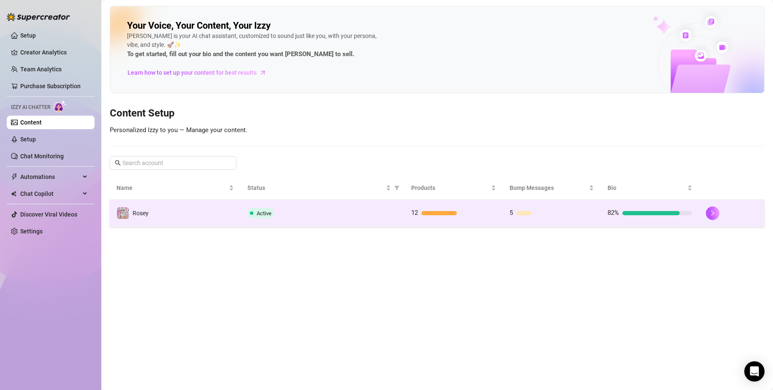
click at [263, 214] on span "Active" at bounding box center [264, 213] width 15 height 6
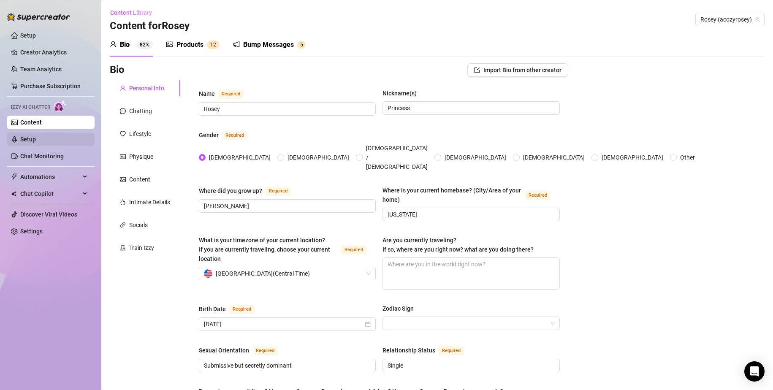
click at [36, 141] on link "Setup" at bounding box center [28, 139] width 16 height 7
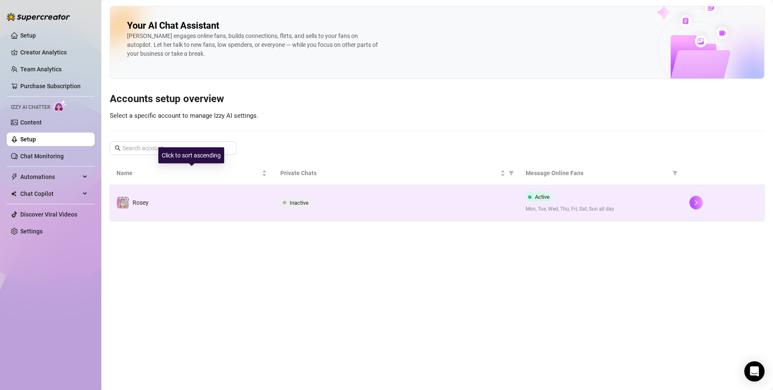
click at [214, 199] on td "Rosey" at bounding box center [192, 202] width 164 height 35
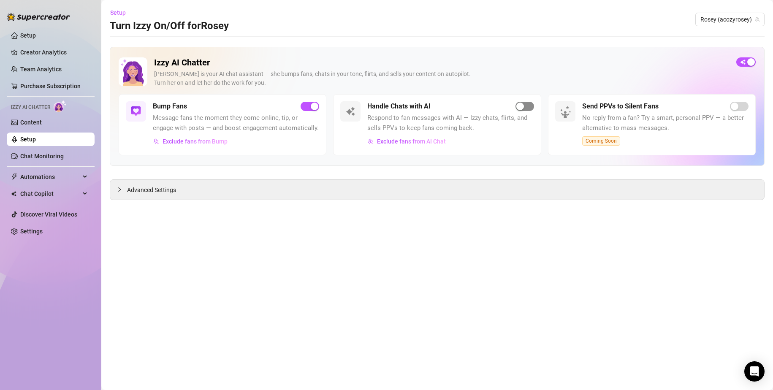
click at [527, 107] on span "button" at bounding box center [524, 106] width 19 height 9
click at [523, 103] on div "button" at bounding box center [520, 107] width 8 height 8
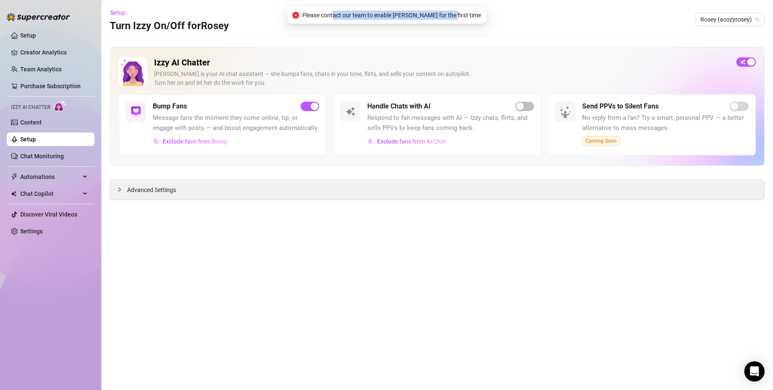
drag, startPoint x: 350, startPoint y: 16, endPoint x: 460, endPoint y: 12, distance: 110.2
click at [460, 12] on span "Please contact our team to enable Izzy for the first time" at bounding box center [391, 15] width 179 height 9
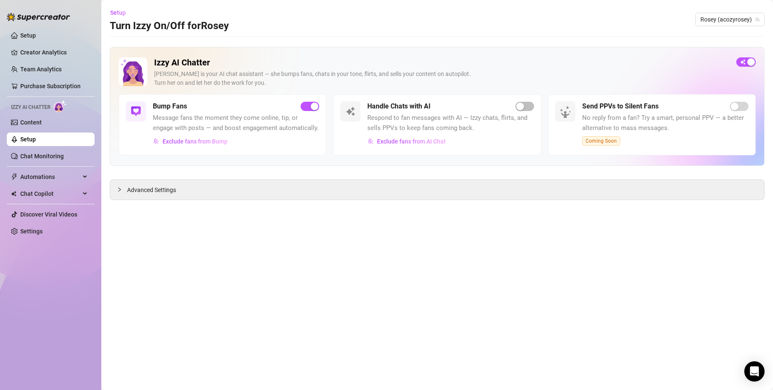
click at [738, 111] on div "Send PPVs to Silent Fans" at bounding box center [665, 106] width 166 height 10
click at [60, 200] on span "Chat Copilot" at bounding box center [50, 194] width 60 height 14
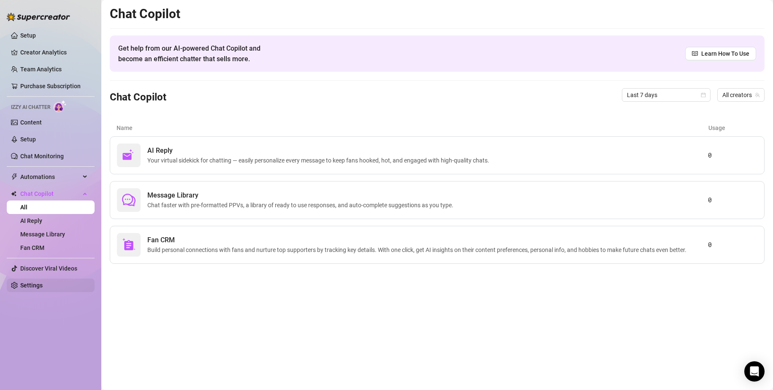
click at [43, 284] on link "Settings" at bounding box center [31, 285] width 22 height 7
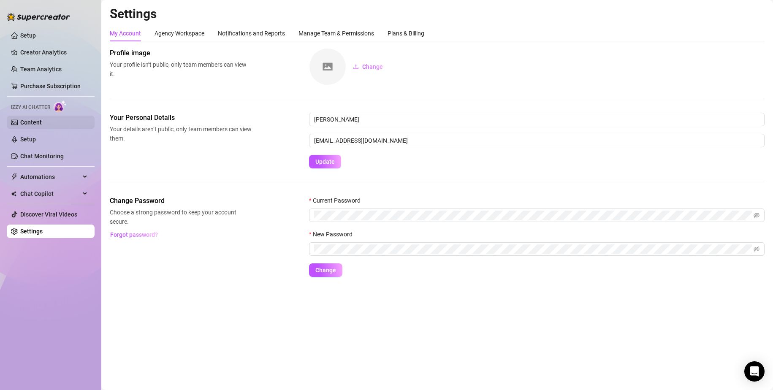
click at [42, 124] on link "Content" at bounding box center [31, 122] width 22 height 7
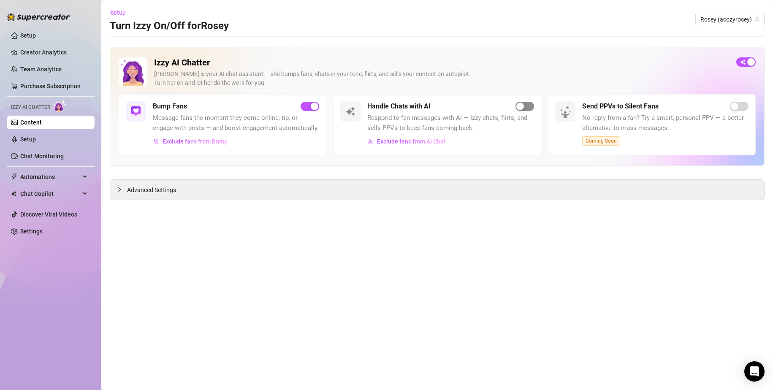
click at [529, 106] on span "button" at bounding box center [524, 106] width 19 height 9
click at [36, 33] on link "Setup" at bounding box center [28, 35] width 16 height 7
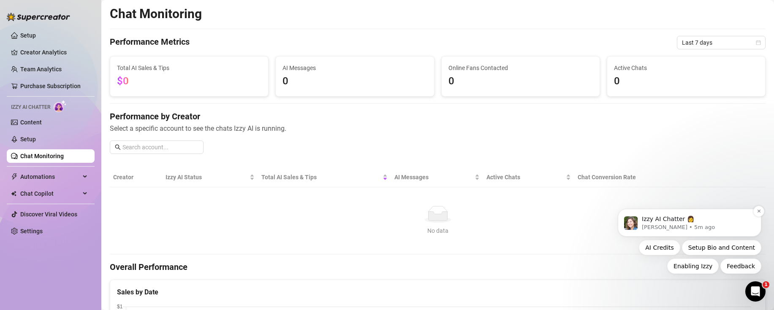
click at [708, 230] on p "Ella • 5m ago" at bounding box center [695, 228] width 109 height 8
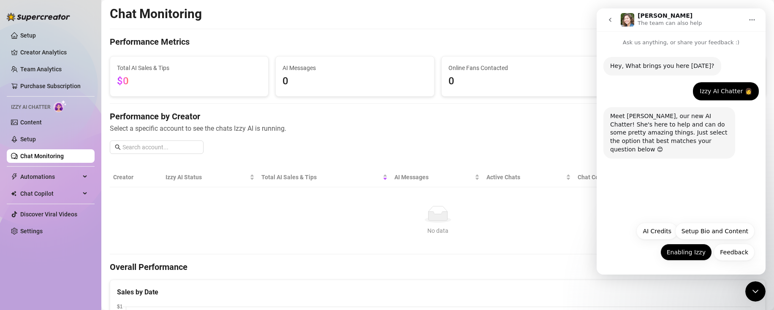
click at [690, 256] on button "Enabling Izzy" at bounding box center [685, 252] width 51 height 17
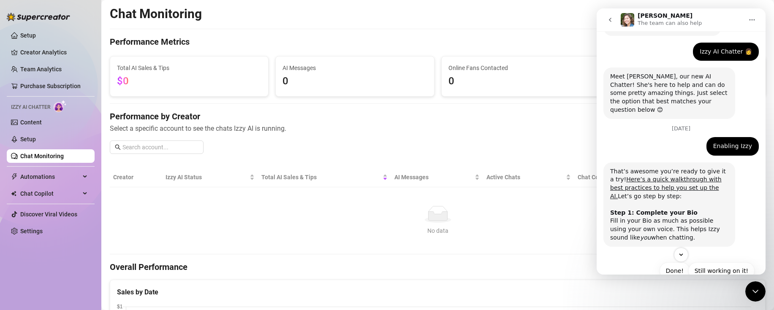
scroll to position [62, 0]
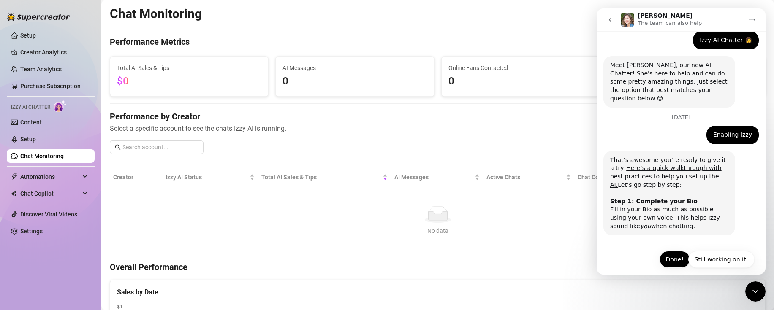
click at [668, 251] on button "Done!" at bounding box center [674, 259] width 30 height 17
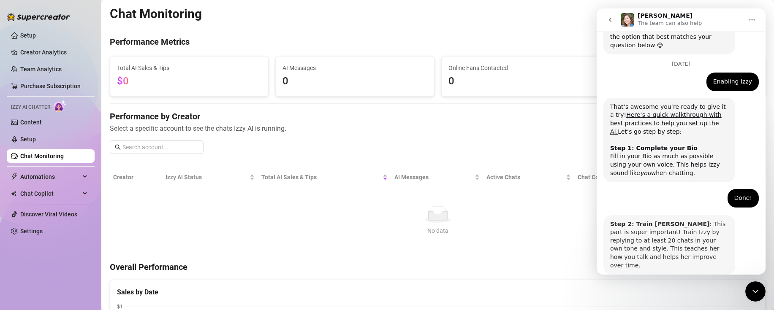
scroll to position [146, 0]
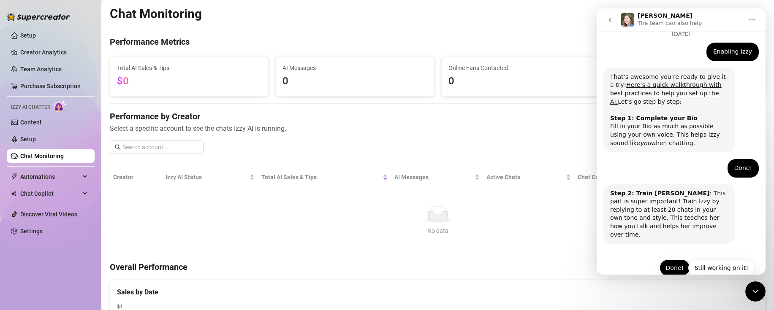
click at [673, 260] on button "Done!" at bounding box center [674, 268] width 30 height 17
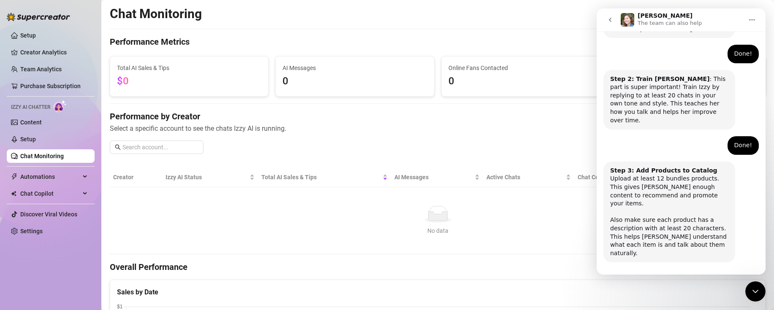
scroll to position [262, 0]
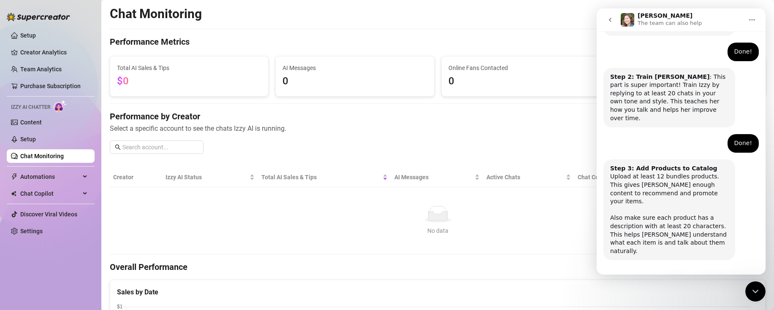
click at [665, 276] on button "Done!" at bounding box center [674, 284] width 30 height 17
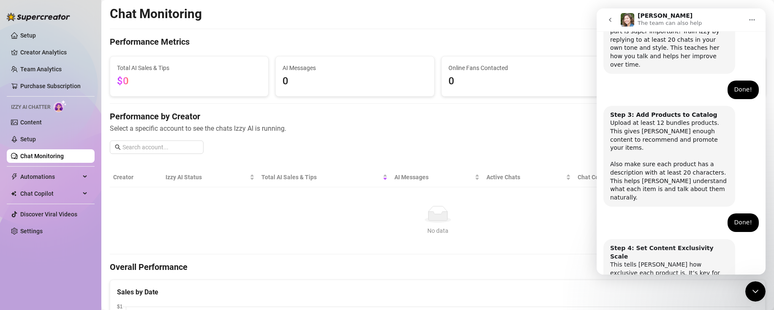
scroll to position [346, 0]
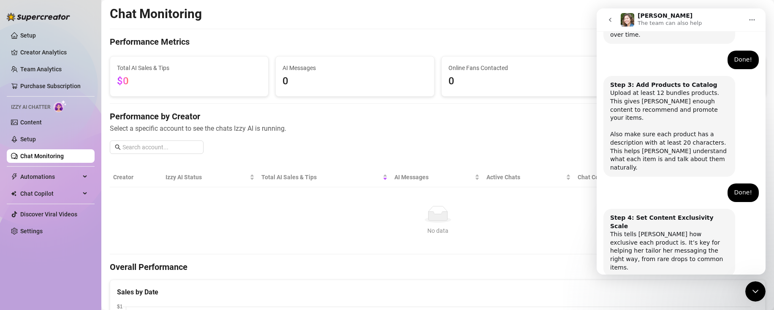
click at [671, 292] on button "Done!" at bounding box center [674, 300] width 30 height 17
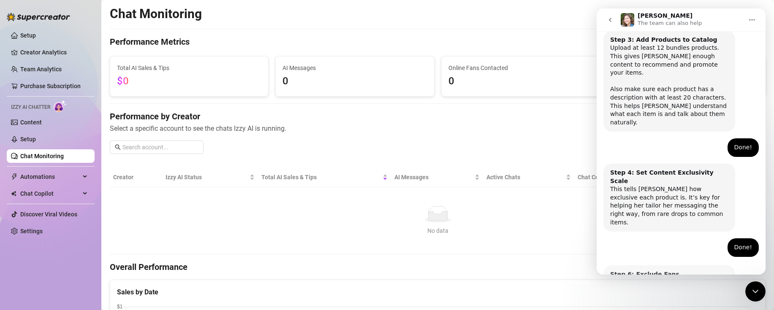
scroll to position [421, 0]
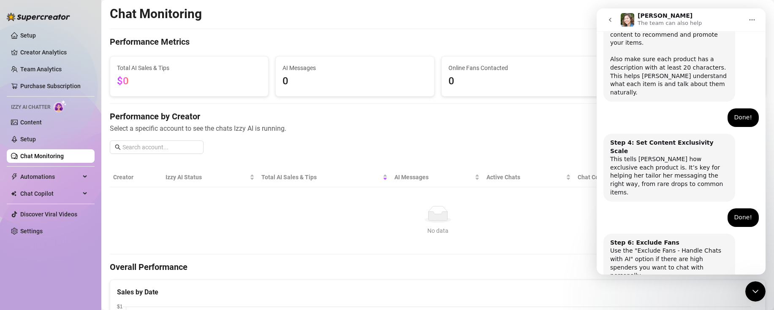
click at [672, 301] on button "Done!" at bounding box center [674, 309] width 30 height 17
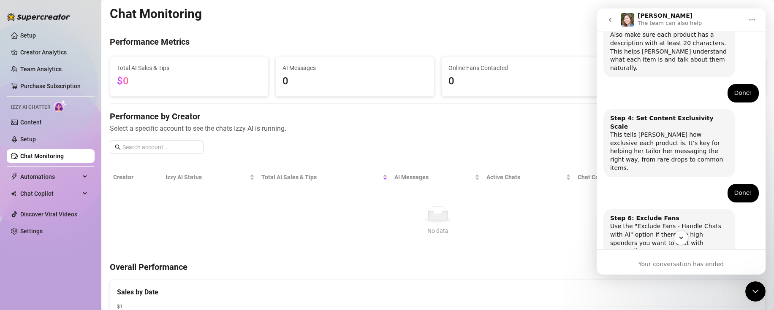
scroll to position [500, 0]
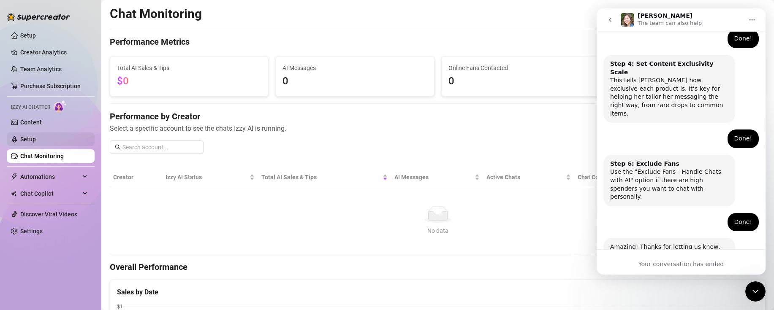
click at [36, 138] on link "Setup" at bounding box center [28, 139] width 16 height 7
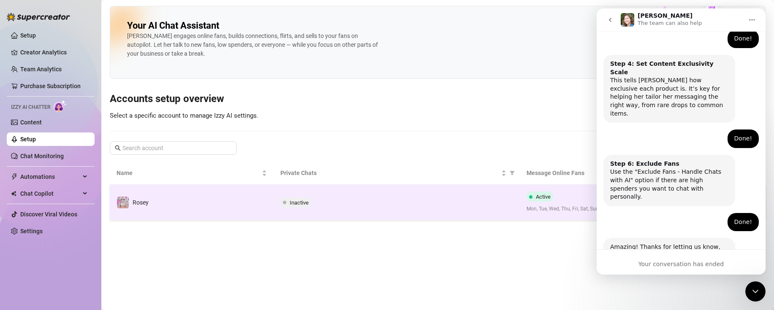
click at [379, 207] on div "Inactive" at bounding box center [396, 202] width 232 height 10
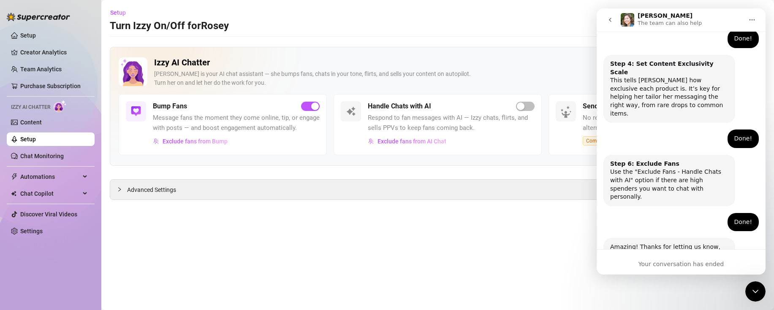
click at [455, 226] on main "Setup Turn Izzy On/Off for Rosey Rosey (acozyrosey) Izzy AI Chatter Izzy is you…" at bounding box center [437, 155] width 672 height 310
click at [566, 67] on h2 "Izzy AI Chatter" at bounding box center [442, 62] width 576 height 11
click at [393, 142] on span "Exclude fans from AI Chat" at bounding box center [411, 141] width 69 height 7
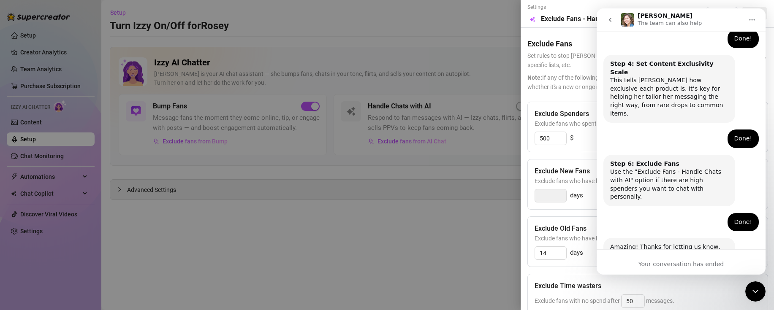
click at [755, 282] on div "Close Intercom Messenger" at bounding box center [755, 291] width 20 height 20
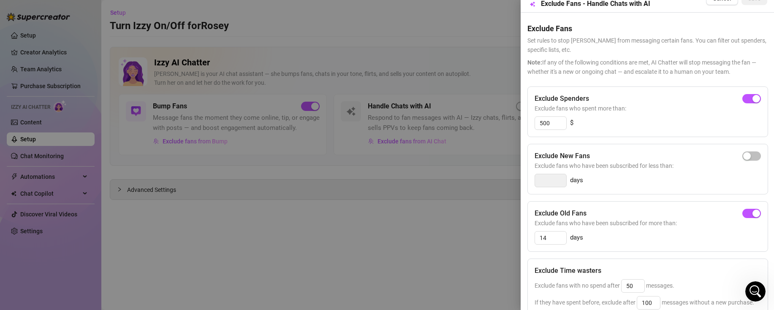
scroll to position [42, 0]
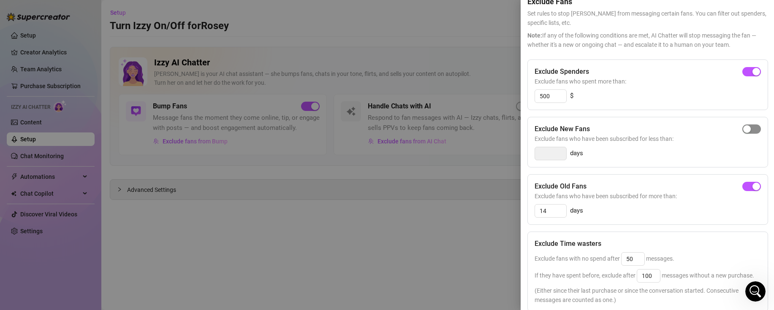
click at [743, 125] on div "button" at bounding box center [747, 129] width 8 height 8
type input "3"
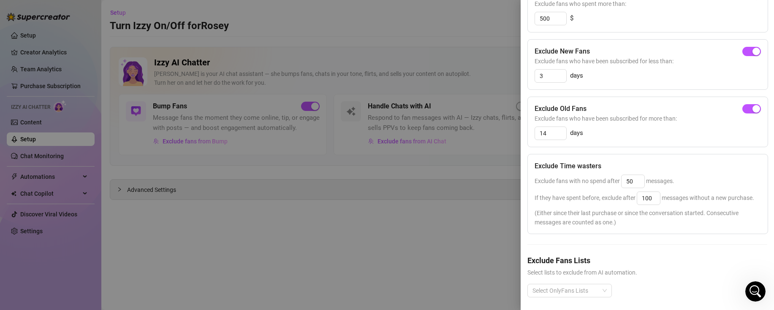
scroll to position [141, 0]
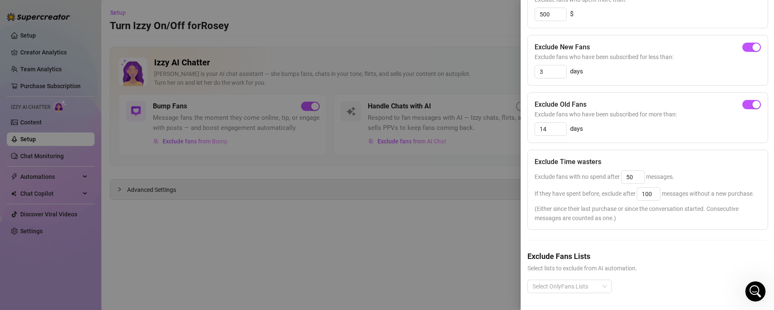
click at [445, 235] on div at bounding box center [387, 155] width 774 height 310
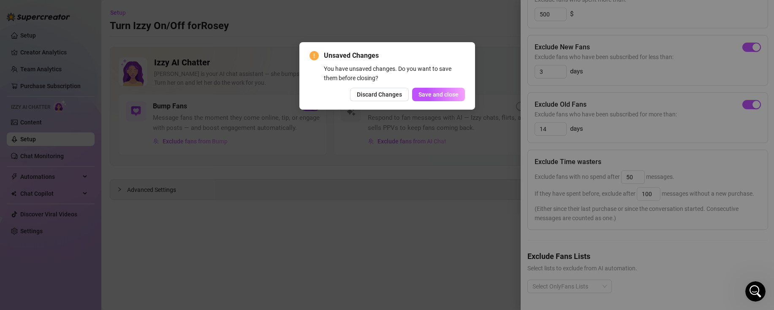
click at [387, 190] on div "Unsaved Changes You have unsaved changes. Do you want to save them before closi…" at bounding box center [387, 155] width 774 height 310
click at [507, 136] on div "Unsaved Changes You have unsaved changes. Do you want to save them before closi…" at bounding box center [387, 155] width 774 height 310
click at [441, 99] on button "Save and close" at bounding box center [438, 95] width 53 height 14
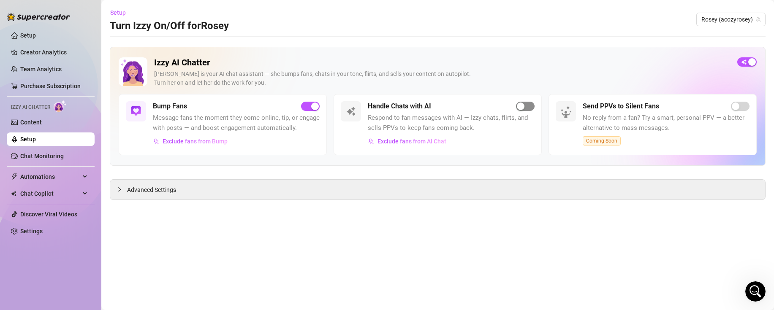
click at [526, 104] on span "button" at bounding box center [525, 106] width 19 height 9
click at [210, 140] on span "Exclude fans from Bump" at bounding box center [194, 141] width 65 height 7
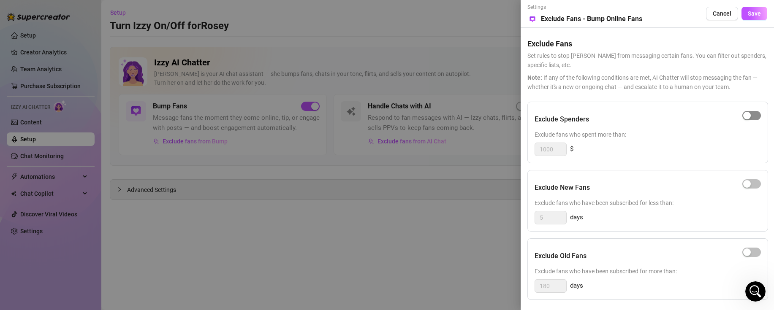
click at [751, 112] on span "button" at bounding box center [751, 115] width 19 height 9
click at [547, 145] on input "1000" at bounding box center [550, 149] width 31 height 13
drag, startPoint x: 559, startPoint y: 145, endPoint x: 544, endPoint y: 148, distance: 14.6
click at [544, 148] on input "1000" at bounding box center [550, 149] width 31 height 13
type input "10"
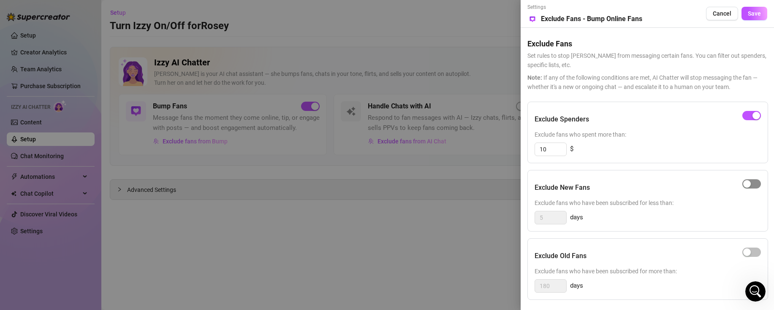
click at [747, 180] on div "button" at bounding box center [747, 184] width 8 height 8
click at [749, 255] on div "button" at bounding box center [747, 253] width 8 height 8
drag, startPoint x: 560, startPoint y: 283, endPoint x: 536, endPoint y: 283, distance: 24.9
click at [536, 283] on input "180" at bounding box center [550, 286] width 31 height 13
click at [756, 13] on span "Save" at bounding box center [753, 13] width 13 height 7
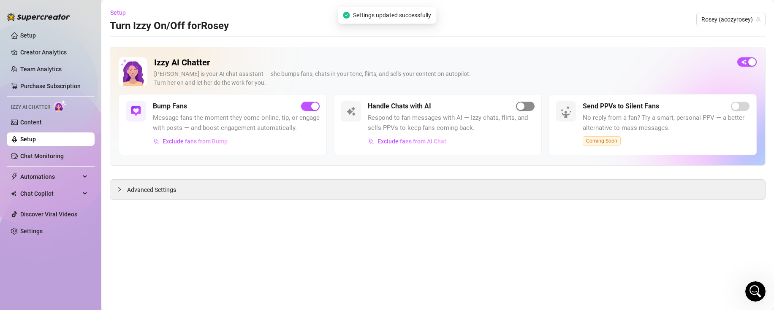
click at [524, 102] on span "button" at bounding box center [525, 106] width 19 height 9
click at [757, 289] on icon "Open Intercom Messenger" at bounding box center [755, 292] width 14 height 14
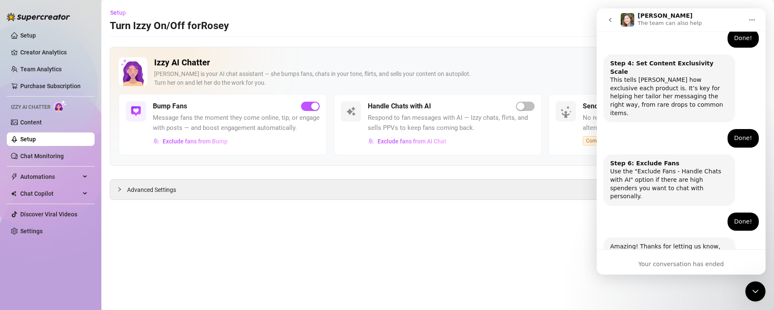
scroll to position [500, 0]
